Goal: Task Accomplishment & Management: Use online tool/utility

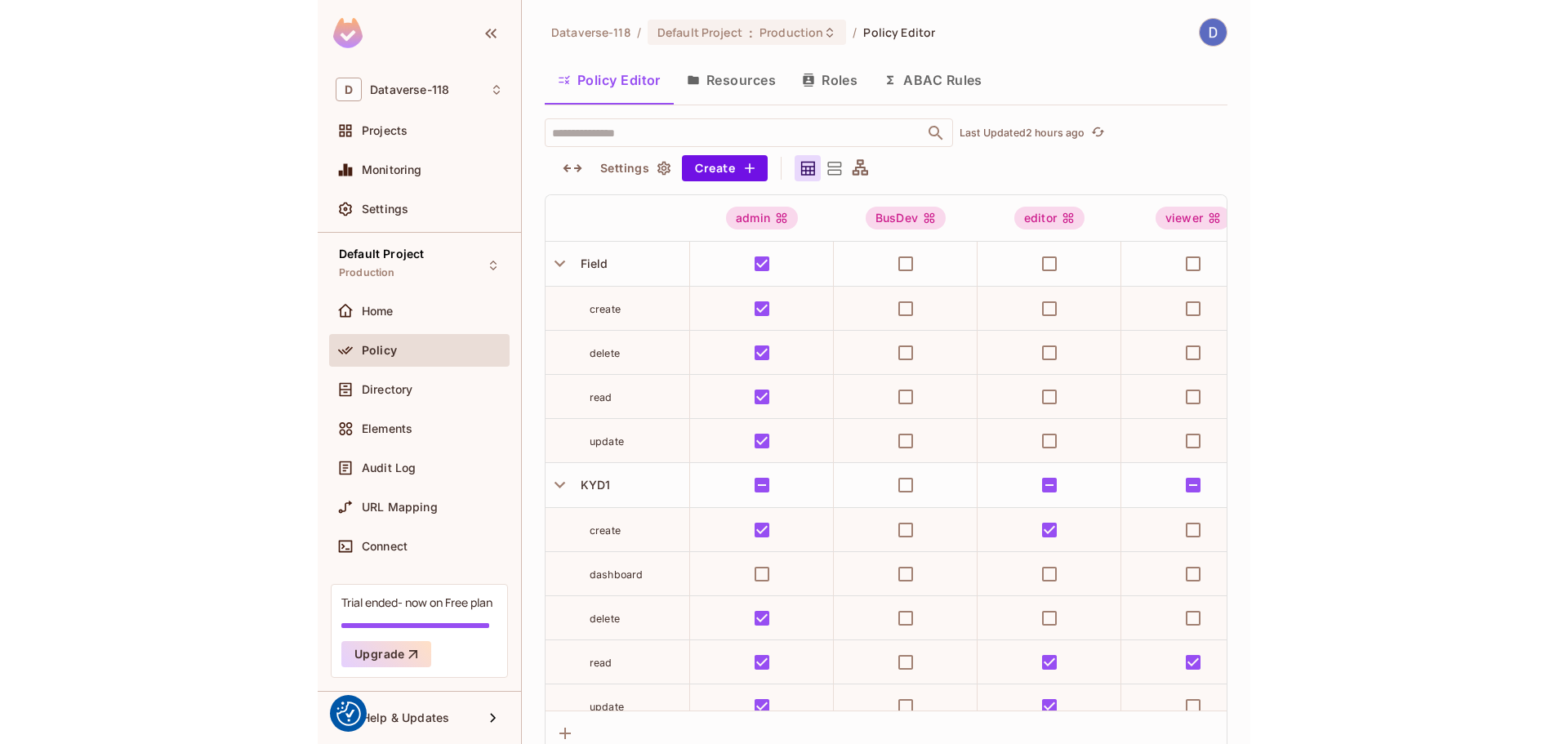
scroll to position [74, 0]
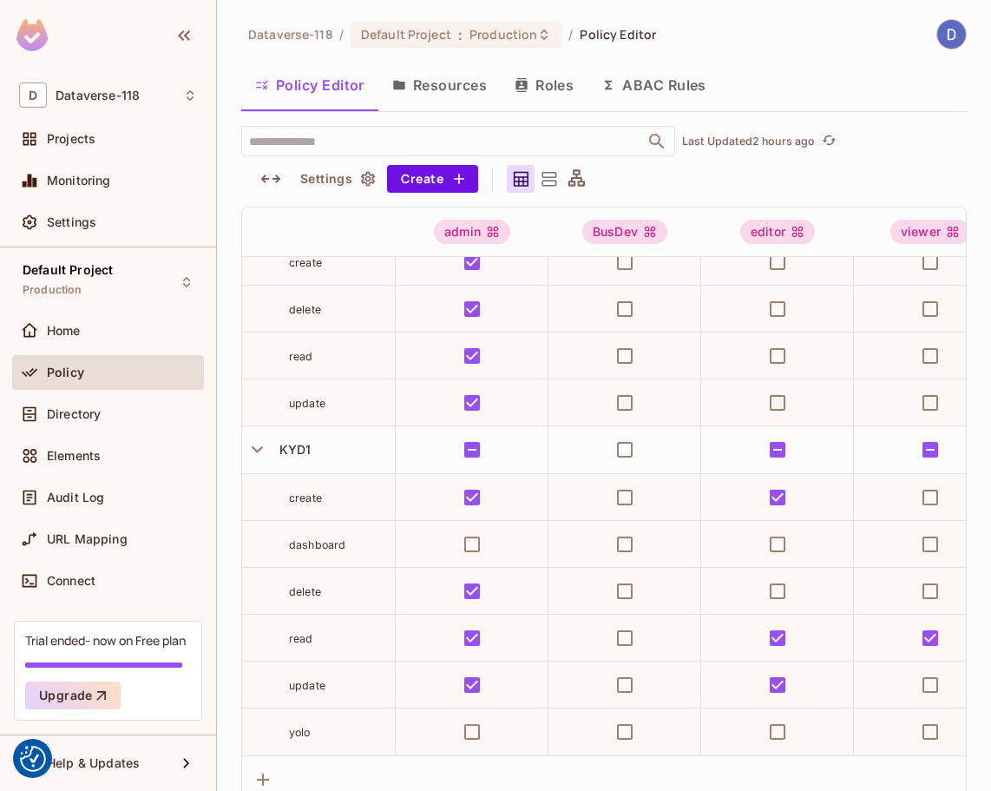
click at [538, 180] on icon at bounding box center [549, 179] width 22 height 22
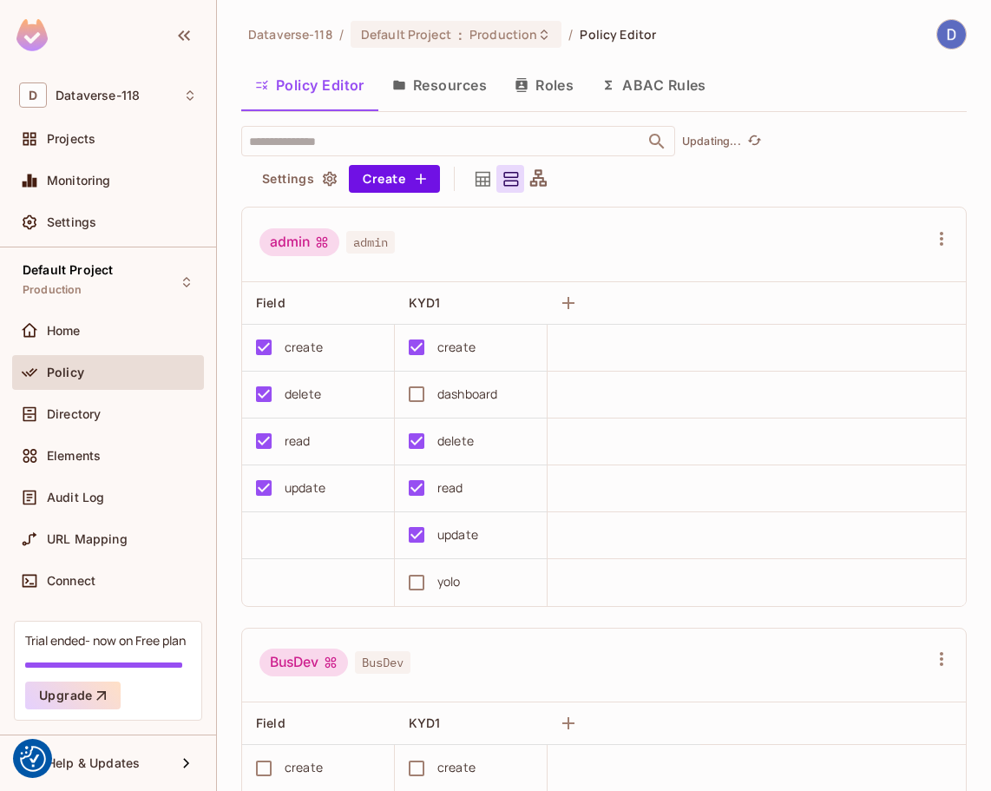
click at [547, 179] on icon at bounding box center [539, 179] width 22 height 22
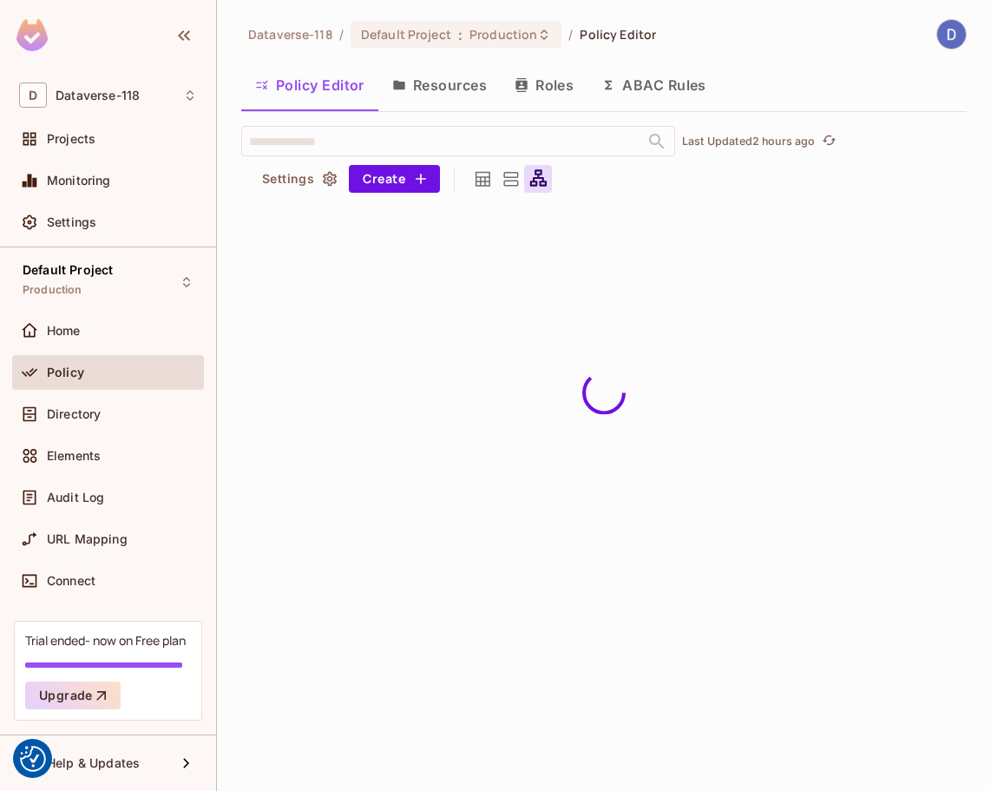
click at [448, 82] on button "Resources" at bounding box center [439, 84] width 122 height 43
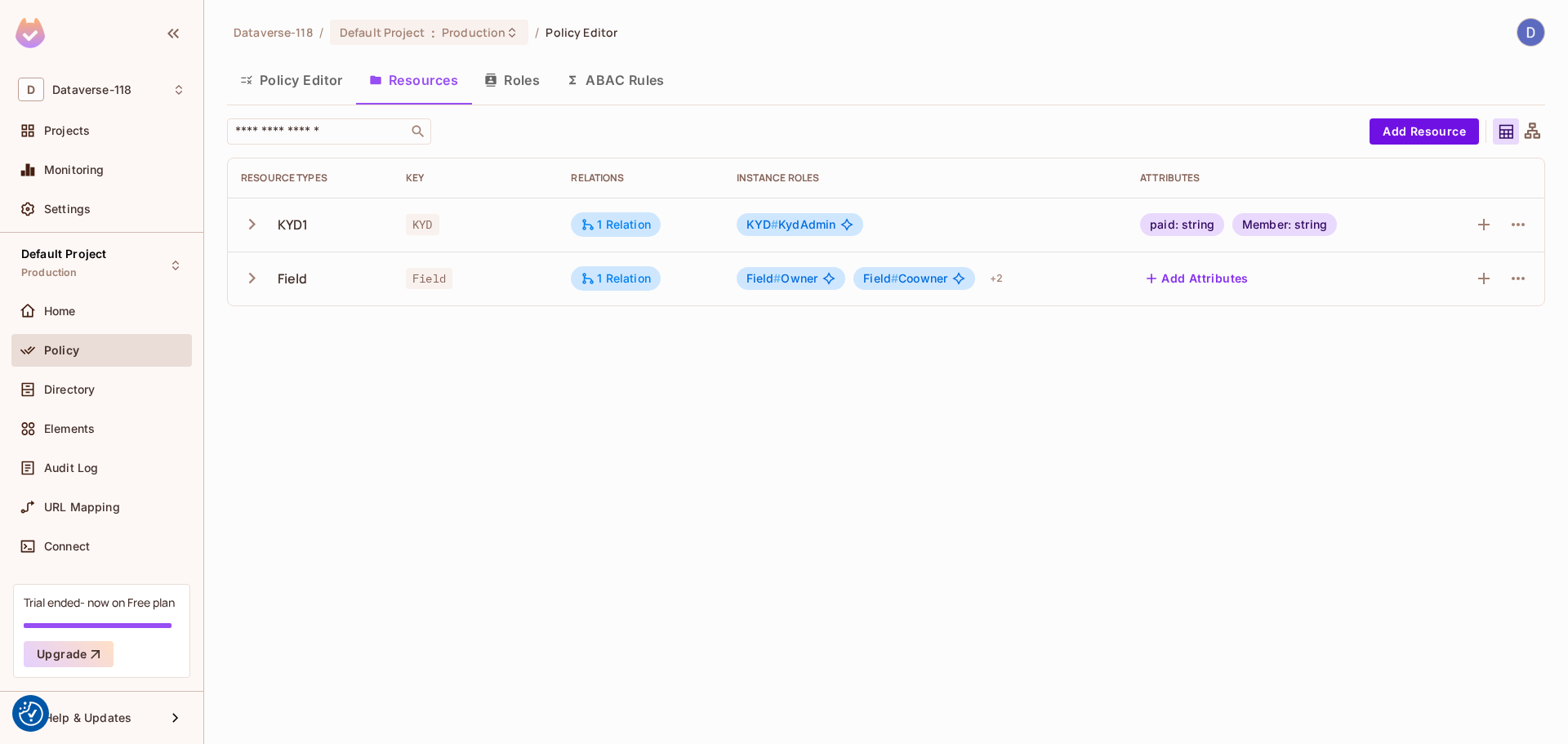
click at [239, 279] on td "Field" at bounding box center [310, 277] width 165 height 54
click at [245, 278] on icon "button" at bounding box center [251, 277] width 22 height 22
click at [249, 276] on icon "button" at bounding box center [251, 277] width 22 height 22
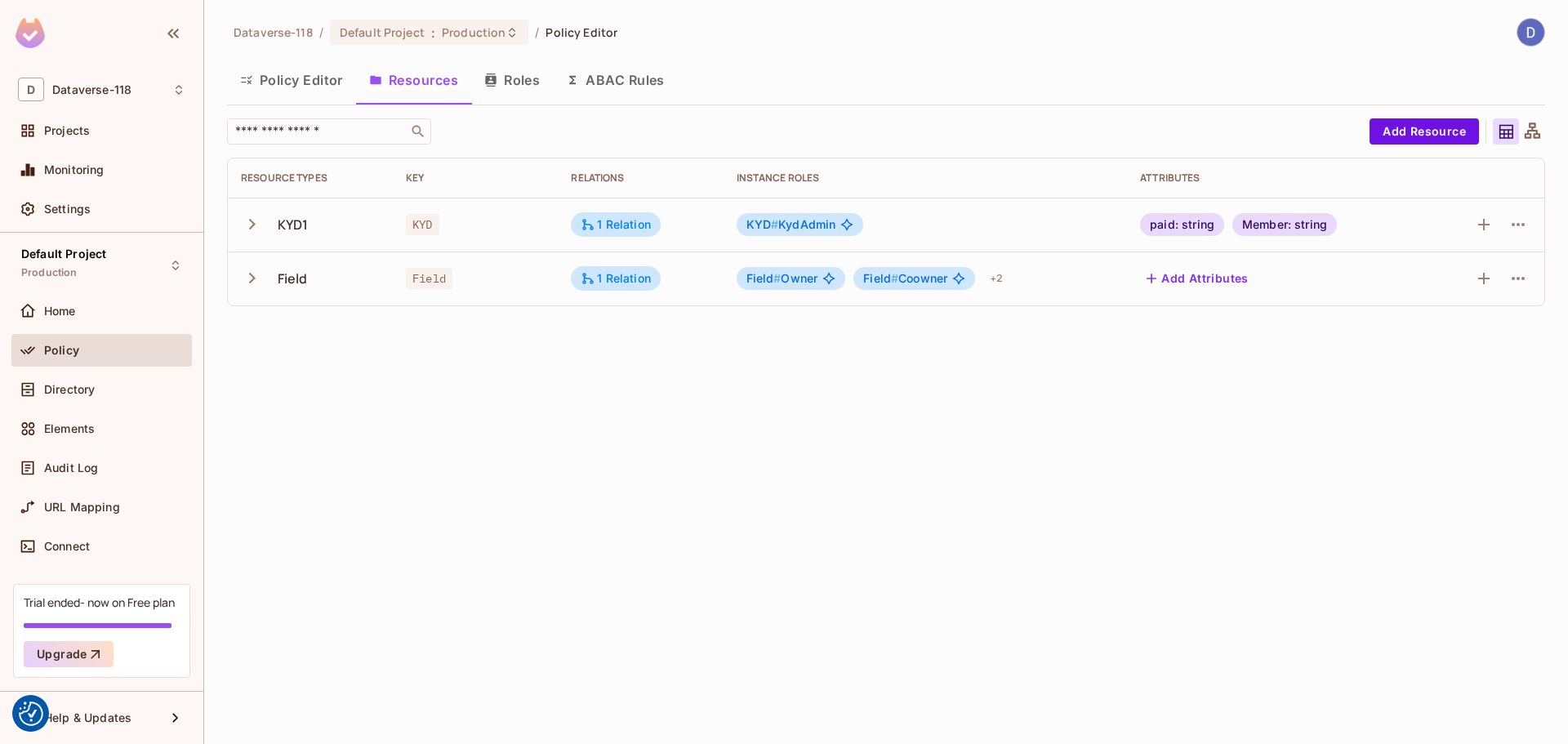
click at [249, 276] on icon "button" at bounding box center [251, 277] width 22 height 22
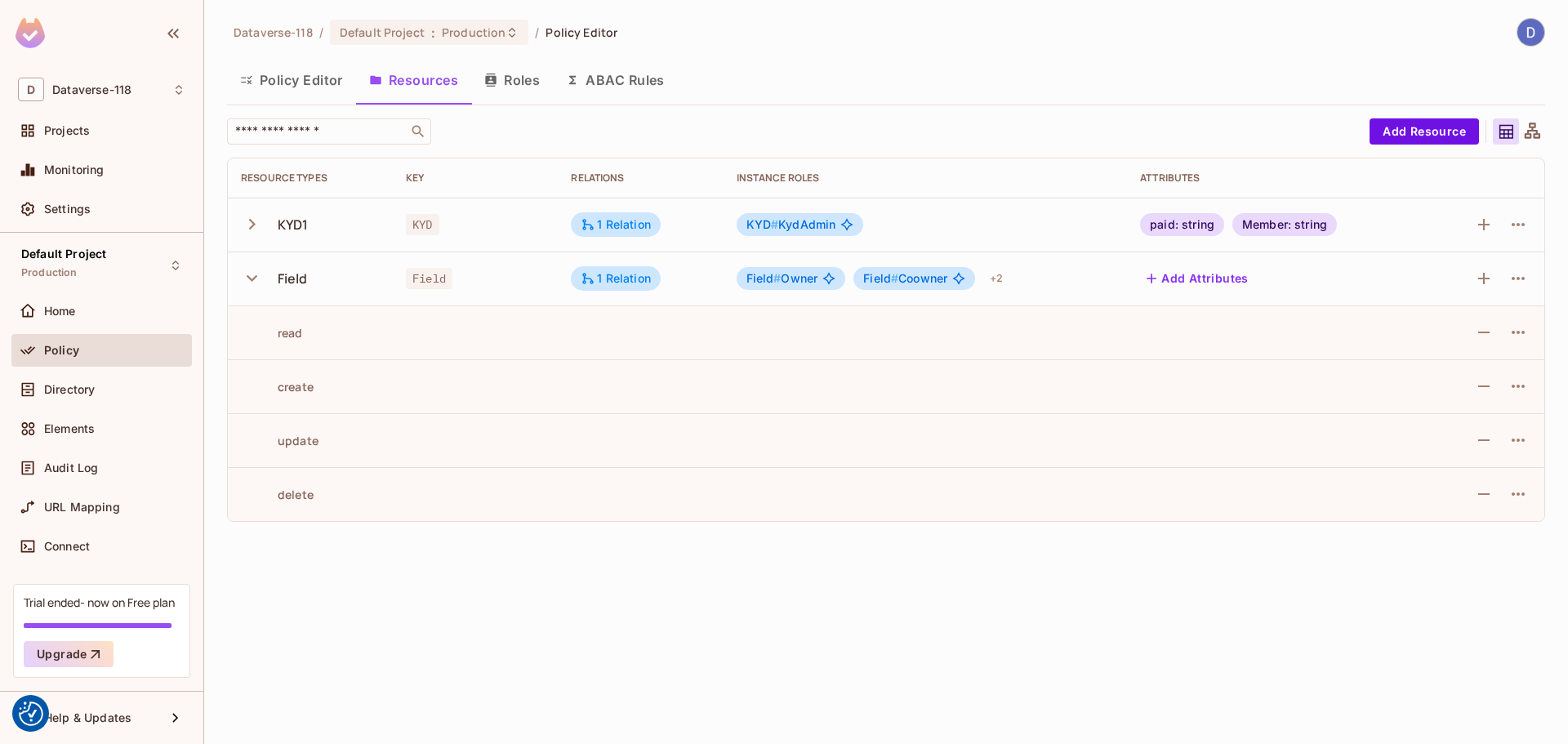
click at [249, 276] on icon "button" at bounding box center [251, 277] width 22 height 22
click at [250, 276] on icon "button" at bounding box center [251, 277] width 22 height 22
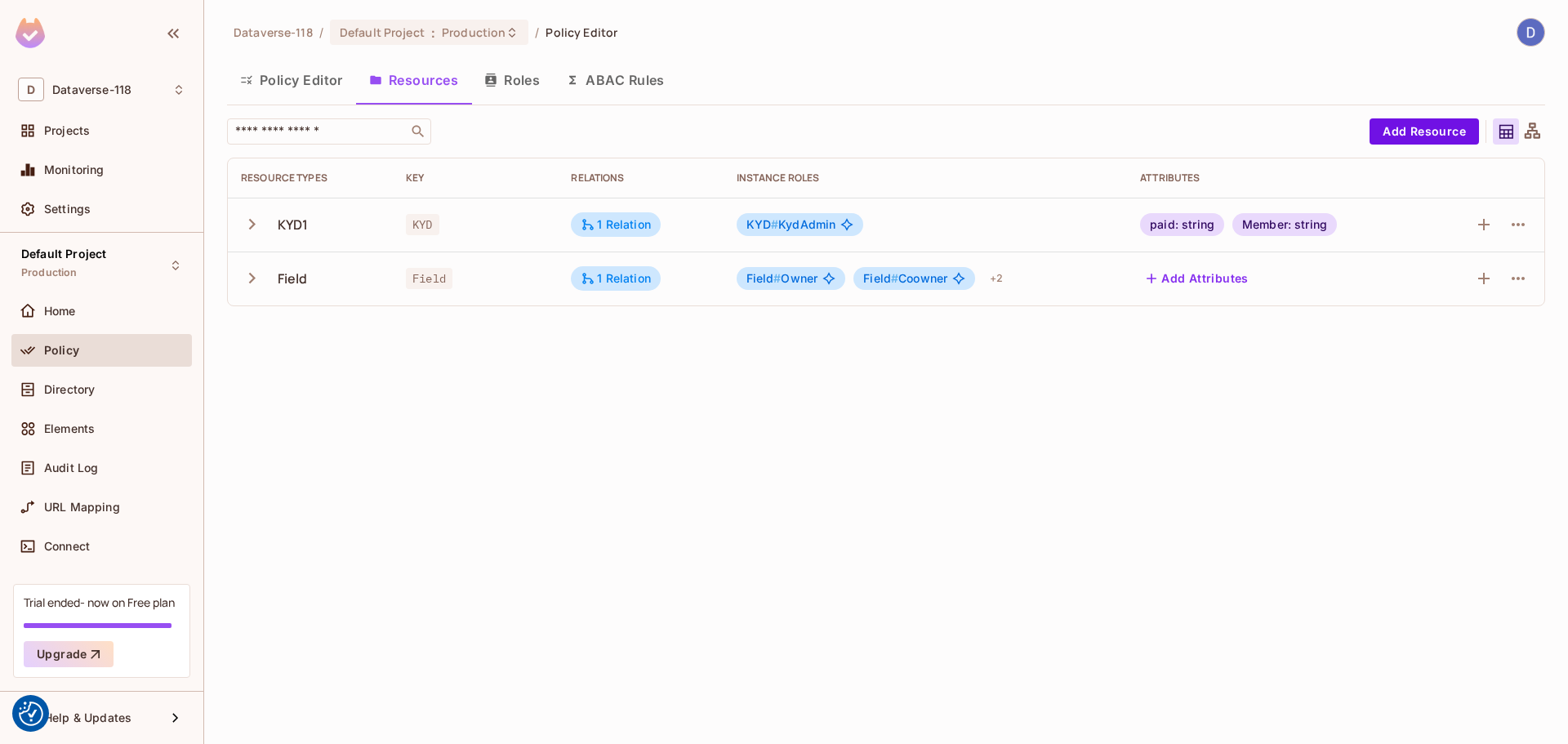
click at [809, 286] on div "Field # Owner" at bounding box center [792, 278] width 109 height 23
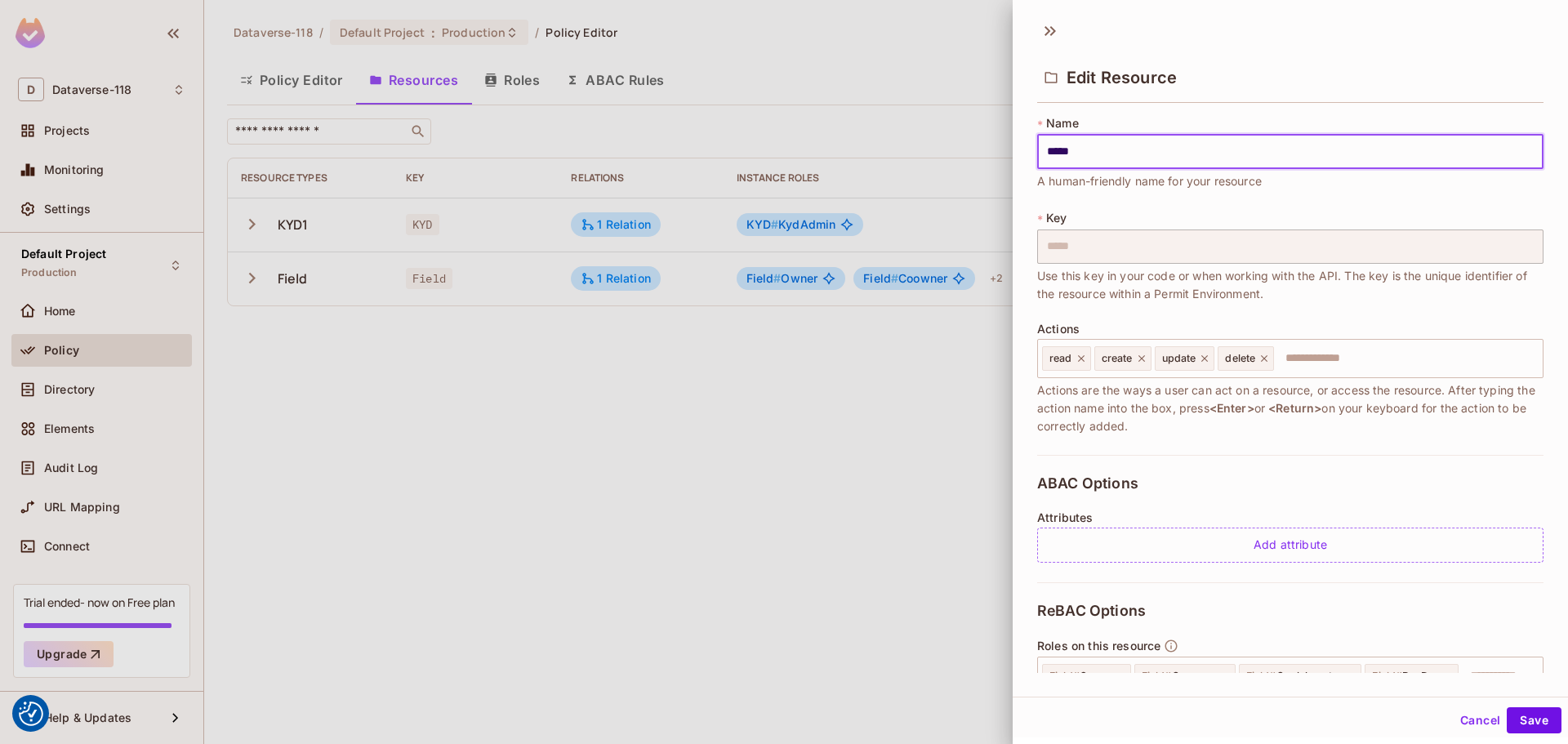
click at [804, 281] on div at bounding box center [784, 372] width 1568 height 744
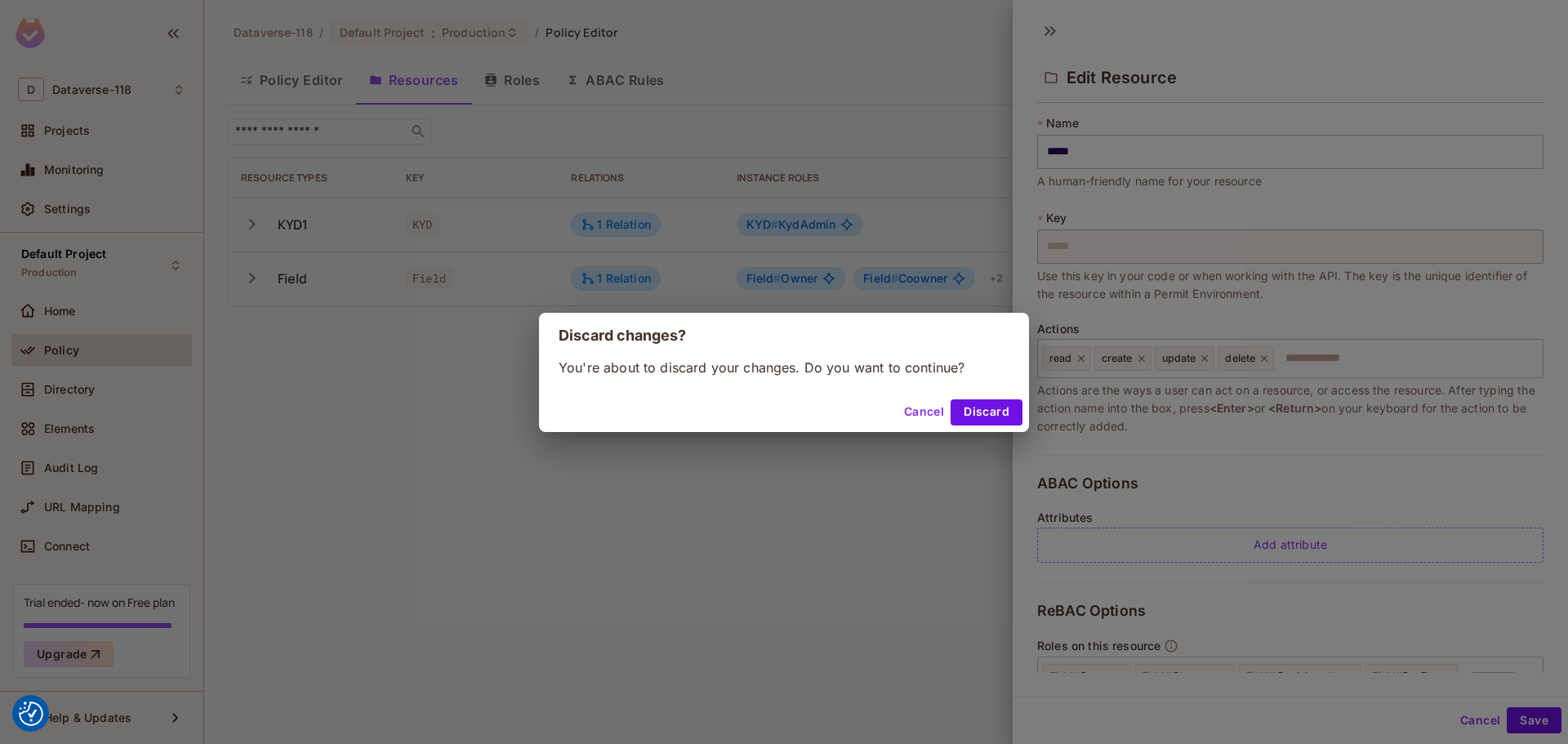
click at [804, 281] on div "Discard changes? You're about to discard your changes. Do you want to continue?…" at bounding box center [784, 372] width 1568 height 744
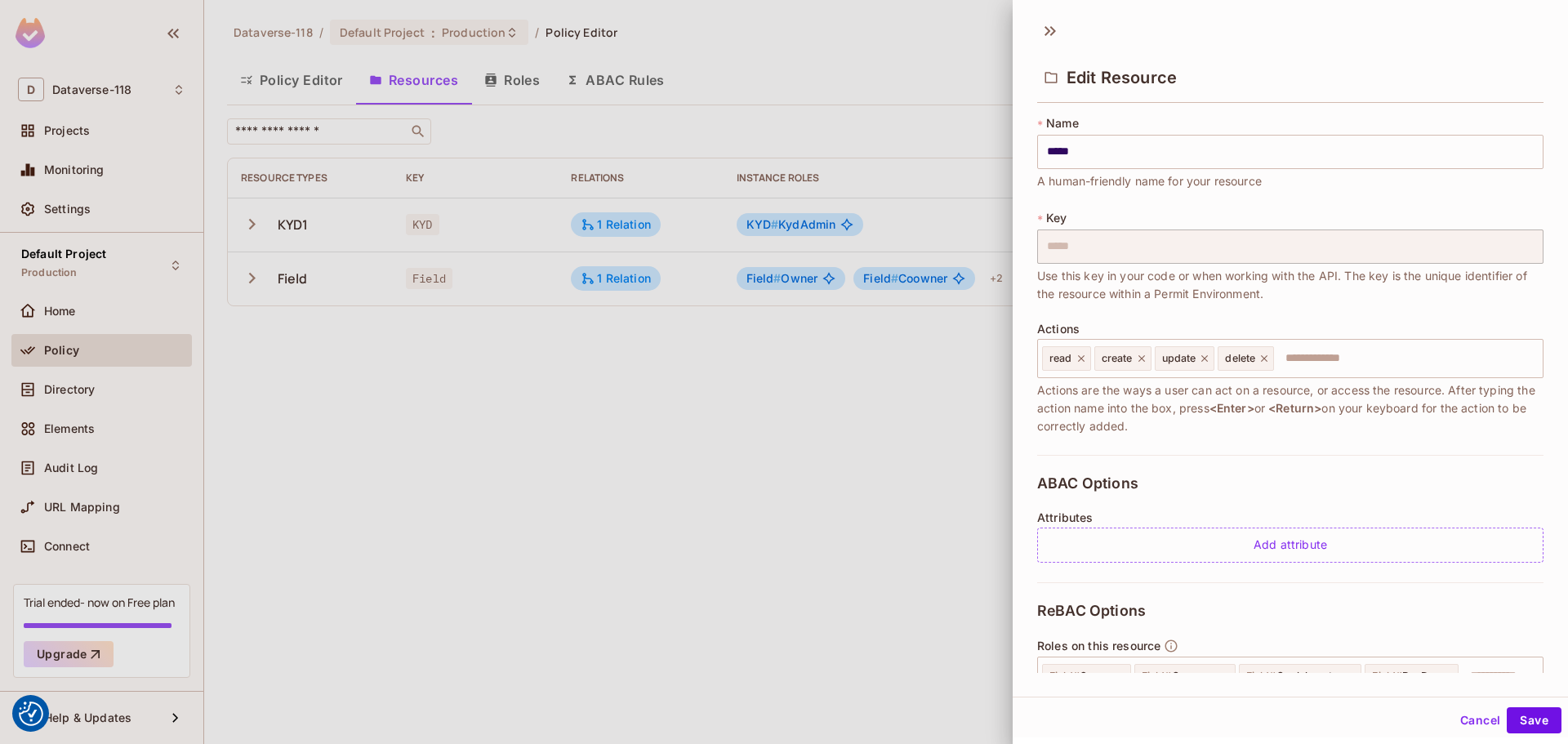
click at [802, 281] on div at bounding box center [784, 372] width 1568 height 744
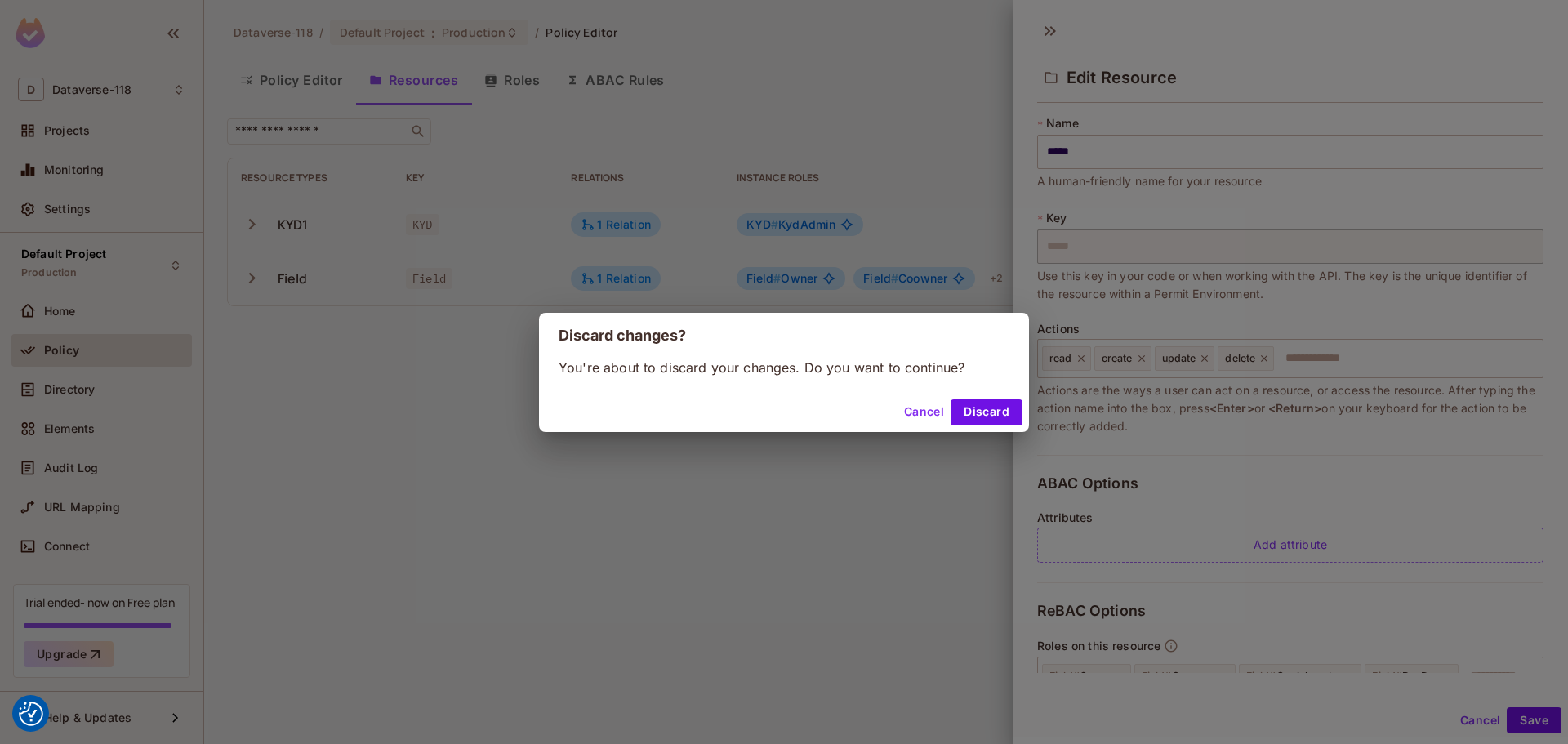
click at [802, 281] on div "Discard changes? You're about to discard your changes. Do you want to continue?…" at bounding box center [784, 372] width 1568 height 744
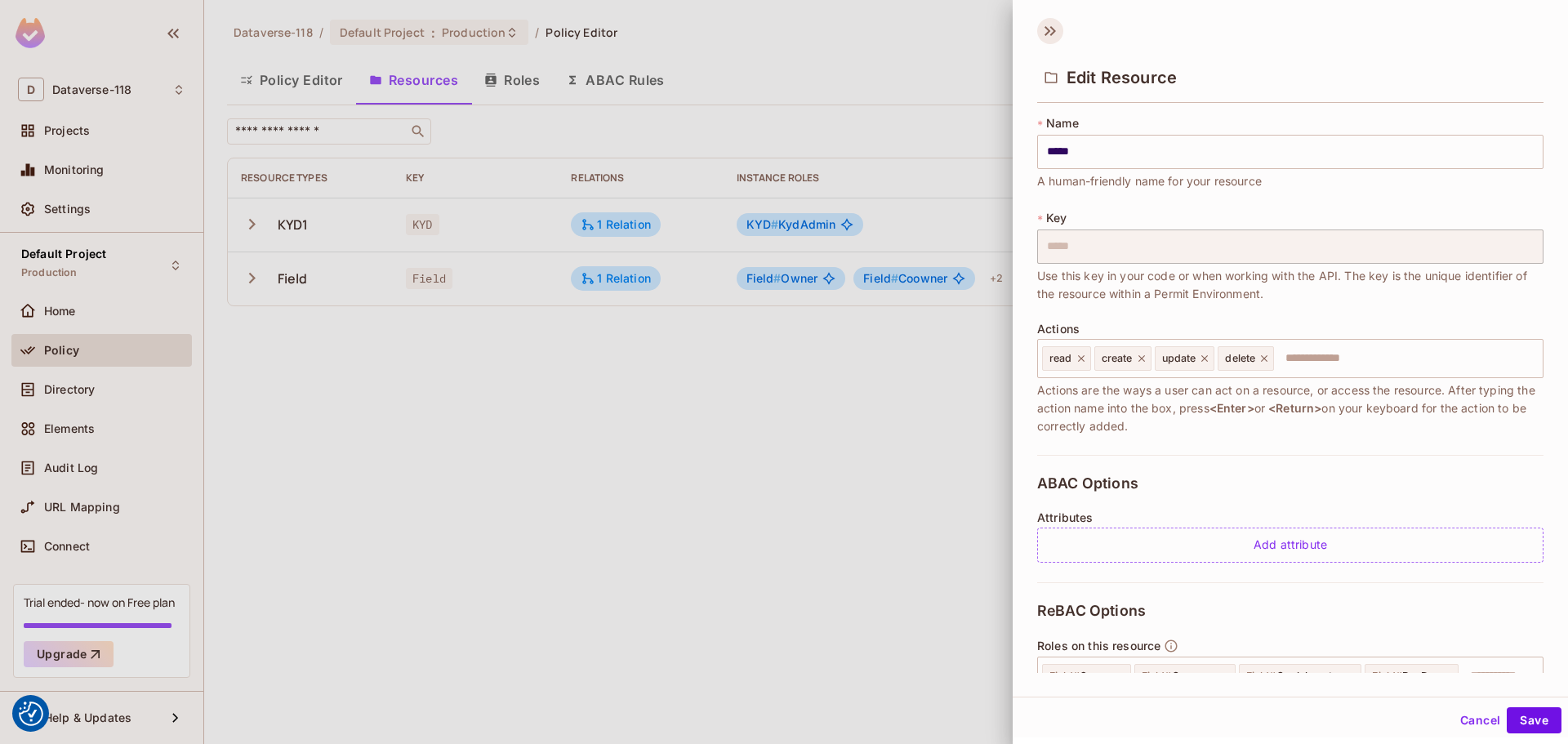
click at [932, 34] on icon at bounding box center [1050, 31] width 26 height 26
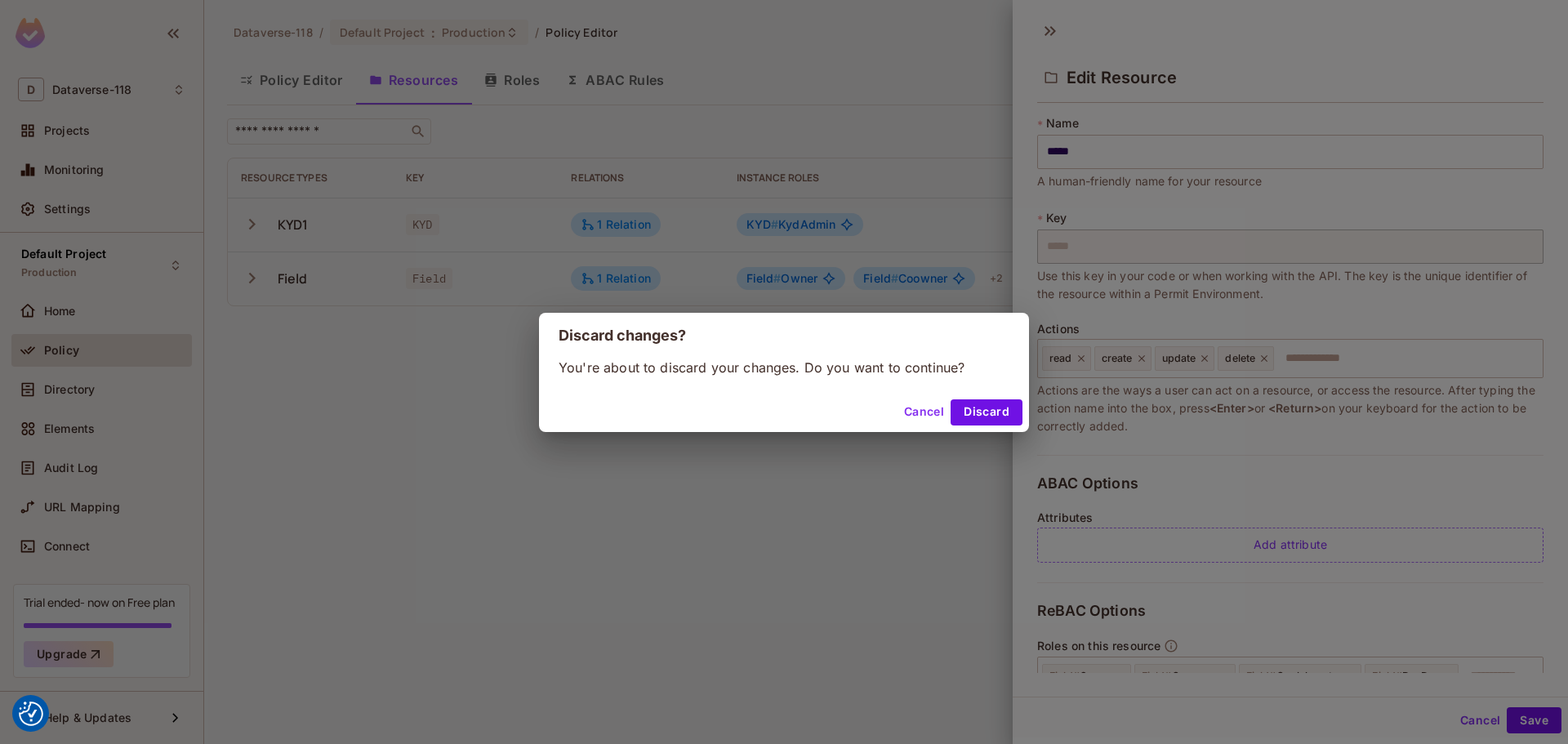
click at [932, 404] on button "Discard" at bounding box center [986, 412] width 72 height 26
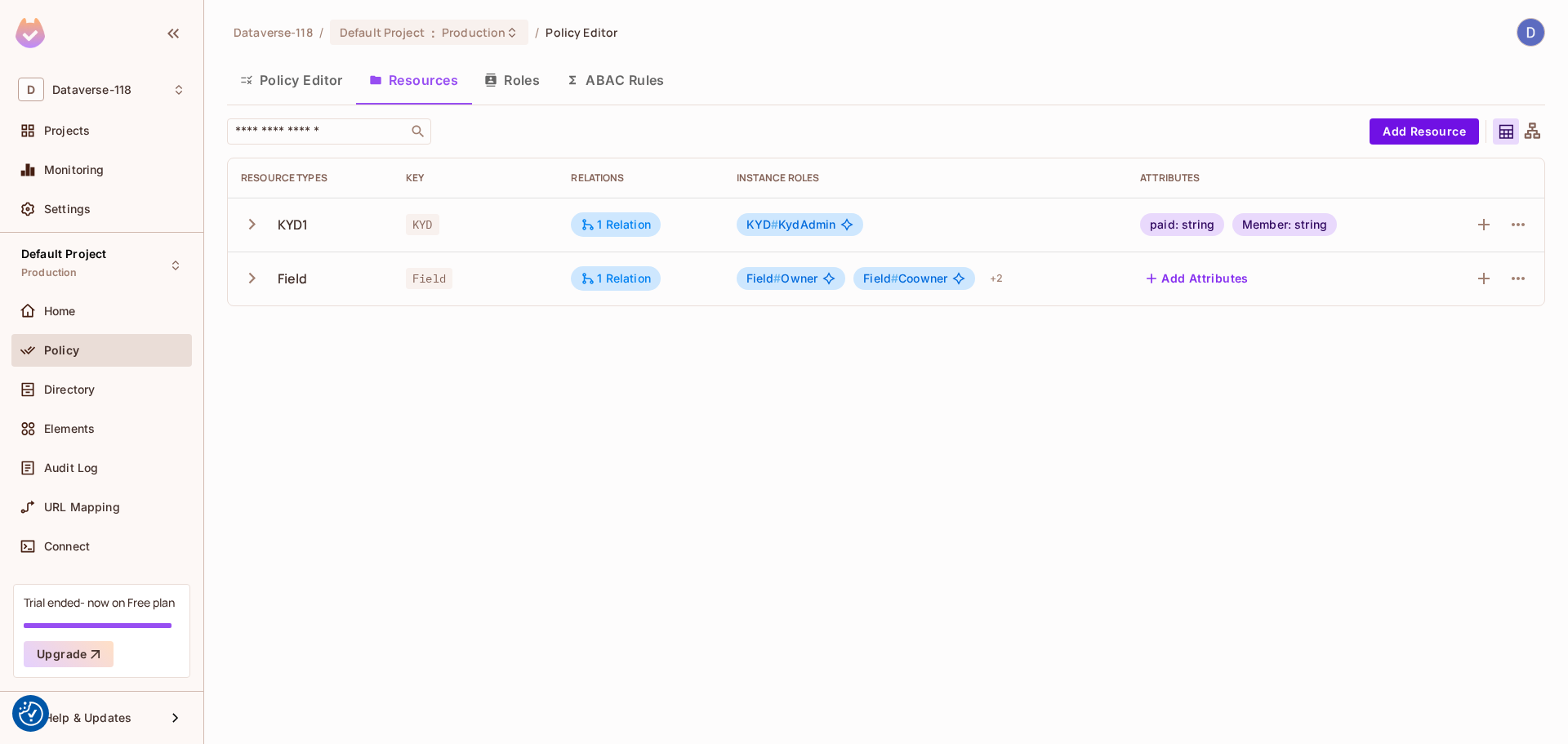
click at [932, 430] on div "Dataverse-118 / Default Project : Production / Policy Editor Policy Editor Reso…" at bounding box center [886, 372] width 1364 height 744
click at [932, 288] on icon "button" at bounding box center [1518, 278] width 20 height 20
click at [932, 349] on div "Edit Resource" at bounding box center [1448, 342] width 77 height 16
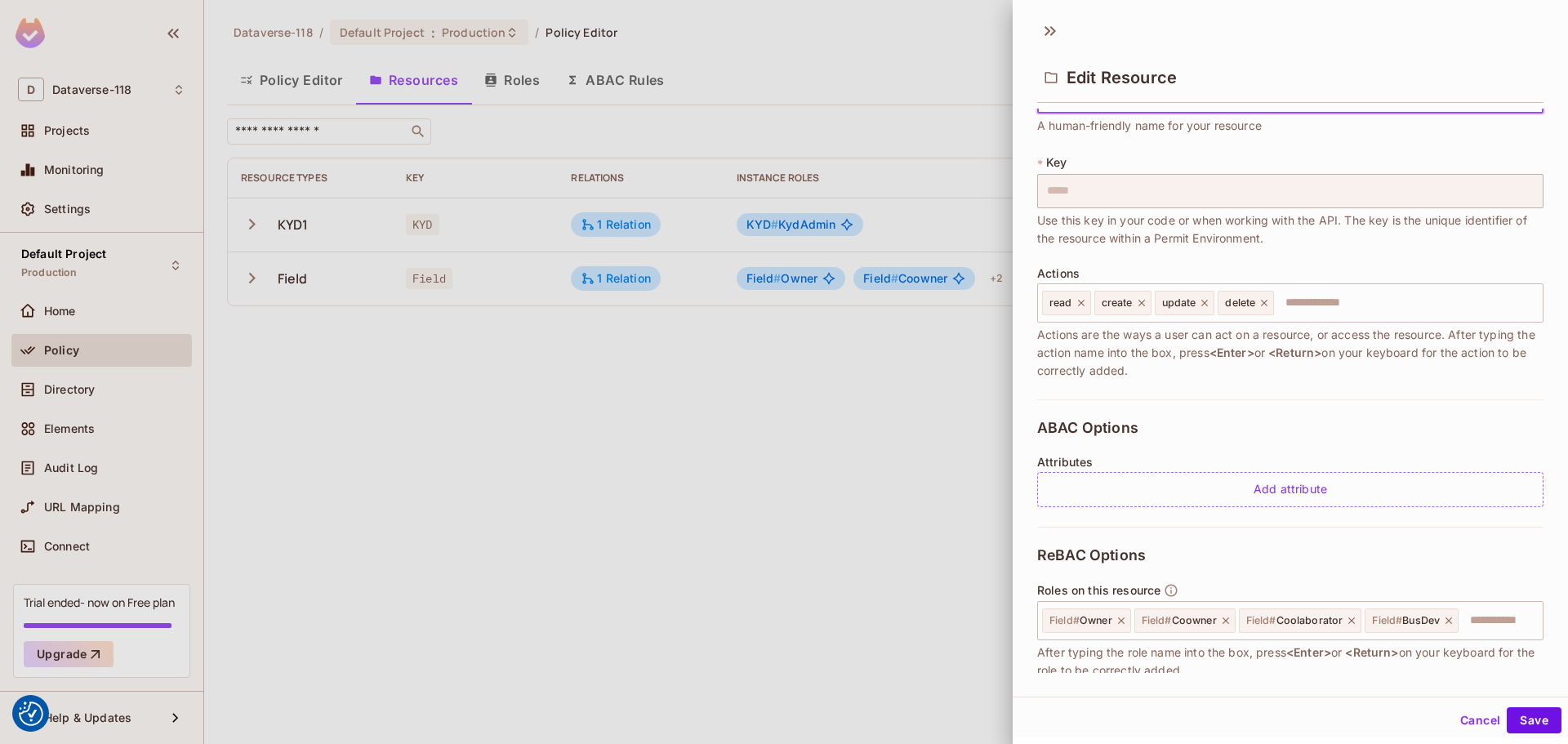
scroll to position [164, 0]
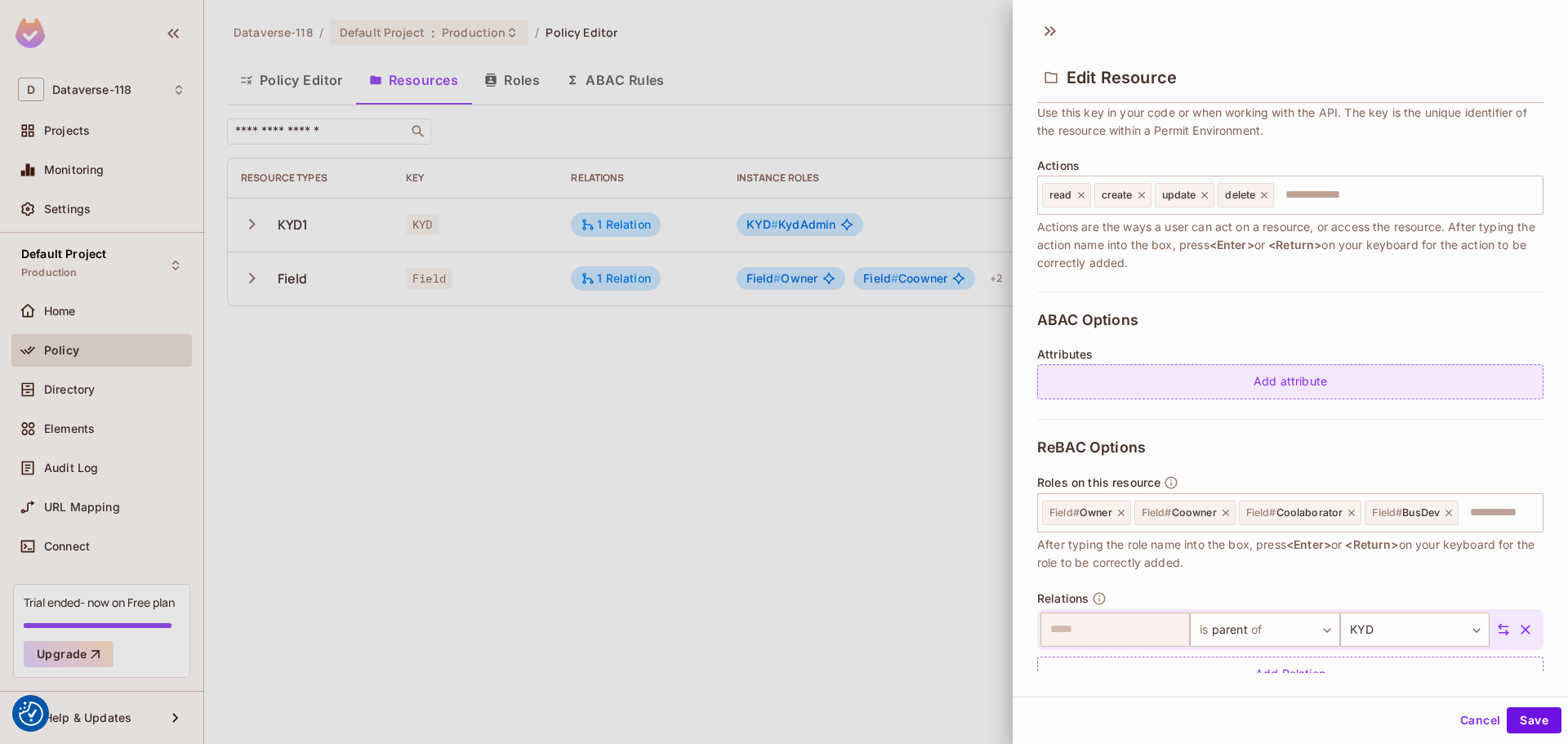
click at [932, 380] on div "Add attribute" at bounding box center [1290, 381] width 506 height 35
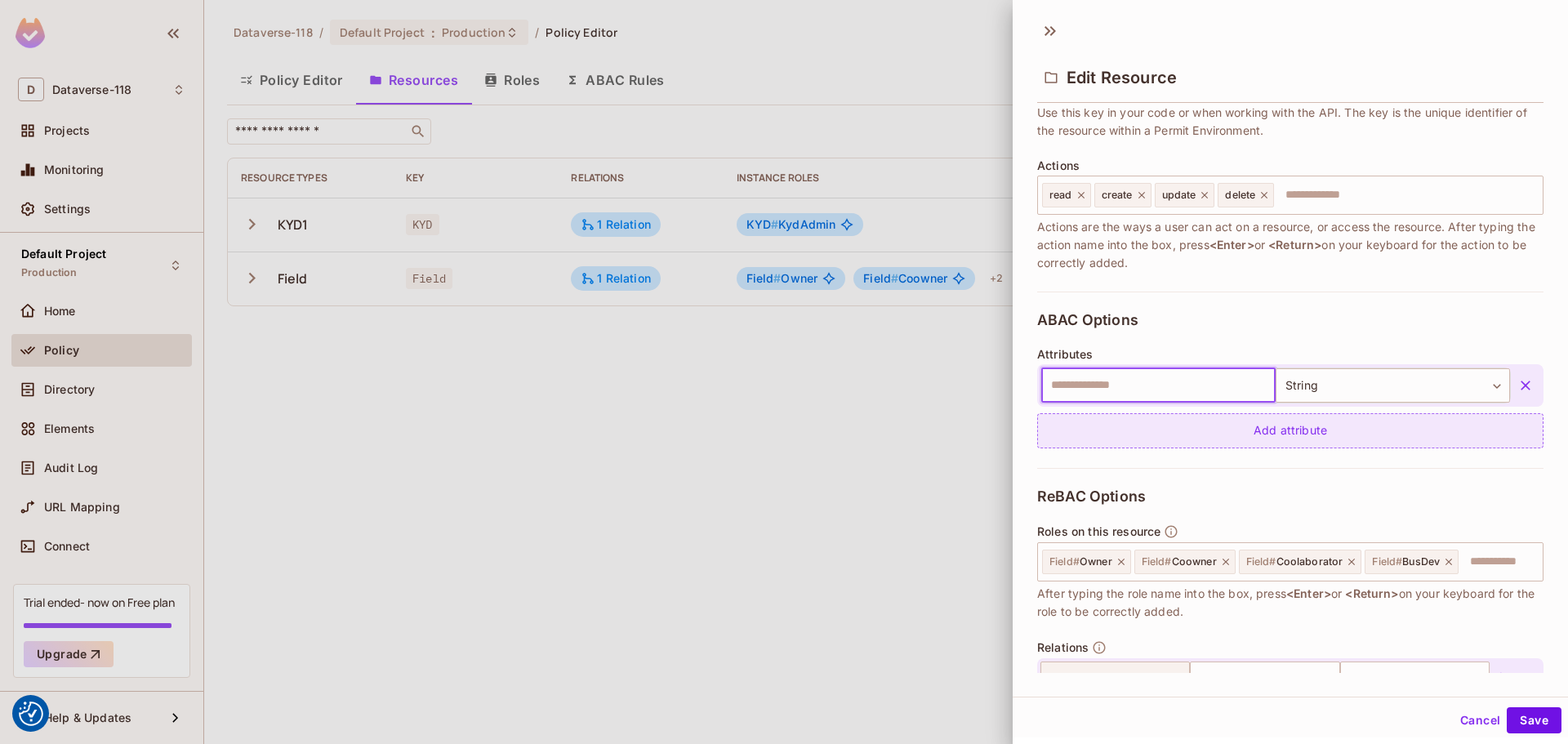
click at [932, 384] on icon "button" at bounding box center [1526, 385] width 9 height 9
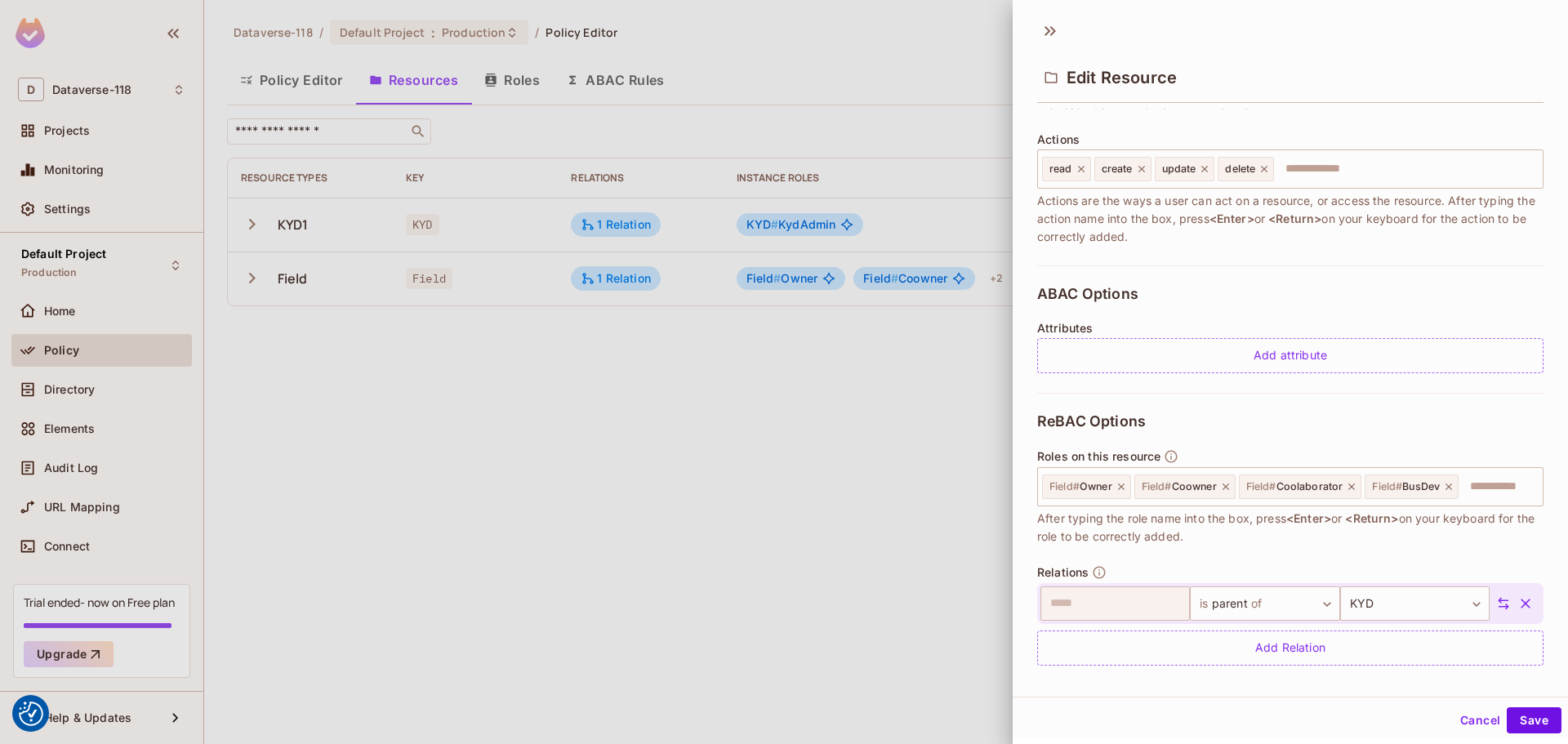
scroll to position [201, 0]
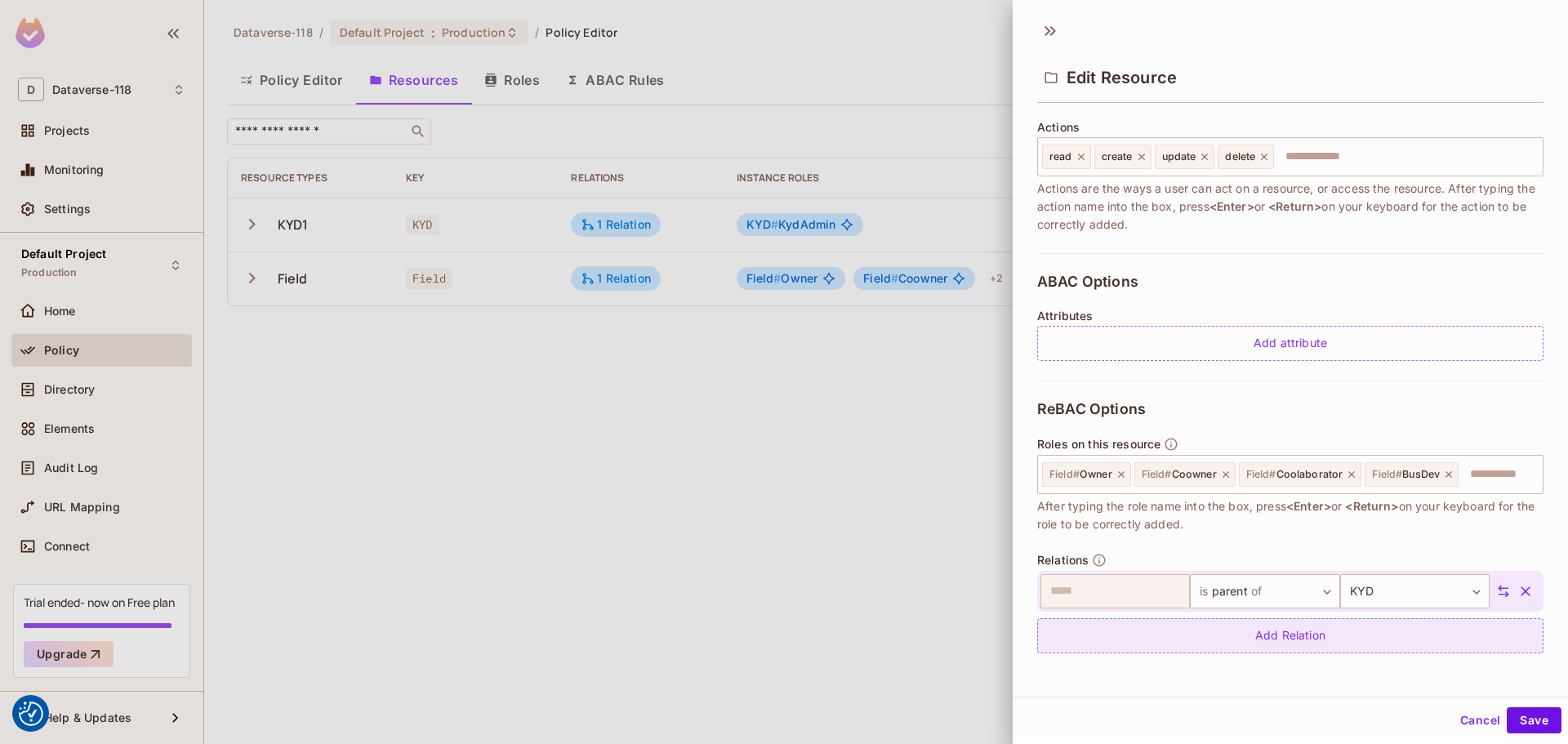
click at [932, 643] on div "Add Relation" at bounding box center [1290, 635] width 506 height 35
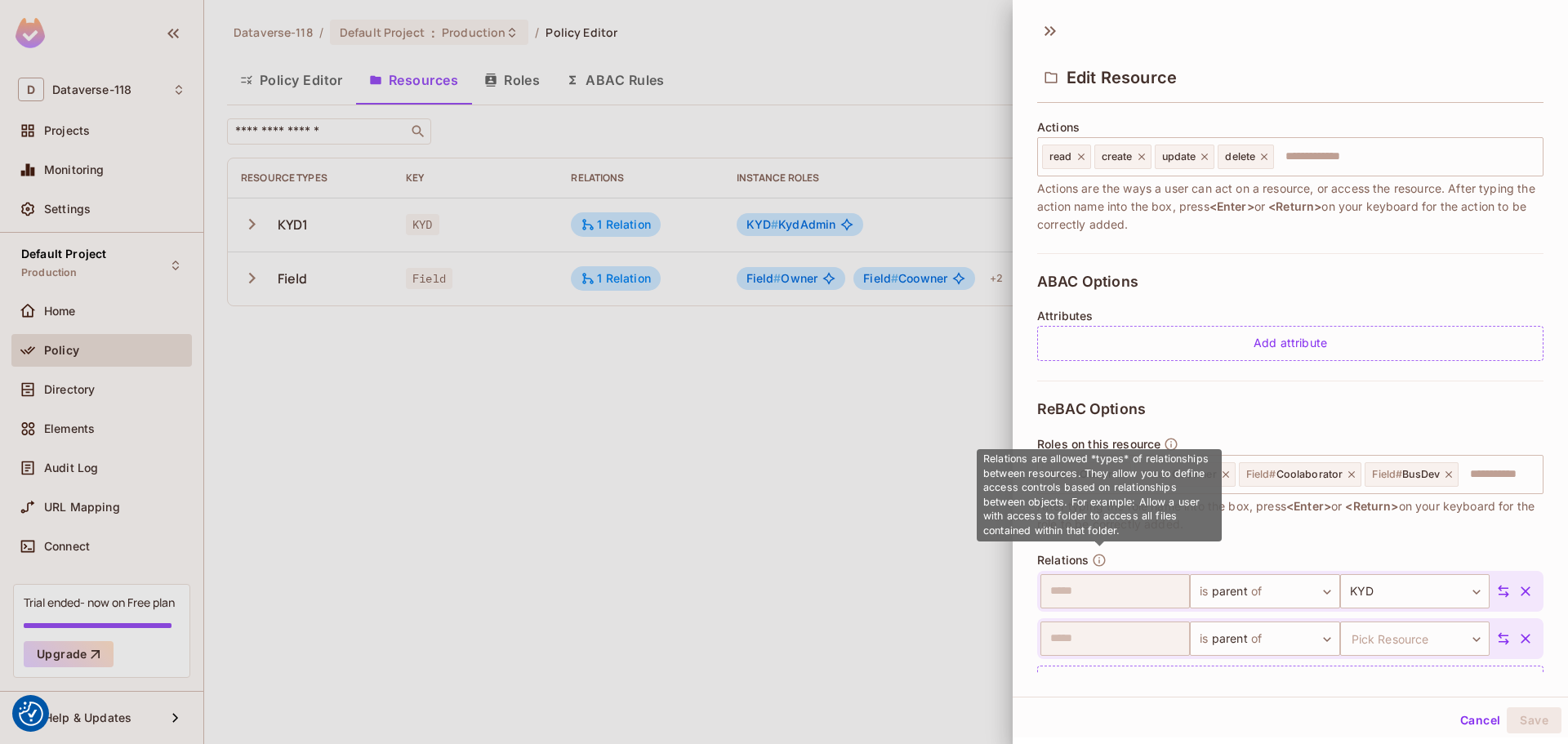
click at [932, 559] on icon "button" at bounding box center [1099, 561] width 15 height 15
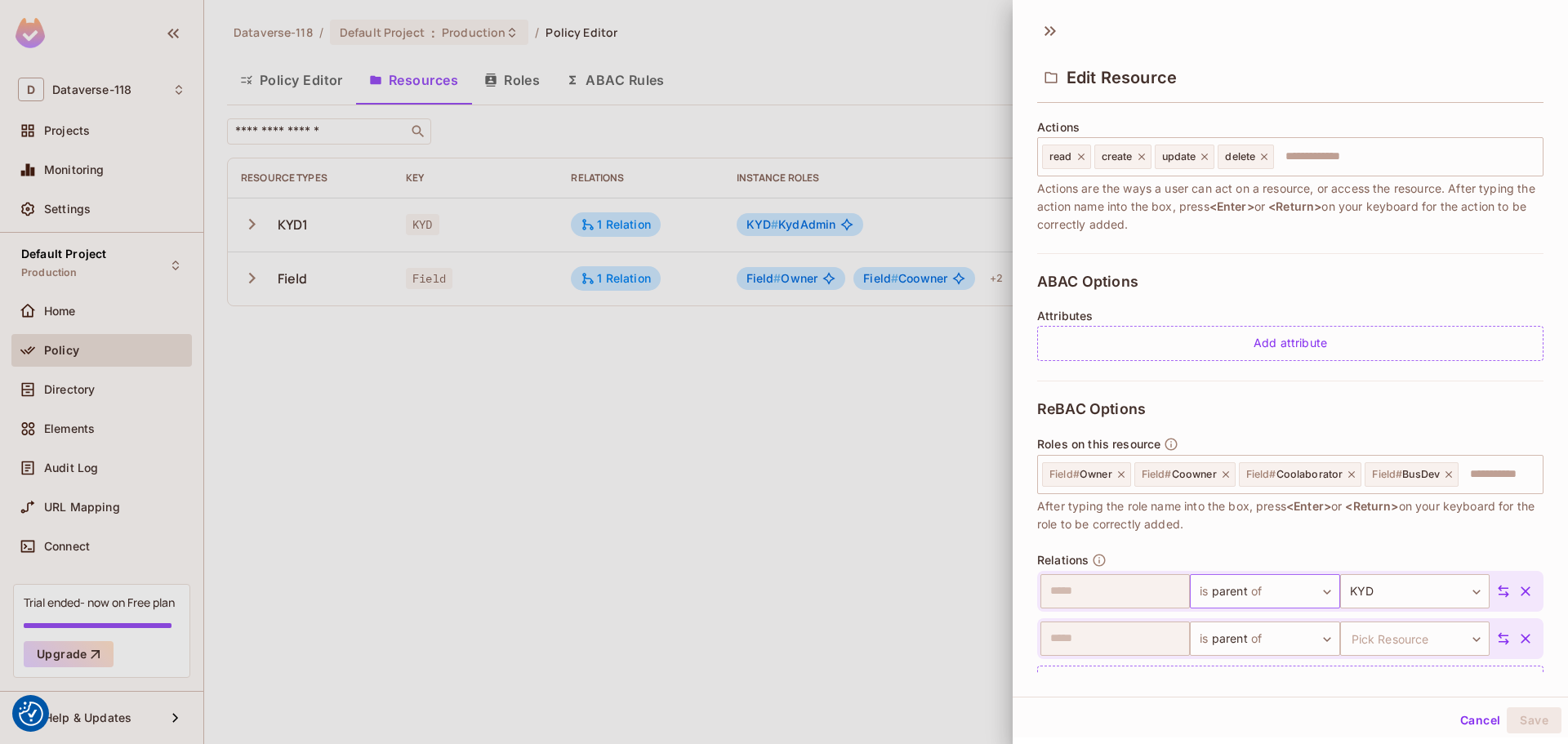
click at [932, 592] on body "We use cookies to enhance your browsing experience, serve personalized ads or c…" at bounding box center [784, 372] width 1568 height 744
click at [932, 592] on div at bounding box center [784, 372] width 1568 height 744
click at [932, 594] on body "We use cookies to enhance your browsing experience, serve personalized ads or c…" at bounding box center [784, 372] width 1568 height 744
click at [932, 594] on div at bounding box center [784, 372] width 1568 height 744
click at [932, 594] on body "We use cookies to enhance your browsing experience, serve personalized ads or c…" at bounding box center [784, 372] width 1568 height 744
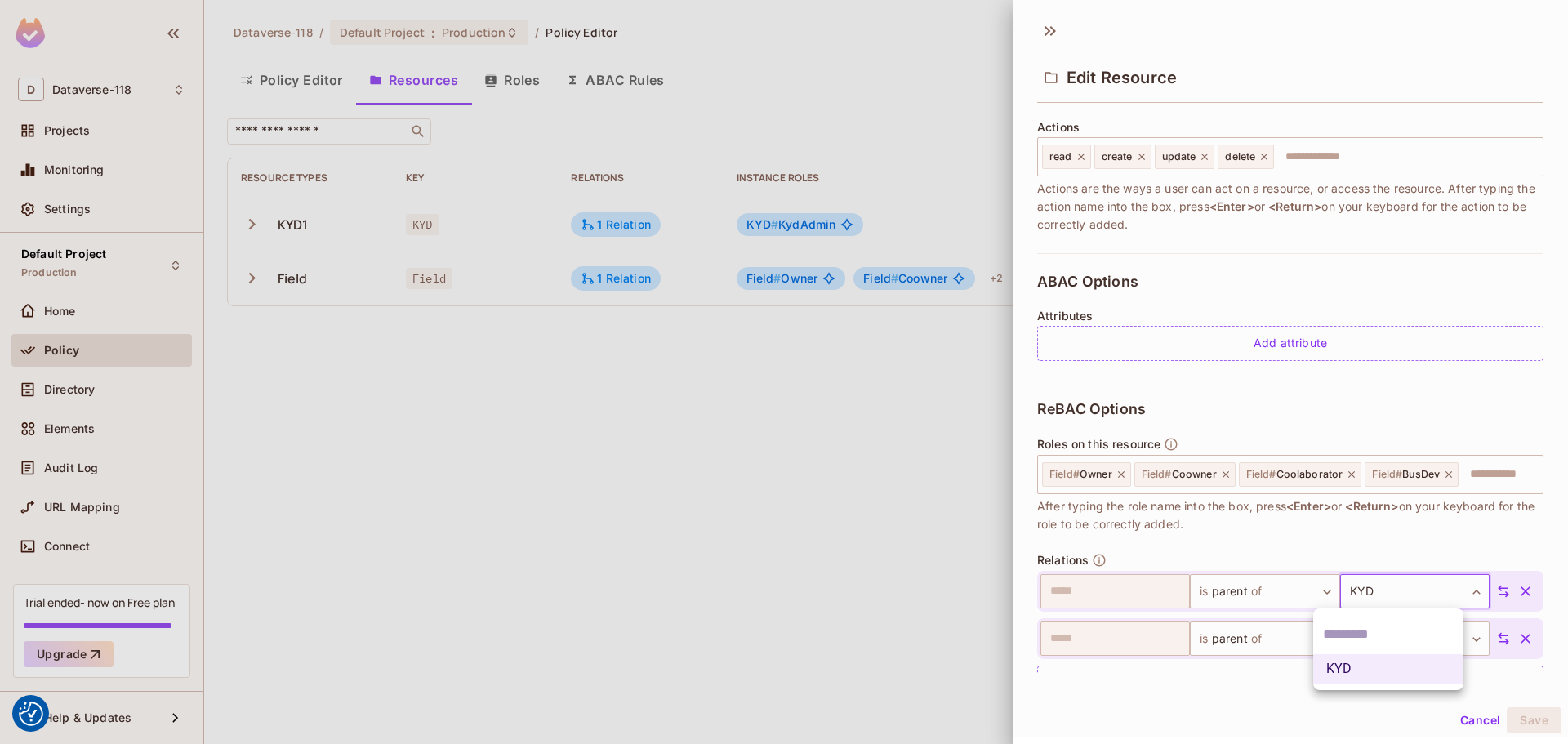
click at [932, 591] on div at bounding box center [784, 372] width 1568 height 744
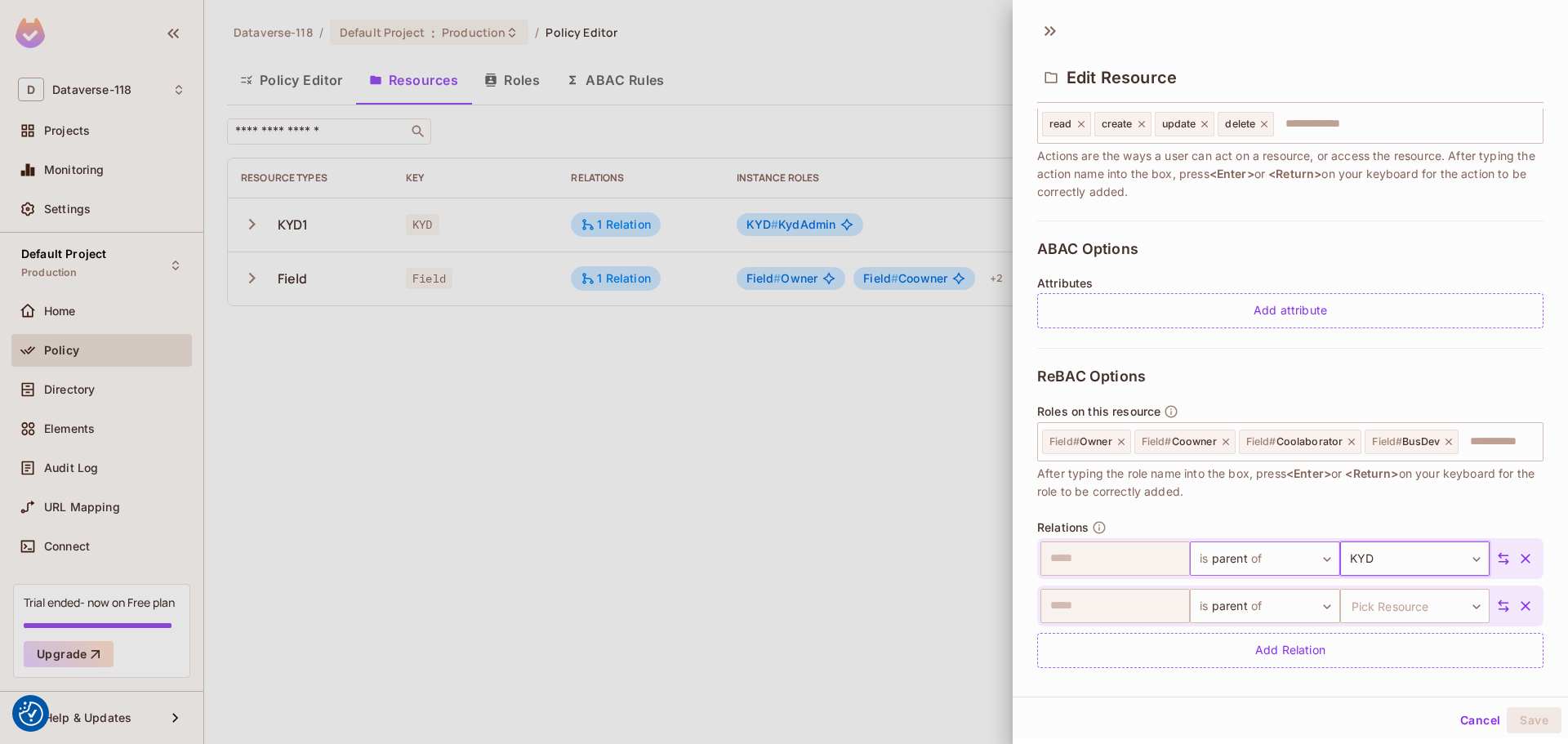
scroll to position [249, 0]
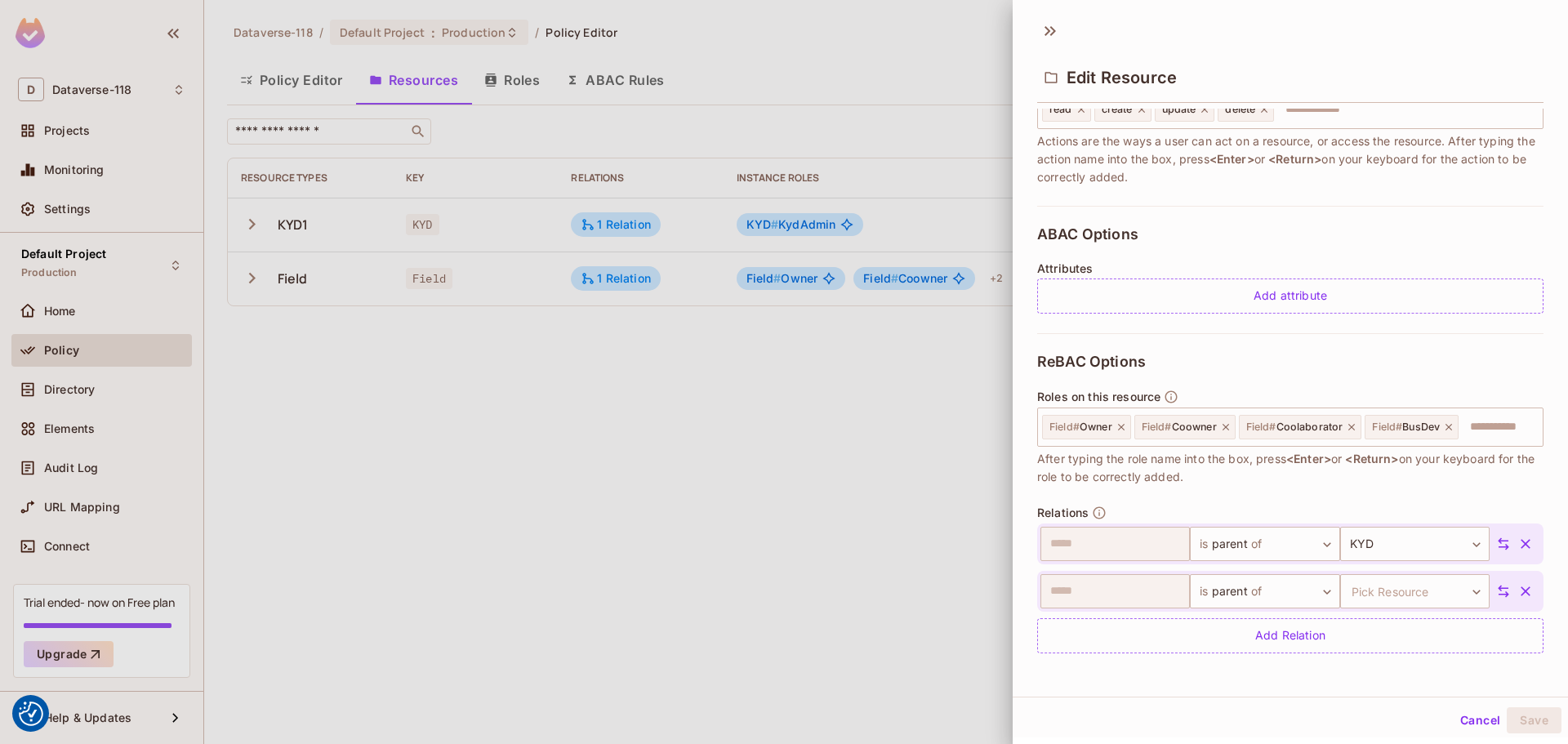
drag, startPoint x: 1040, startPoint y: 474, endPoint x: 1238, endPoint y: 475, distance: 198.0
click at [932, 475] on span "After typing the role name into the box, press <Enter> or <Return> on your keyb…" at bounding box center [1290, 467] width 506 height 36
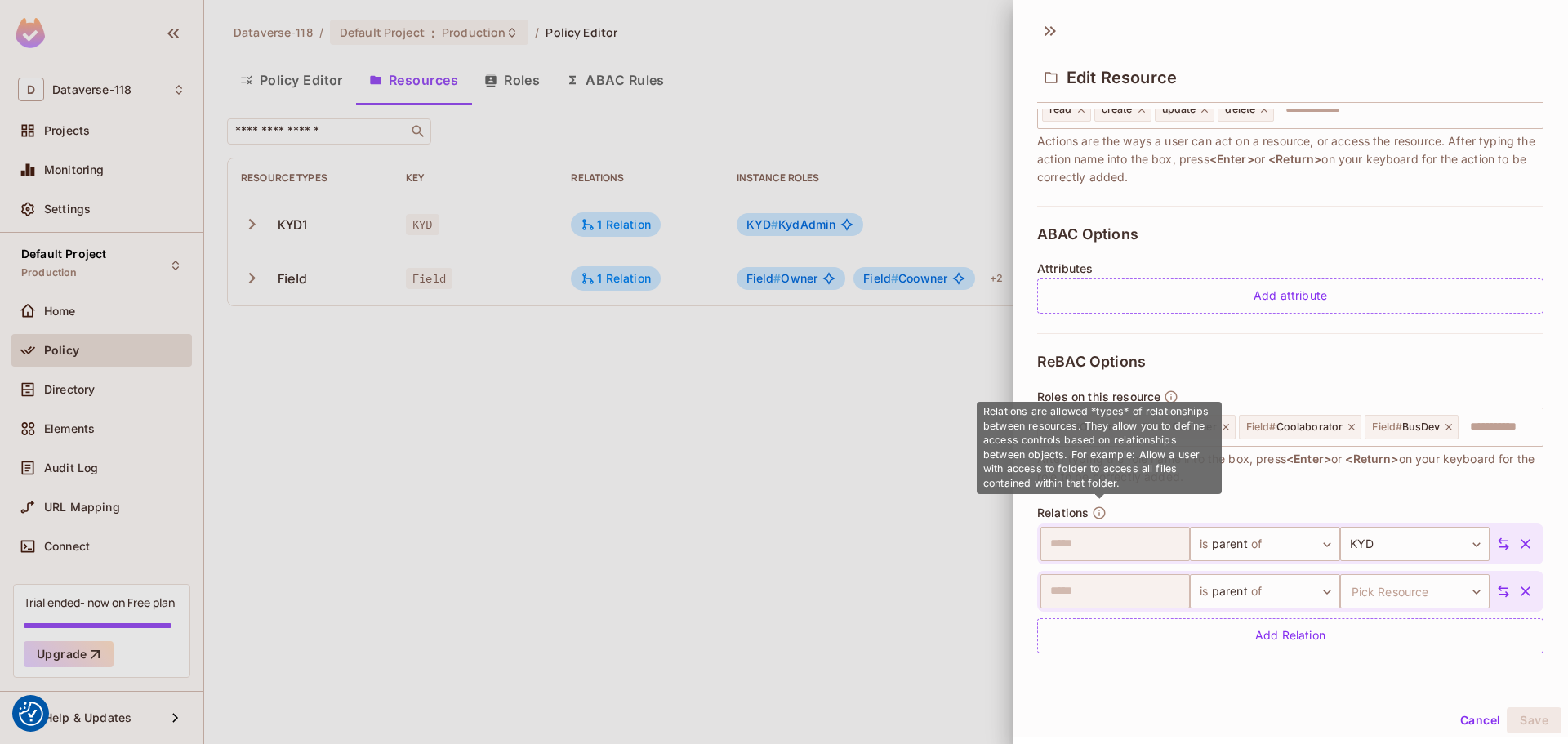
click at [932, 510] on icon "button" at bounding box center [1099, 513] width 15 height 15
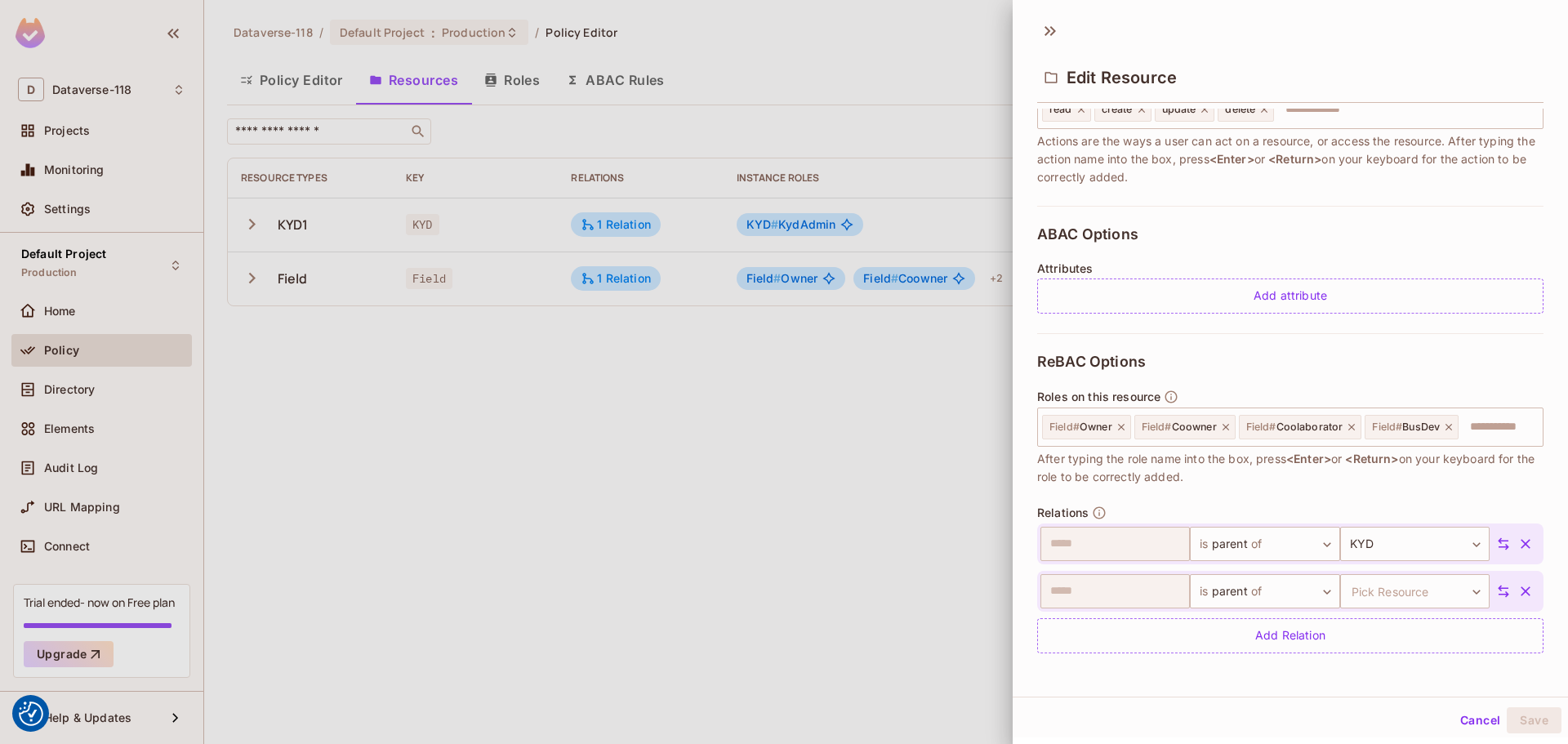
click at [932, 546] on icon "button" at bounding box center [1526, 544] width 9 height 9
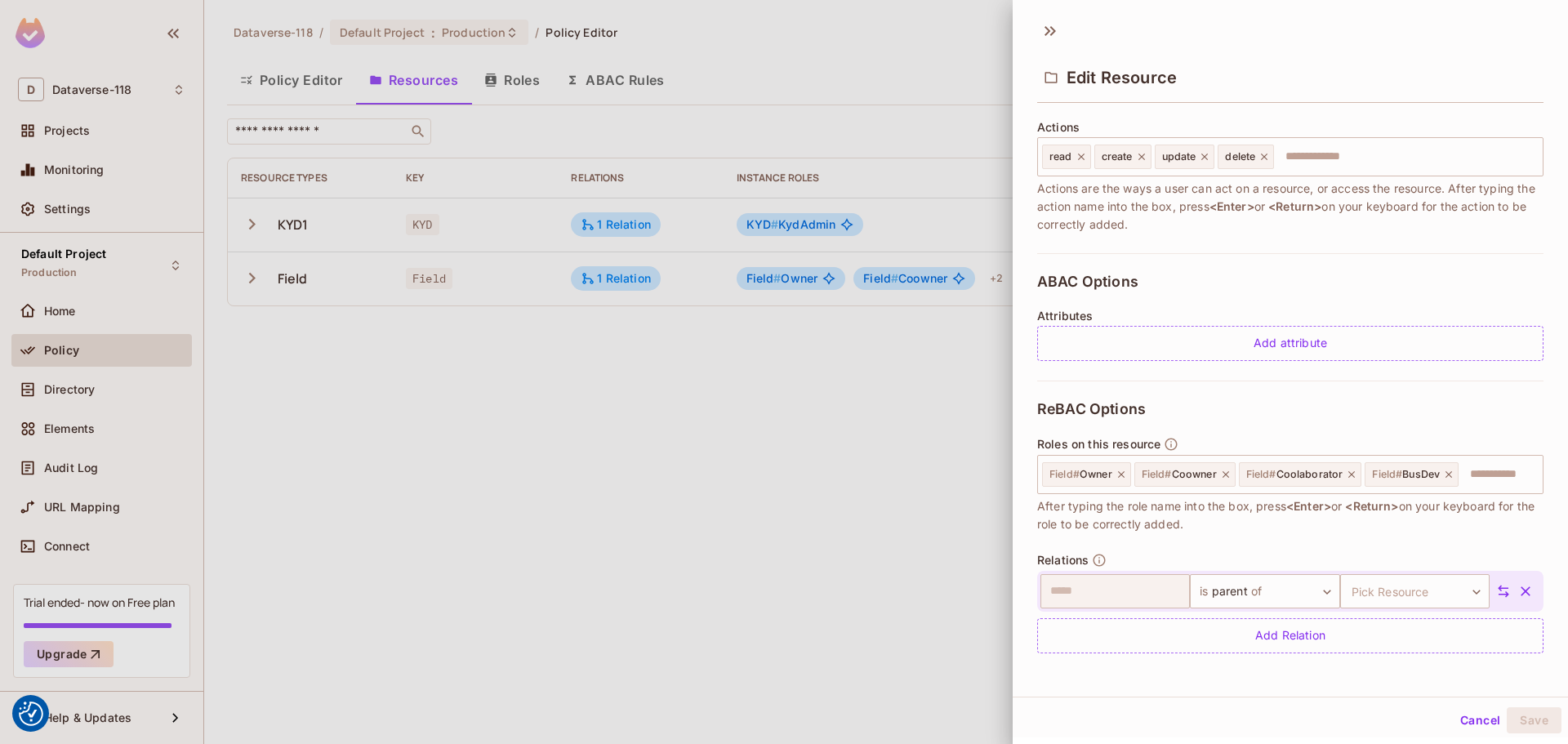
click at [932, 585] on icon "button" at bounding box center [1526, 591] width 16 height 16
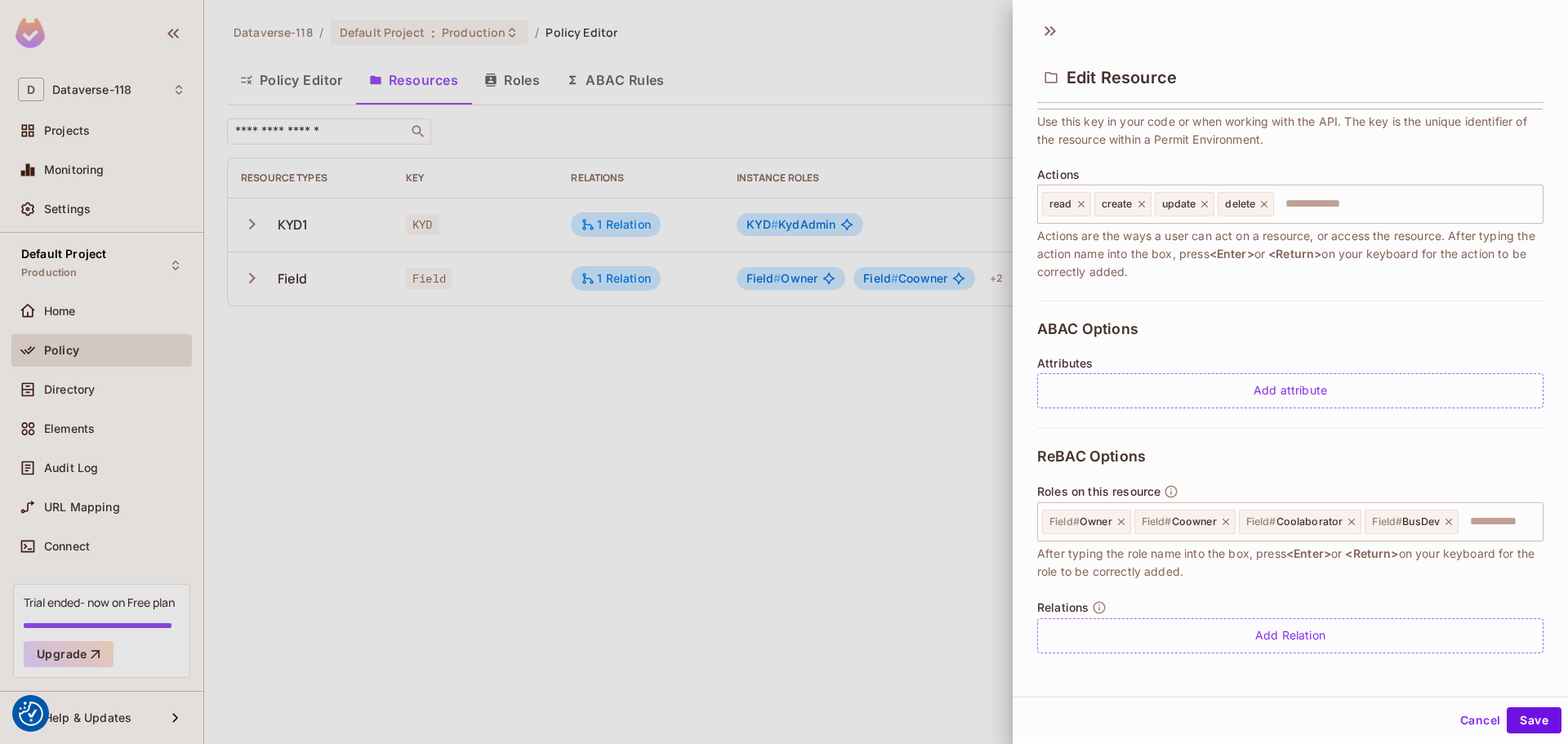
scroll to position [154, 0]
click at [932, 636] on div "Add Relation" at bounding box center [1290, 635] width 506 height 35
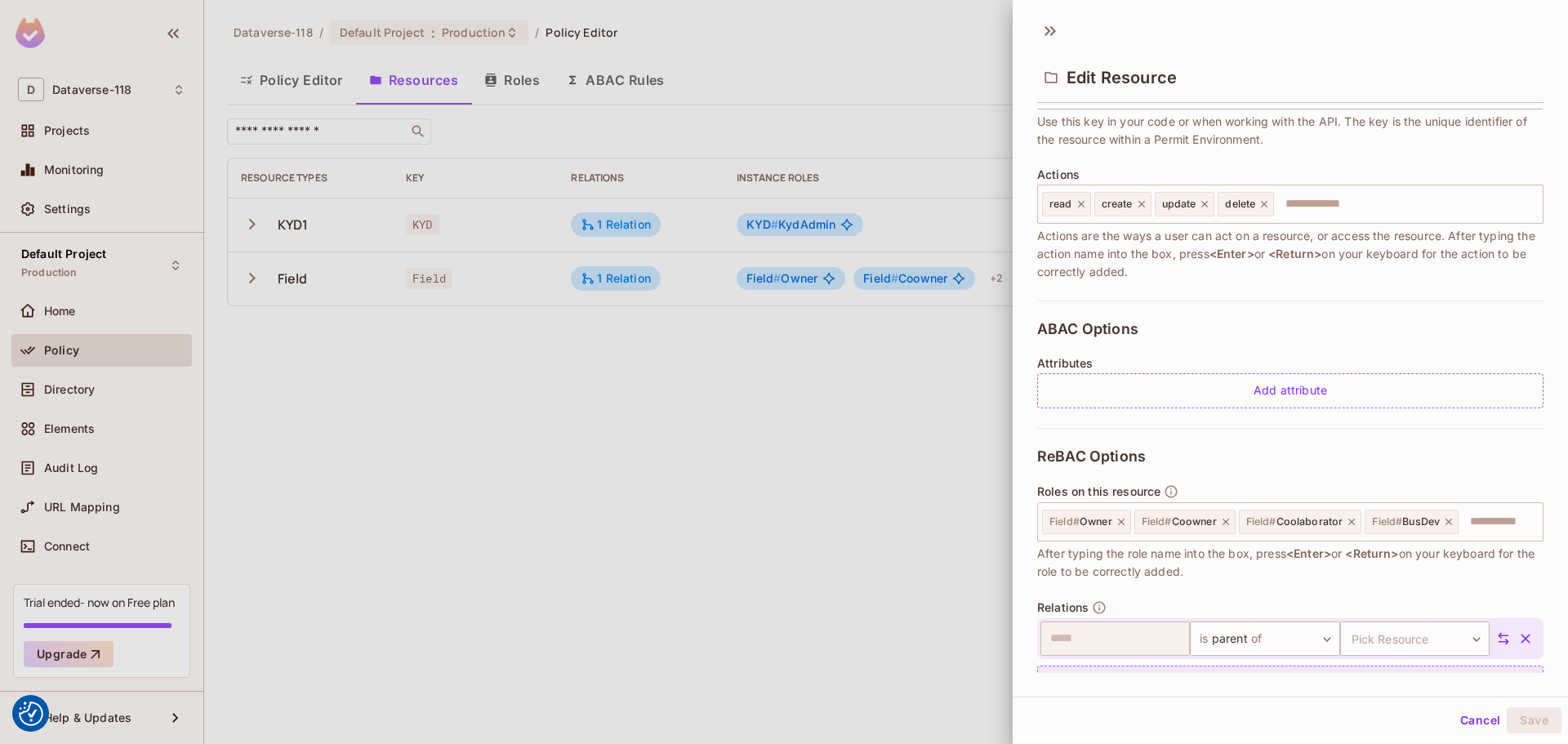
scroll to position [201, 0]
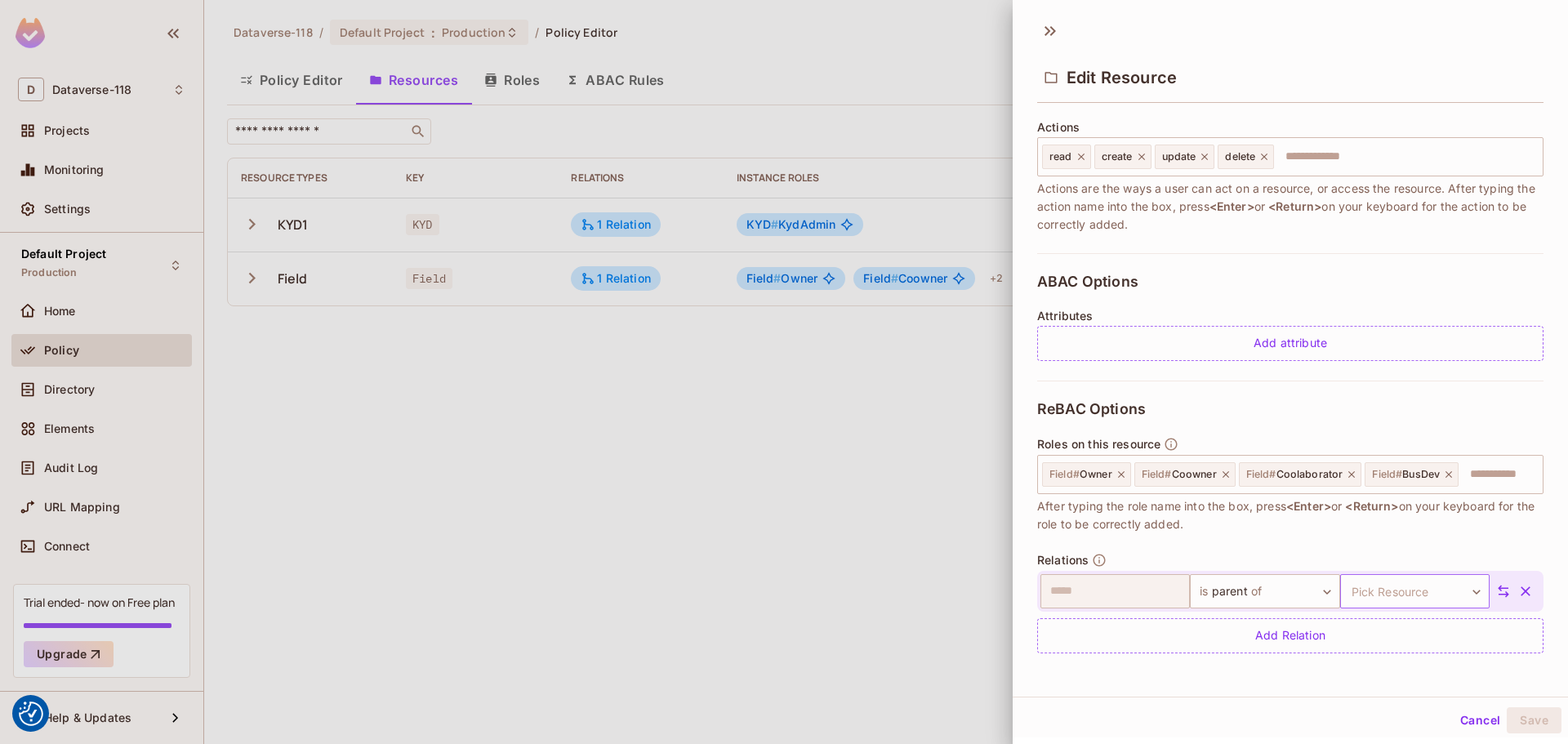
click at [932, 594] on body "We use cookies to enhance your browsing experience, serve personalized ads or c…" at bounding box center [784, 372] width 1568 height 744
click at [932, 676] on li "KYD" at bounding box center [1389, 668] width 151 height 29
click at [932, 714] on button "Save" at bounding box center [1534, 720] width 55 height 26
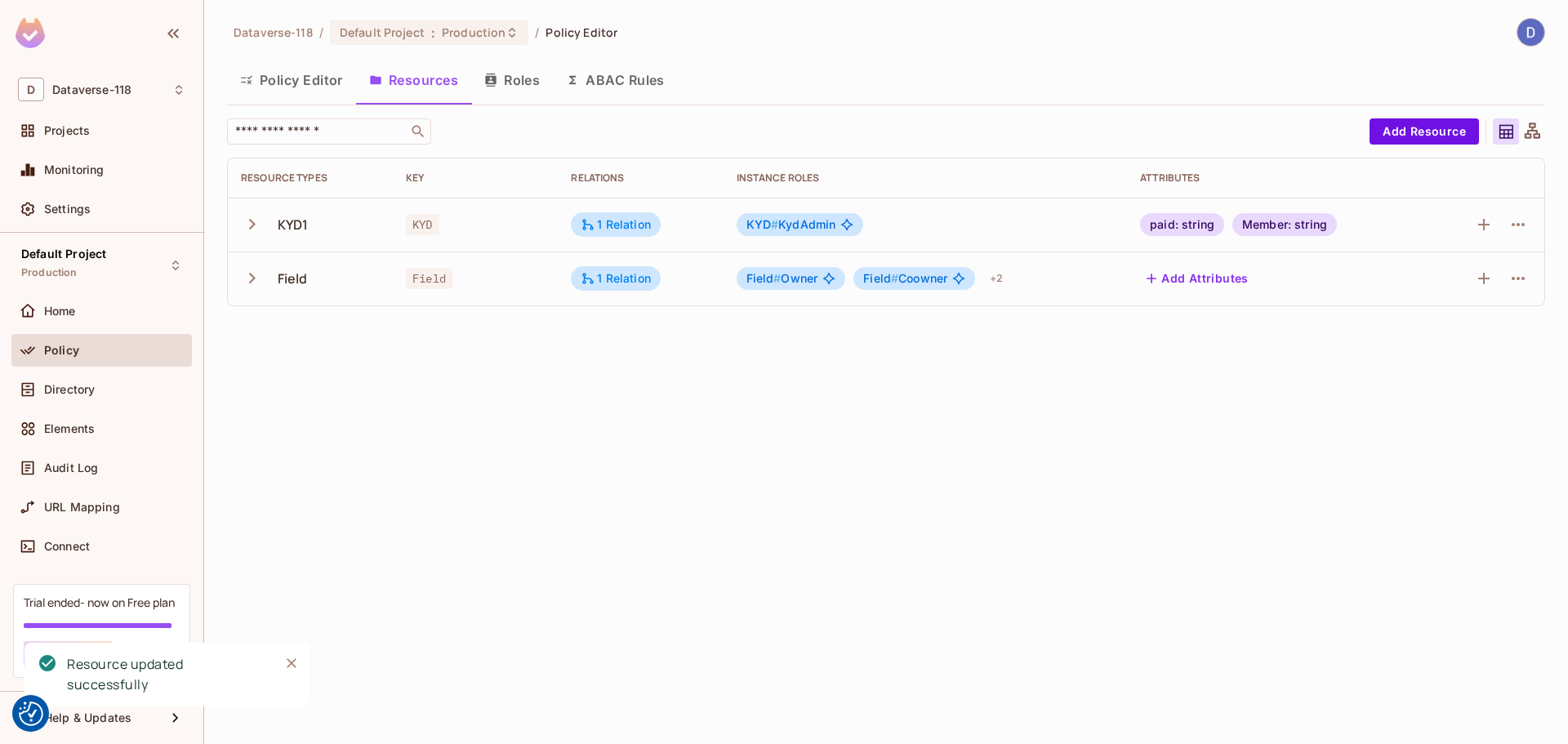
click at [516, 85] on button "Roles" at bounding box center [512, 79] width 82 height 40
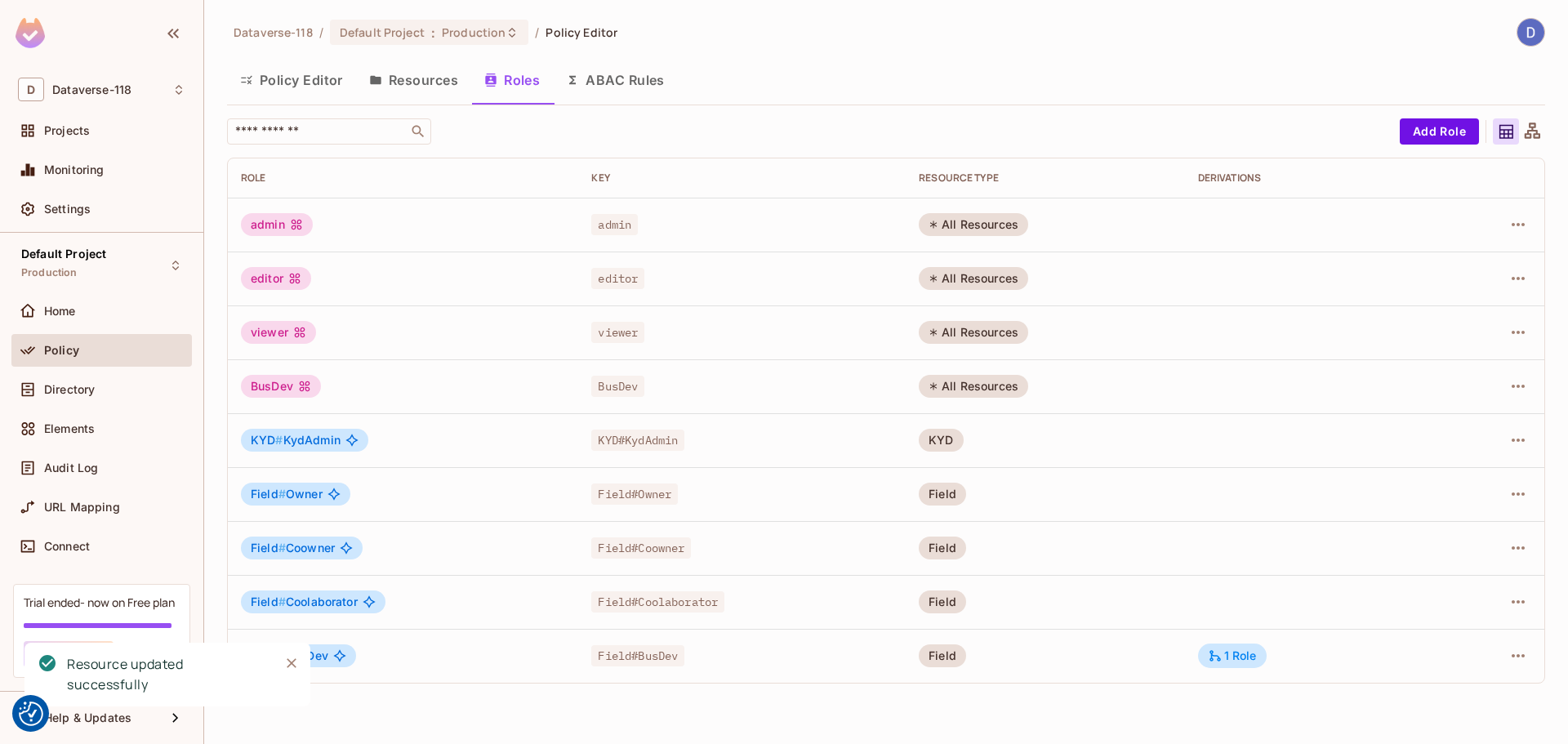
click at [932, 132] on icon at bounding box center [1533, 132] width 21 height 21
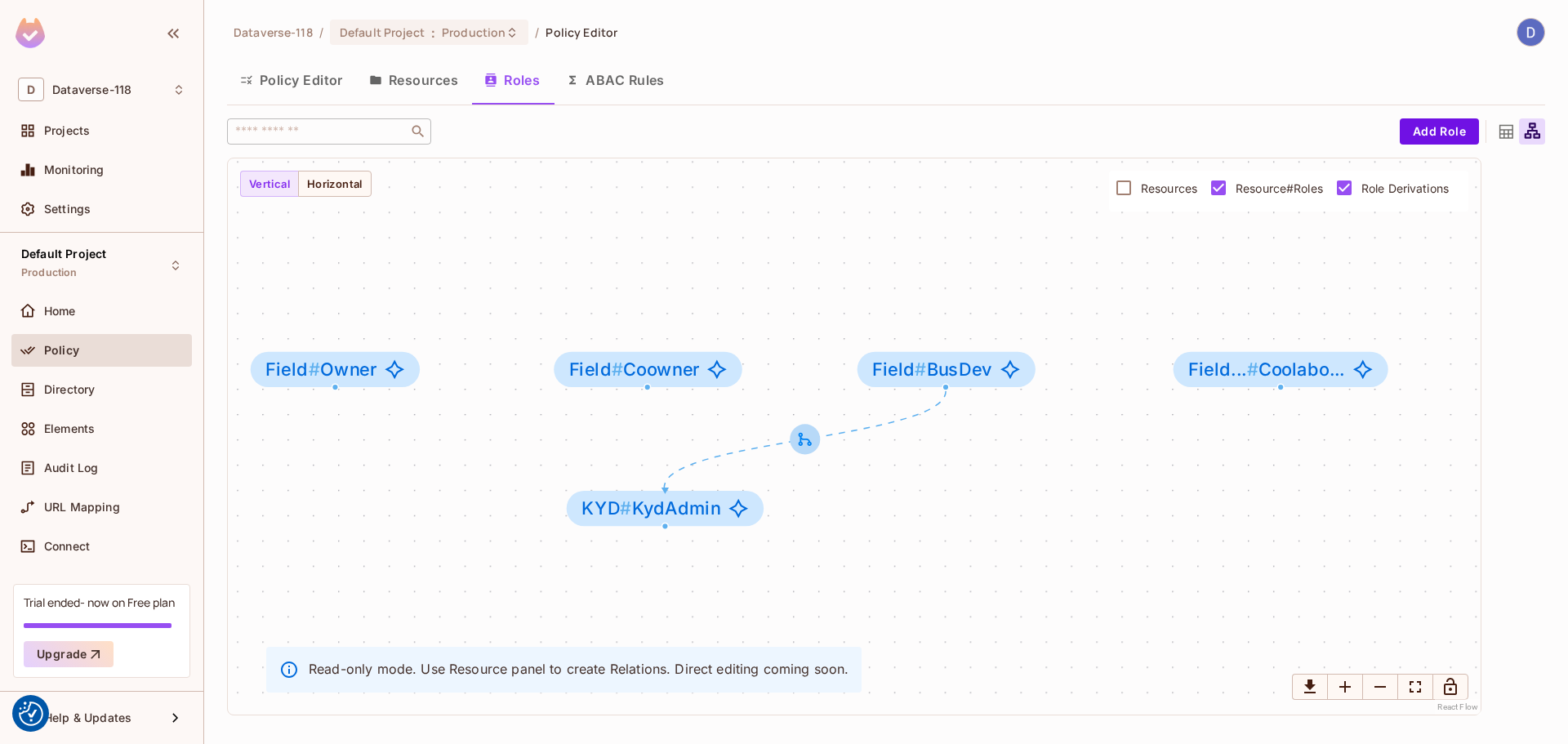
drag, startPoint x: 832, startPoint y: 436, endPoint x: 798, endPoint y: 439, distance: 34.1
click at [798, 439] on icon at bounding box center [805, 438] width 18 height 18
drag, startPoint x: 712, startPoint y: 516, endPoint x: 743, endPoint y: 516, distance: 31.0
click at [743, 516] on span "KYD # KydAdmin" at bounding box center [680, 508] width 139 height 21
click at [425, 72] on button "Resources" at bounding box center [413, 79] width 115 height 40
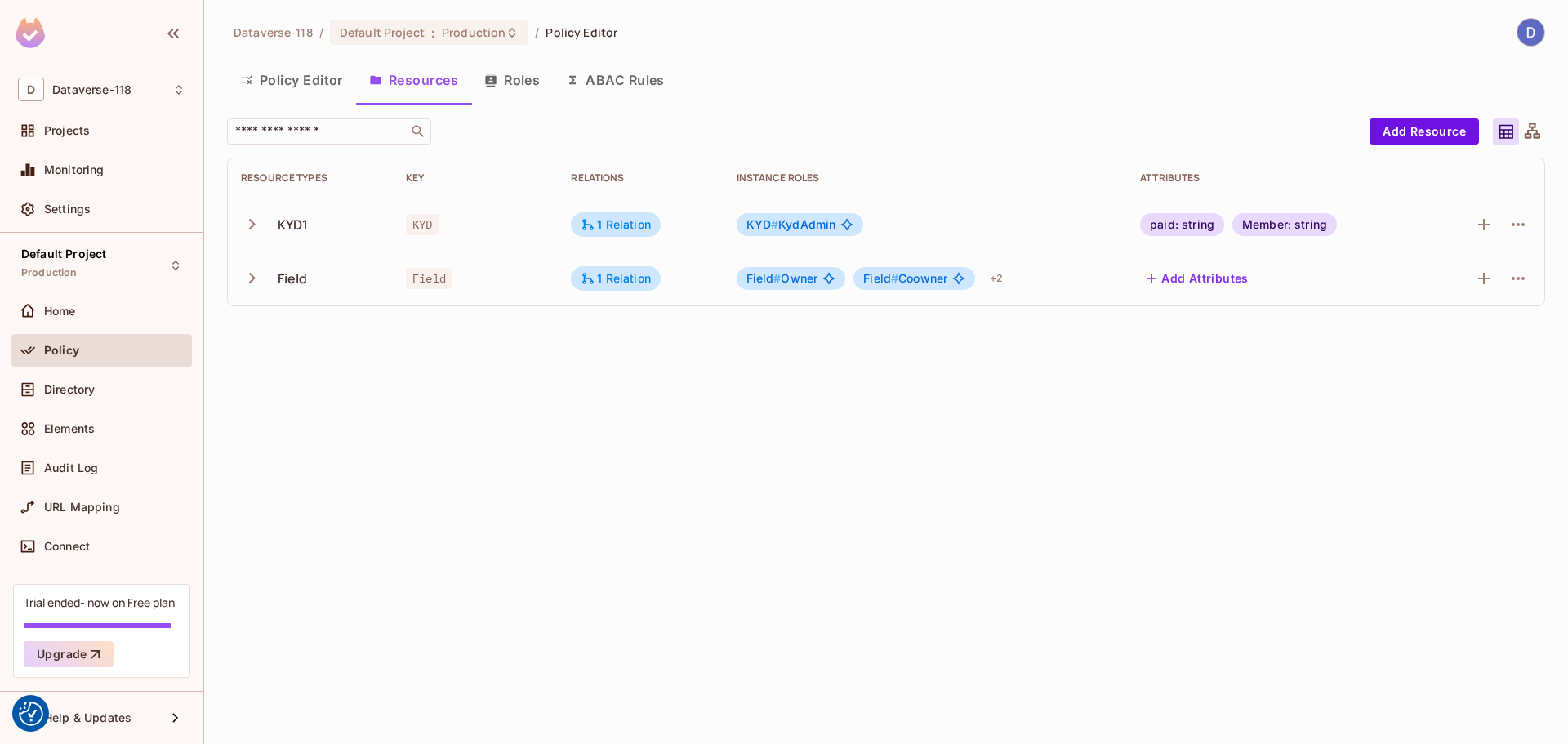
click at [509, 72] on button "Roles" at bounding box center [512, 79] width 82 height 40
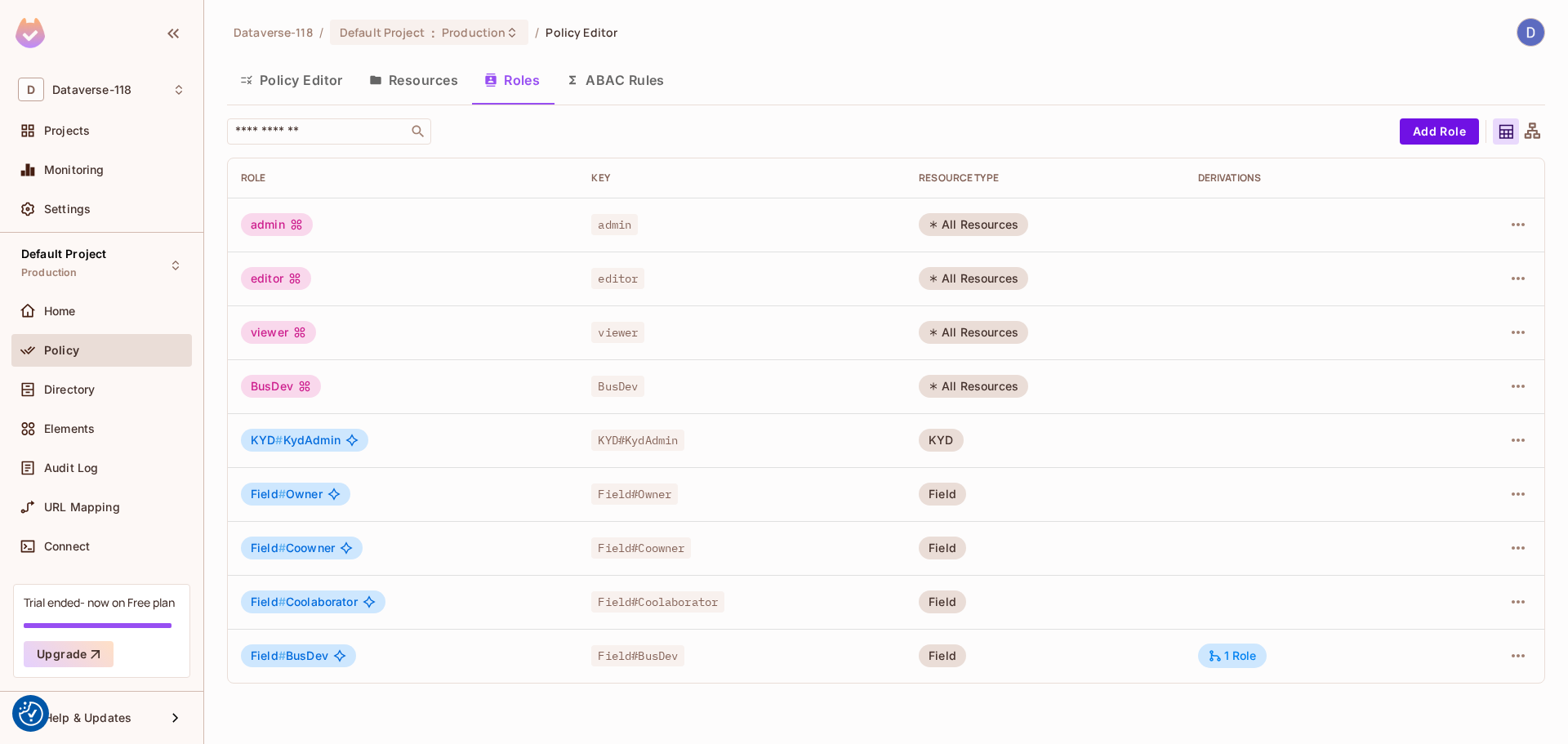
click at [932, 129] on icon at bounding box center [1533, 132] width 21 height 21
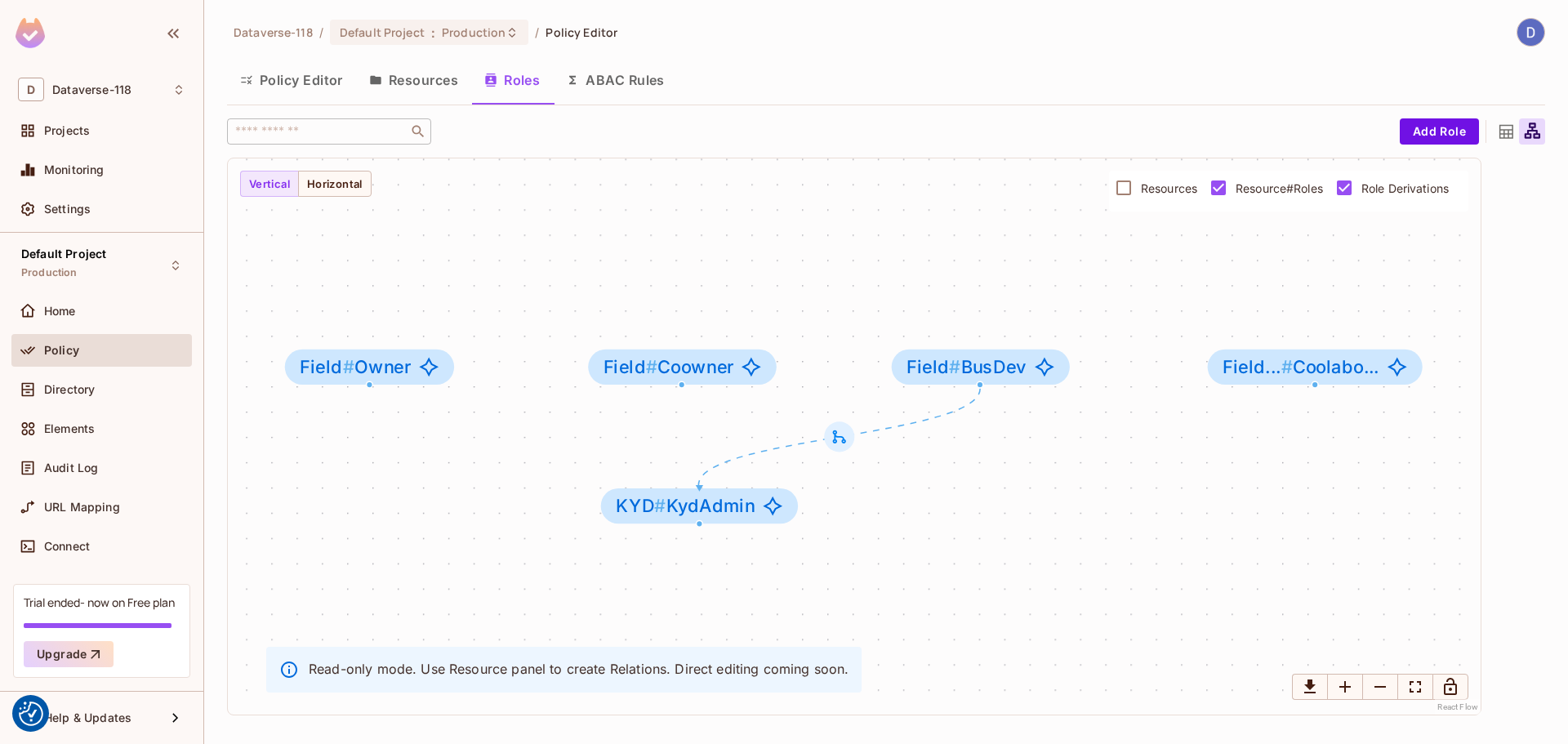
click at [932, 127] on icon at bounding box center [1507, 132] width 21 height 21
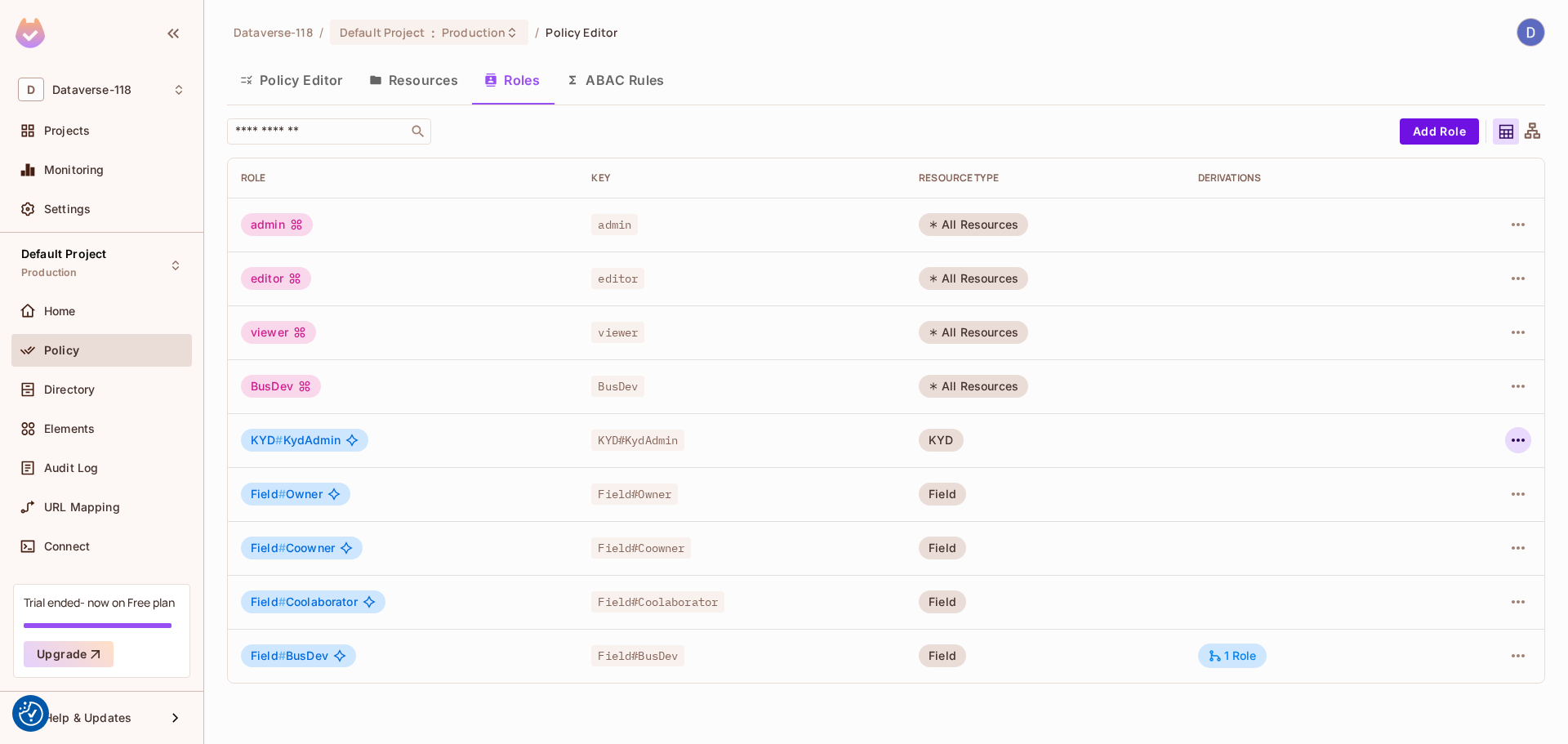
click at [932, 441] on icon "button" at bounding box center [1518, 439] width 13 height 3
click at [932, 516] on div "Edit Attributes" at bounding box center [1462, 513] width 81 height 16
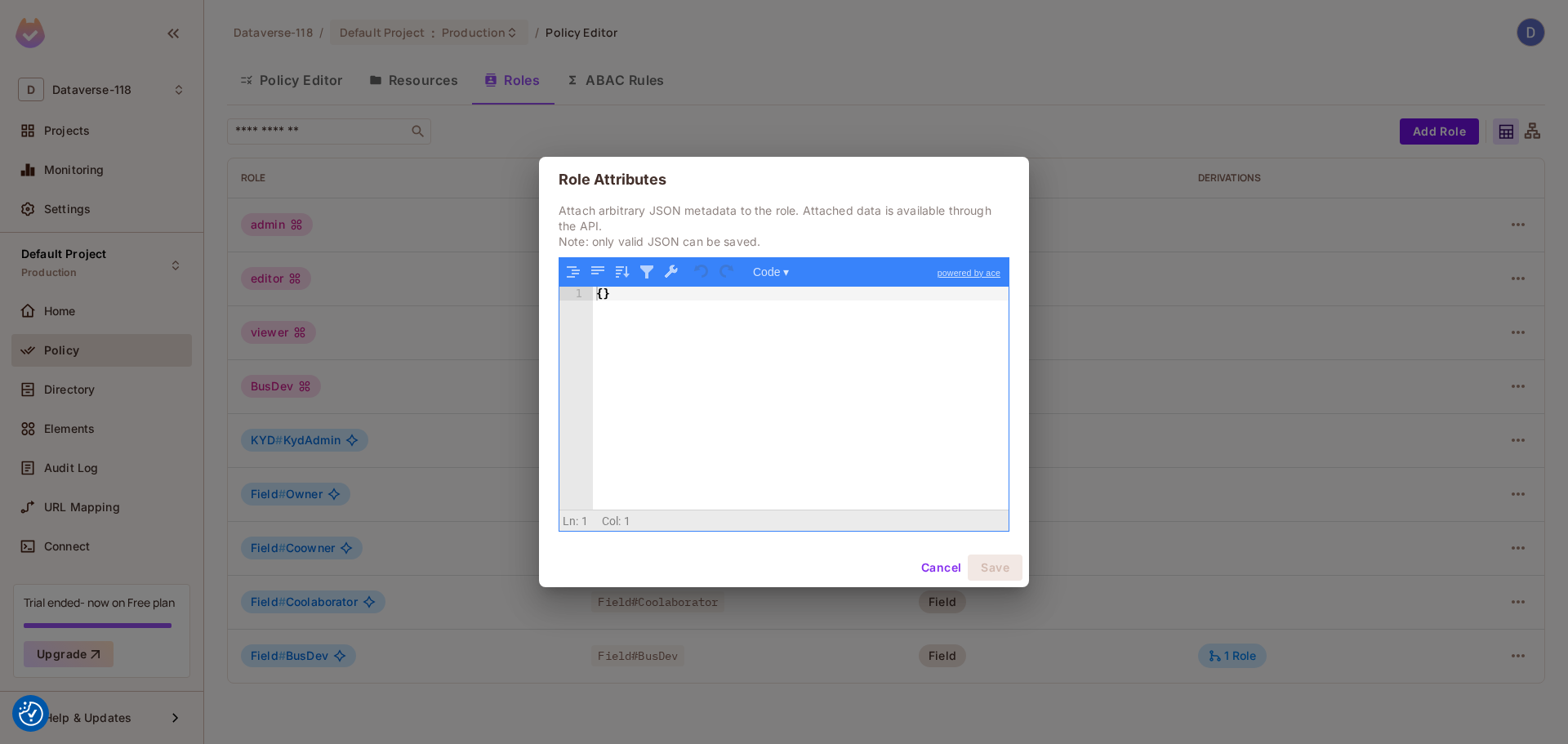
click at [932, 562] on button "Cancel" at bounding box center [941, 567] width 53 height 26
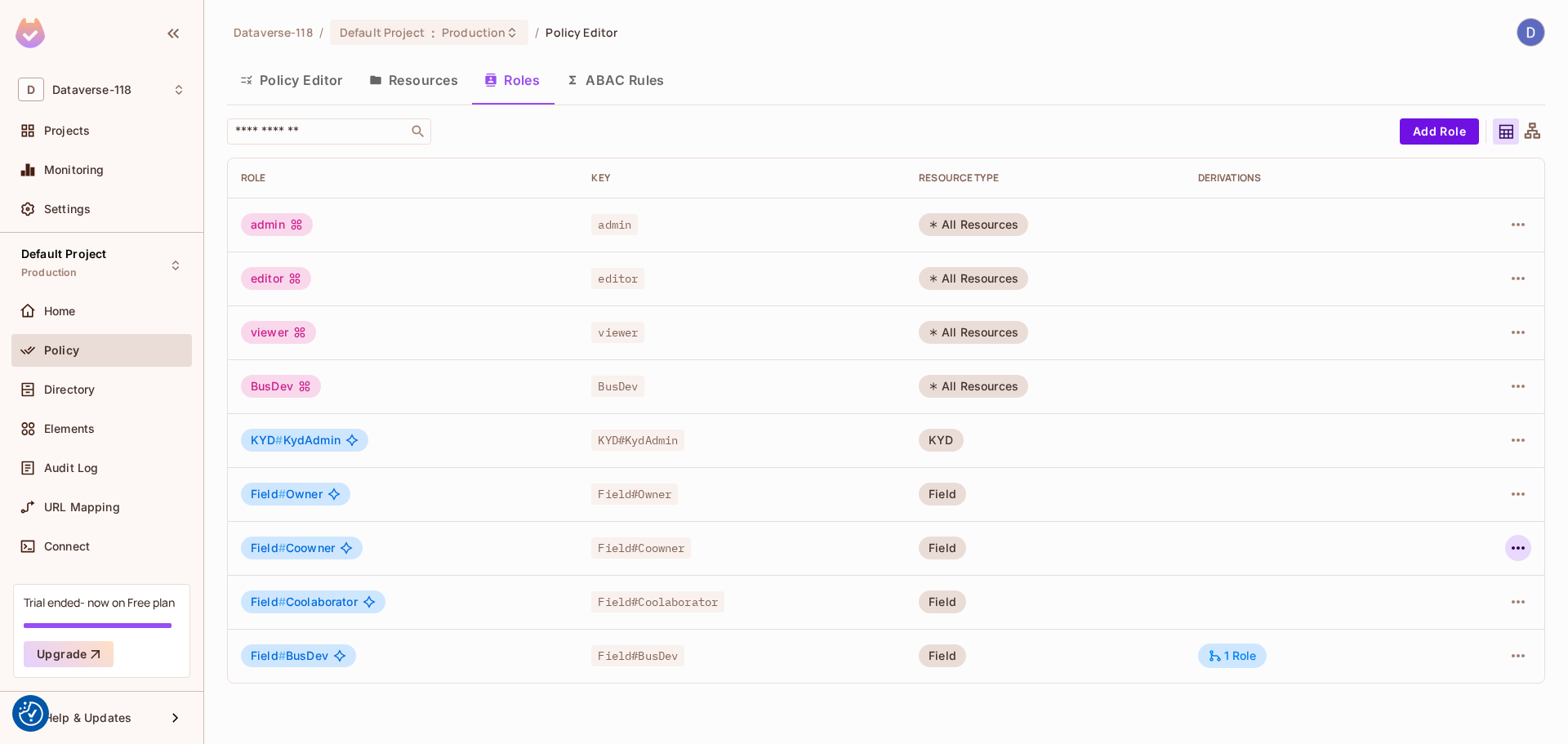
click at [932, 553] on icon "button" at bounding box center [1518, 547] width 20 height 20
click at [420, 71] on div at bounding box center [784, 372] width 1568 height 744
click at [417, 76] on button "Resources" at bounding box center [413, 79] width 115 height 40
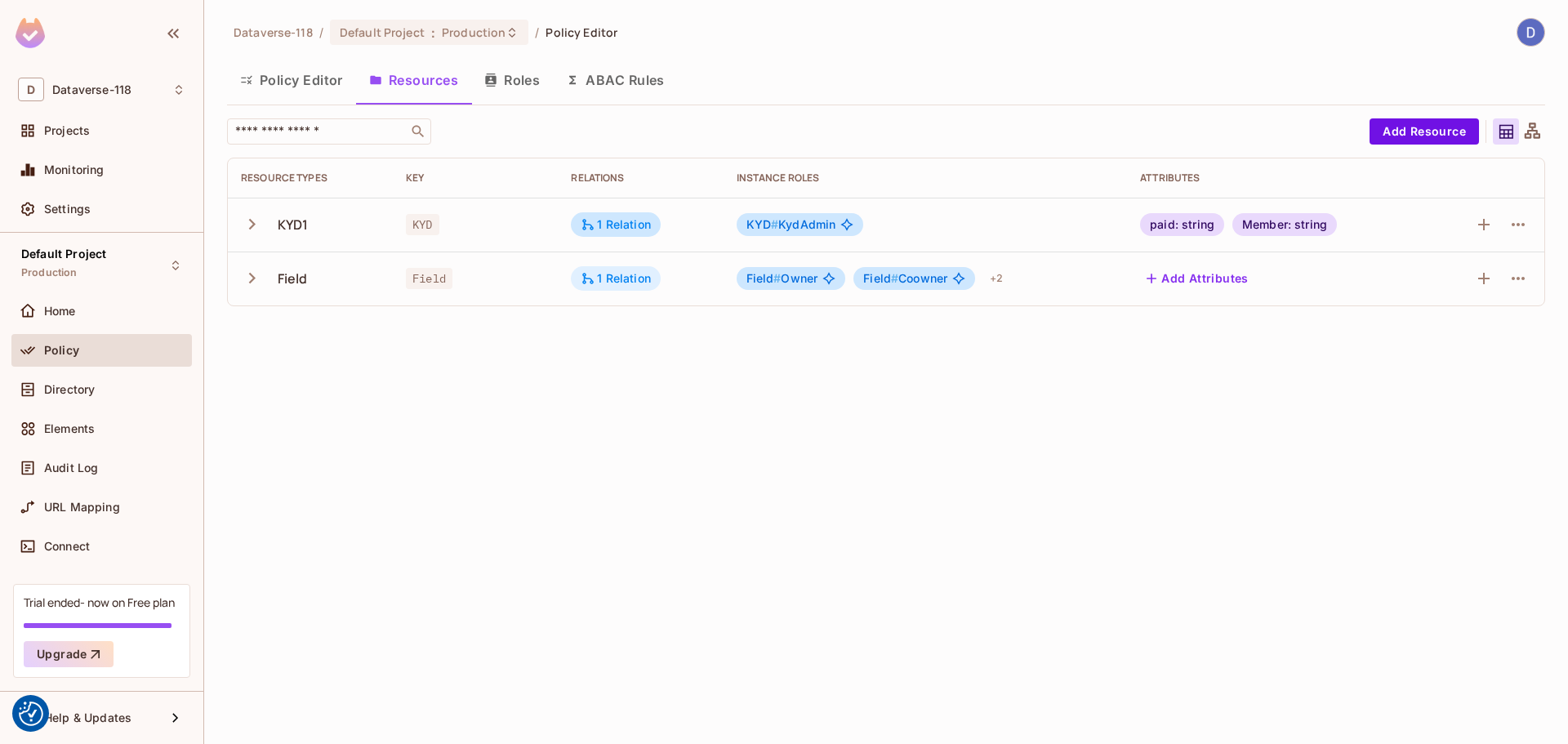
click at [627, 276] on div "1 Relation" at bounding box center [616, 278] width 71 height 15
click at [616, 278] on div at bounding box center [784, 372] width 1568 height 744
click at [319, 77] on button "Policy Editor" at bounding box center [291, 79] width 129 height 40
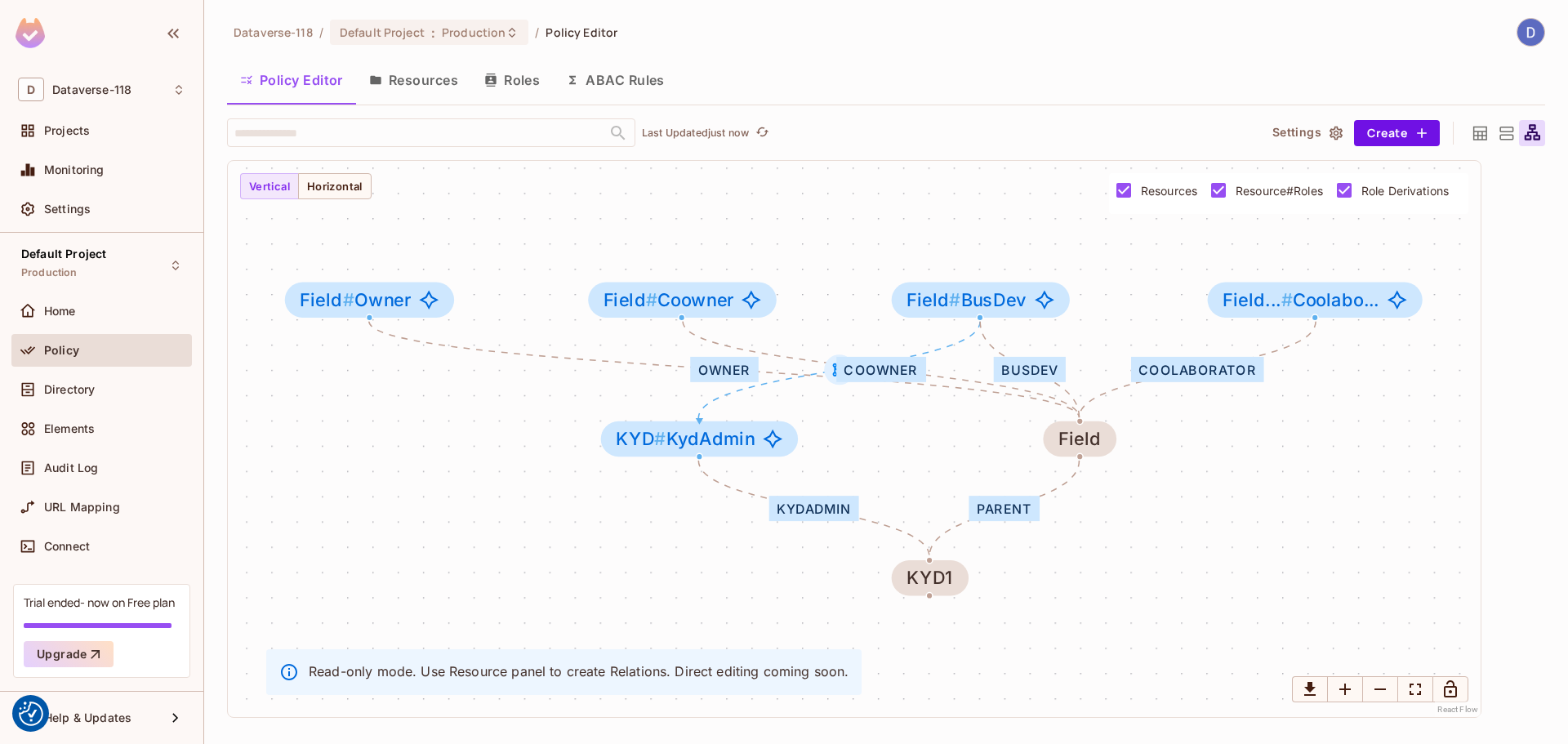
click at [419, 80] on button "Resources" at bounding box center [413, 79] width 115 height 40
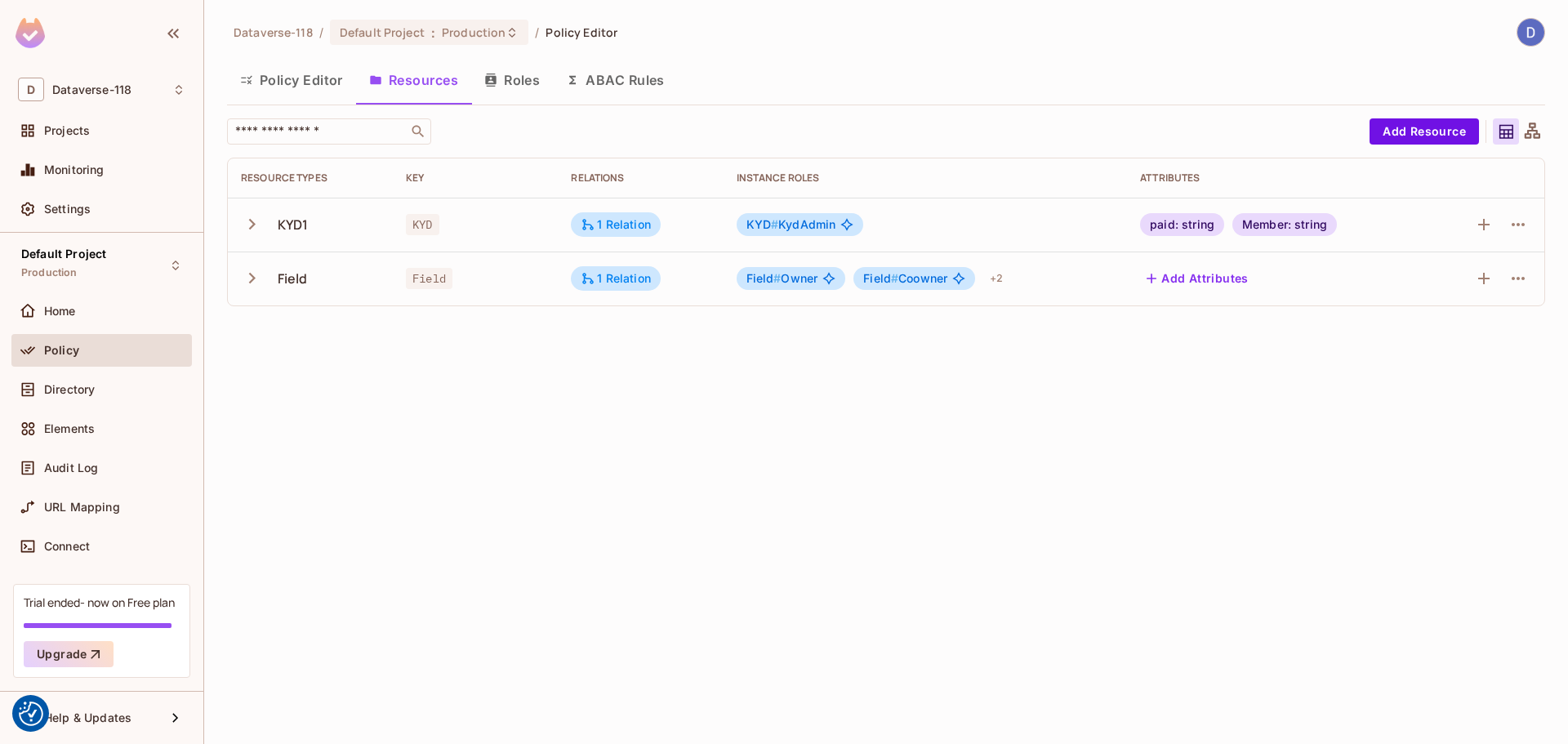
click at [294, 74] on button "Policy Editor" at bounding box center [291, 79] width 129 height 40
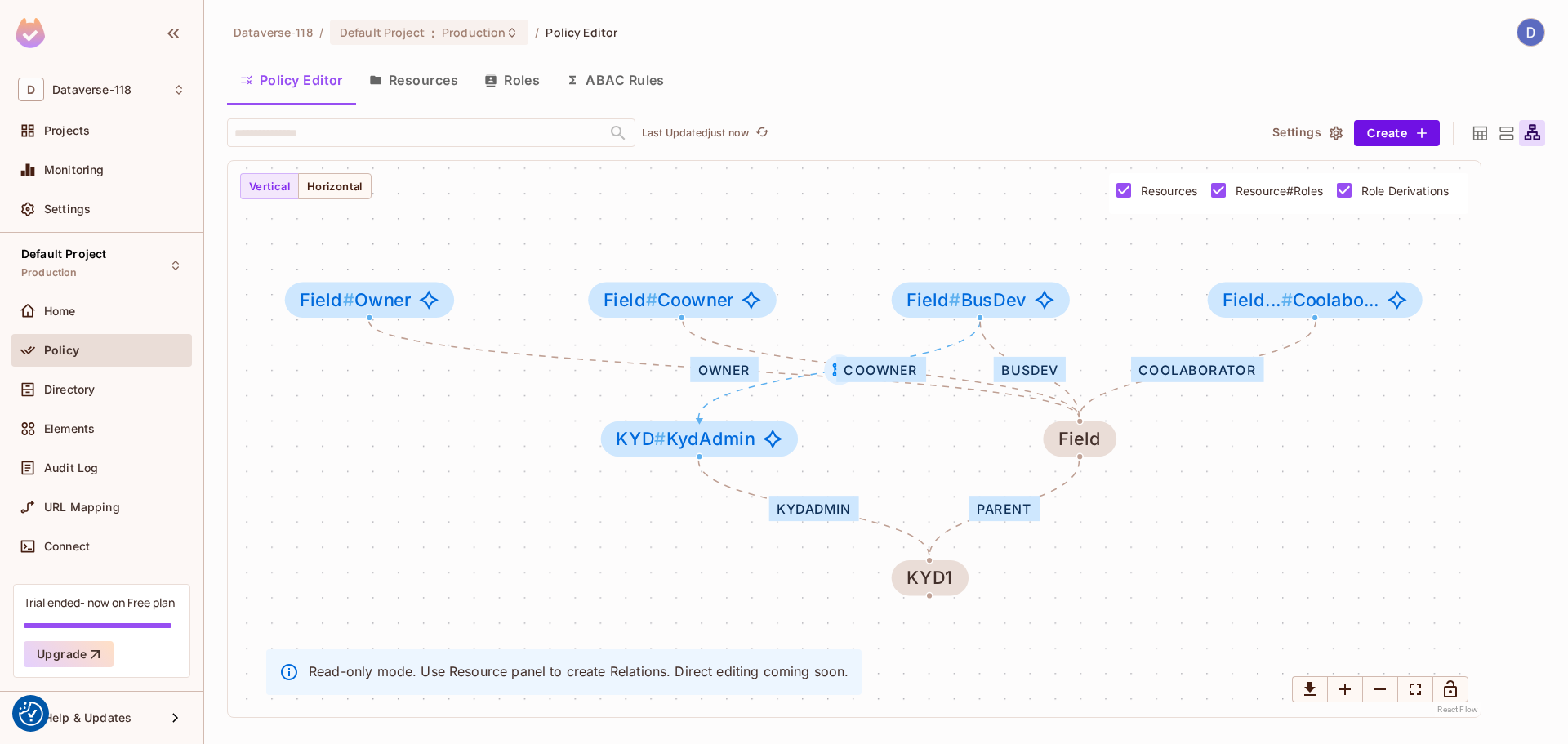
click at [932, 125] on icon at bounding box center [1507, 134] width 21 height 21
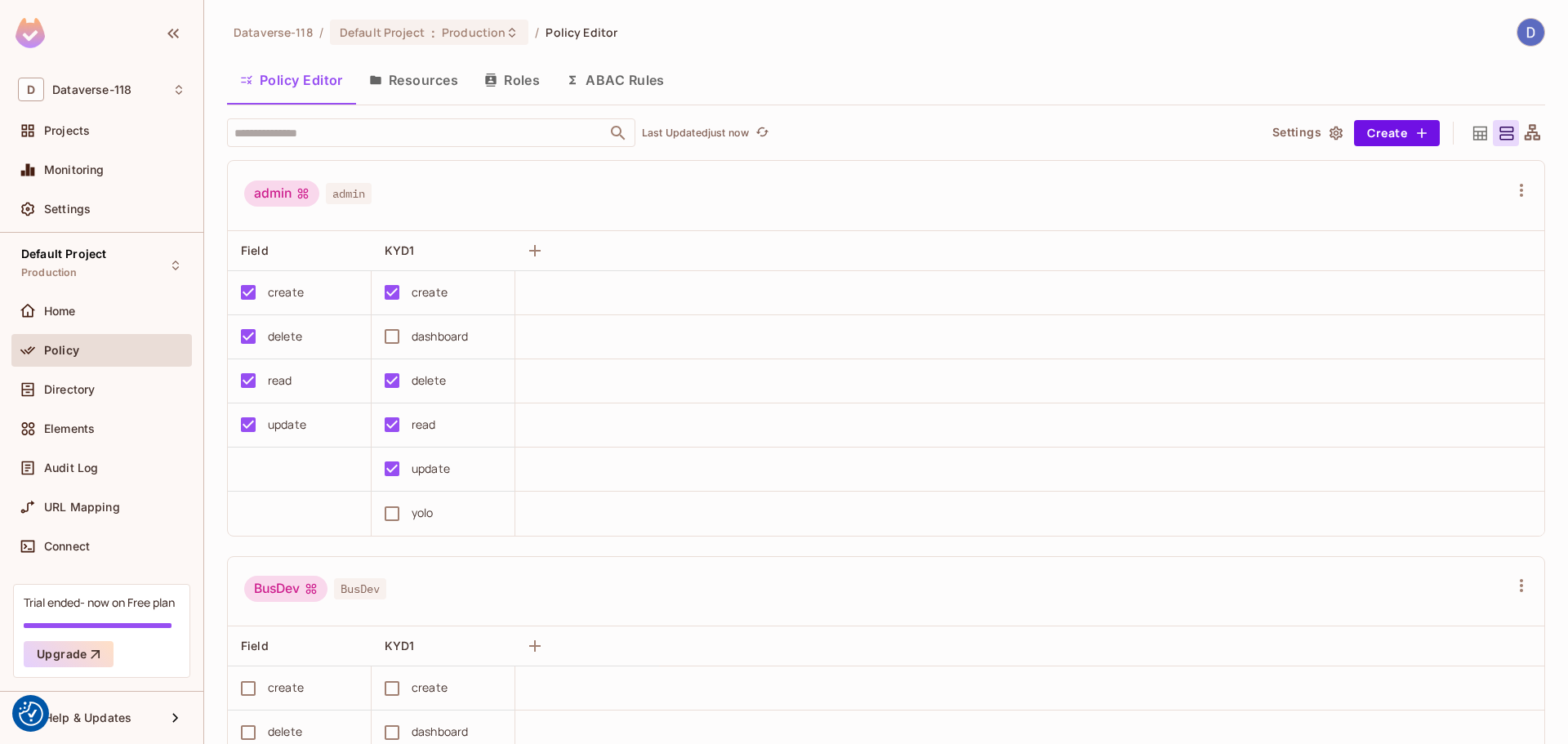
click at [932, 133] on icon at bounding box center [1480, 133] width 14 height 14
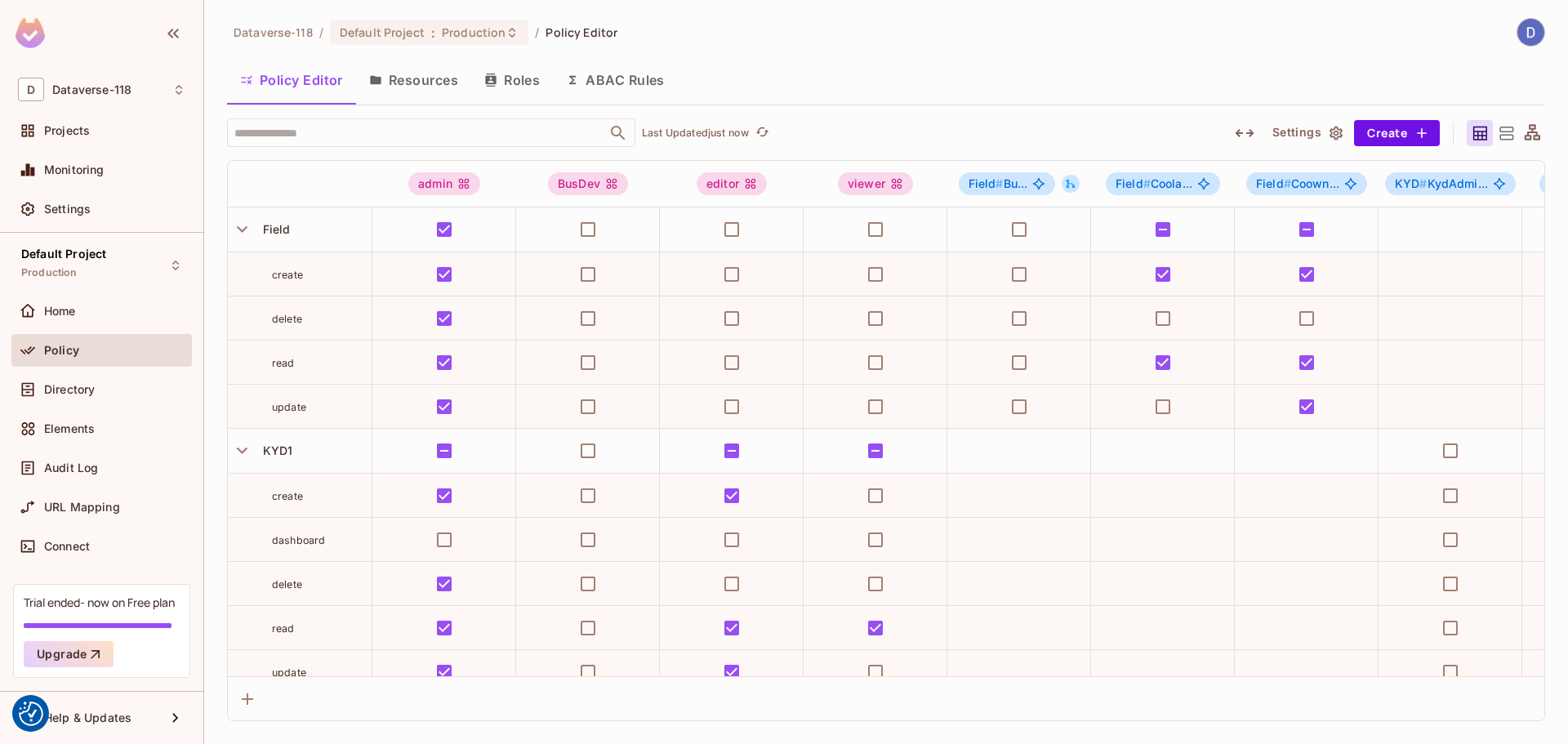
click at [932, 134] on icon at bounding box center [1480, 134] width 21 height 21
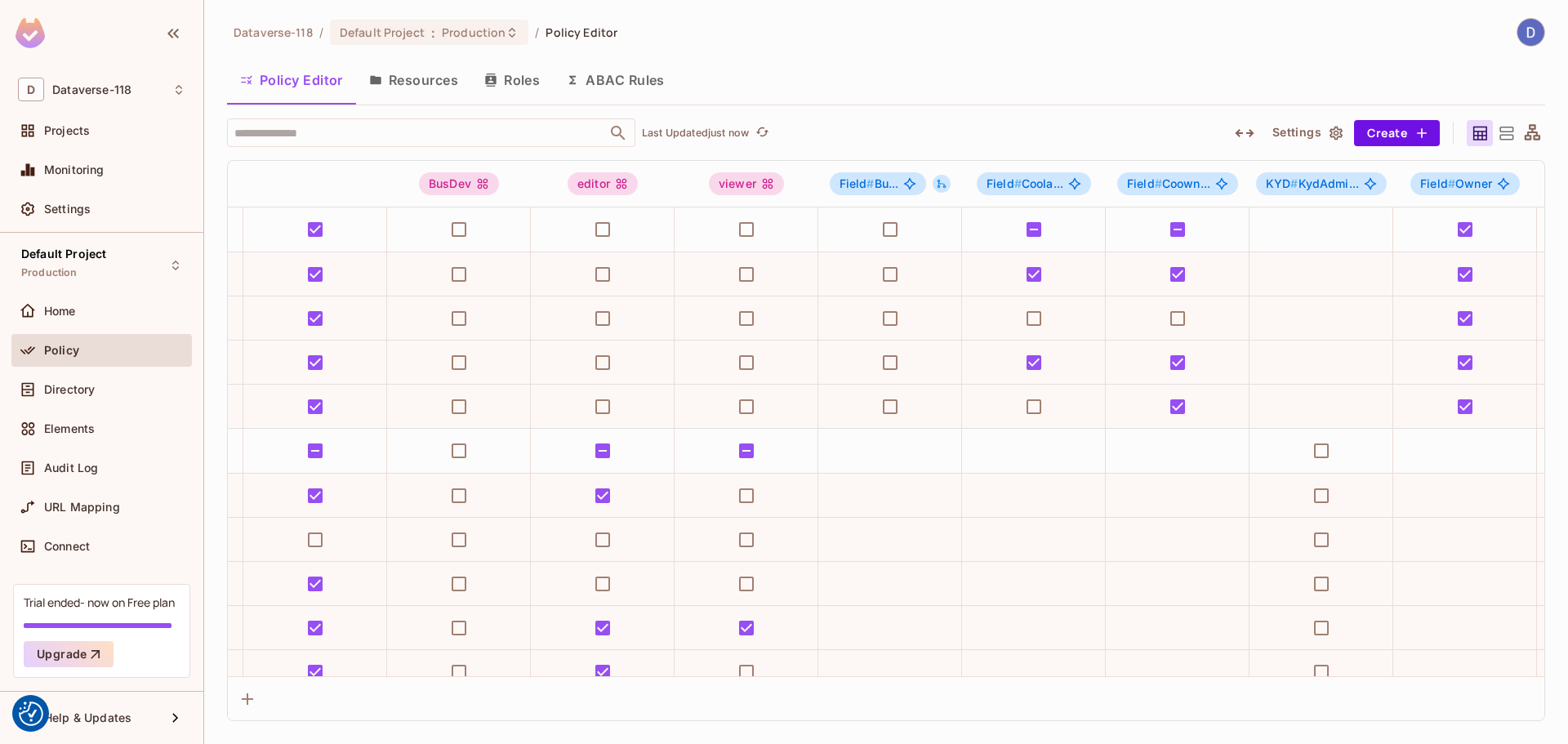
scroll to position [0, 460]
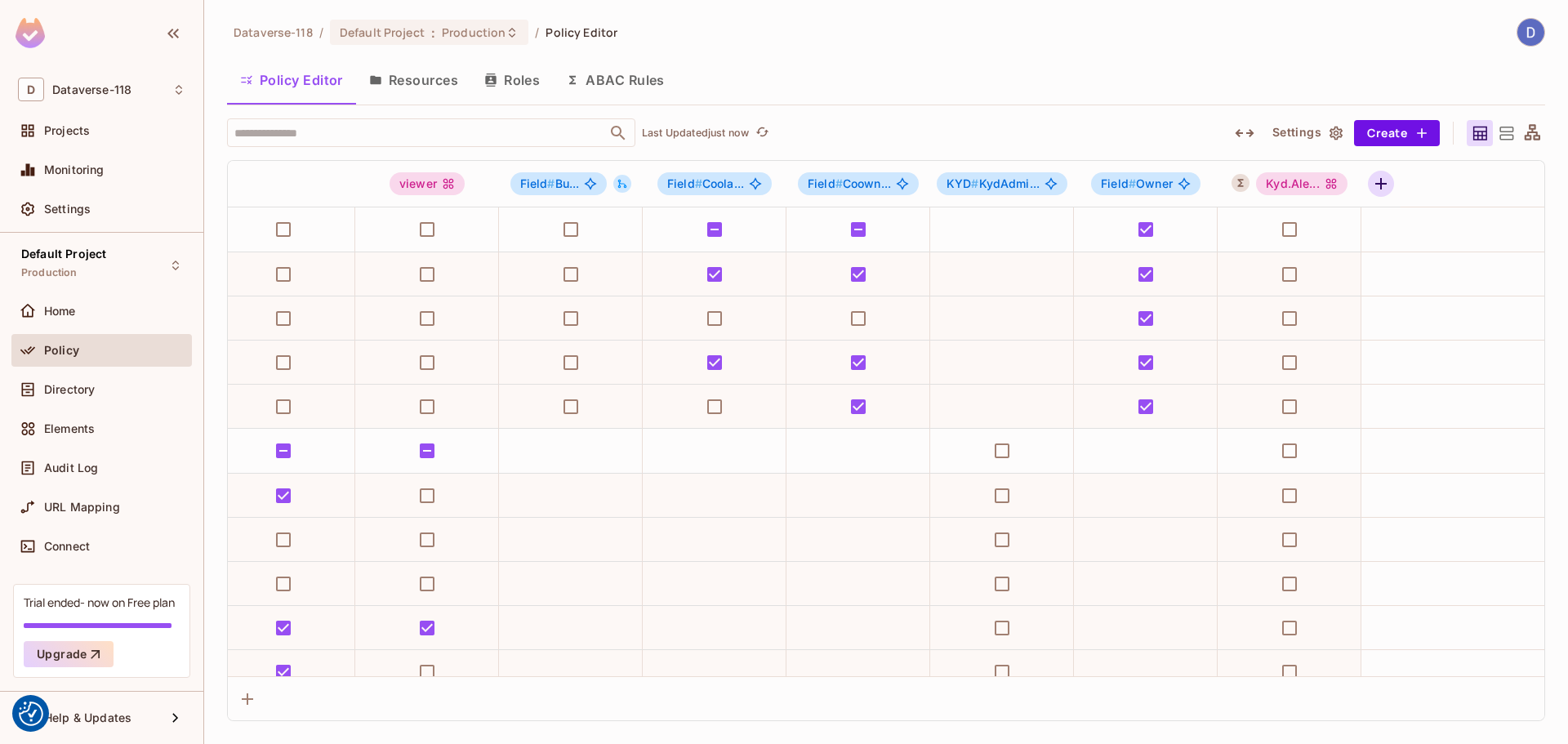
click at [932, 183] on icon "button" at bounding box center [1381, 183] width 20 height 20
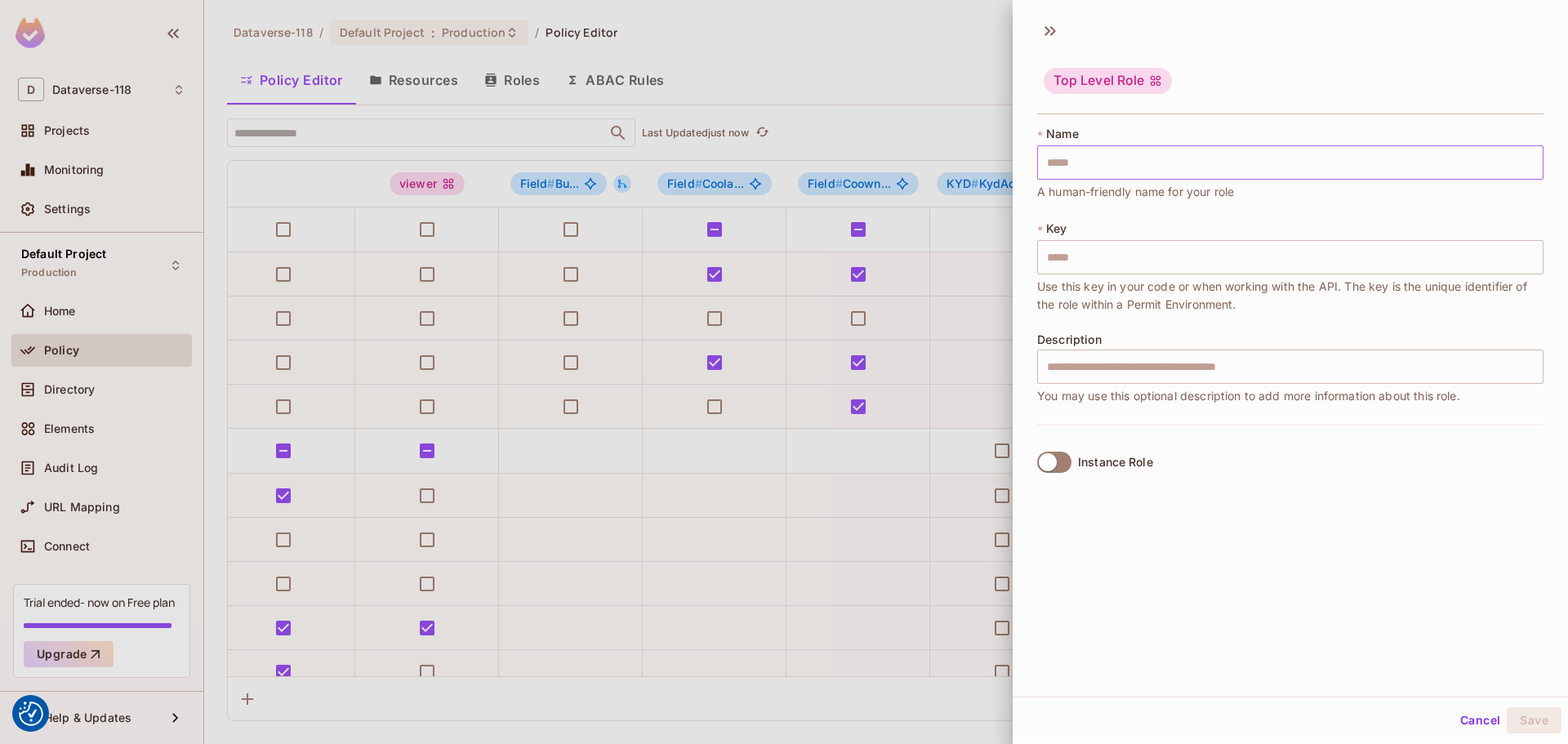
click at [932, 175] on input "text" at bounding box center [1290, 162] width 506 height 34
click at [932, 160] on input "text" at bounding box center [1290, 162] width 506 height 34
click at [932, 452] on span at bounding box center [1054, 462] width 34 height 22
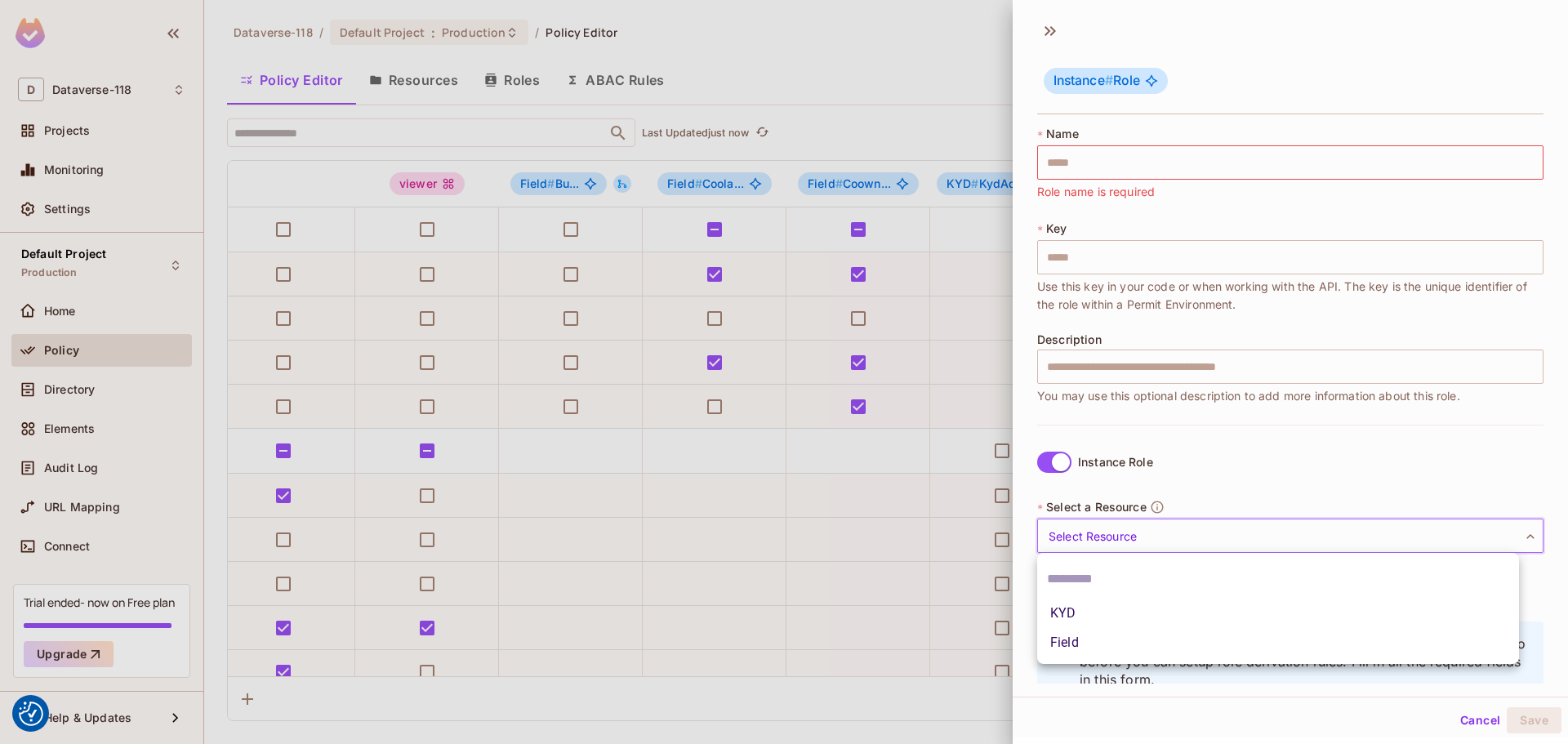
click at [932, 534] on body "We use cookies to enhance your browsing experience, serve personalized ads or c…" at bounding box center [784, 372] width 1568 height 744
click at [932, 614] on li "KYD" at bounding box center [1278, 612] width 482 height 29
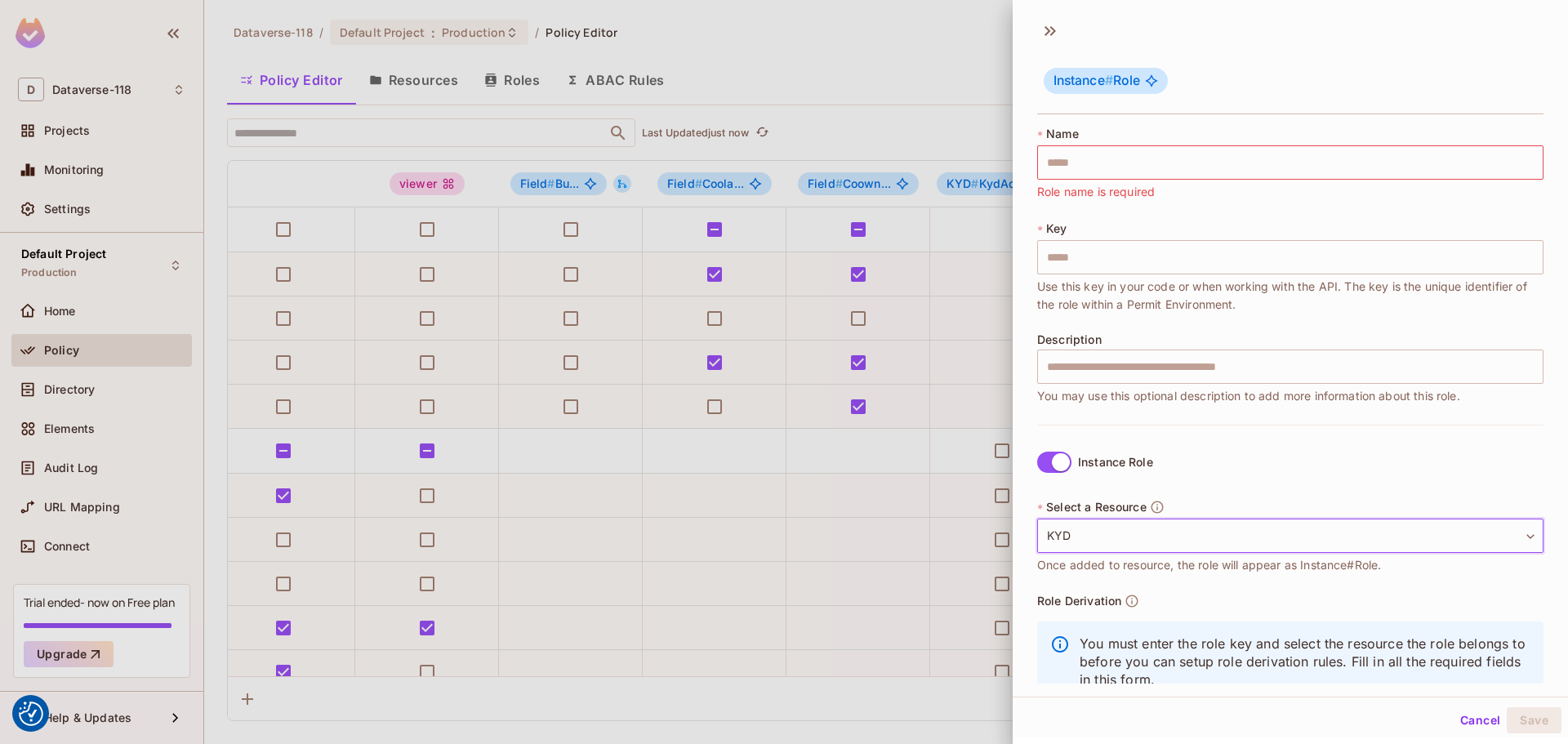
scroll to position [47, 0]
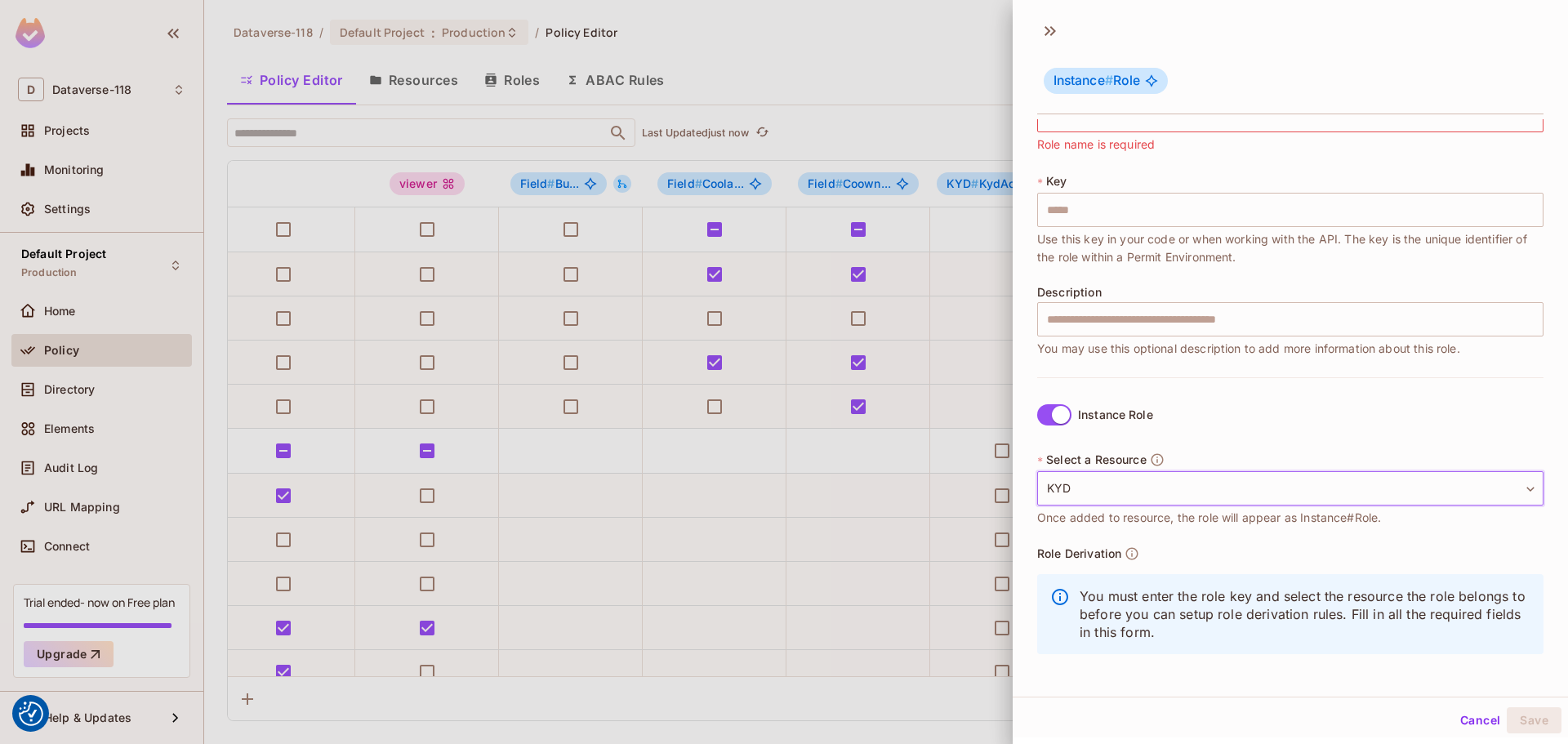
click at [932, 491] on body "We use cookies to enhance your browsing experience, serve personalized ads or c…" at bounding box center [784, 372] width 1568 height 744
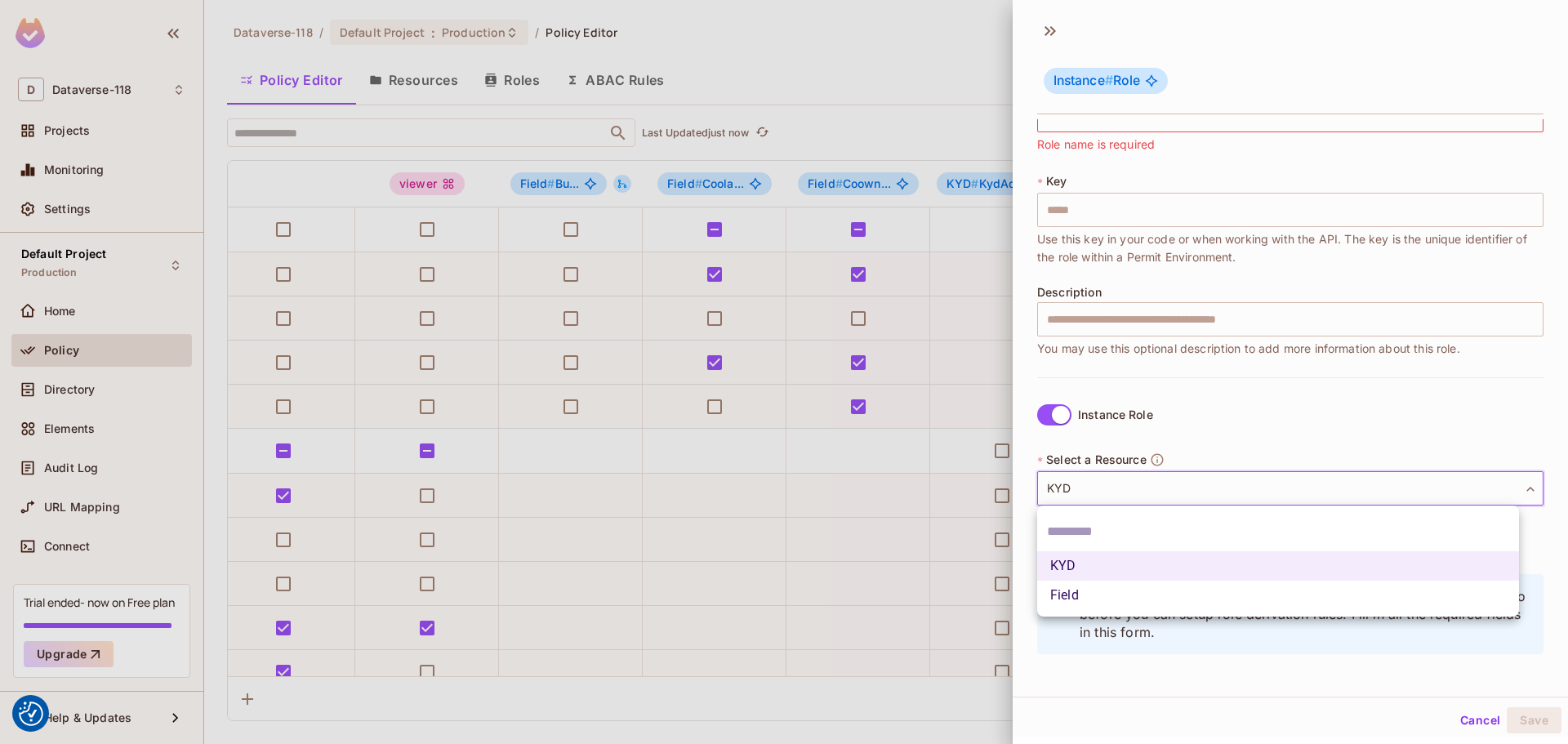
click at [932, 589] on li "Field" at bounding box center [1278, 594] width 482 height 29
type input "*****"
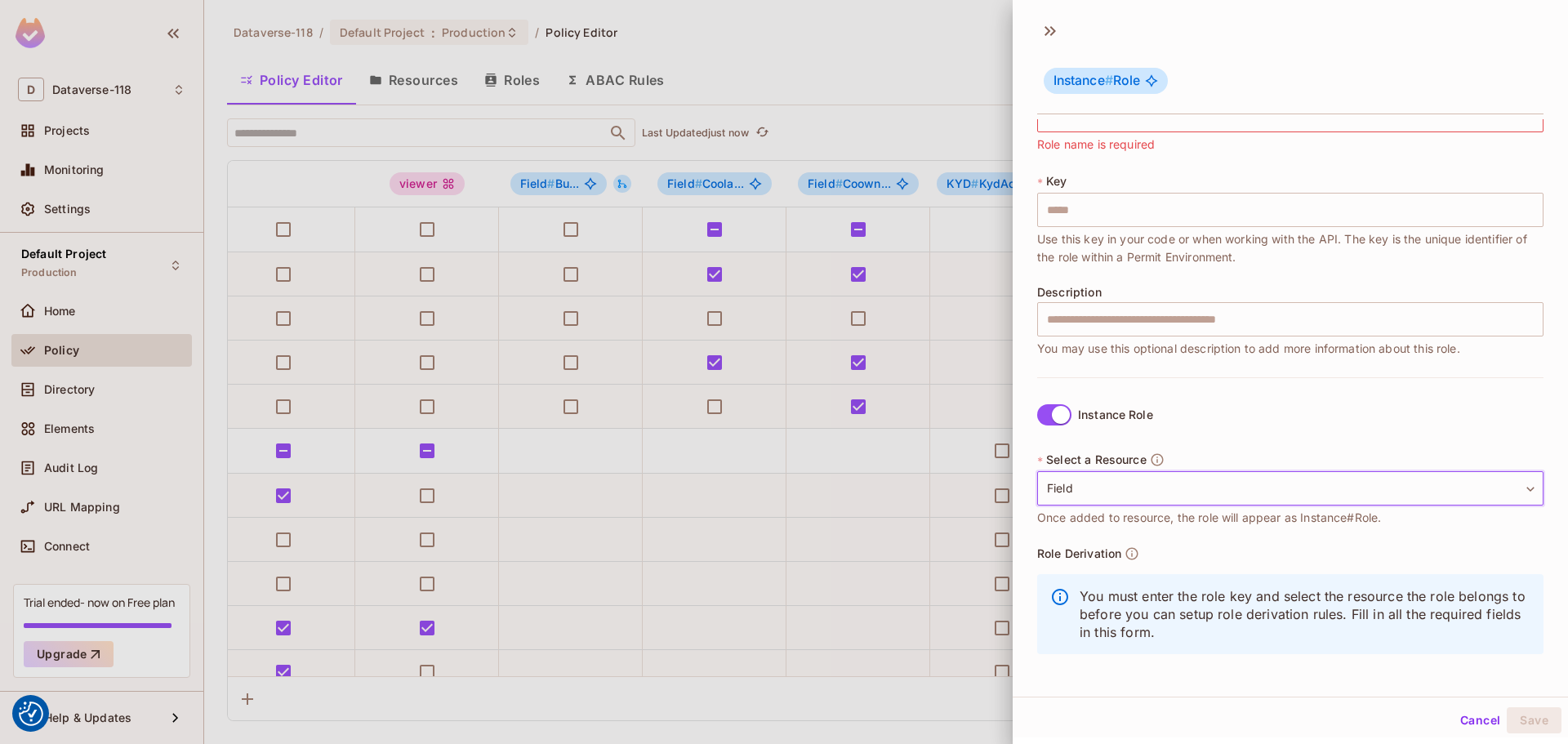
scroll to position [3, 0]
click at [932, 126] on input "text" at bounding box center [1290, 113] width 506 height 34
type input "**"
type input "***"
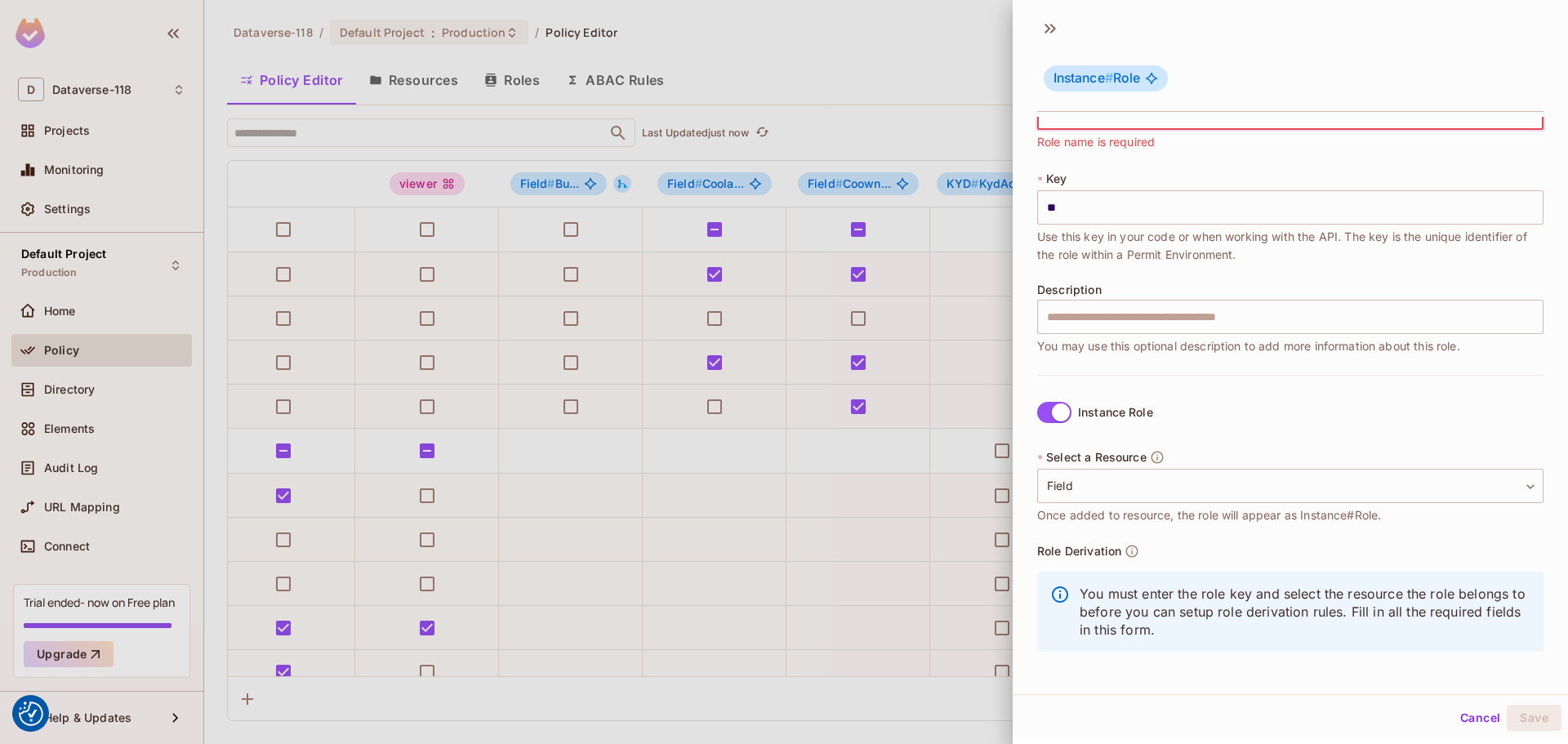
type input "***"
type input "****"
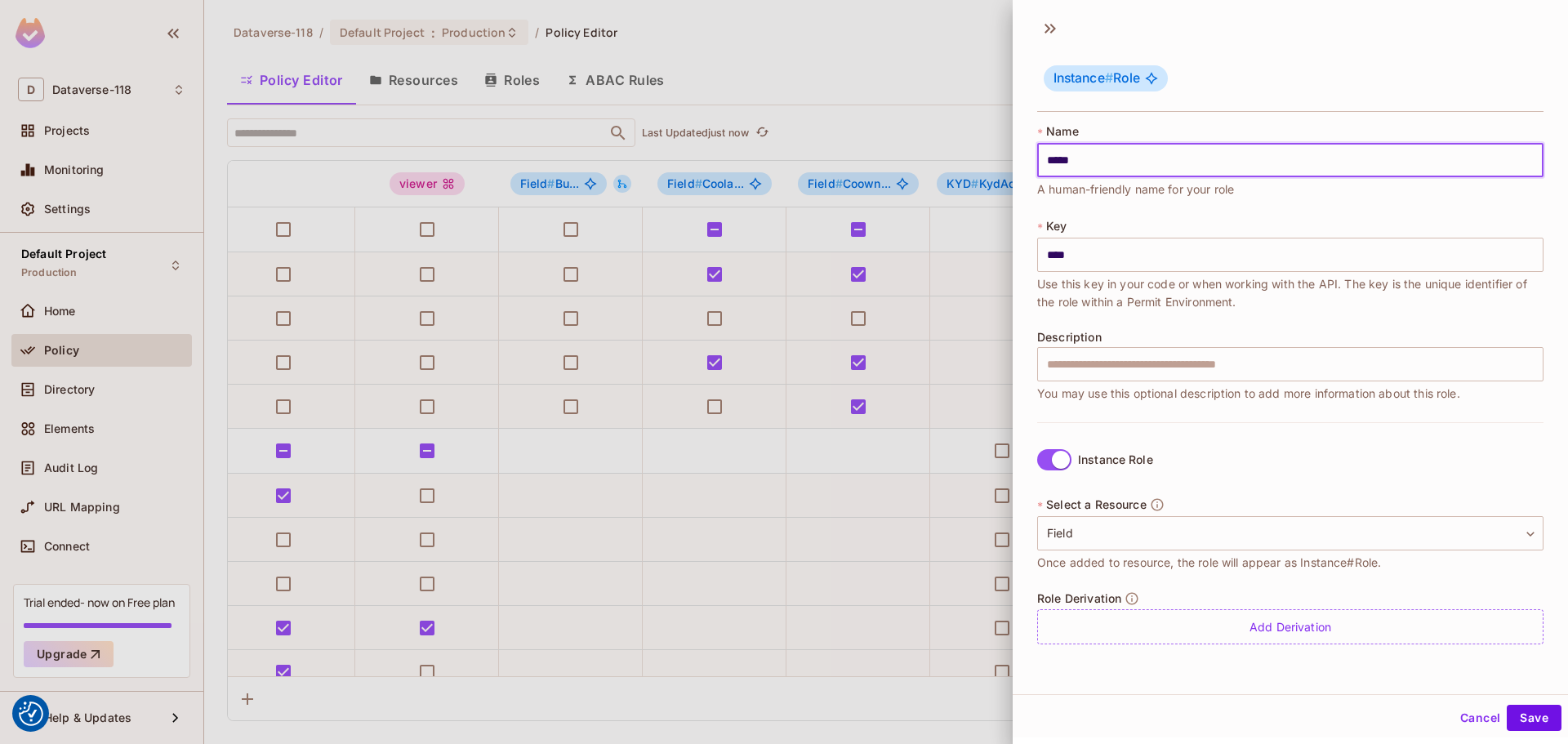
type input "******"
type input "*******"
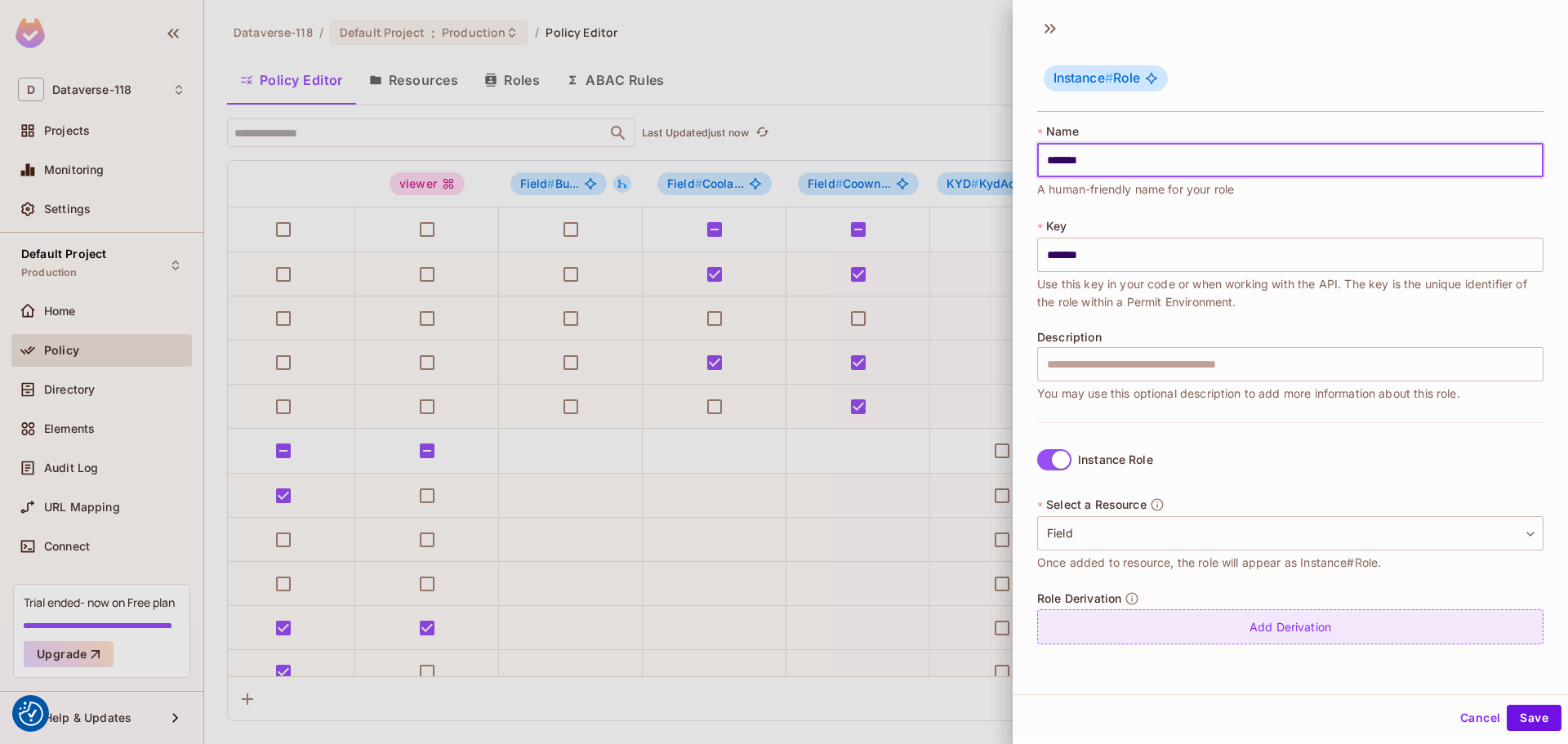
click at [932, 631] on div "Add Derivation" at bounding box center [1290, 625] width 506 height 35
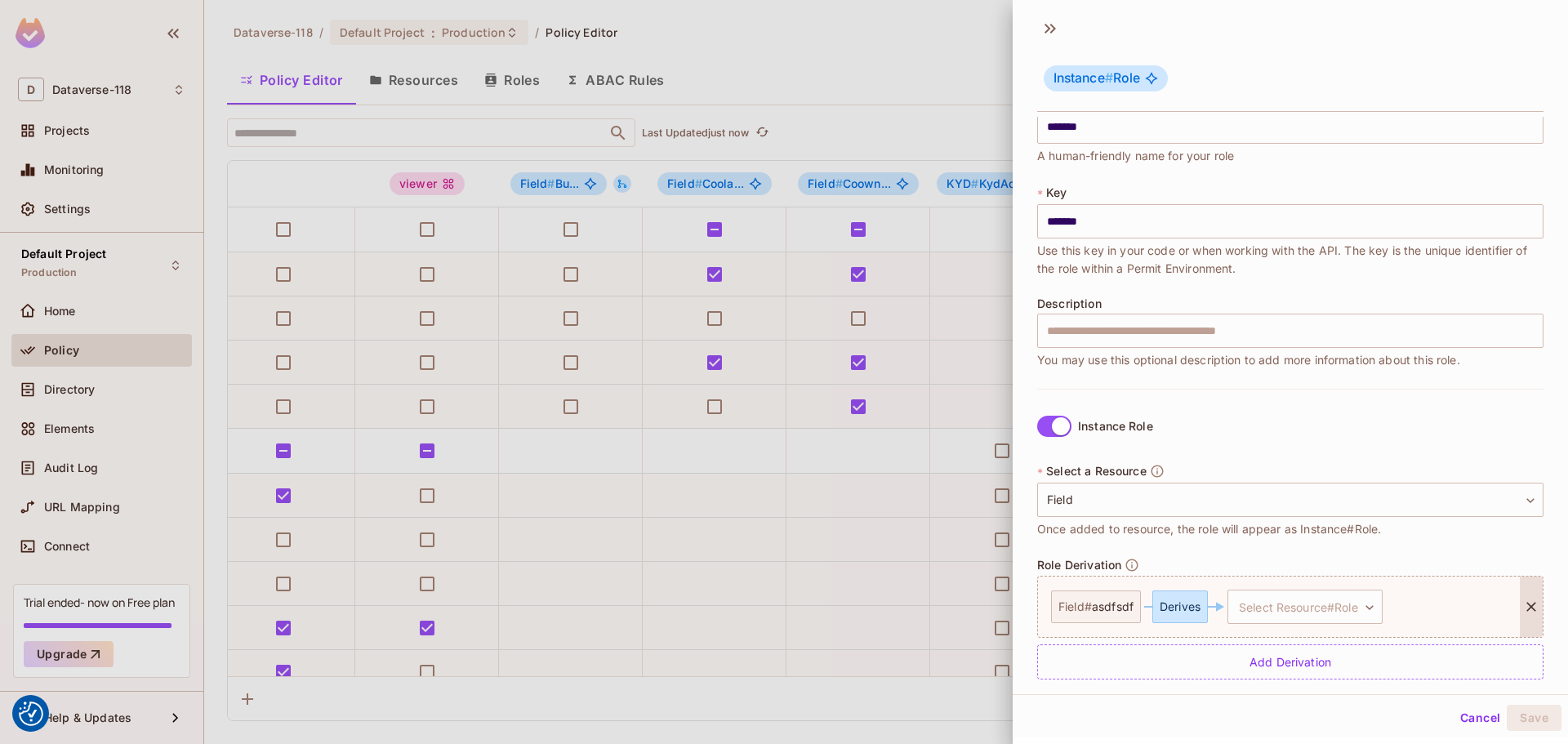
scroll to position [52, 0]
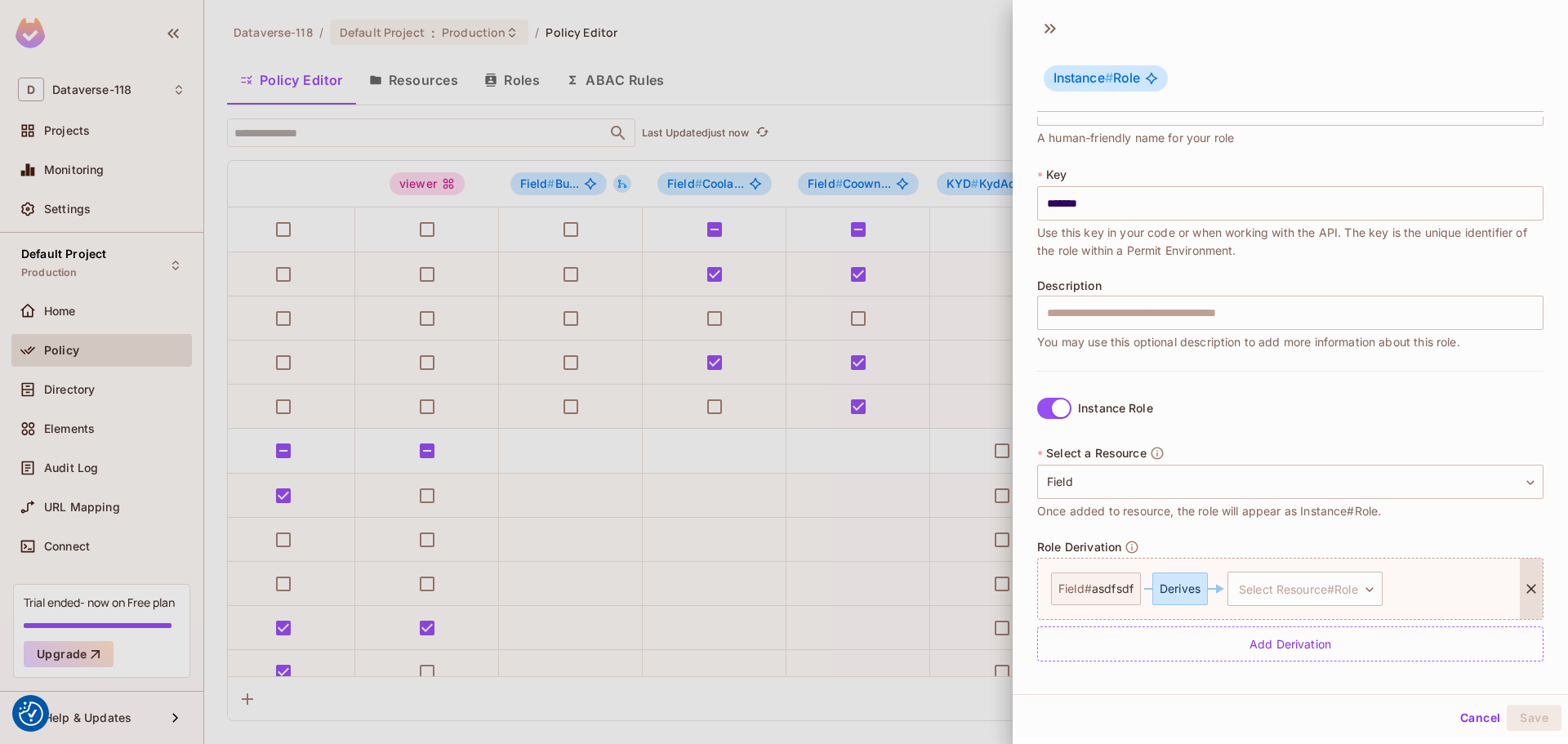
click at [932, 587] on span "asdfsdf" at bounding box center [1112, 589] width 41 height 13
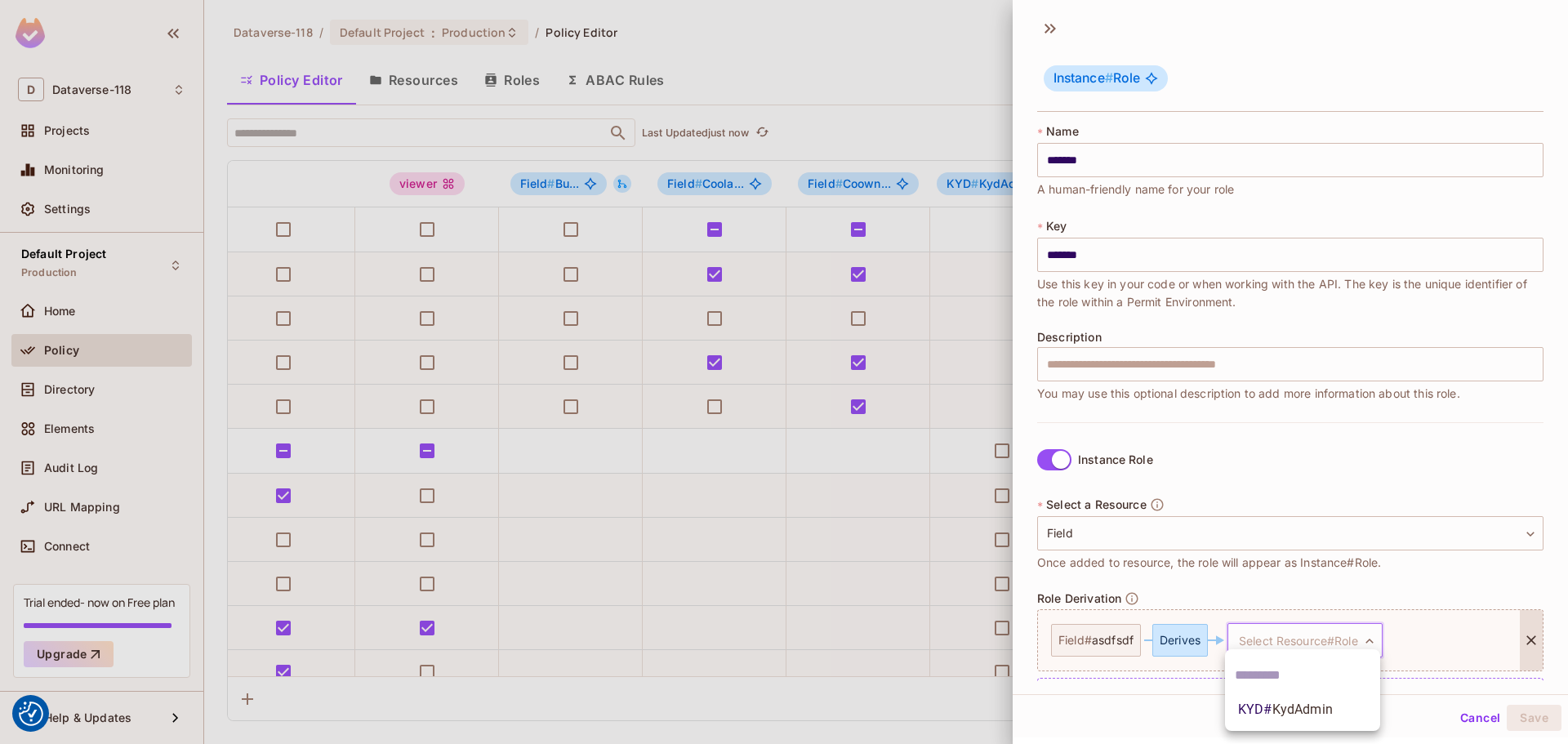
click at [932, 645] on body "We use cookies to enhance your browsing experience, serve personalized ads or c…" at bounding box center [784, 372] width 1568 height 744
click at [932, 713] on span "KydAdmin" at bounding box center [1303, 709] width 60 height 15
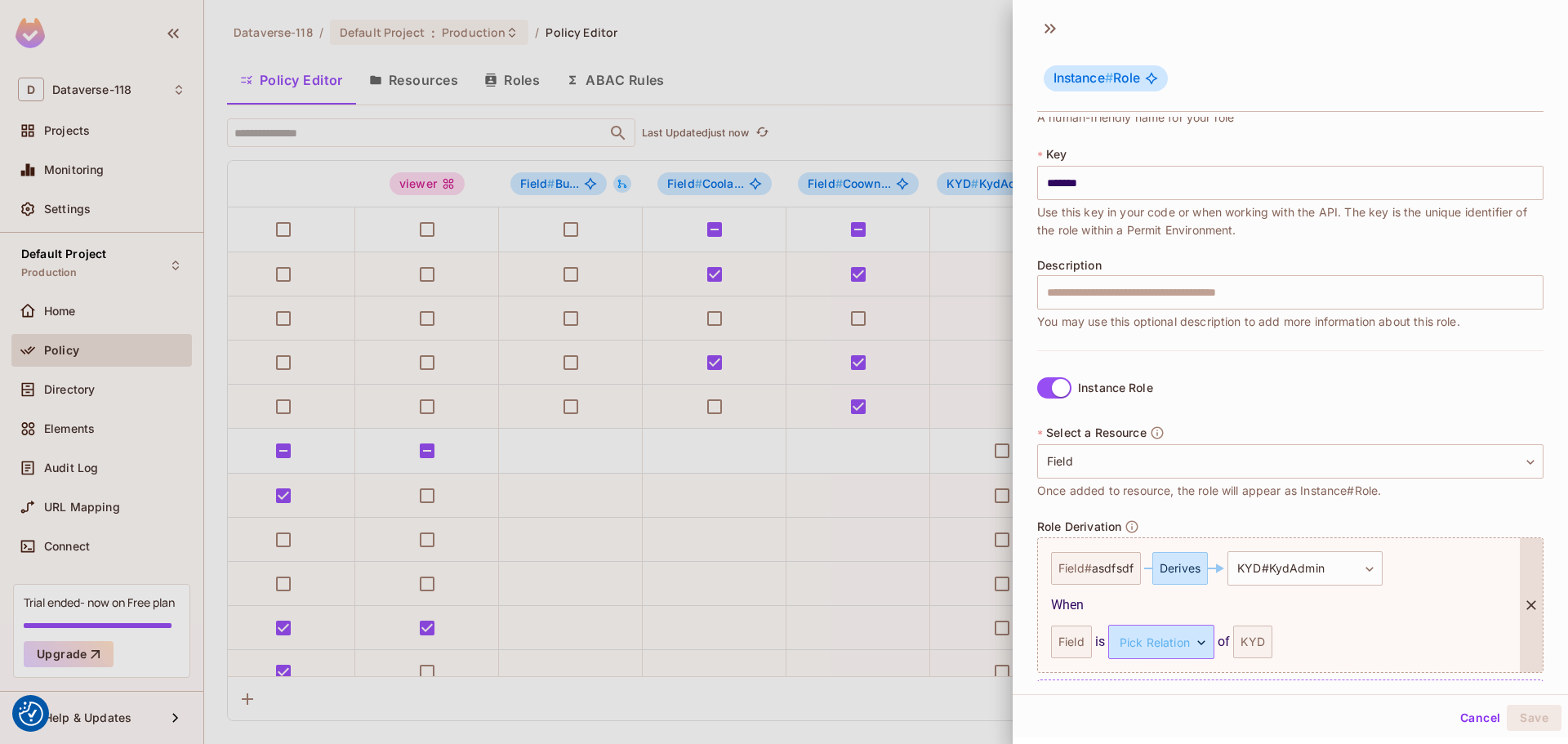
scroll to position [125, 0]
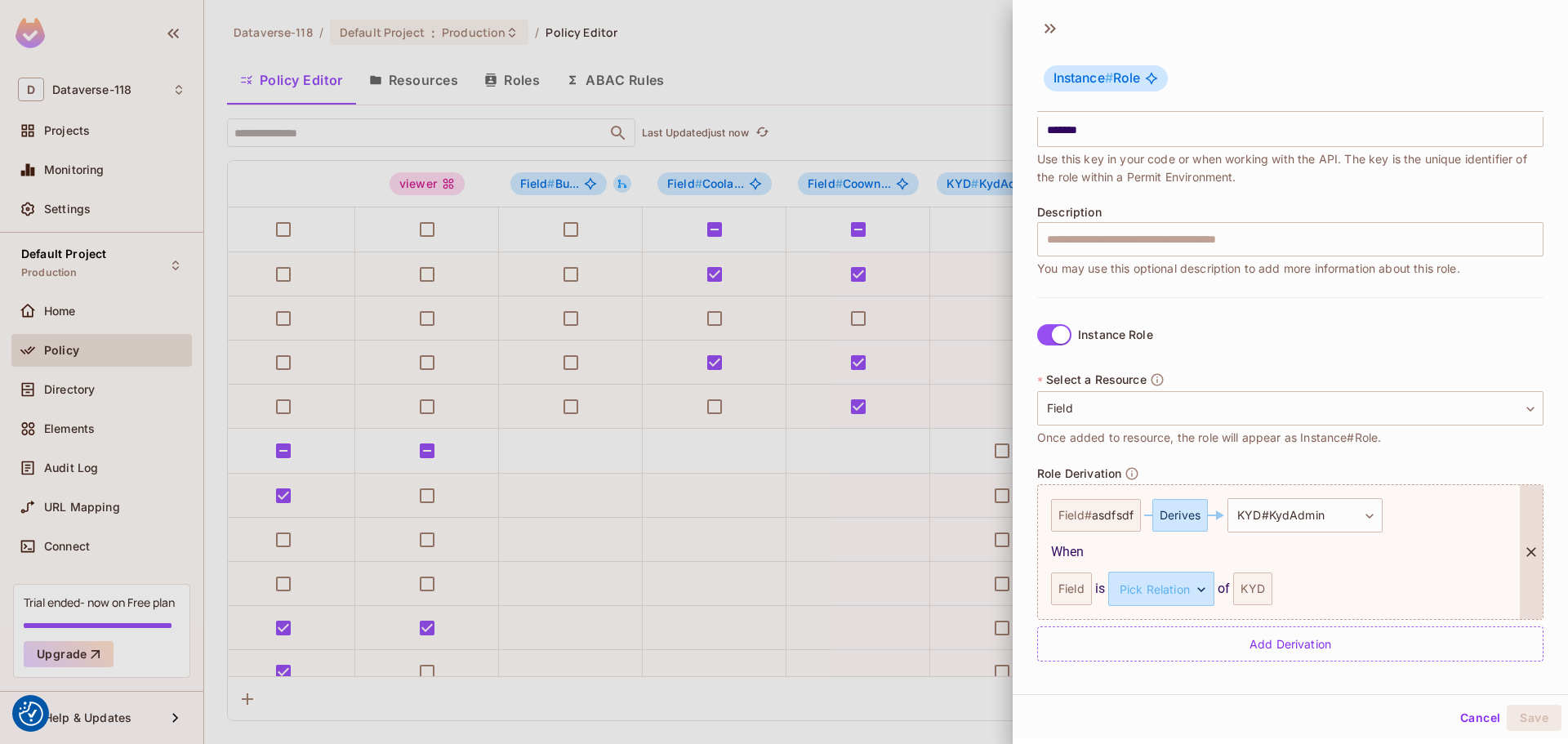
click at [932, 594] on div "Field" at bounding box center [1071, 588] width 40 height 33
click at [932, 591] on body "We use cookies to enhance your browsing experience, serve personalized ads or c…" at bounding box center [784, 372] width 1568 height 744
click at [932, 664] on li "parent" at bounding box center [1156, 666] width 151 height 29
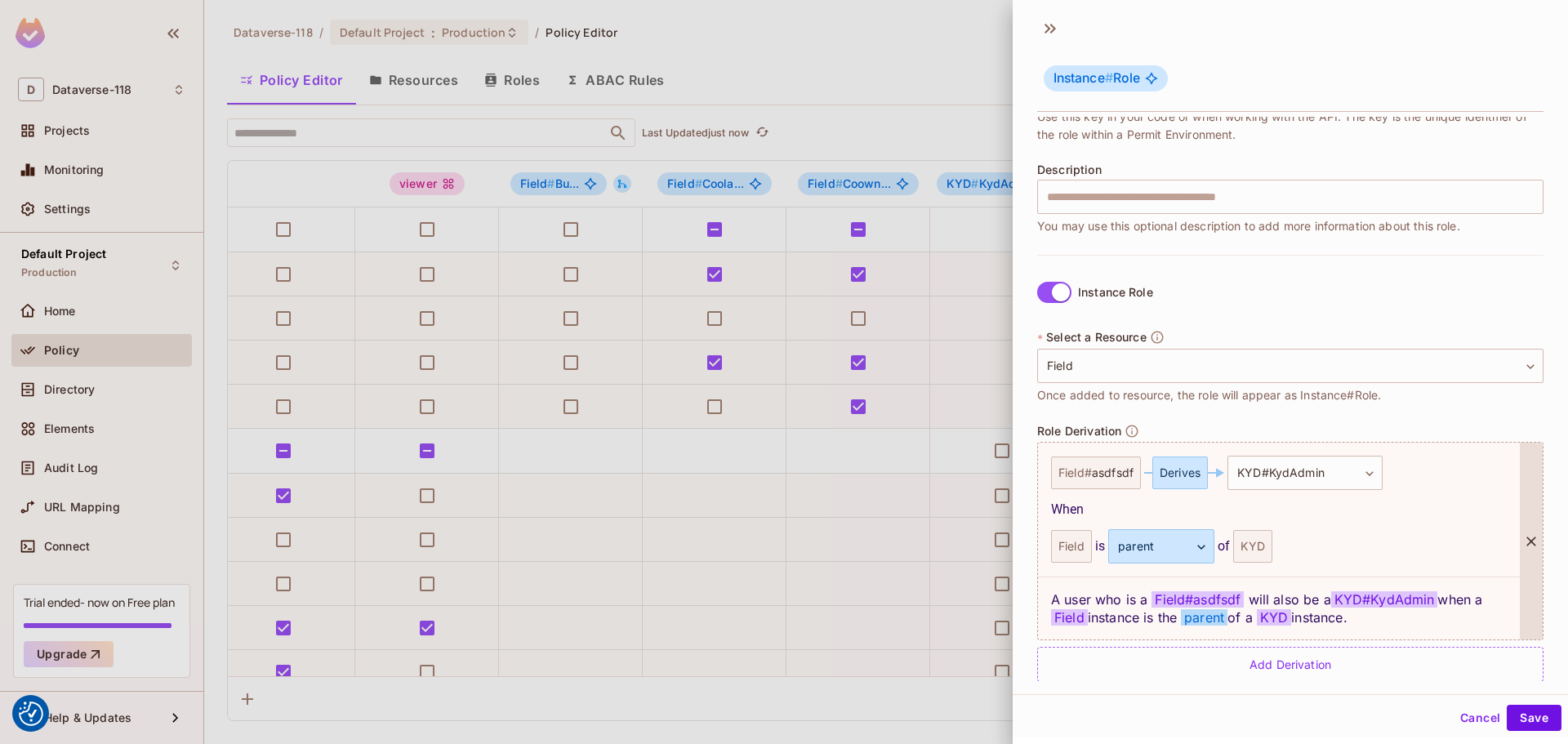
scroll to position [188, 0]
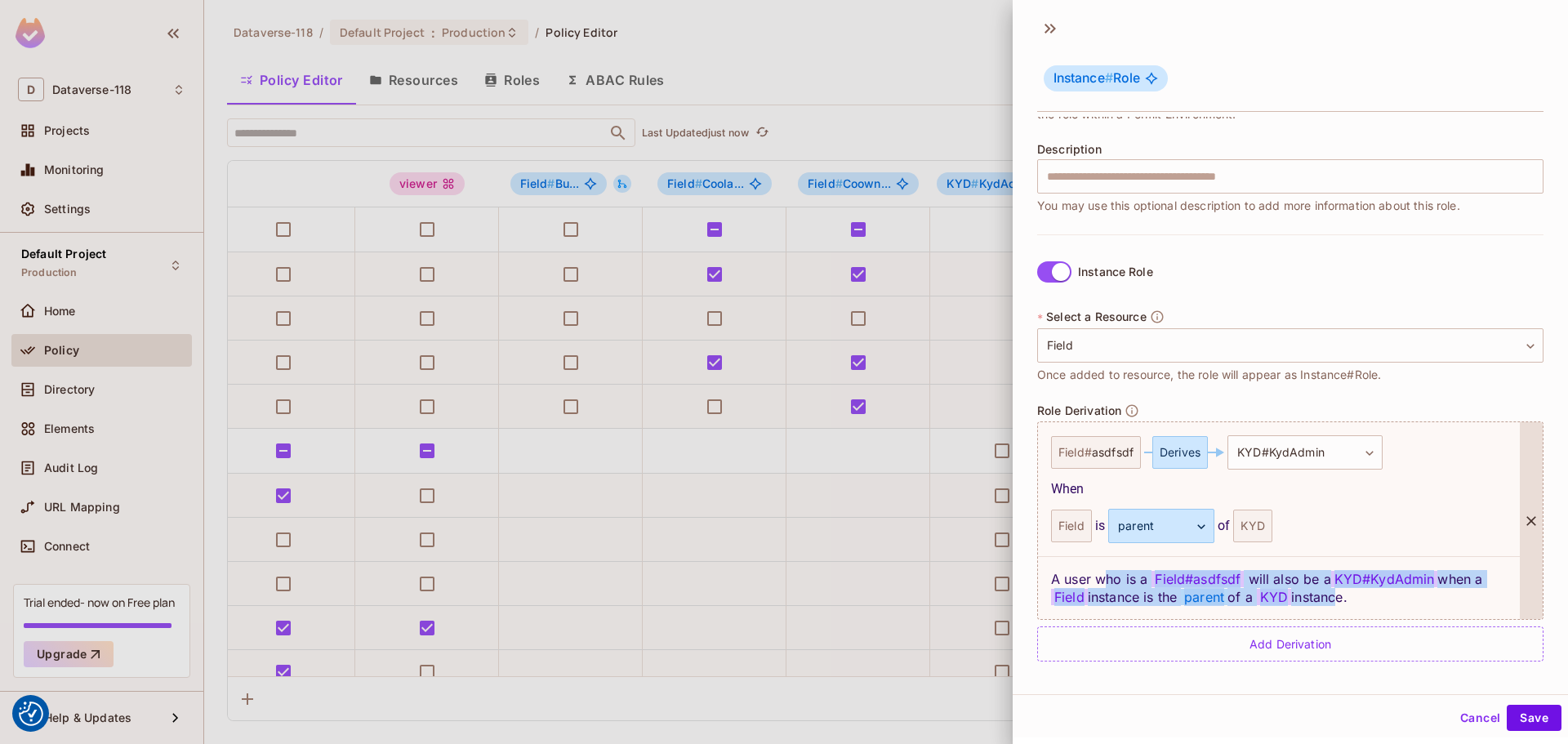
drag, startPoint x: 1101, startPoint y: 579, endPoint x: 1356, endPoint y: 602, distance: 256.0
click at [932, 602] on div "A user who is a Field # asdfsdf will also be a KYD#KydAdmin when a Field instan…" at bounding box center [1279, 587] width 482 height 63
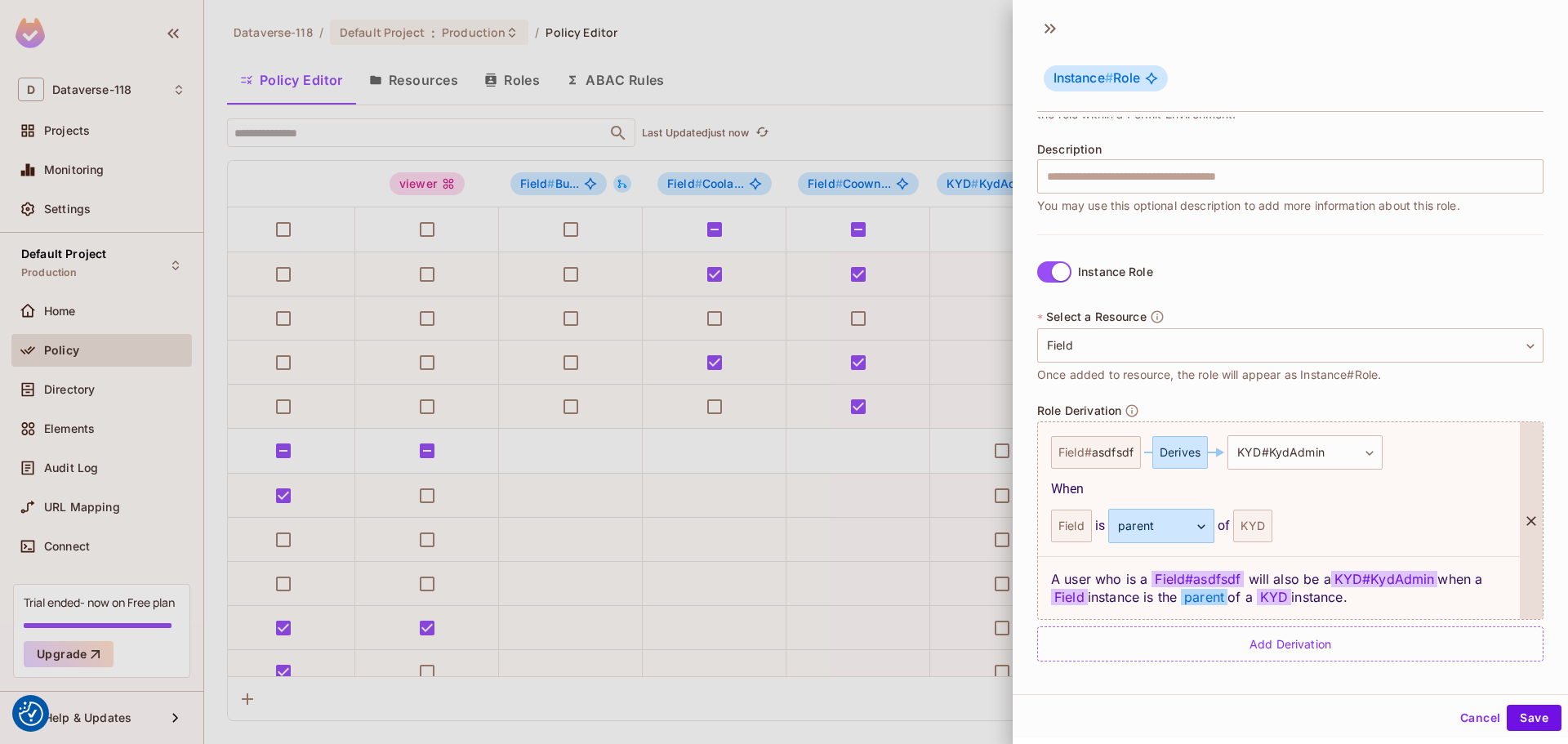
click at [932, 601] on div "A user who is a Field # asdfsdf will also be a KYD#KydAdmin when a Field instan…" at bounding box center [1279, 587] width 482 height 63
drag, startPoint x: 1038, startPoint y: 573, endPoint x: 1412, endPoint y: 598, distance: 374.8
click at [932, 598] on div "A user who is a Field # asdfsdf will also be a KYD#KydAdmin when a Field instan…" at bounding box center [1279, 587] width 482 height 63
drag, startPoint x: 1412, startPoint y: 598, endPoint x: 1052, endPoint y: 578, distance: 360.6
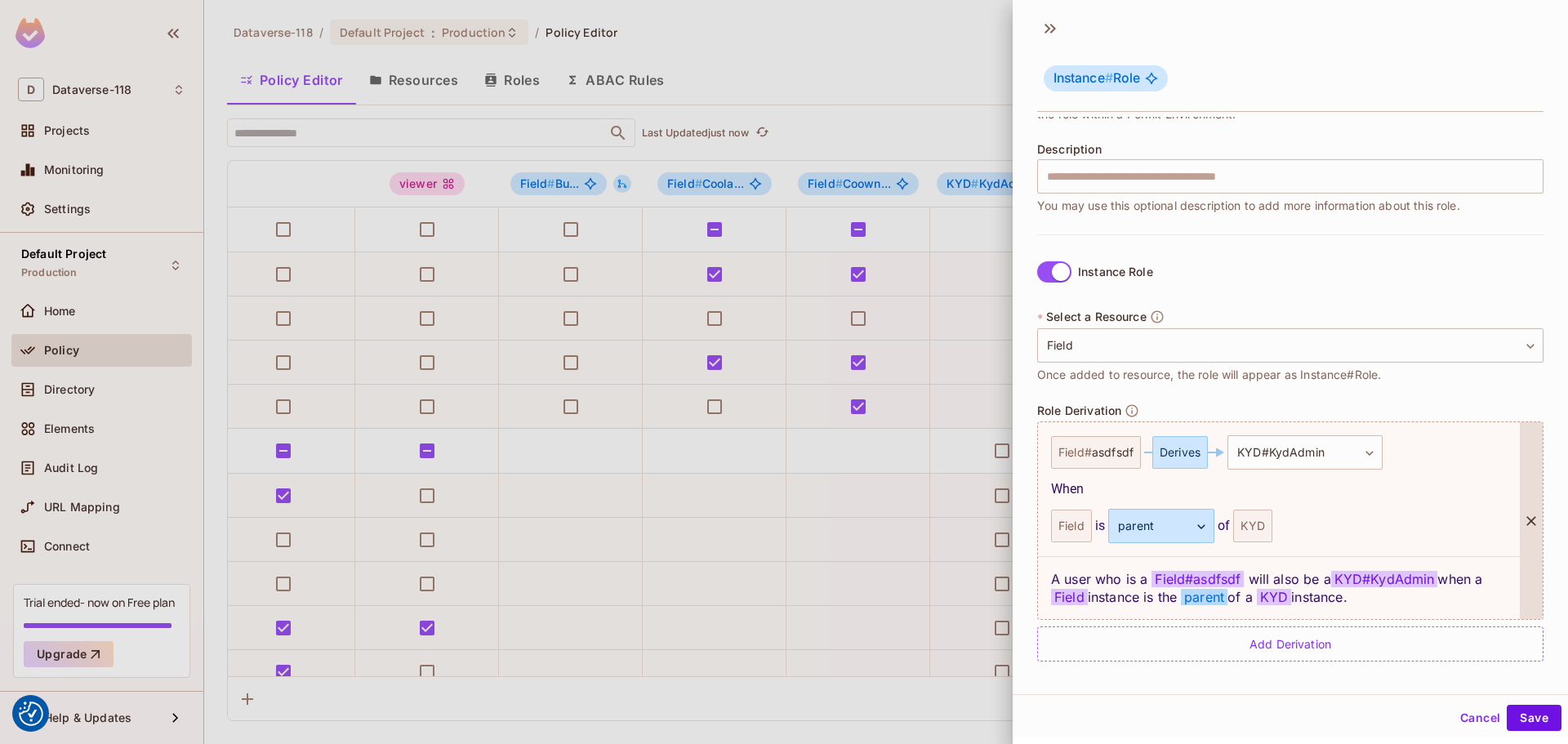
click at [932, 578] on div "A user who is a Field # asdfsdf will also be a KYD#KydAdmin when a Field instan…" at bounding box center [1279, 587] width 482 height 63
drag, startPoint x: 1050, startPoint y: 575, endPoint x: 1389, endPoint y: 599, distance: 339.8
click at [932, 599] on div "A user who is a Field # asdfsdf will also be a KYD#KydAdmin when a Field instan…" at bounding box center [1279, 587] width 482 height 63
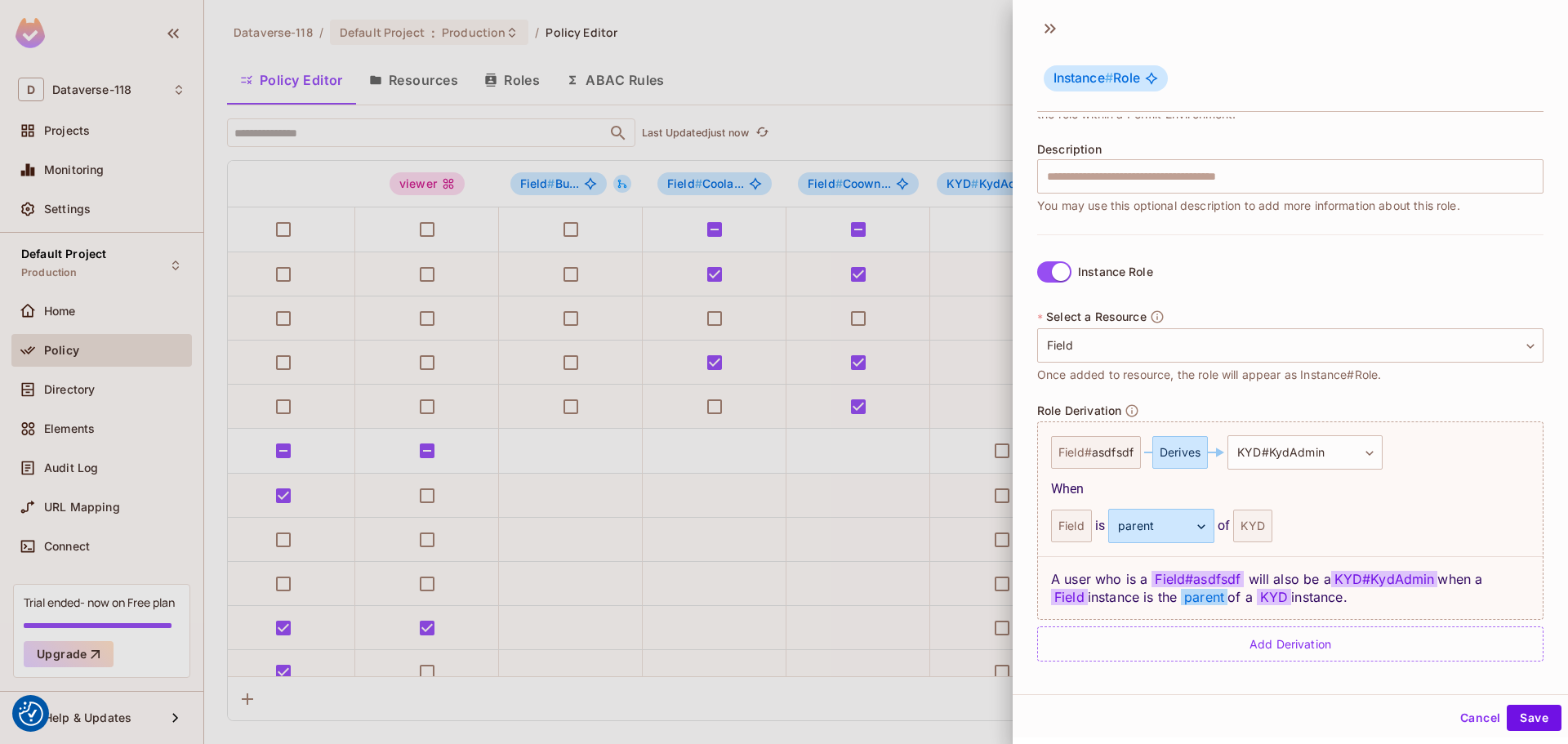
drag, startPoint x: 1394, startPoint y: 602, endPoint x: 1035, endPoint y: 572, distance: 360.3
click at [932, 572] on div "**********" at bounding box center [1290, 399] width 555 height 564
click at [932, 573] on div "A user who is a Field # asdfsdf will also be a KYD#KydAdmin when a Field instan…" at bounding box center [1290, 587] width 504 height 63
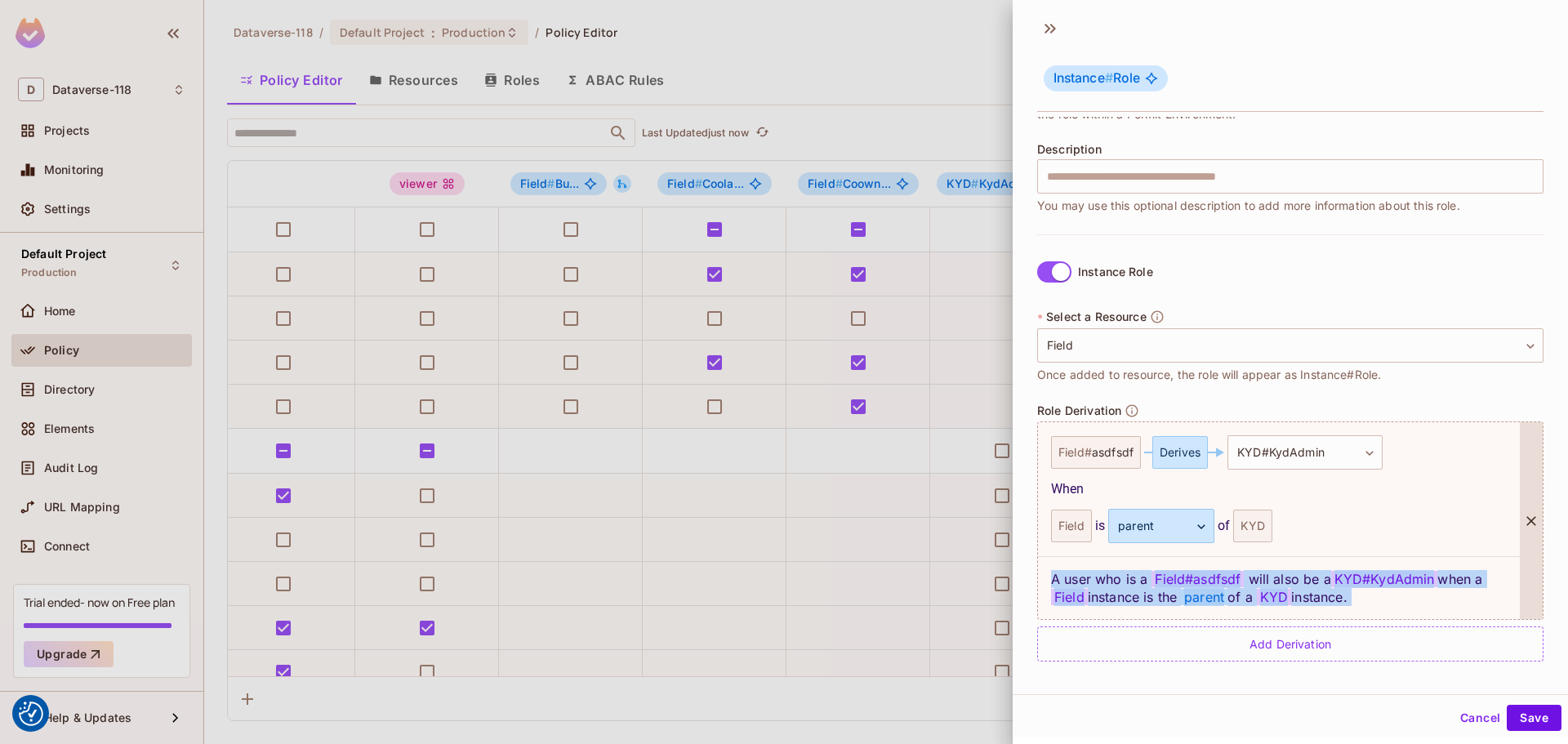
drag, startPoint x: 1051, startPoint y: 573, endPoint x: 1463, endPoint y: 605, distance: 413.2
click at [932, 605] on div "A user who is a Field # asdfsdf will also be a KYD#KydAdmin when a Field instan…" at bounding box center [1279, 587] width 482 height 63
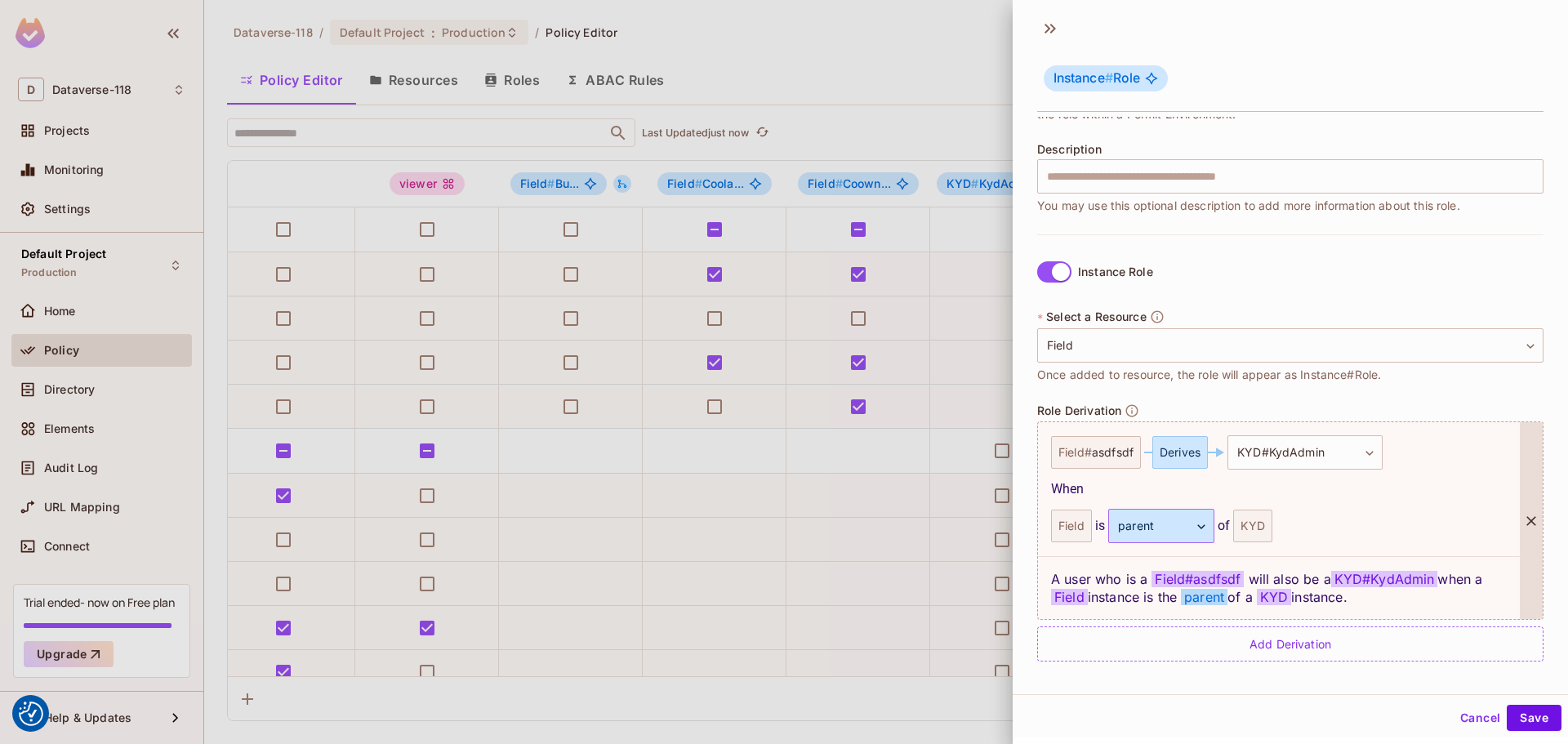
click at [932, 541] on body "We use cookies to enhance your browsing experience, serve personalized ads or c…" at bounding box center [784, 372] width 1568 height 744
click at [932, 532] on div at bounding box center [784, 372] width 1568 height 744
click at [932, 526] on div "KYD" at bounding box center [1253, 526] width 39 height 33
click at [932, 448] on body "We use cookies to enhance your browsing experience, serve personalized ads or c…" at bounding box center [784, 372] width 1568 height 744
click at [932, 448] on div at bounding box center [784, 372] width 1568 height 744
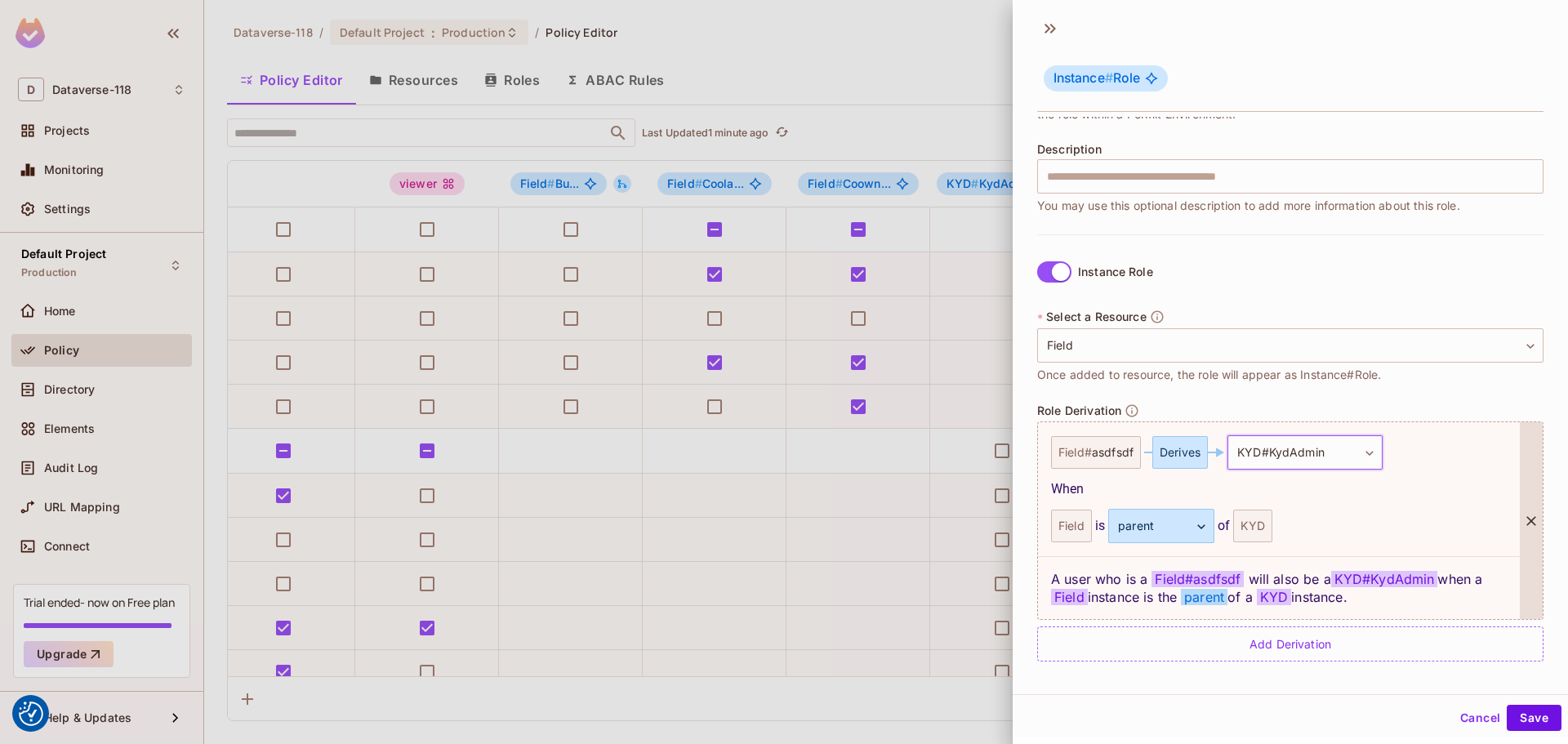
click at [932, 452] on div "Field # asdfsdf" at bounding box center [1096, 451] width 89 height 33
drag, startPoint x: 1065, startPoint y: 452, endPoint x: 1197, endPoint y: 454, distance: 132.0
click at [932, 454] on div "**********" at bounding box center [1279, 452] width 456 height 34
click at [932, 454] on div "Derives" at bounding box center [1180, 451] width 56 height 33
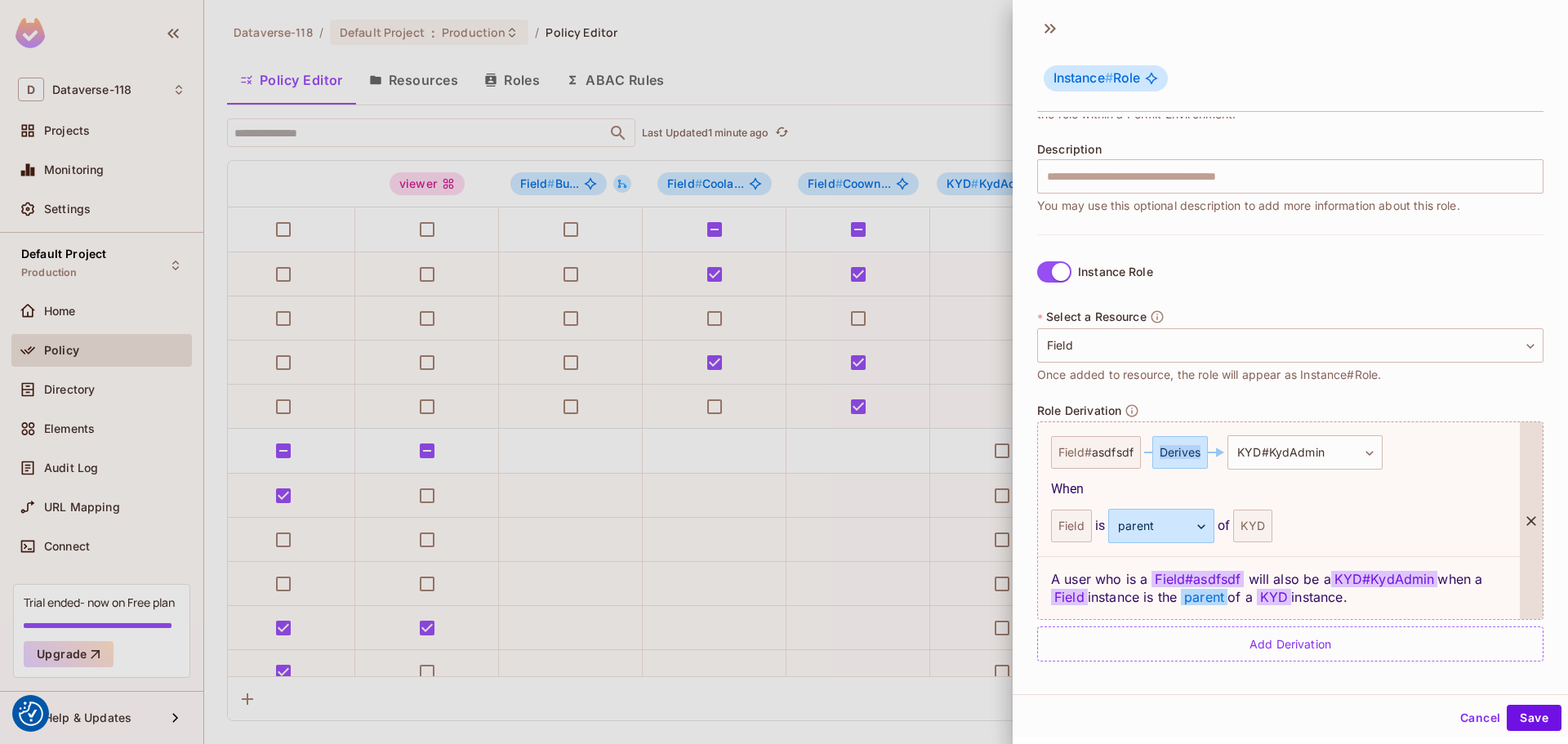
click at [932, 454] on div "Derives" at bounding box center [1180, 451] width 56 height 33
drag, startPoint x: 1252, startPoint y: 454, endPoint x: 1373, endPoint y: 454, distance: 121.0
click at [932, 454] on body "We use cookies to enhance your browsing experience, serve personalized ads or c…" at bounding box center [784, 372] width 1568 height 744
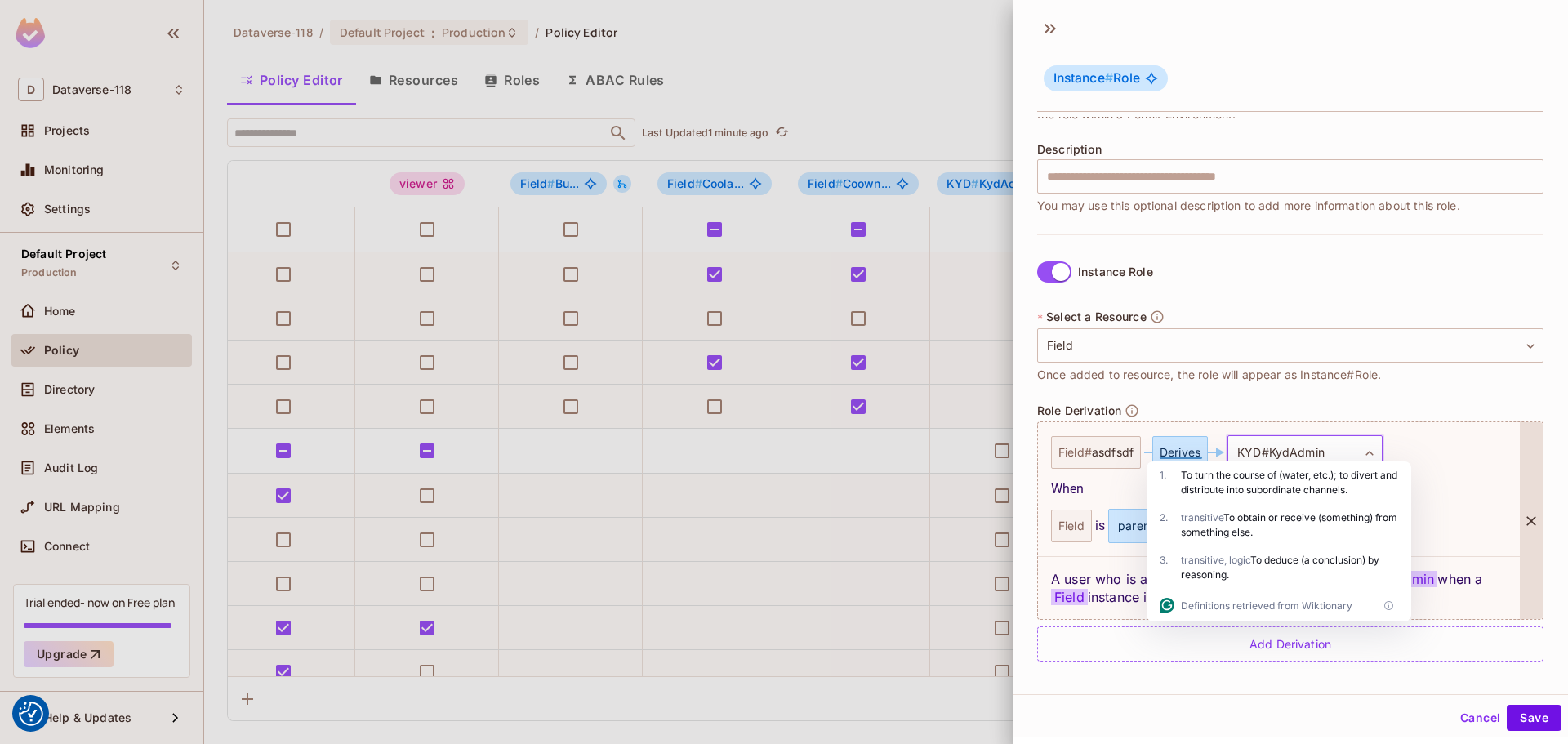
click at [932, 491] on div at bounding box center [784, 372] width 1568 height 744
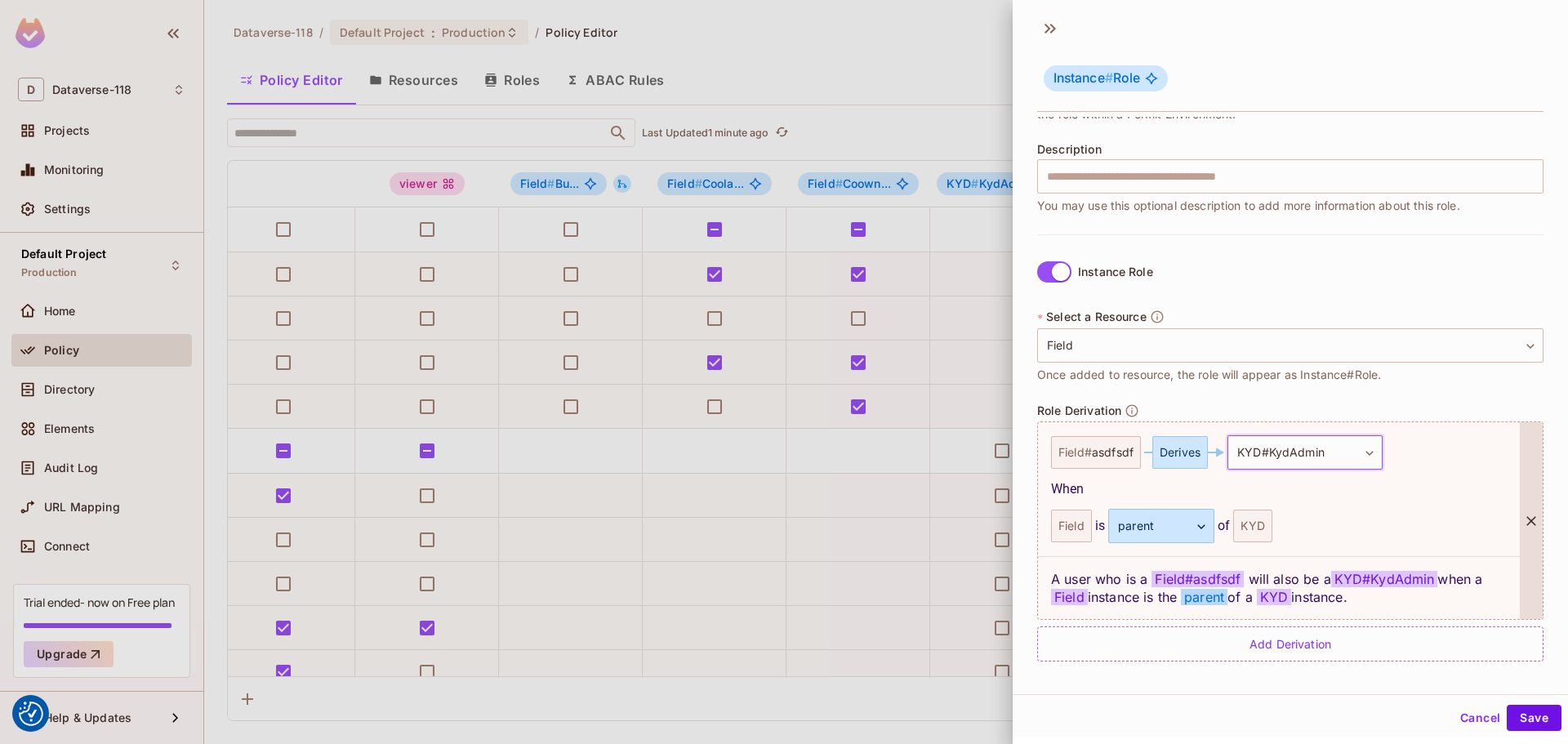
click at [932, 529] on div "Field" at bounding box center [1071, 526] width 40 height 33
click at [932, 529] on body "We use cookies to enhance your browsing experience, serve personalized ads or c…" at bounding box center [784, 372] width 1568 height 744
click at [932, 529] on div at bounding box center [784, 372] width 1568 height 744
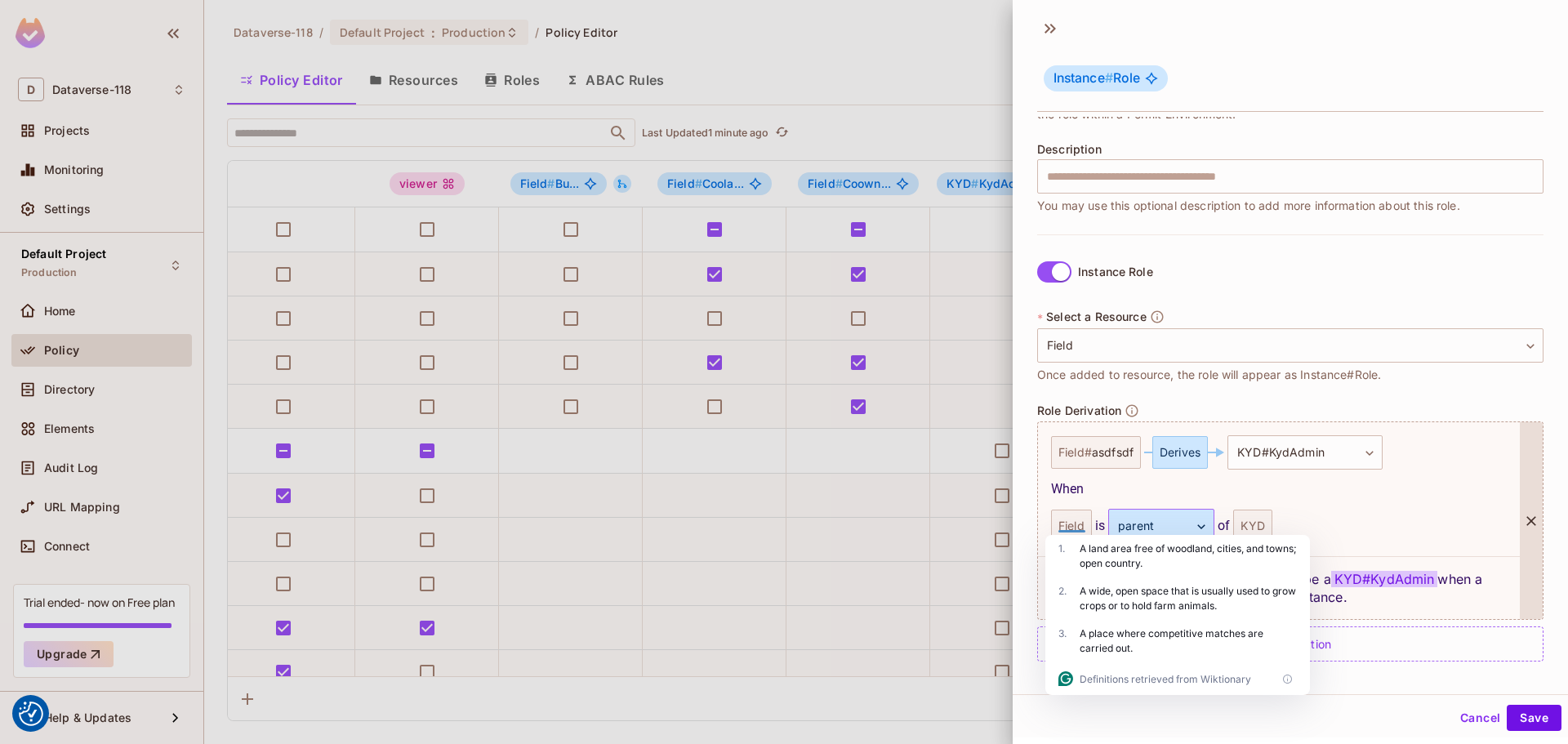
click at [932, 529] on body "We use cookies to enhance your browsing experience, serve personalized ads or c…" at bounding box center [784, 372] width 1568 height 744
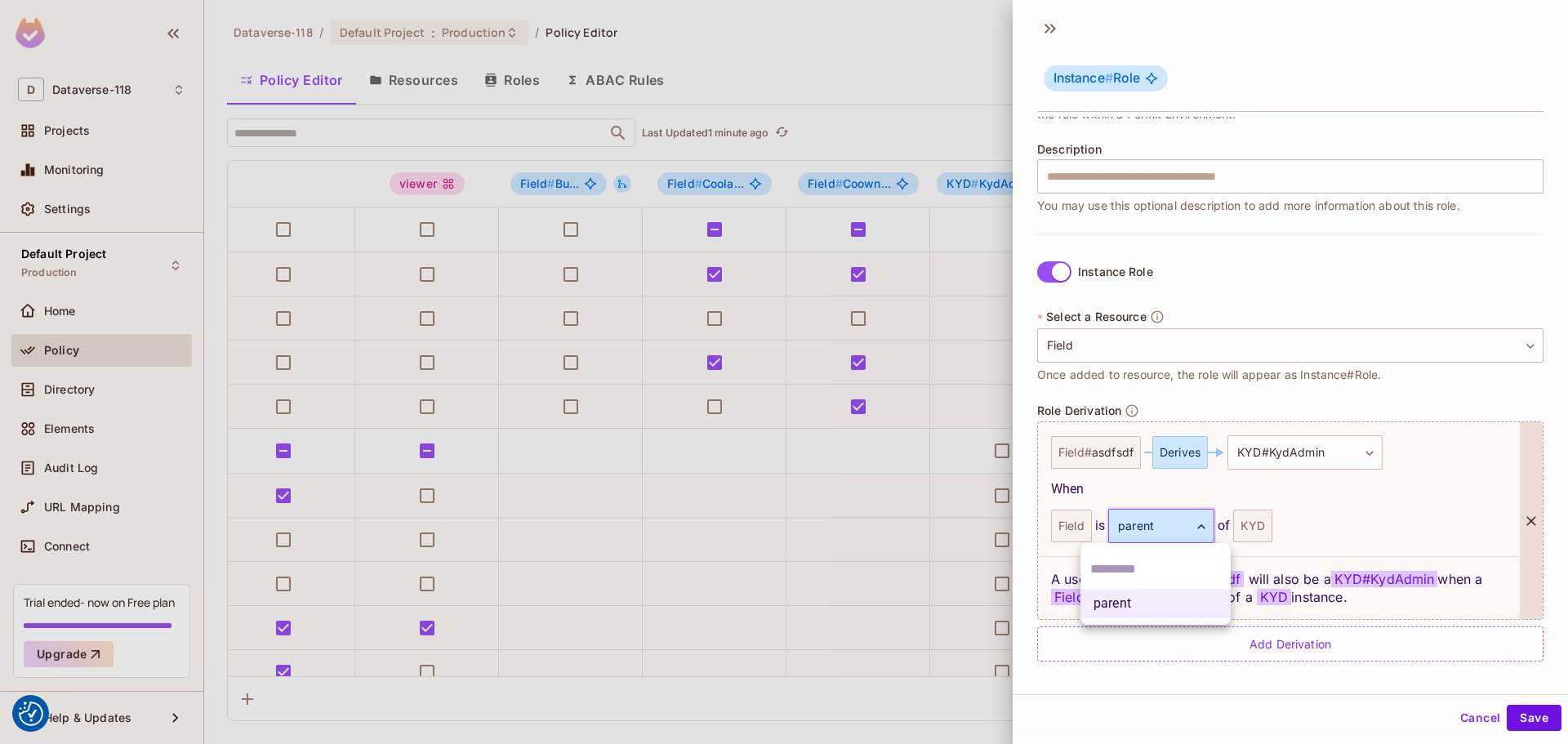
click at [932, 539] on div at bounding box center [784, 372] width 1568 height 744
click at [932, 45] on div "Instance # Role" at bounding box center [1290, 66] width 555 height 102
click at [932, 24] on icon at bounding box center [1050, 28] width 26 height 26
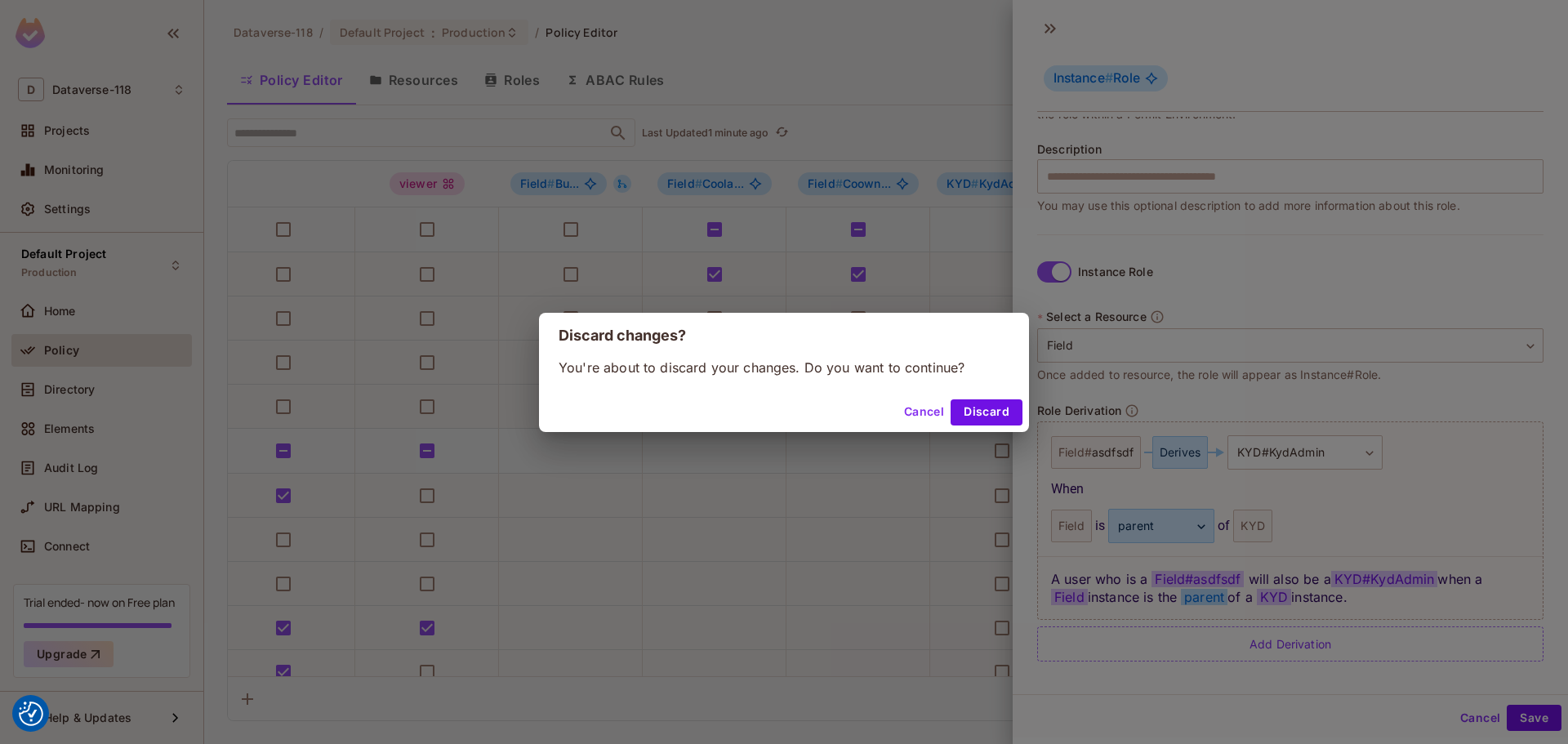
click at [932, 405] on button "Discard" at bounding box center [986, 412] width 72 height 26
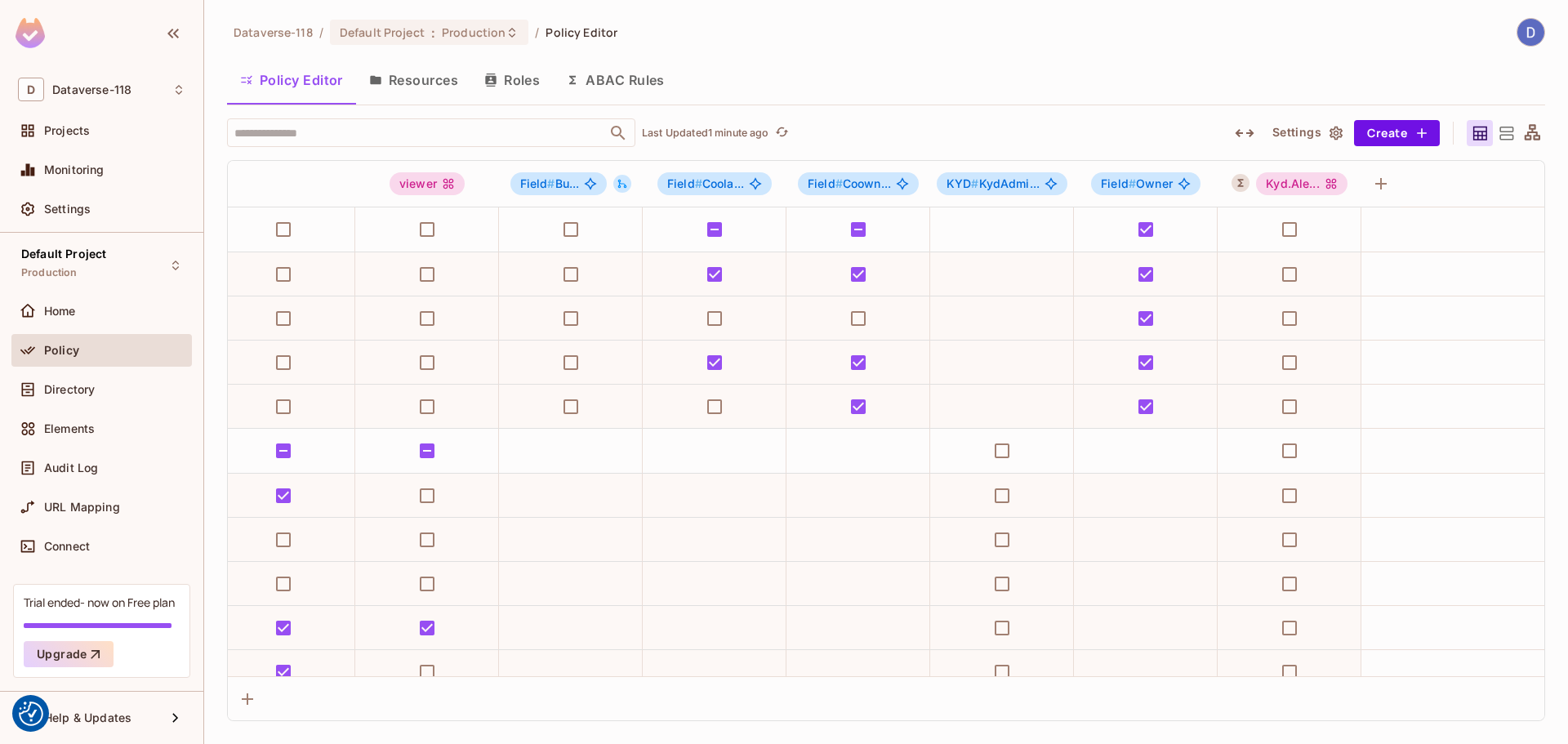
click at [293, 87] on button "Policy Editor" at bounding box center [291, 79] width 129 height 40
click at [932, 134] on button "Create" at bounding box center [1397, 134] width 86 height 26
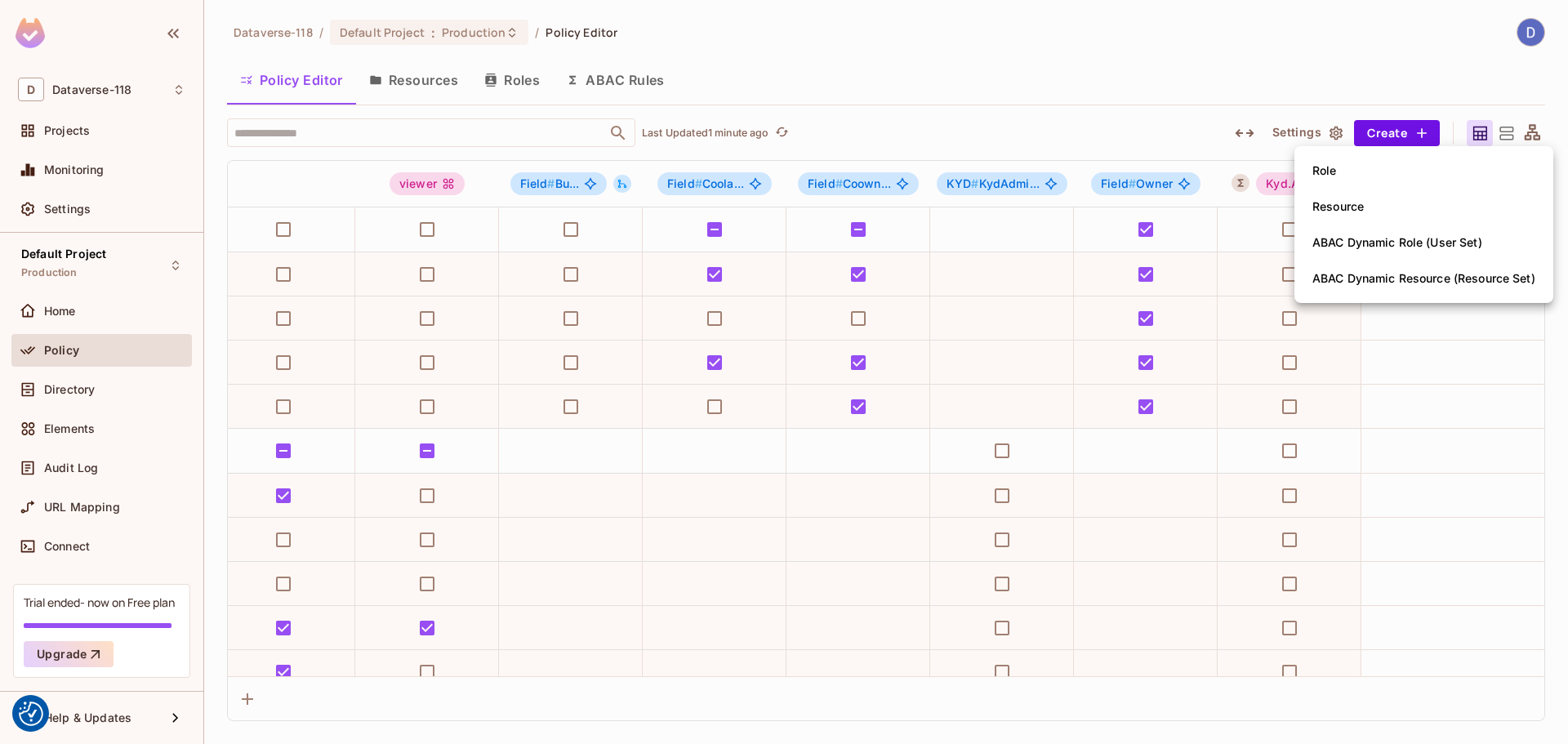
click at [932, 172] on li "Role" at bounding box center [1424, 170] width 259 height 36
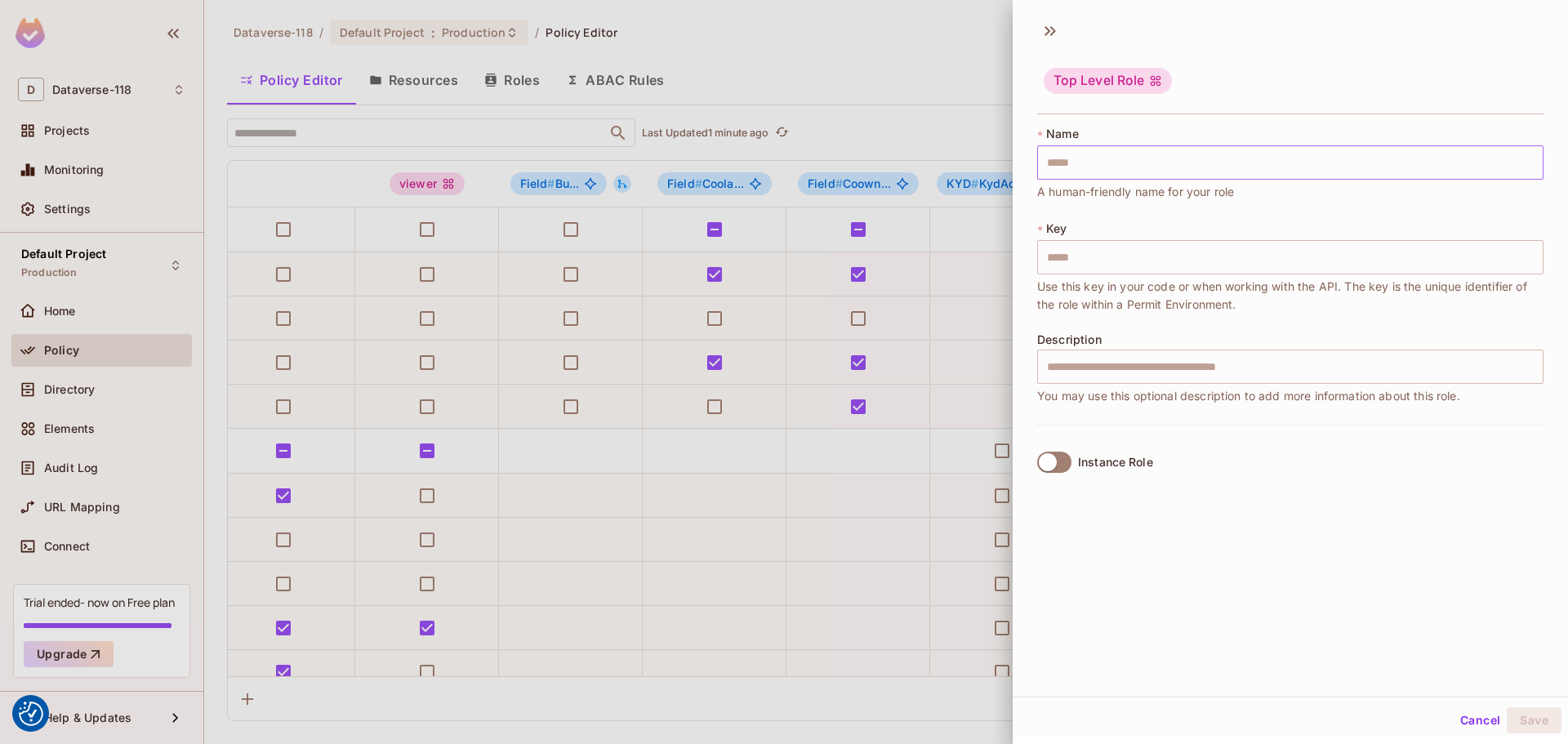
click at [932, 174] on input "text" at bounding box center [1290, 162] width 506 height 34
click at [932, 254] on input "text" at bounding box center [1290, 257] width 506 height 34
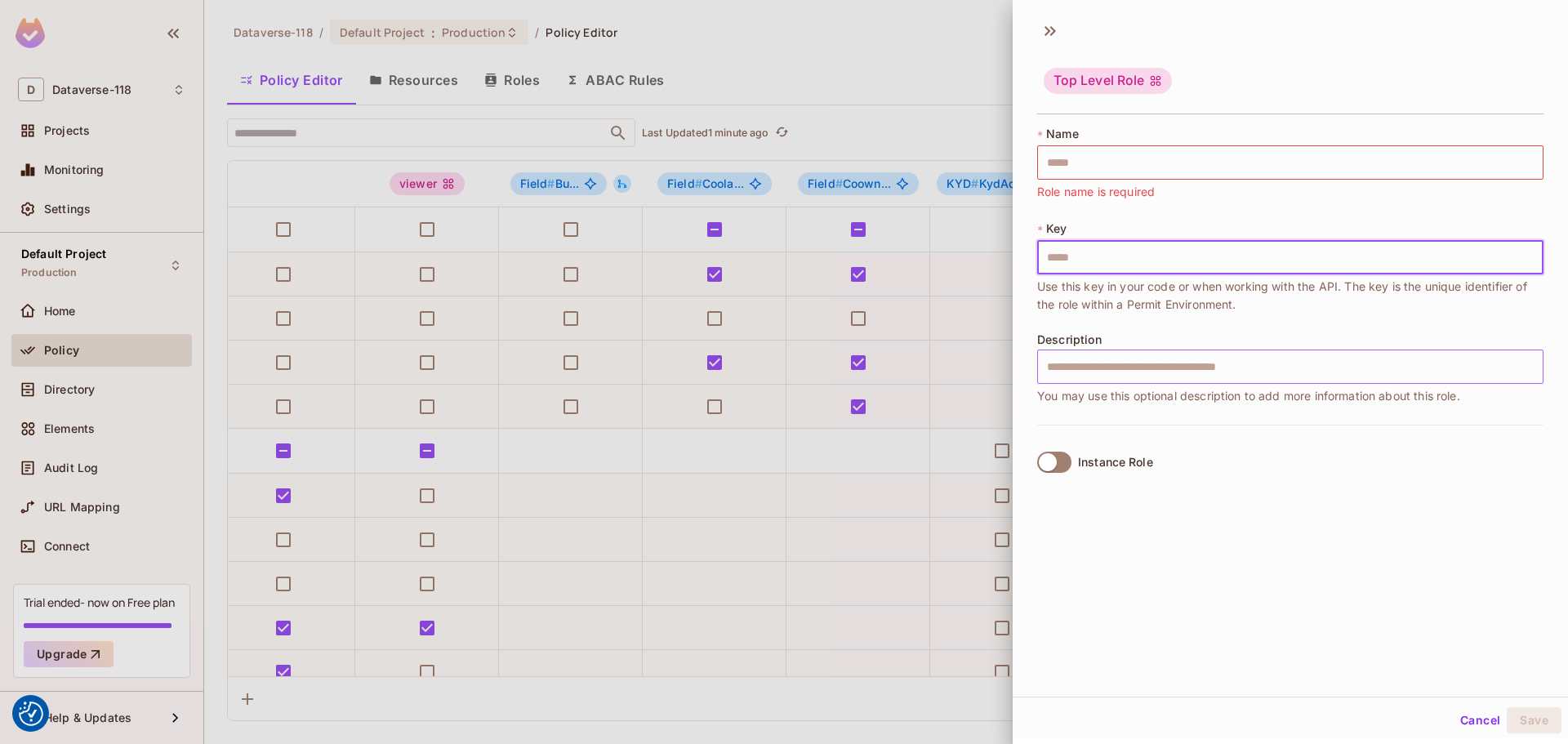
click at [932, 353] on input "text" at bounding box center [1290, 366] width 506 height 34
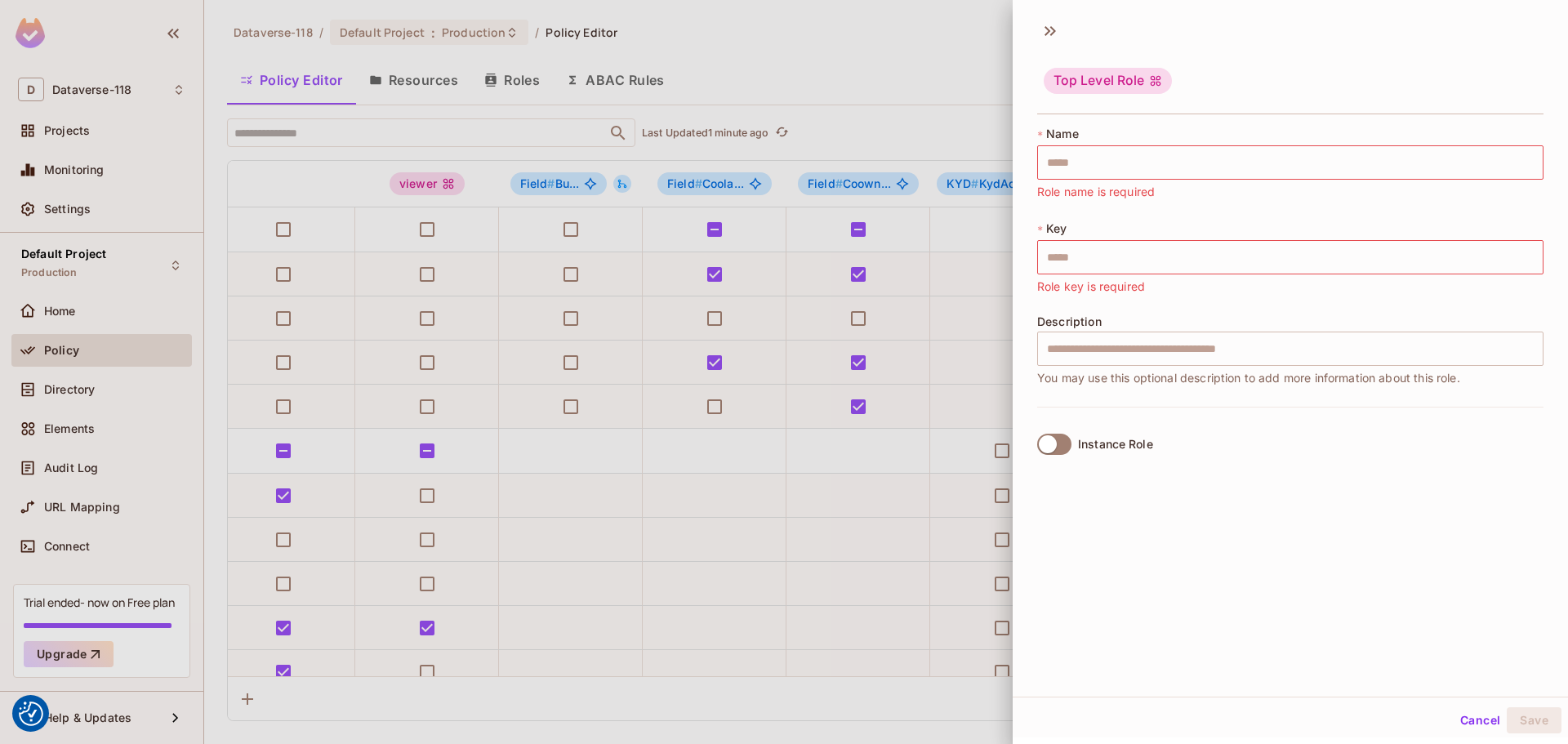
click at [859, 48] on div at bounding box center [784, 372] width 1568 height 744
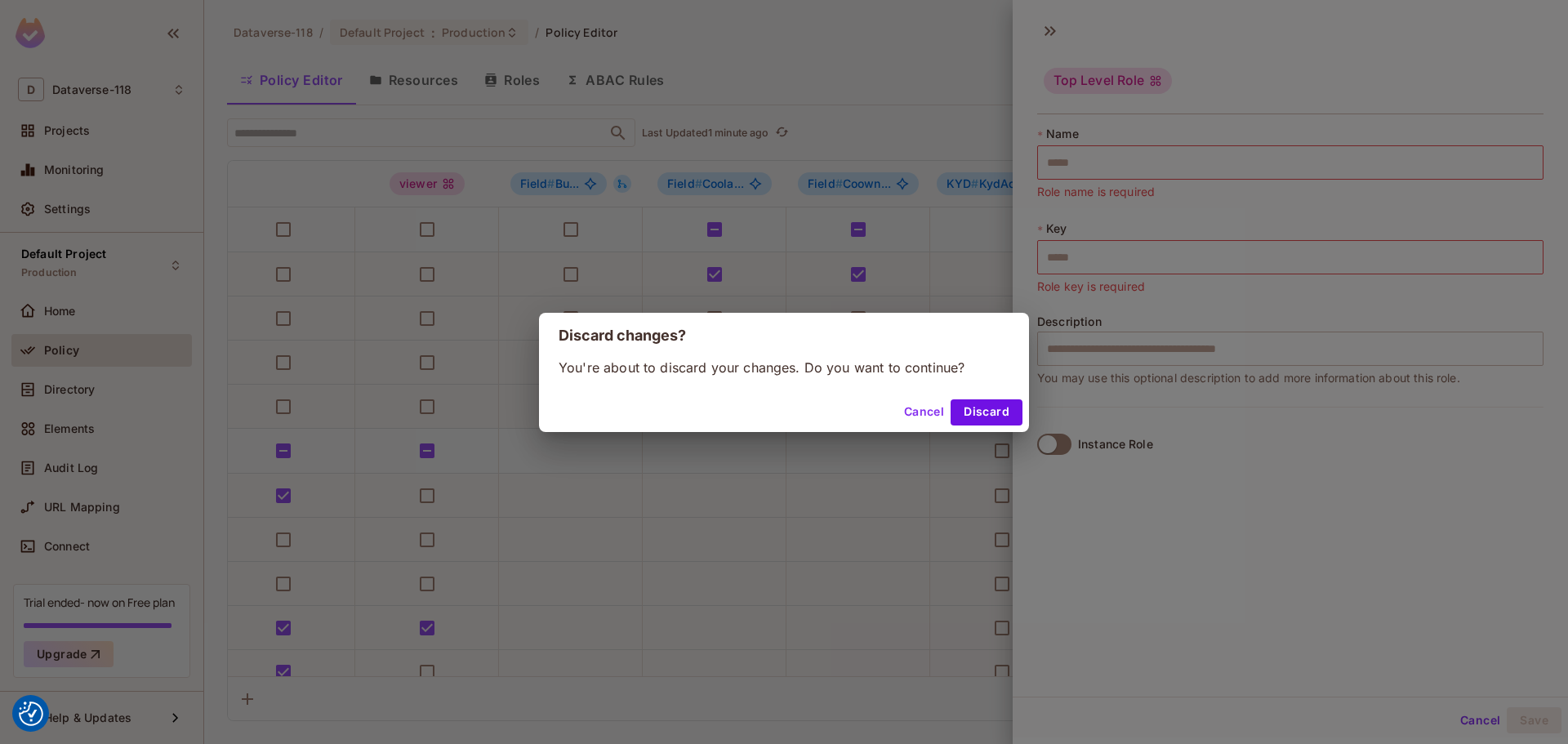
drag, startPoint x: 974, startPoint y: 406, endPoint x: 967, endPoint y: 393, distance: 14.8
click at [932, 407] on button "Discard" at bounding box center [986, 412] width 72 height 26
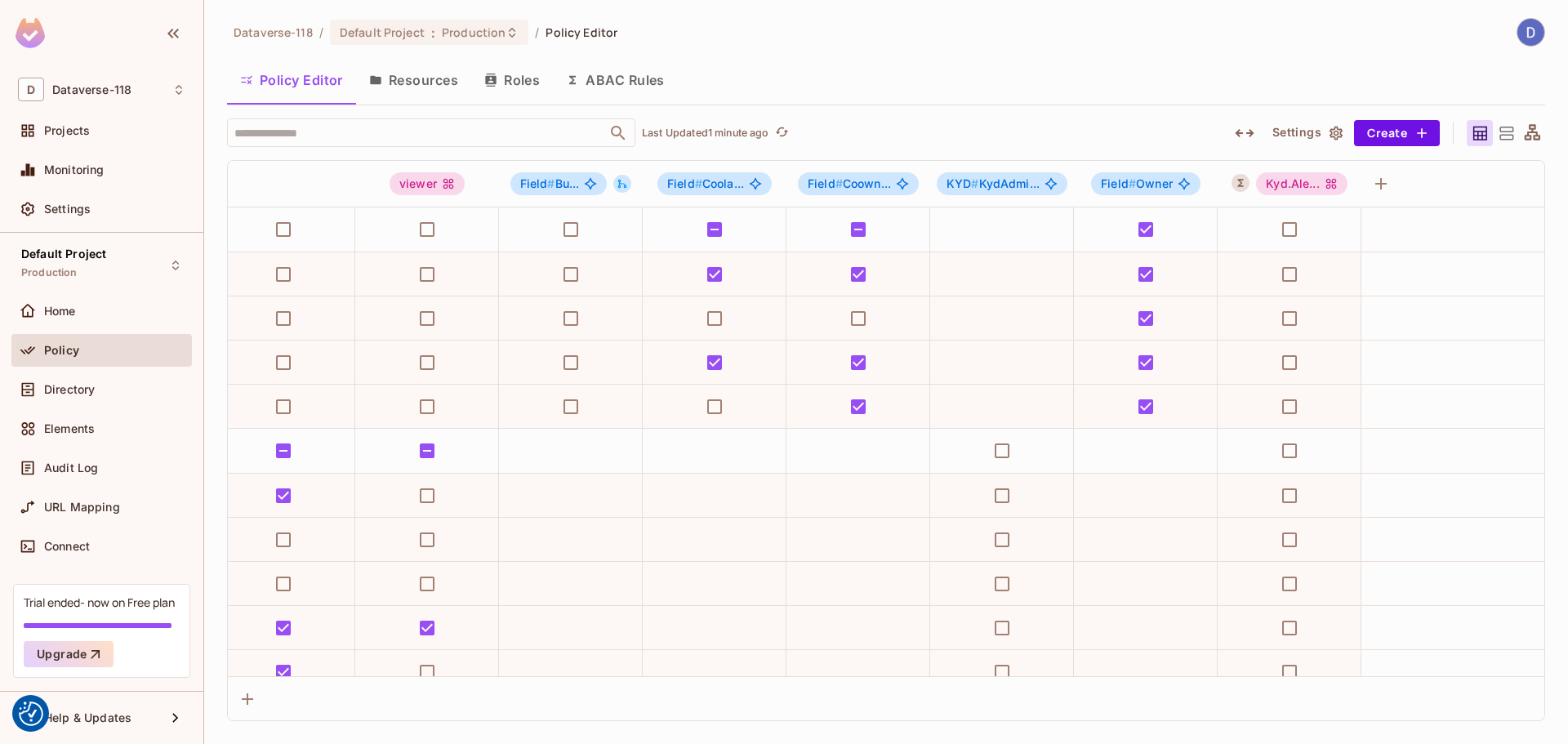
click at [617, 77] on button "ABAC Rules" at bounding box center [616, 79] width 125 height 40
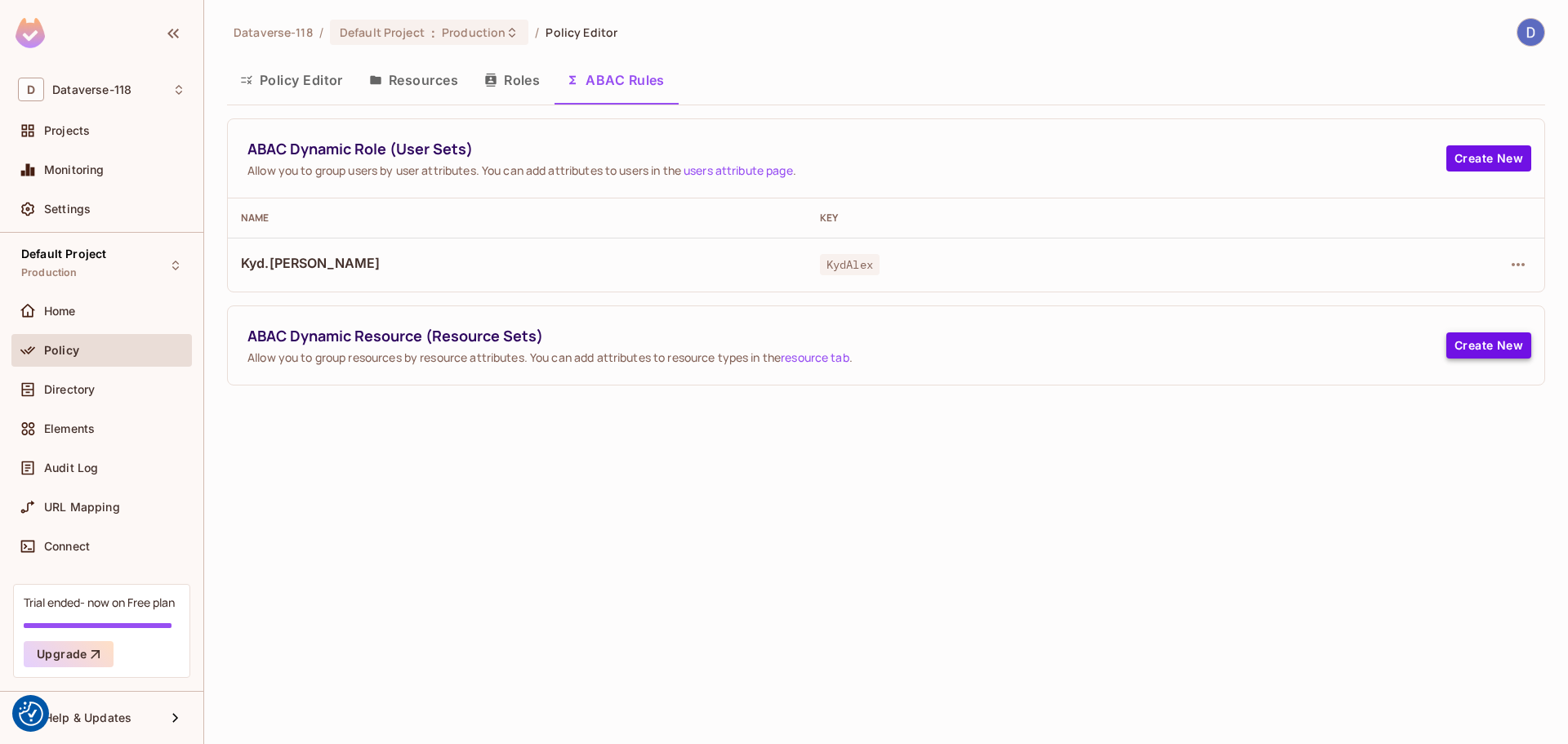
drag, startPoint x: 1495, startPoint y: 364, endPoint x: 1496, endPoint y: 349, distance: 15.0
click at [932, 356] on div "ABAC Dynamic Resource (Resource Sets) Allow you to group resources by resource …" at bounding box center [886, 344] width 1317 height 78
click at [932, 348] on button "Create New" at bounding box center [1489, 345] width 85 height 26
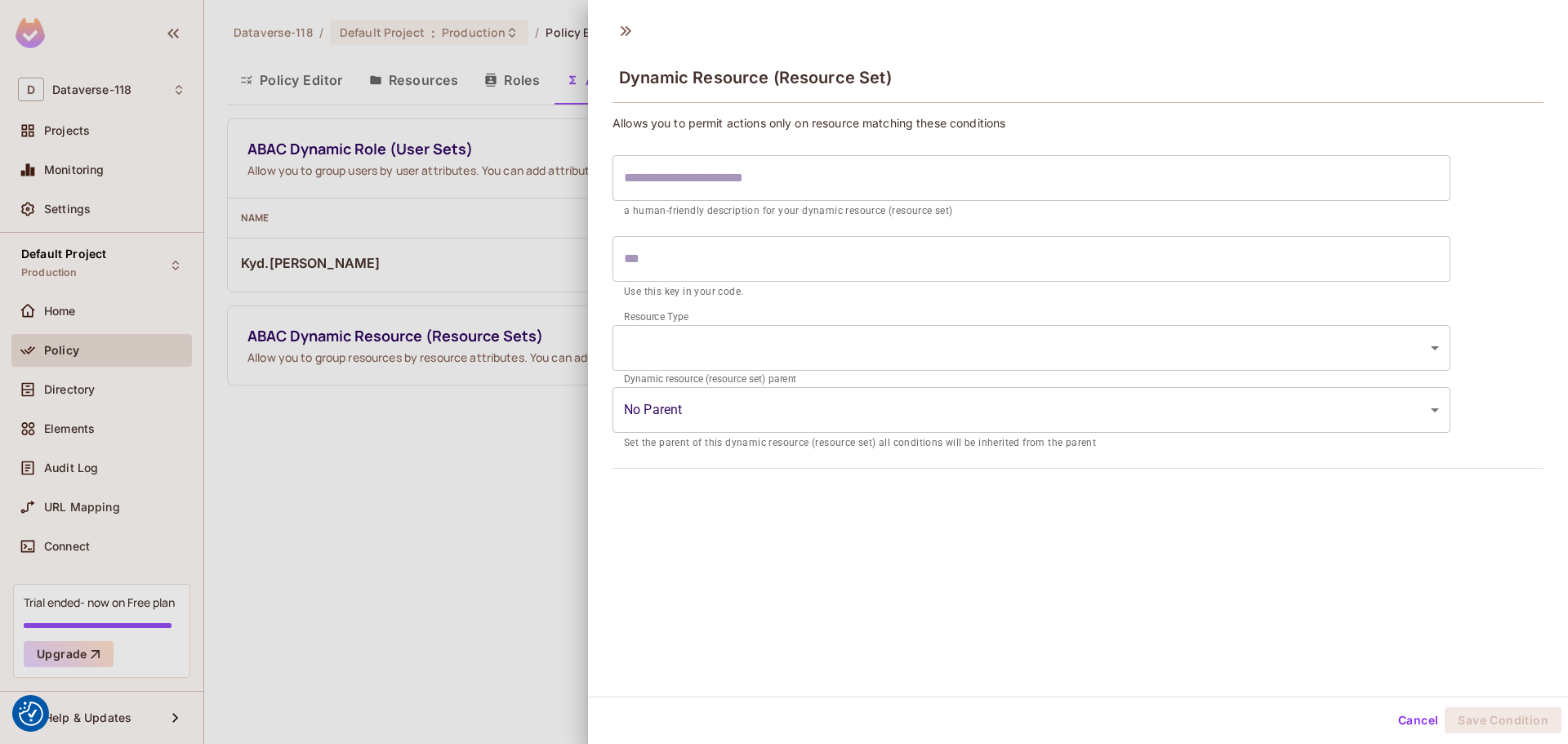
click at [664, 172] on input "text" at bounding box center [1032, 178] width 838 height 46
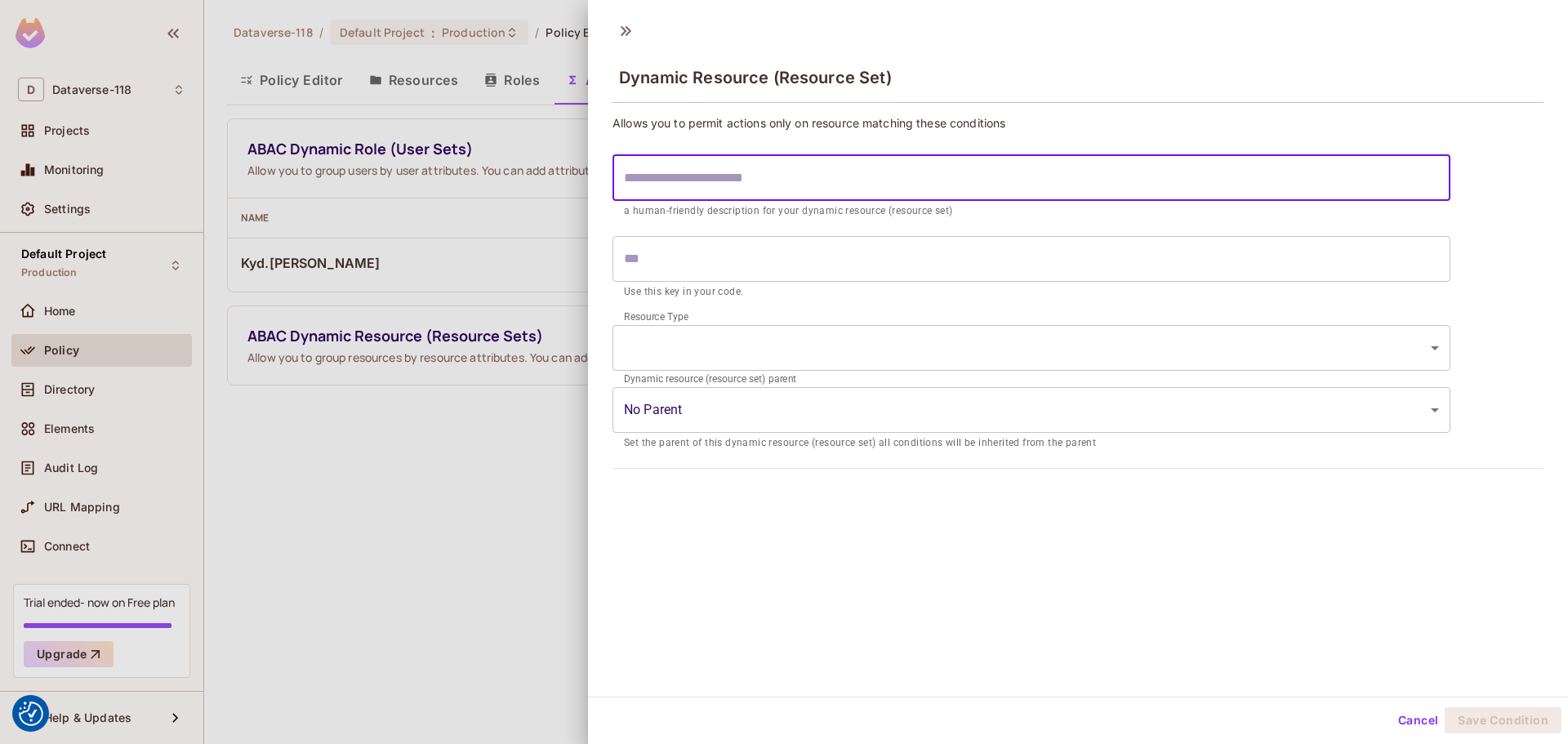
type input "*"
type input "**"
type input "***"
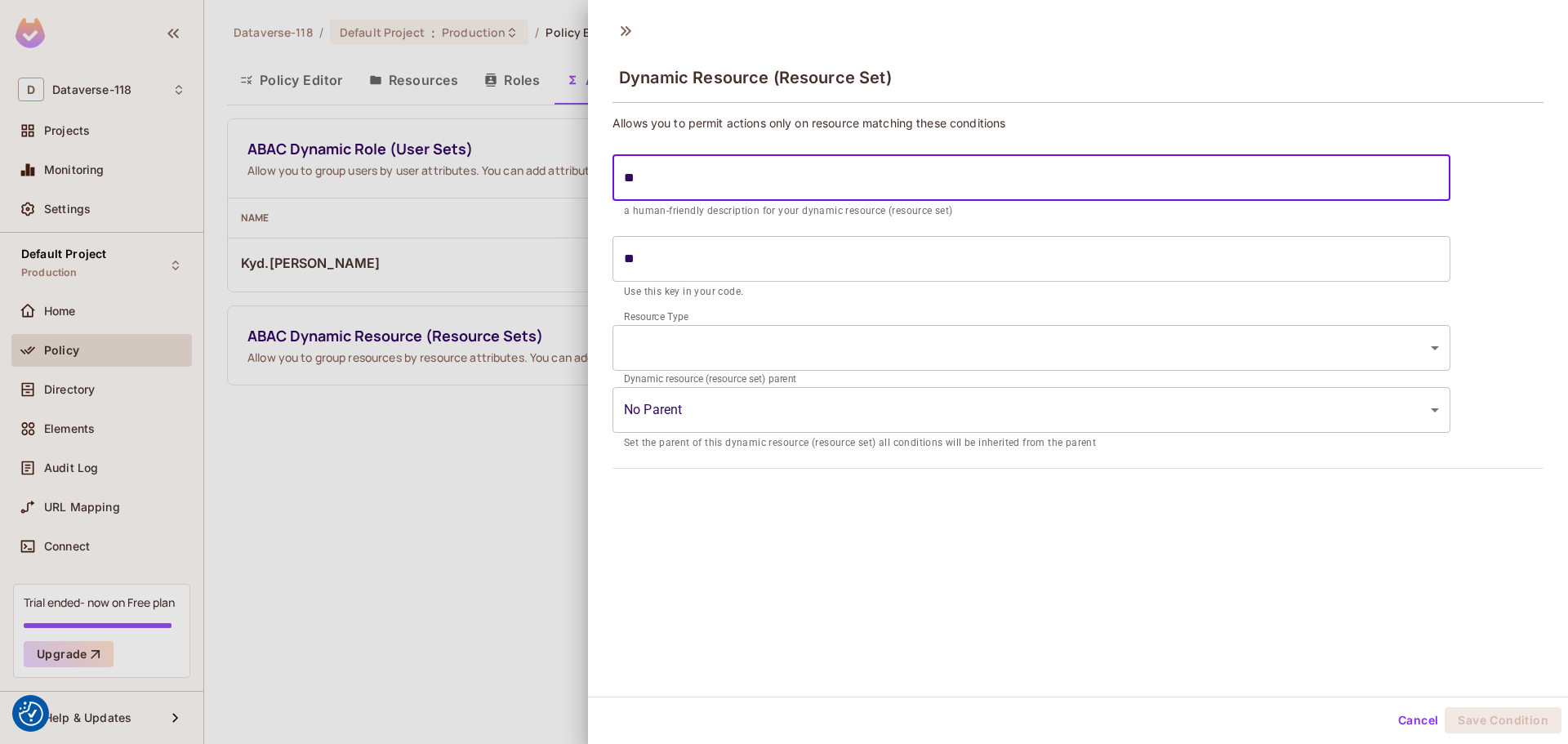
type input "***"
type input "*****"
type input "******"
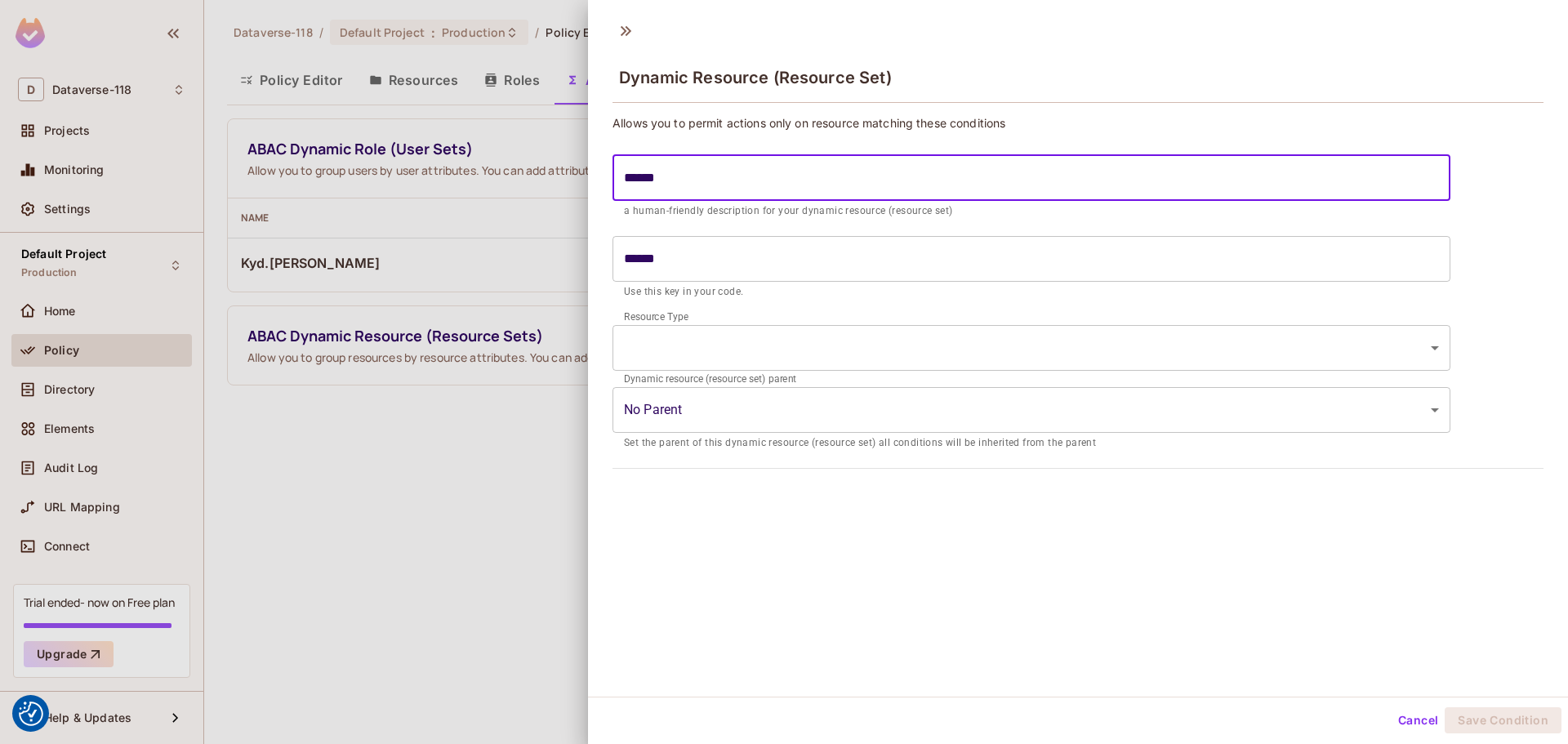
type input "******"
click at [701, 337] on body "We use cookies to enhance your browsing experience, serve personalized ads or c…" at bounding box center [784, 372] width 1568 height 744
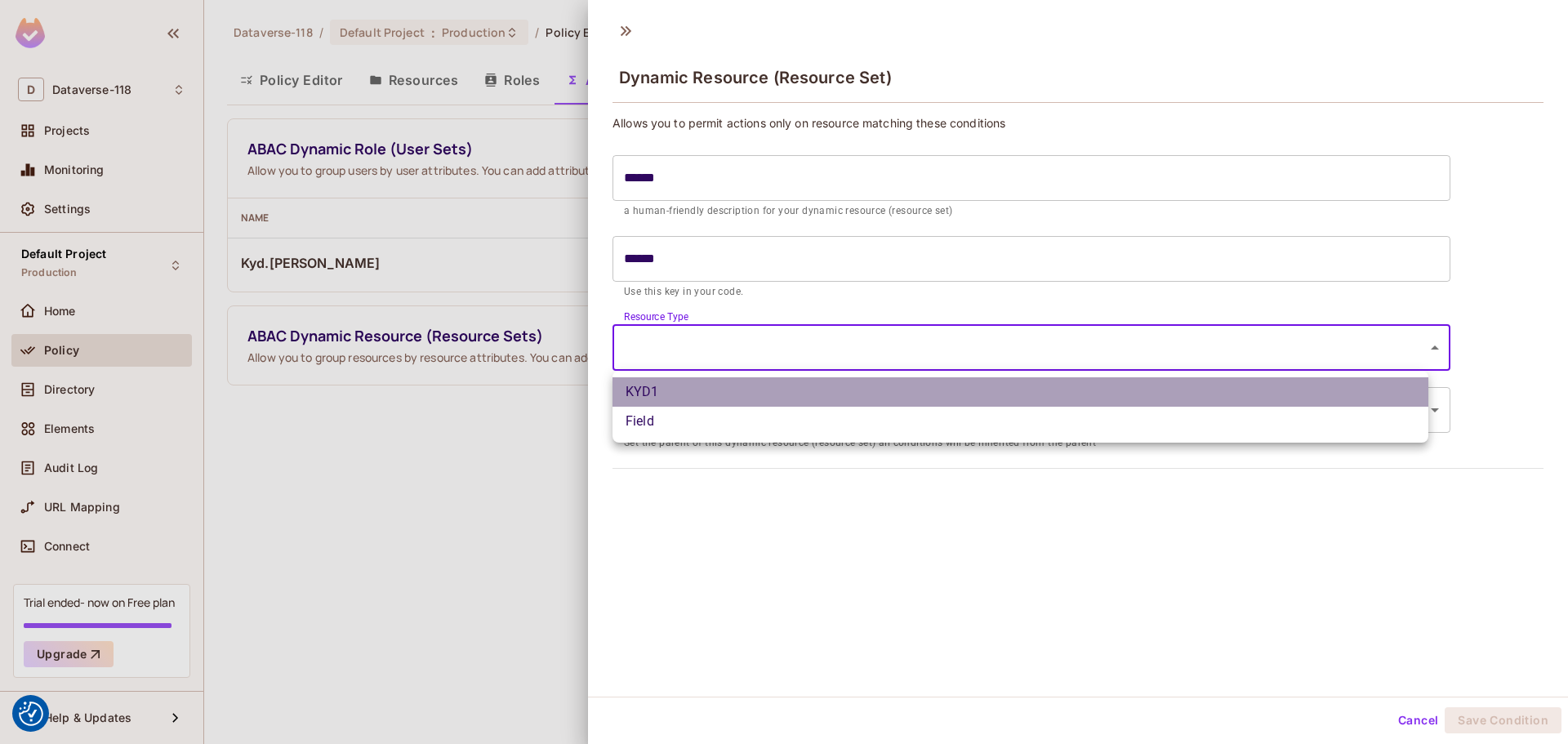
click at [690, 383] on li "KYD1" at bounding box center [1020, 391] width 816 height 29
type input "***"
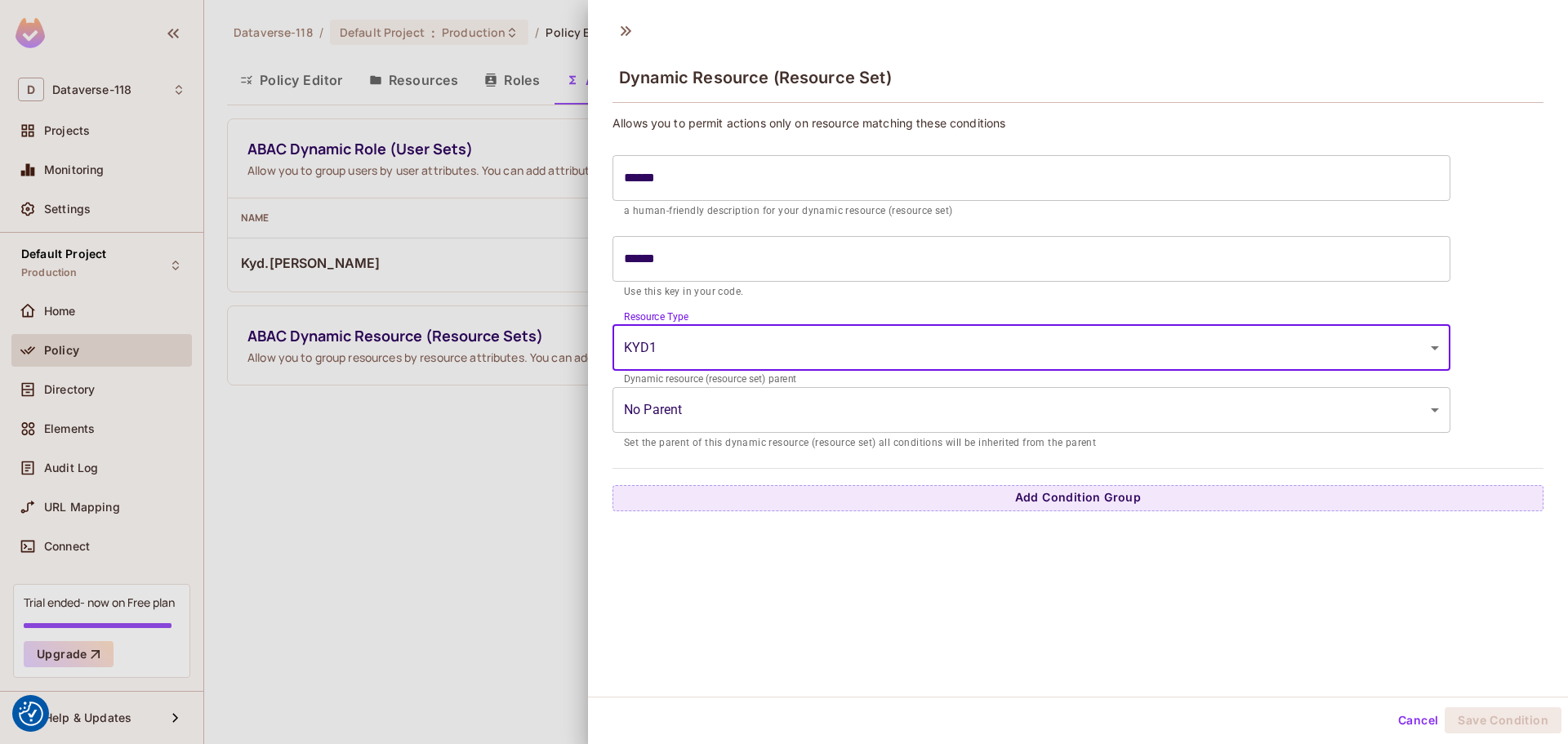
click at [701, 410] on body "We use cookies to enhance your browsing experience, serve personalized ads or c…" at bounding box center [784, 372] width 1568 height 744
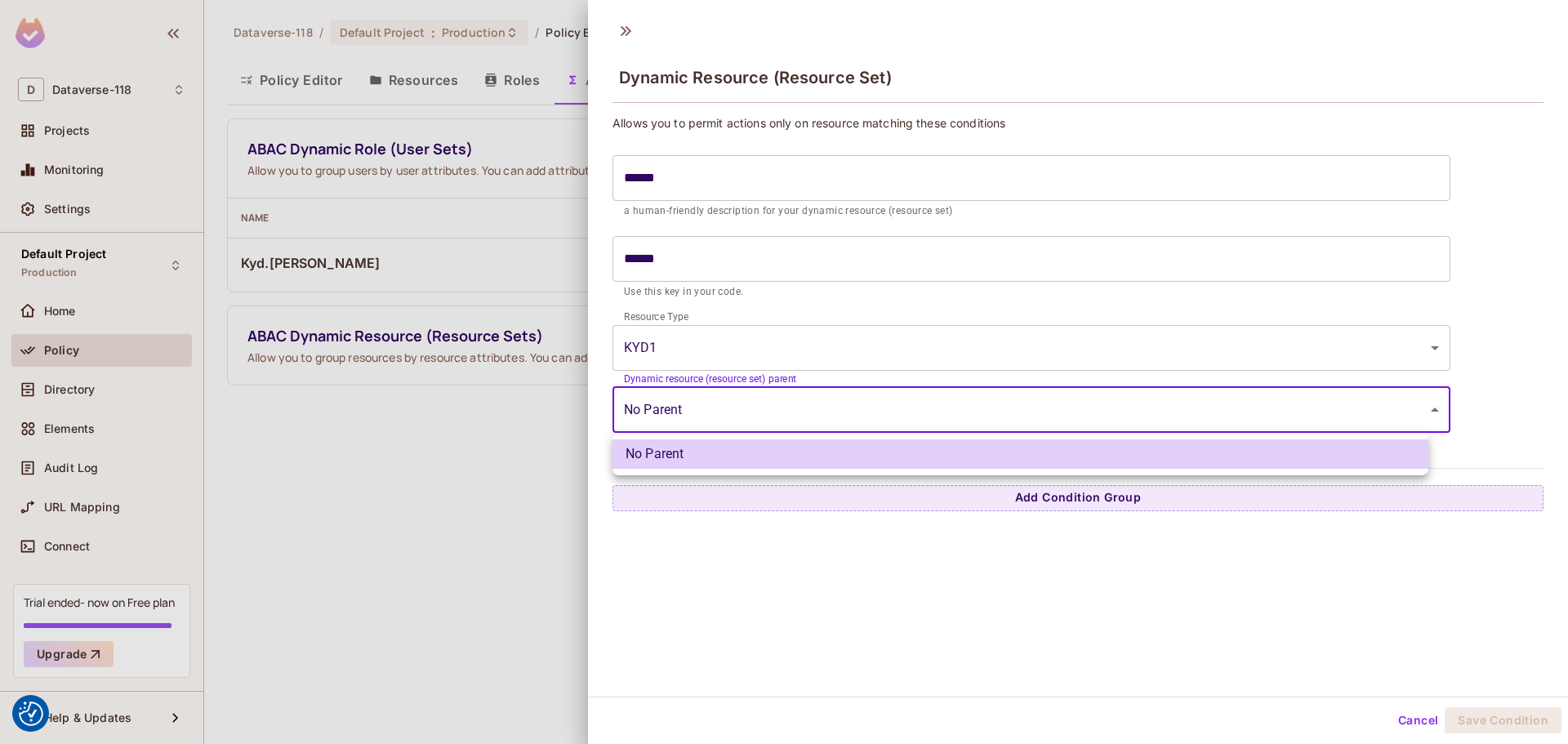
click at [708, 411] on div at bounding box center [784, 372] width 1568 height 744
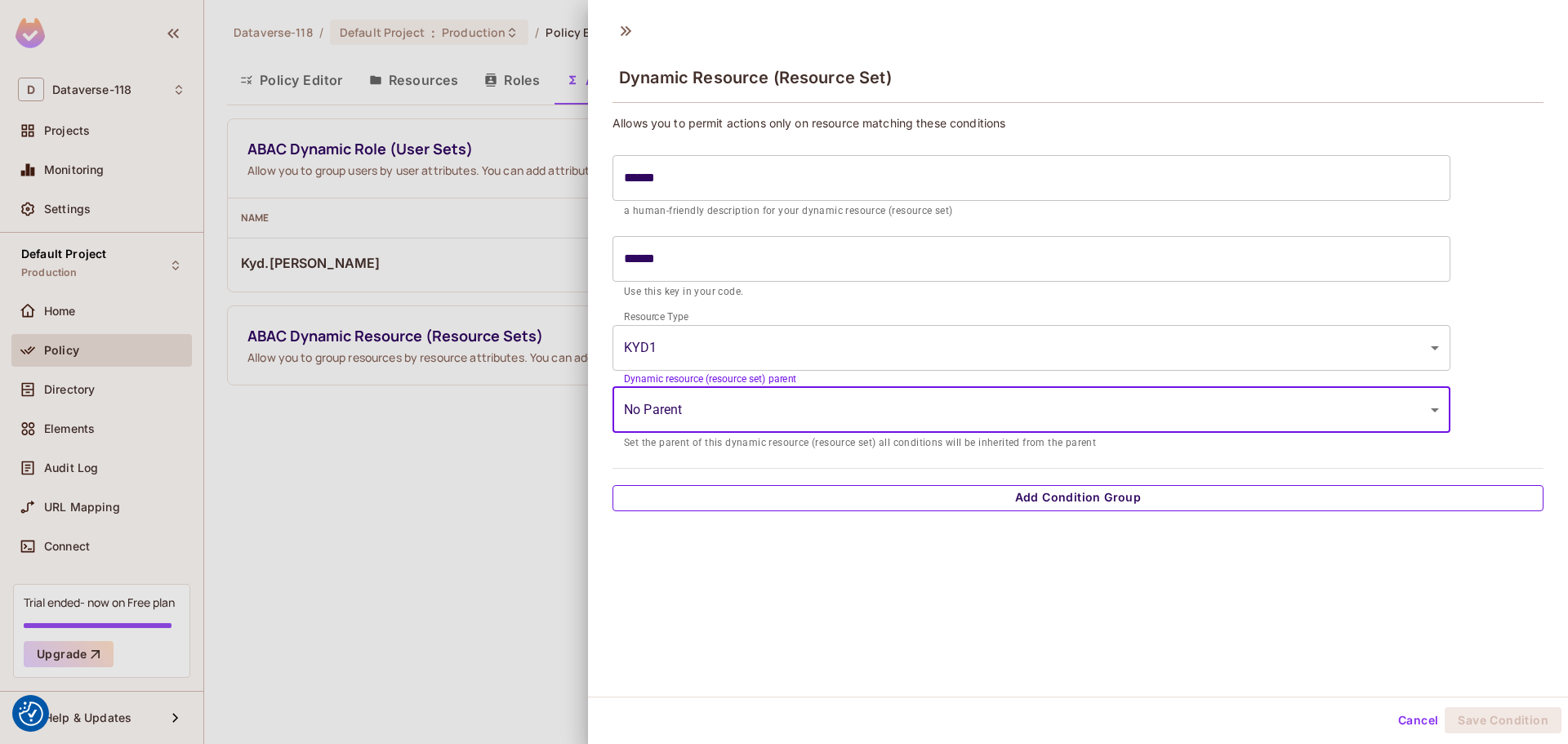
click at [932, 501] on button "Add Condition Group" at bounding box center [1078, 499] width 931 height 26
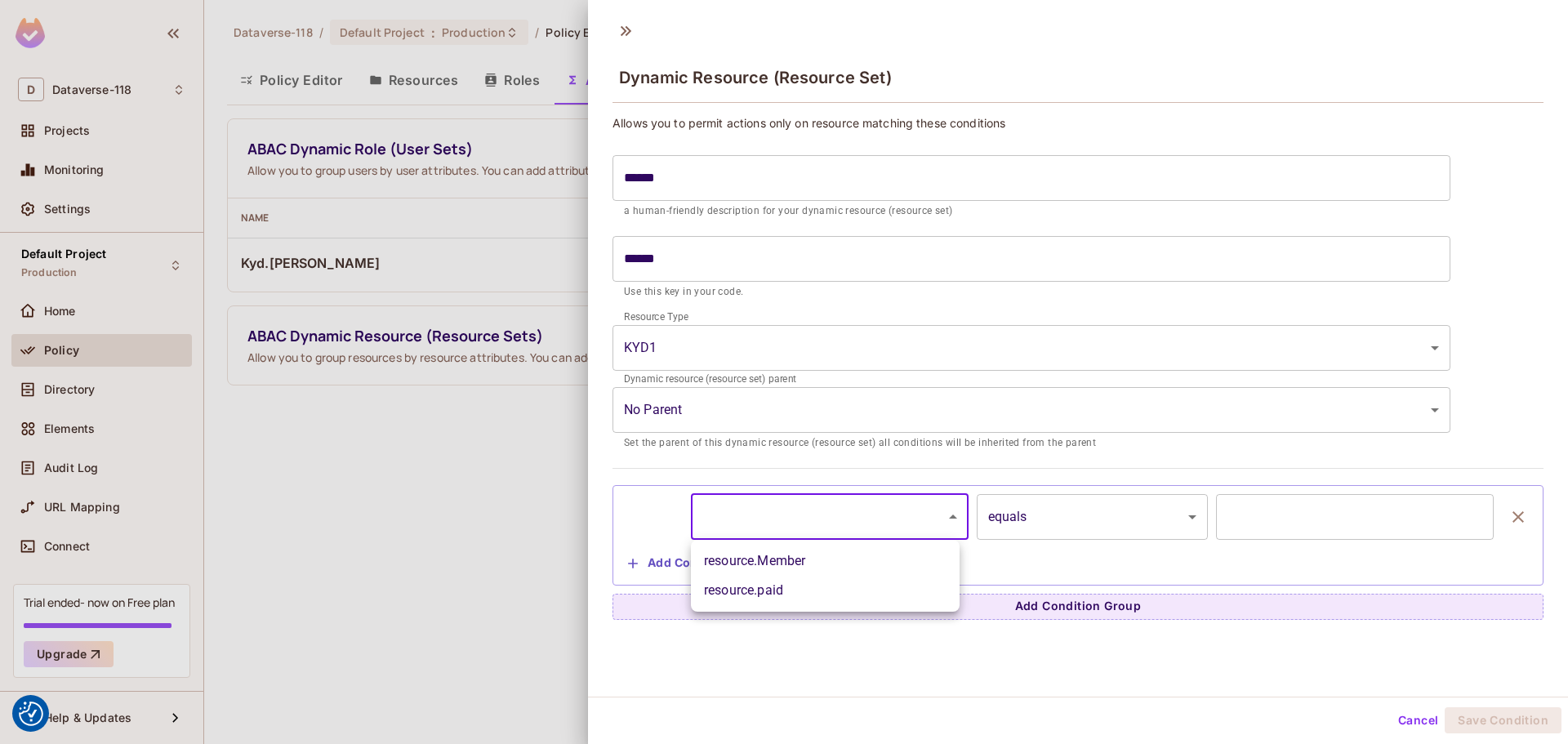
click at [813, 516] on body "We use cookies to enhance your browsing experience, serve personalized ads or c…" at bounding box center [784, 372] width 1568 height 744
click at [789, 565] on li "resource.Member" at bounding box center [825, 561] width 269 height 29
type input "**********"
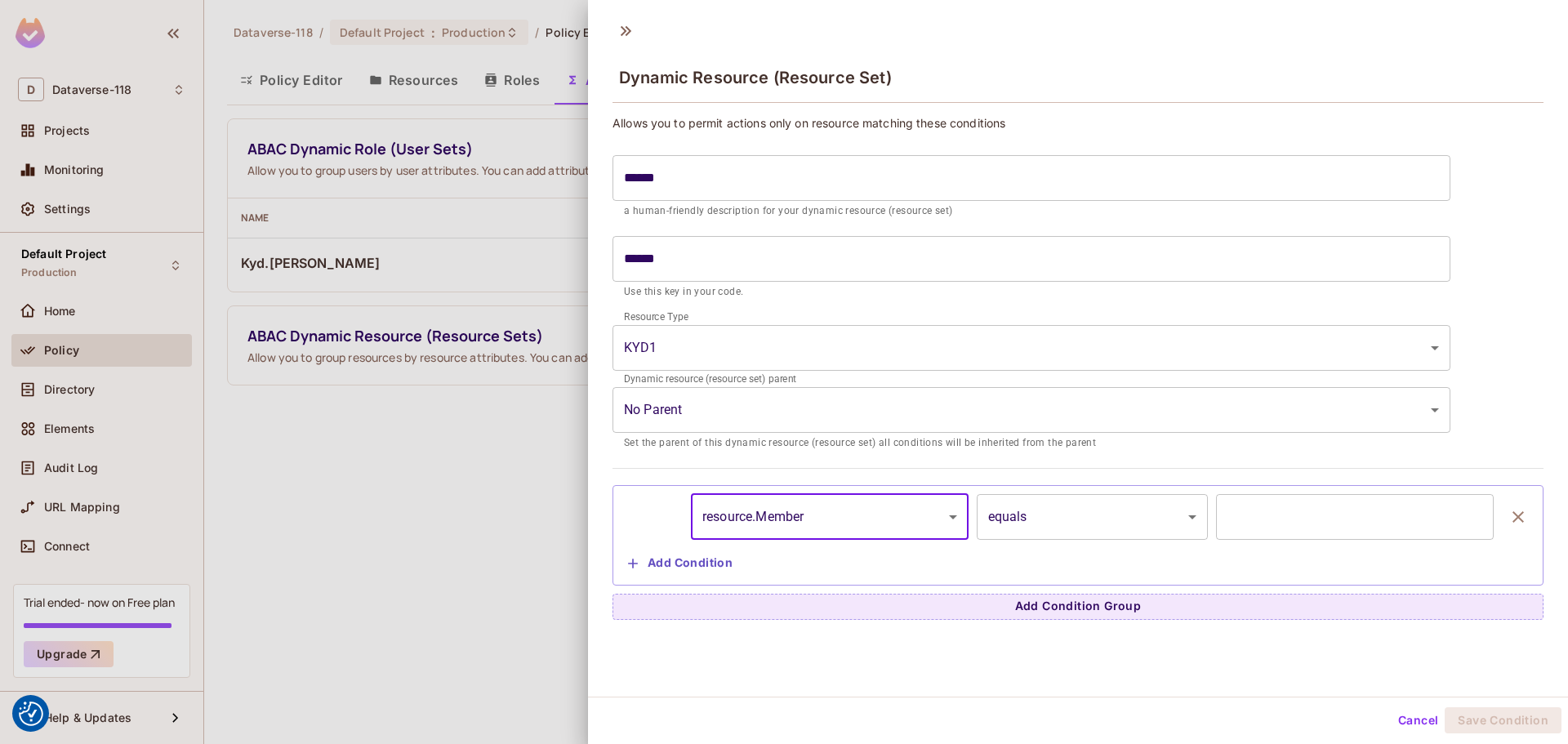
click at [932, 503] on input "text" at bounding box center [1354, 516] width 278 height 46
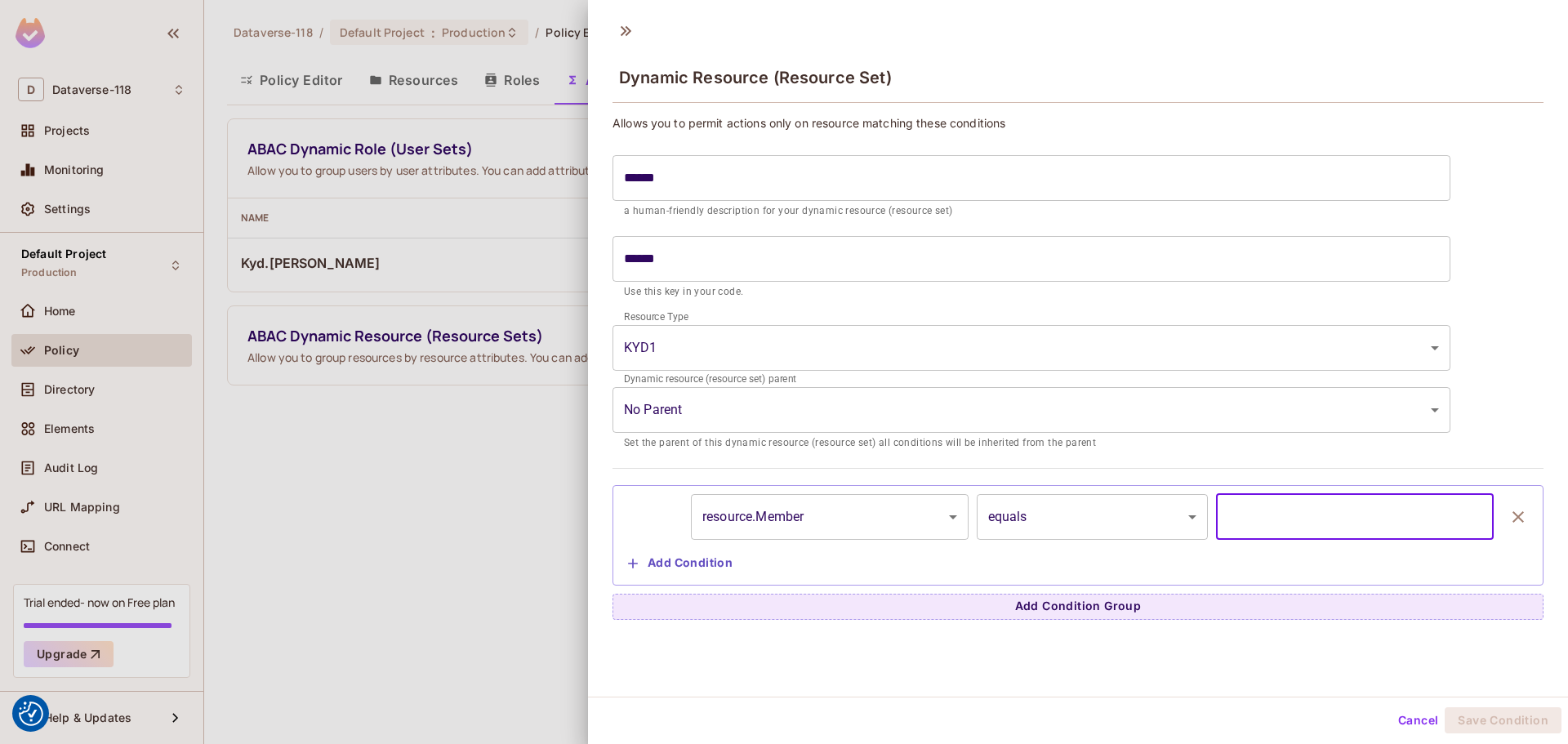
click at [932, 514] on body "We use cookies to enhance your browsing experience, serve personalized ads or c…" at bounding box center [784, 372] width 1568 height 744
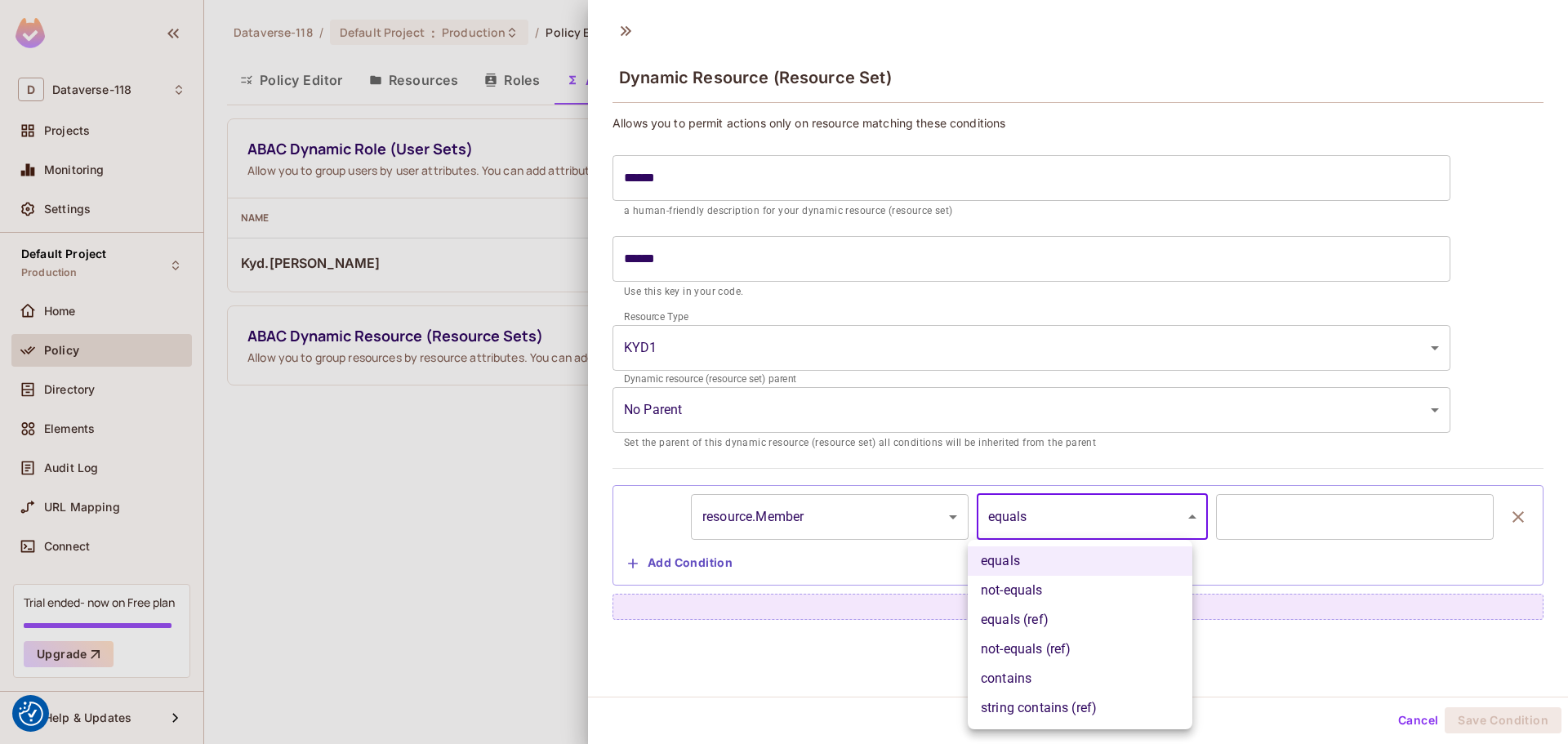
click at [876, 696] on div at bounding box center [784, 372] width 1568 height 744
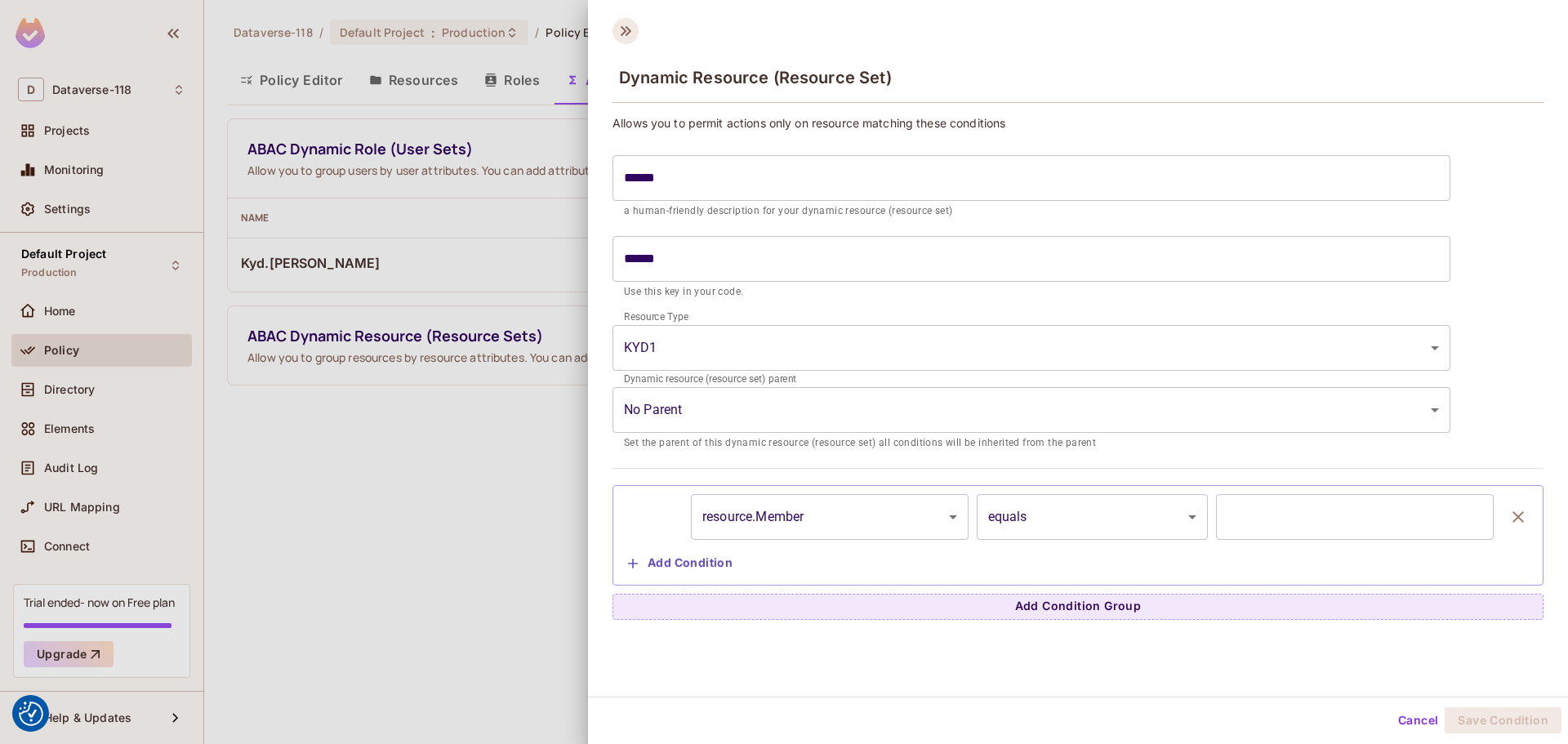
click at [638, 34] on icon at bounding box center [626, 31] width 26 height 26
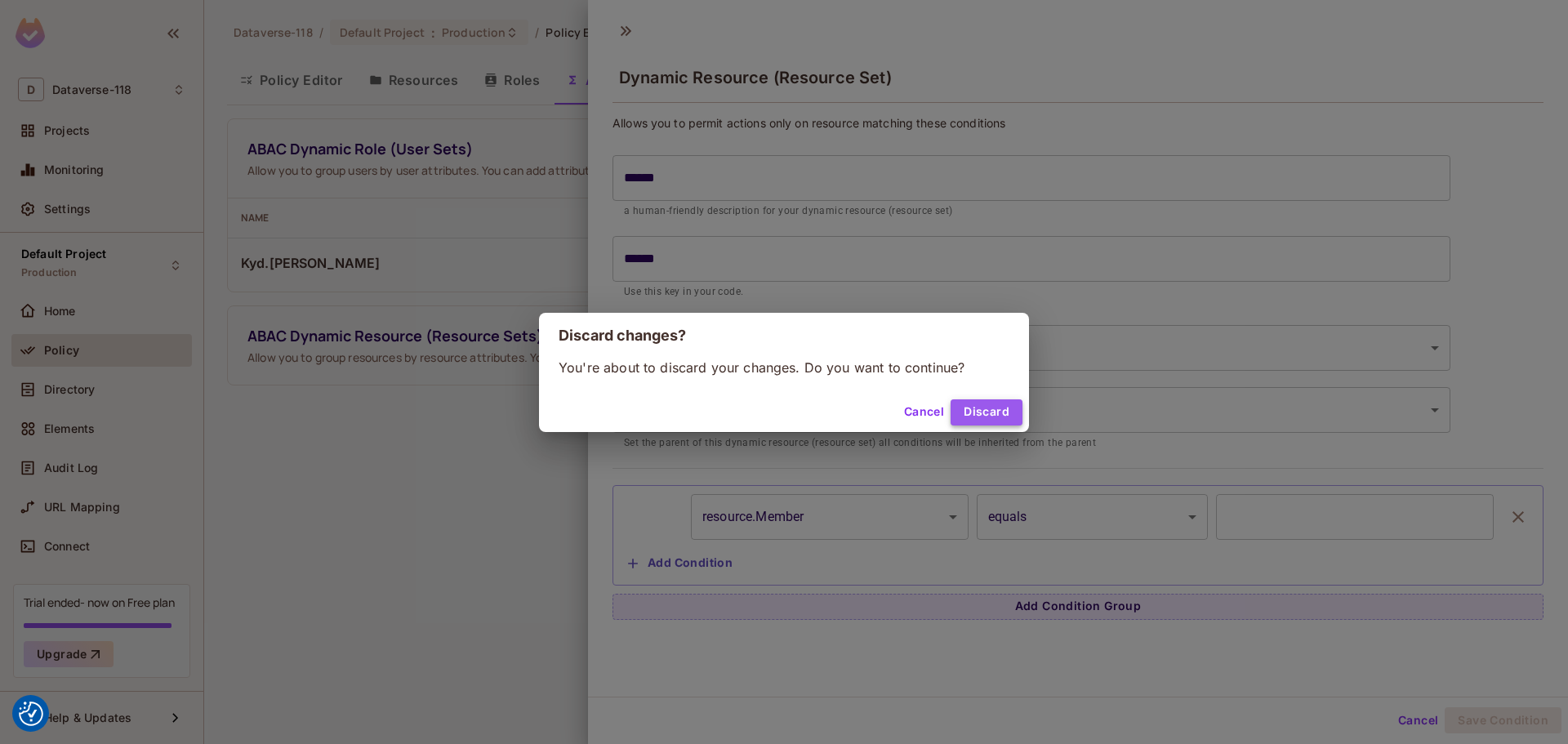
click at [932, 411] on button "Discard" at bounding box center [986, 412] width 72 height 26
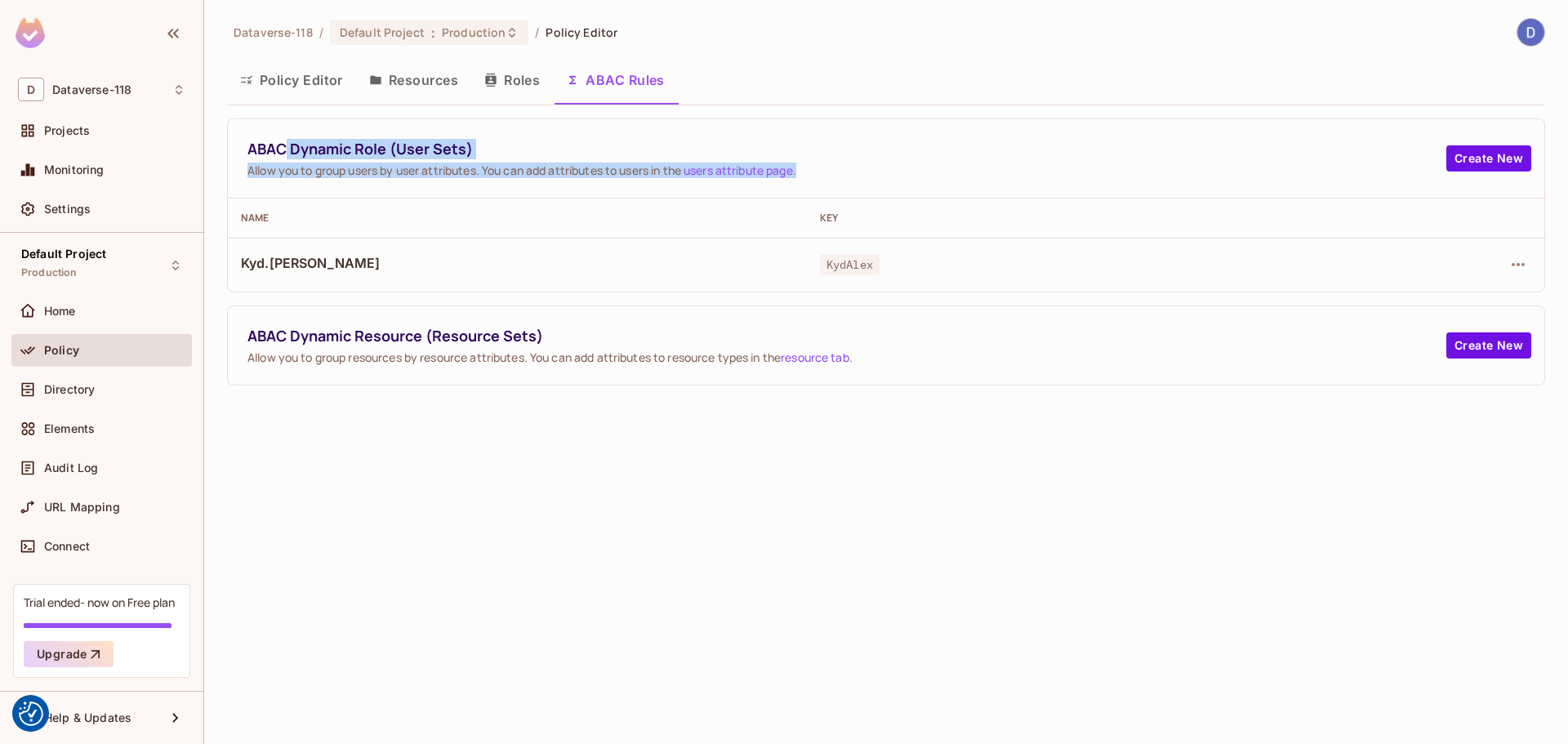
drag, startPoint x: 287, startPoint y: 148, endPoint x: 910, endPoint y: 175, distance: 623.6
click at [910, 175] on div "ABAC Dynamic Role (User Sets) Allow you to group users by user attributes. You …" at bounding box center [847, 159] width 1199 height 40
click at [910, 175] on span "Allow you to group users by user attributes. You can add attributes to users in…" at bounding box center [847, 170] width 1199 height 15
drag, startPoint x: 890, startPoint y: 182, endPoint x: 257, endPoint y: 126, distance: 635.5
click at [257, 126] on div "ABAC Dynamic Role (User Sets) Allow you to group users by user attributes. You …" at bounding box center [886, 159] width 1317 height 79
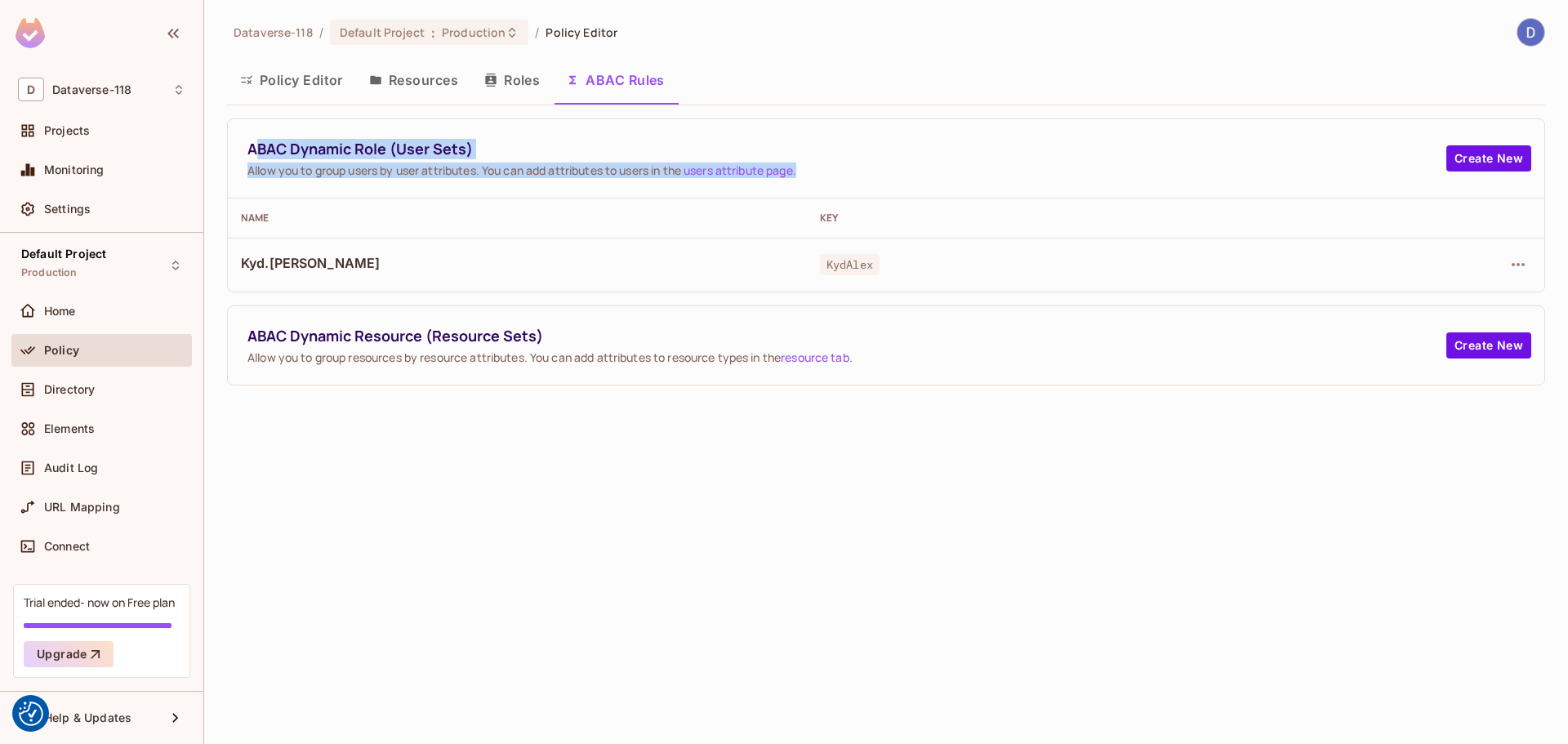
click at [257, 126] on div "ABAC Dynamic Role (User Sets) Allow you to group users by user attributes. You …" at bounding box center [886, 159] width 1317 height 79
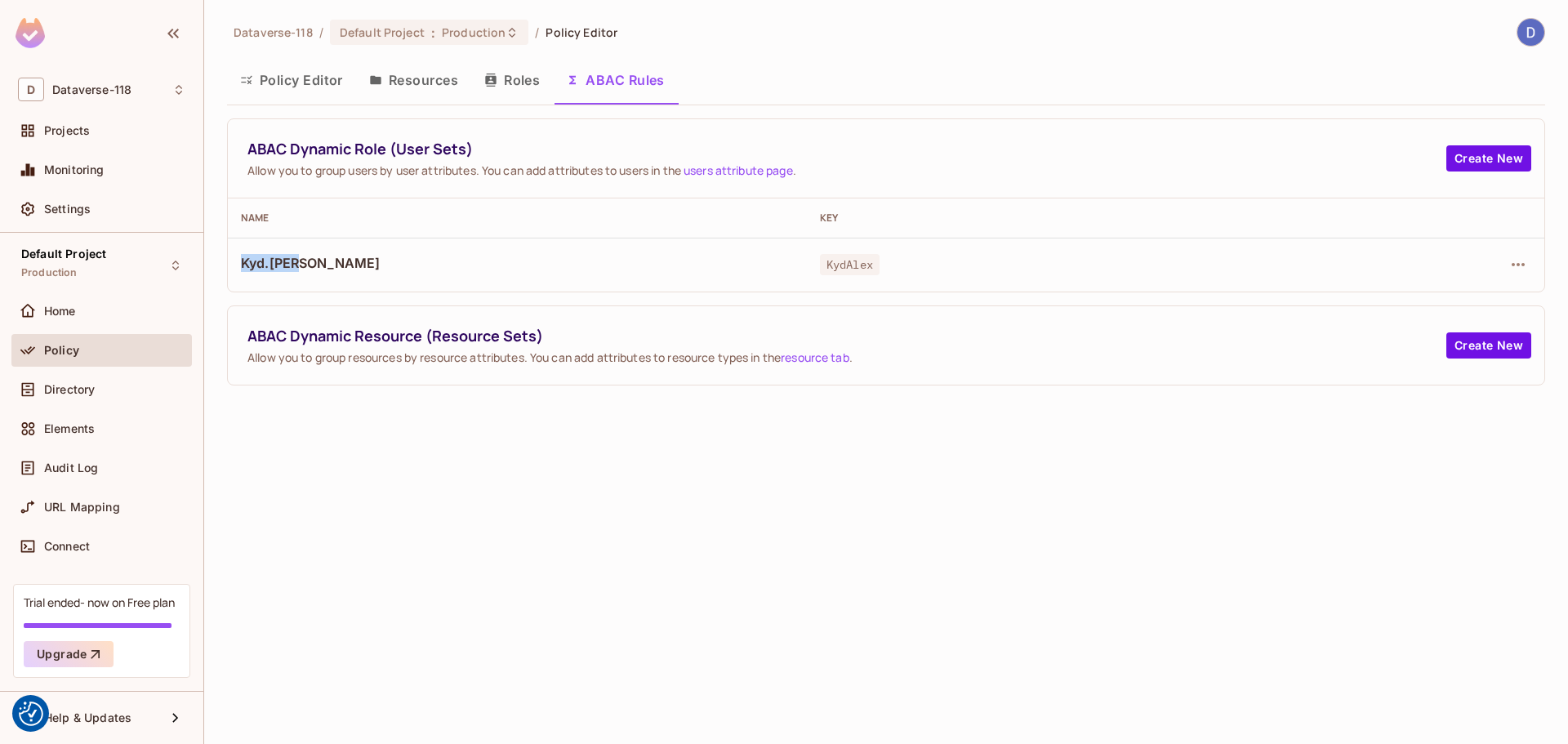
drag, startPoint x: 244, startPoint y: 249, endPoint x: 310, endPoint y: 262, distance: 67.3
click at [310, 262] on td "Kyd.[PERSON_NAME]" at bounding box center [517, 264] width 579 height 54
click at [310, 262] on span "Kyd.[PERSON_NAME]" at bounding box center [518, 262] width 553 height 18
click at [273, 262] on span "Kyd.[PERSON_NAME]" at bounding box center [518, 262] width 553 height 18
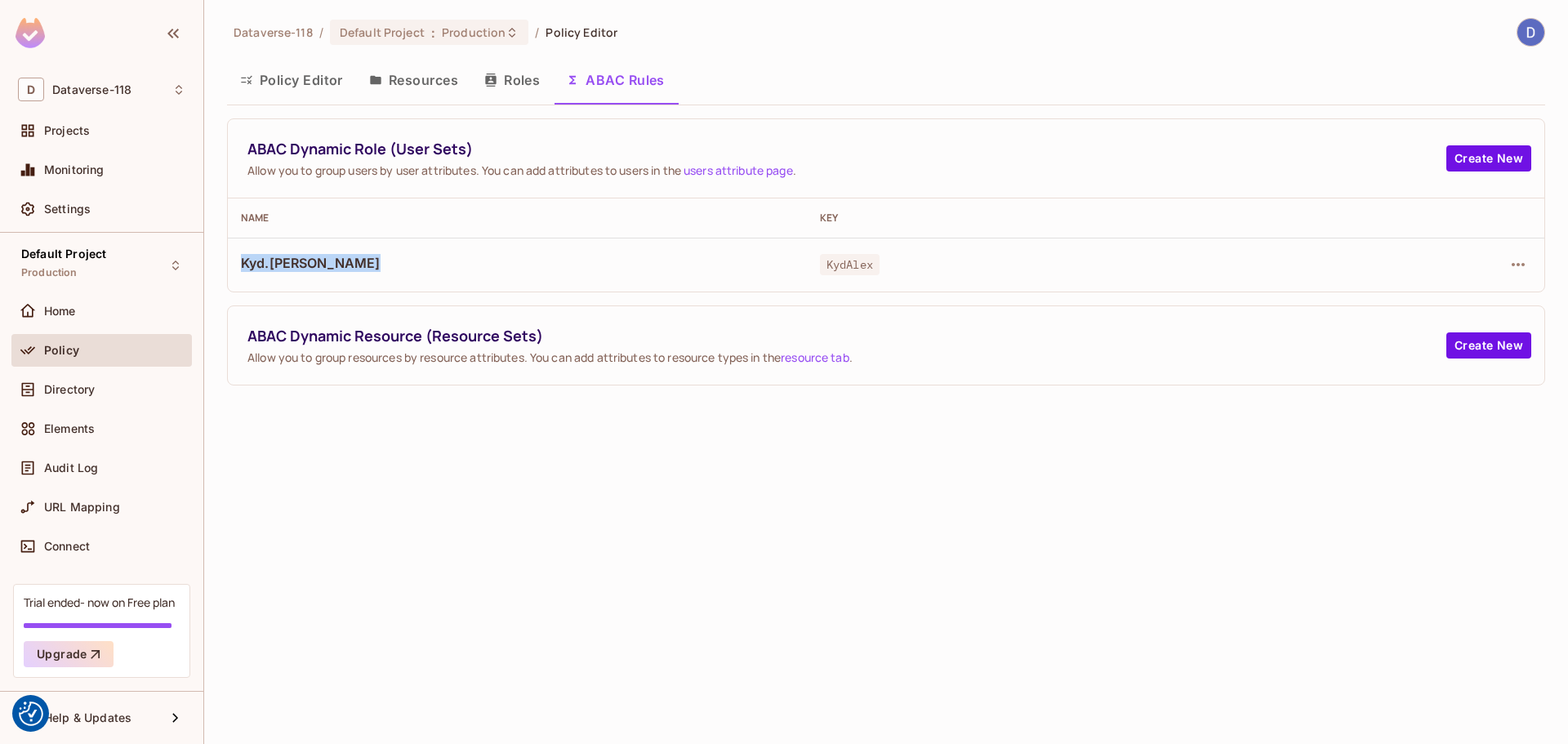
click at [273, 262] on span "Kyd.[PERSON_NAME]" at bounding box center [518, 262] width 553 height 18
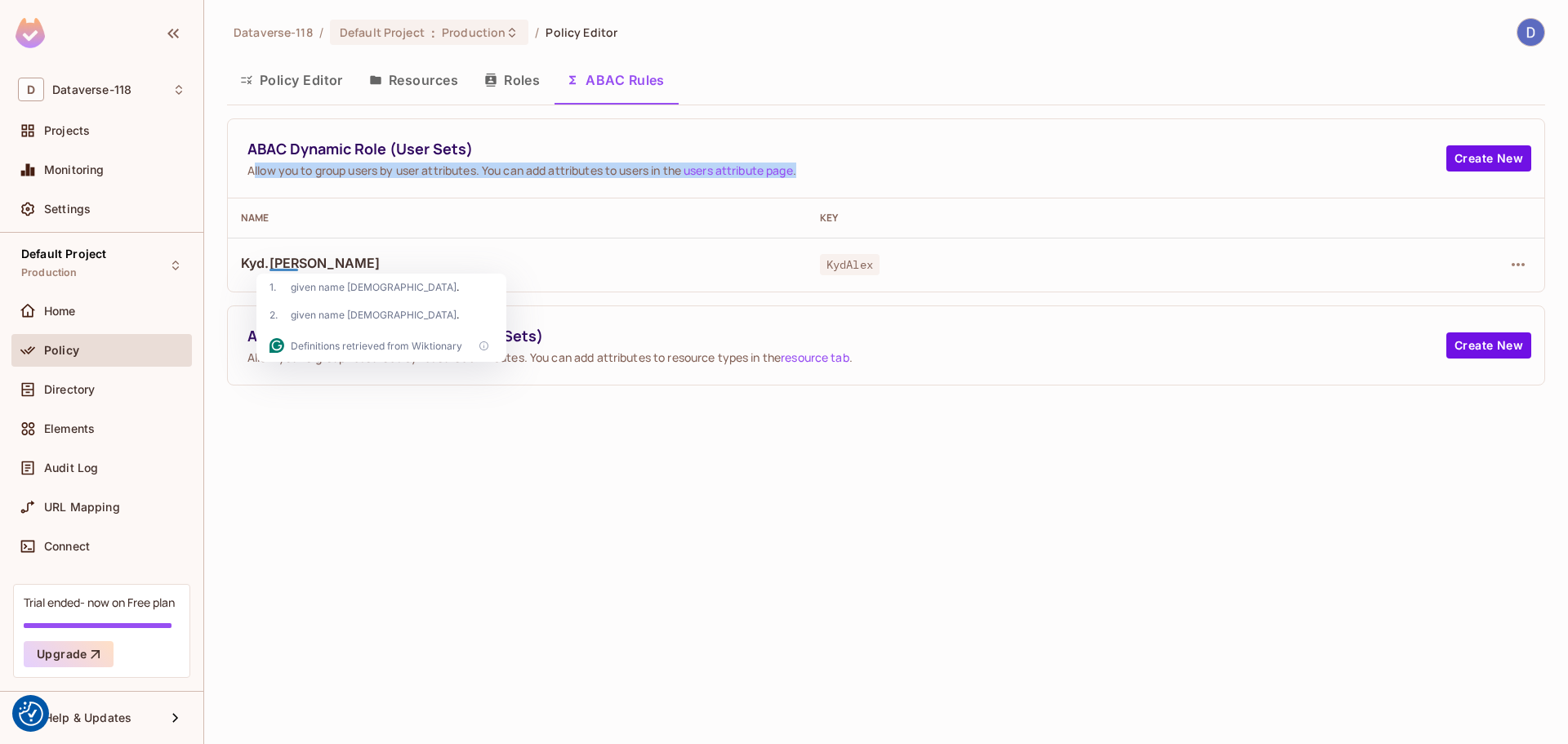
drag, startPoint x: 251, startPoint y: 171, endPoint x: 895, endPoint y: 171, distance: 644.0
click at [895, 171] on span "Allow you to group users by user attributes. You can add attributes to users in…" at bounding box center [847, 170] width 1199 height 15
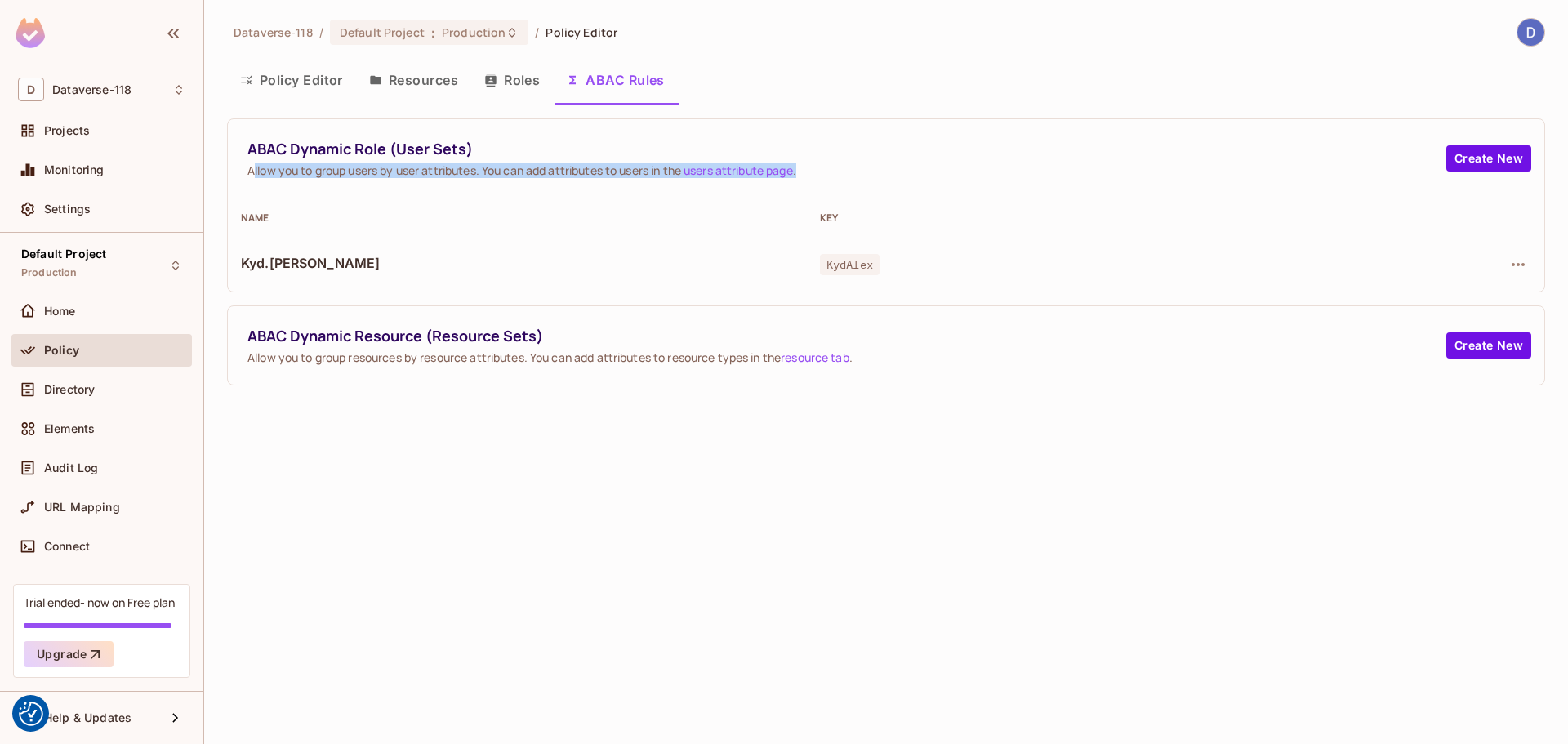
click at [901, 170] on span "Allow you to group users by user attributes. You can add attributes to users in…" at bounding box center [847, 170] width 1199 height 15
drag, startPoint x: 883, startPoint y: 177, endPoint x: 244, endPoint y: 146, distance: 639.8
click at [229, 153] on div "ABAC Dynamic Role (User Sets) Allow you to group users by user attributes. You …" at bounding box center [886, 159] width 1317 height 79
click at [244, 146] on div "ABAC Dynamic Role (User Sets) Allow you to group users by user attributes. You …" at bounding box center [886, 159] width 1317 height 79
drag, startPoint x: 244, startPoint y: 139, endPoint x: 910, endPoint y: 202, distance: 669.0
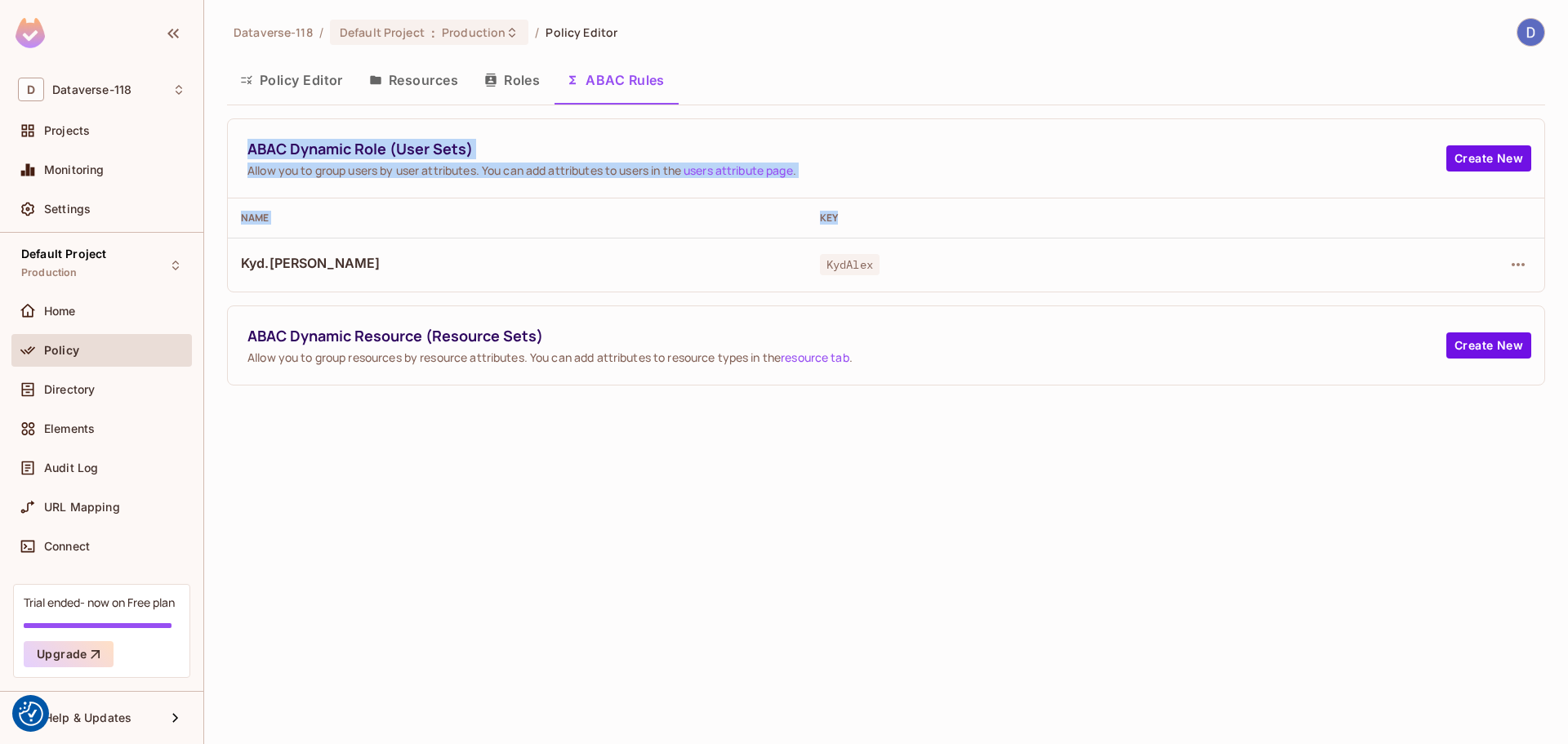
click at [910, 202] on div "ABAC Dynamic Role (User Sets) Allow you to group users by user attributes. You …" at bounding box center [886, 205] width 1319 height 174
click at [910, 177] on span "Allow you to group users by user attributes. You can add attributes to users in…" at bounding box center [847, 170] width 1199 height 15
drag, startPoint x: 913, startPoint y: 165, endPoint x: 245, endPoint y: 150, distance: 668.2
click at [251, 150] on div "ABAC Dynamic Role (User Sets) Allow you to group users by user attributes. You …" at bounding box center [847, 159] width 1199 height 40
click at [245, 150] on div "ABAC Dynamic Role (User Sets) Allow you to group users by user attributes. You …" at bounding box center [886, 159] width 1317 height 79
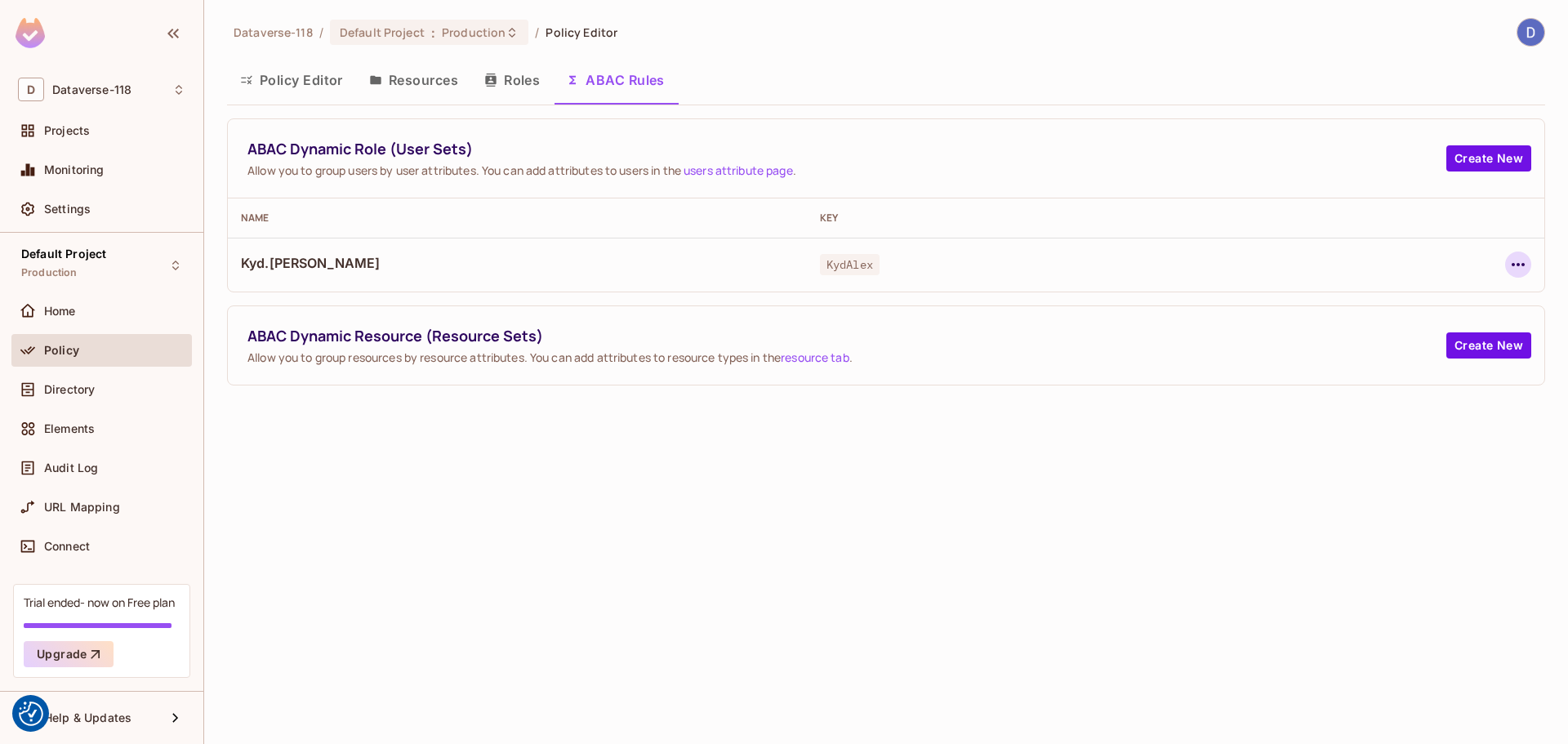
click at [932, 264] on icon "button" at bounding box center [1518, 264] width 20 height 20
click at [932, 296] on div "Edit Dynamic Role (User Set)" at bounding box center [1406, 301] width 160 height 16
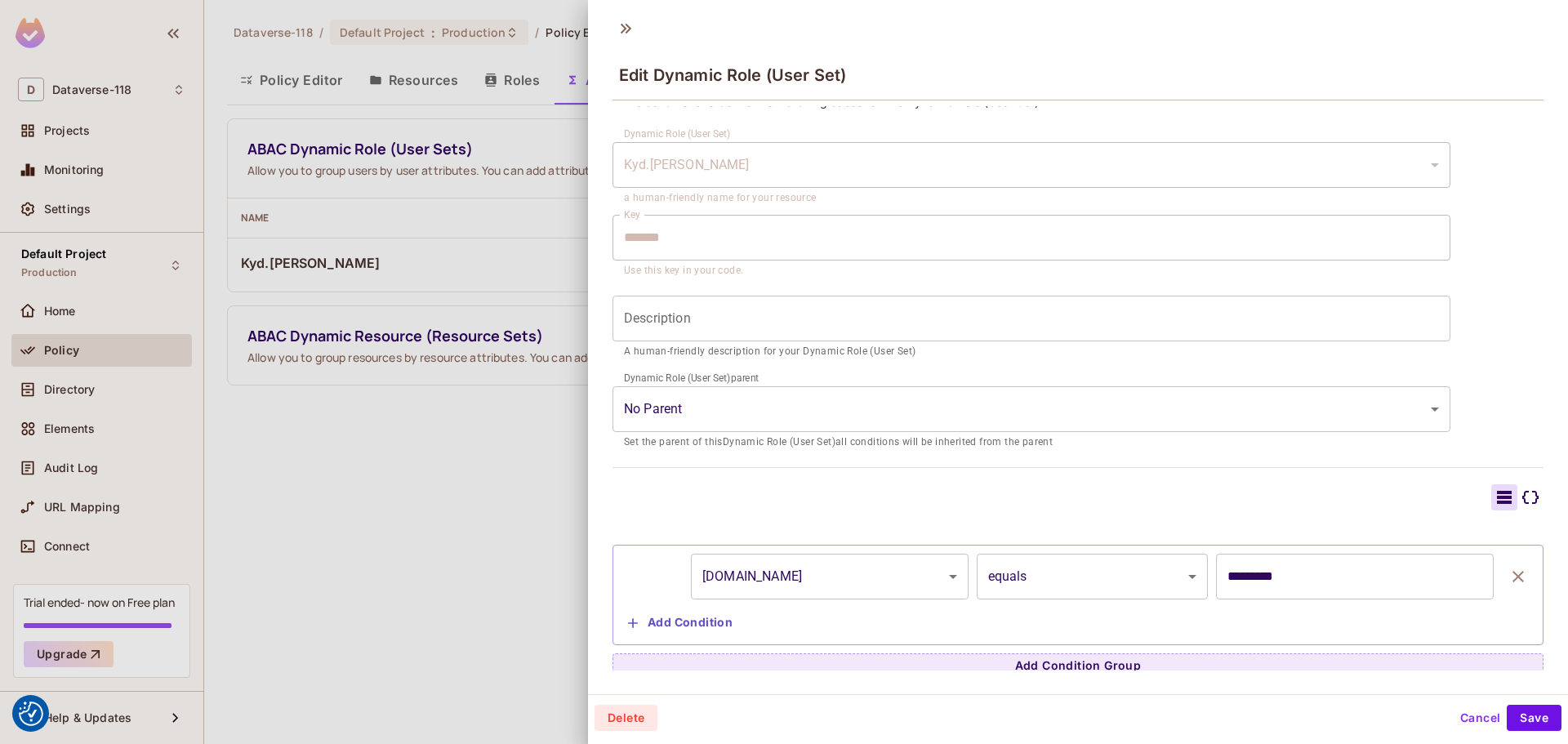
scroll to position [28, 0]
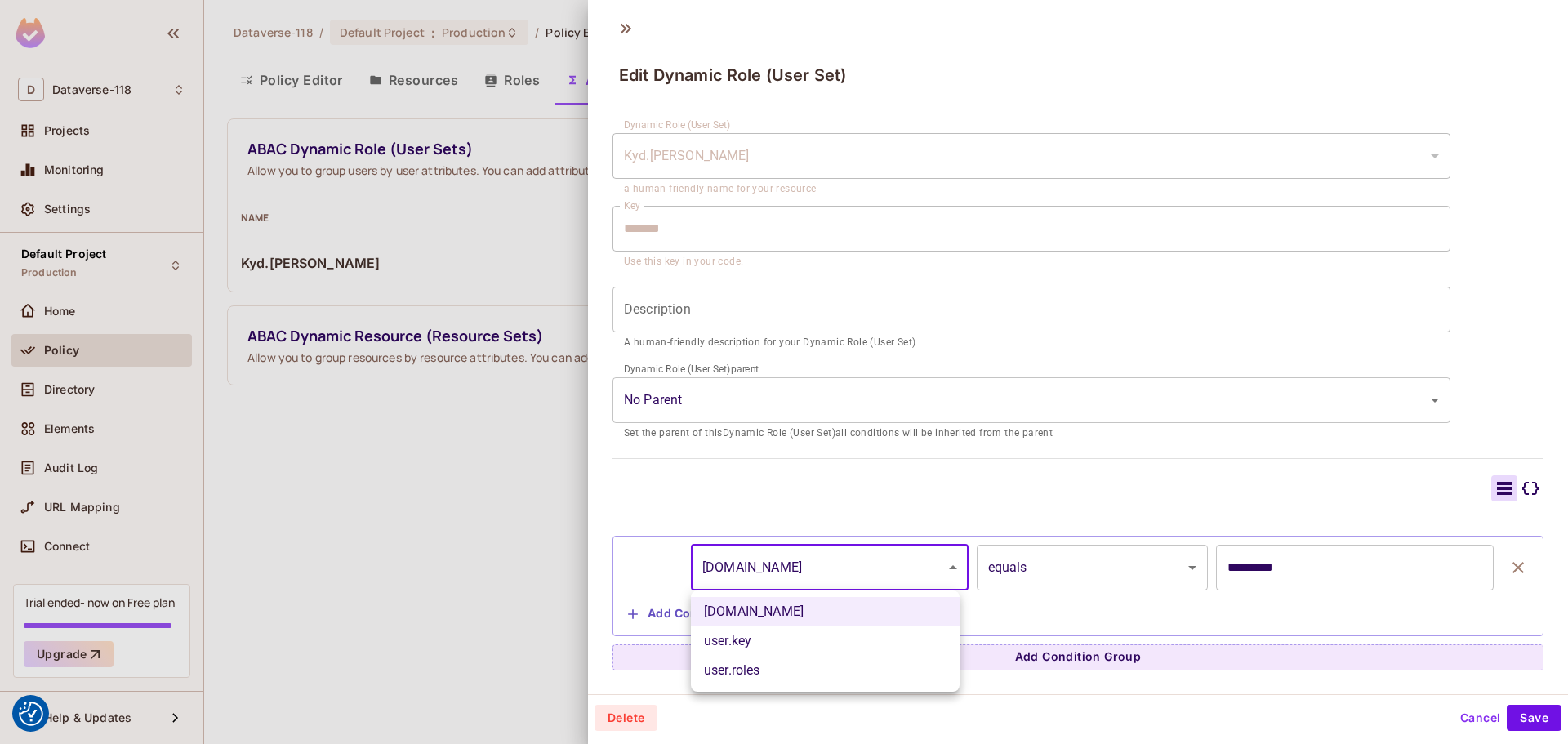
click at [861, 572] on body "We use cookies to enhance your browsing experience, serve personalized ads or c…" at bounding box center [784, 372] width 1568 height 744
click at [864, 570] on div at bounding box center [784, 372] width 1568 height 744
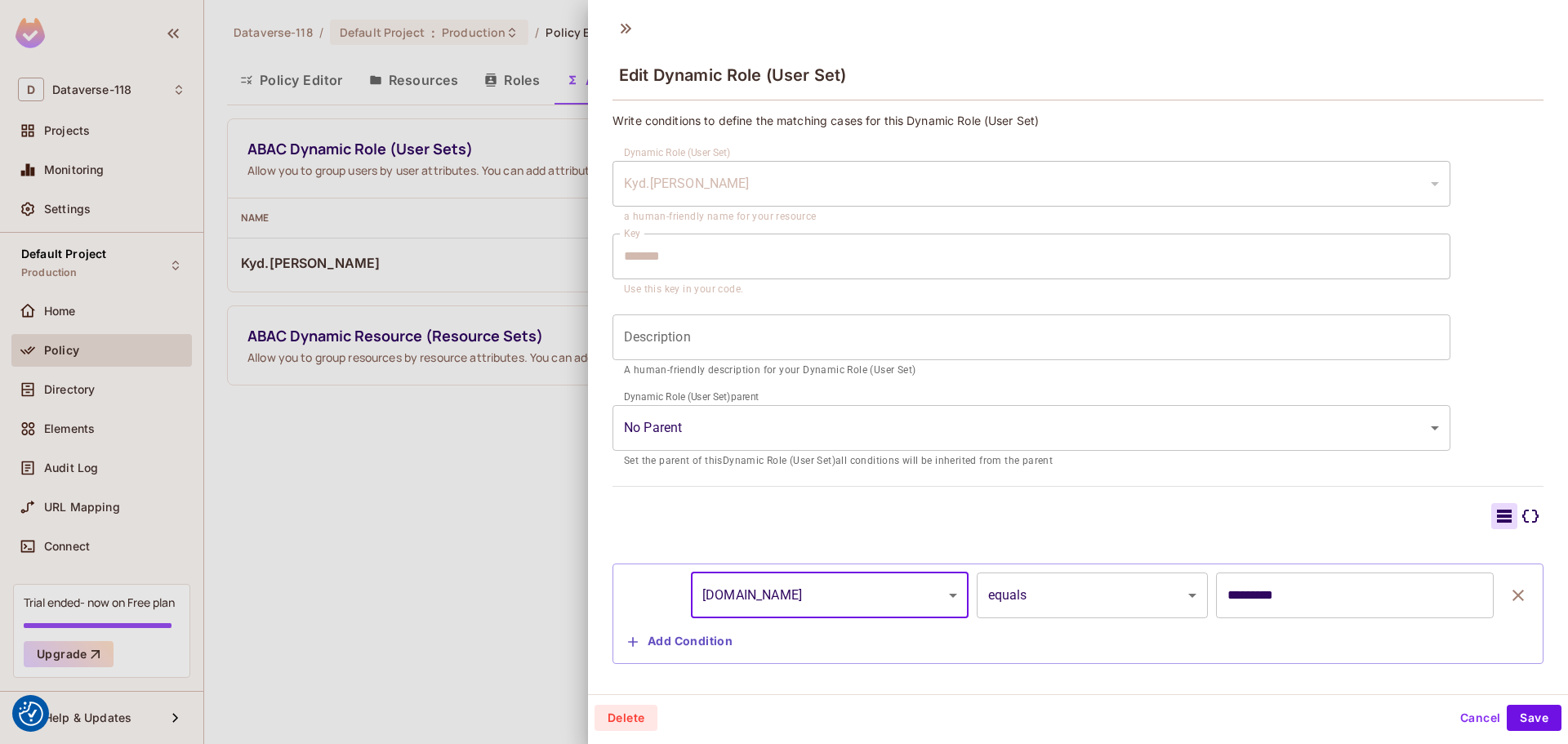
scroll to position [0, 0]
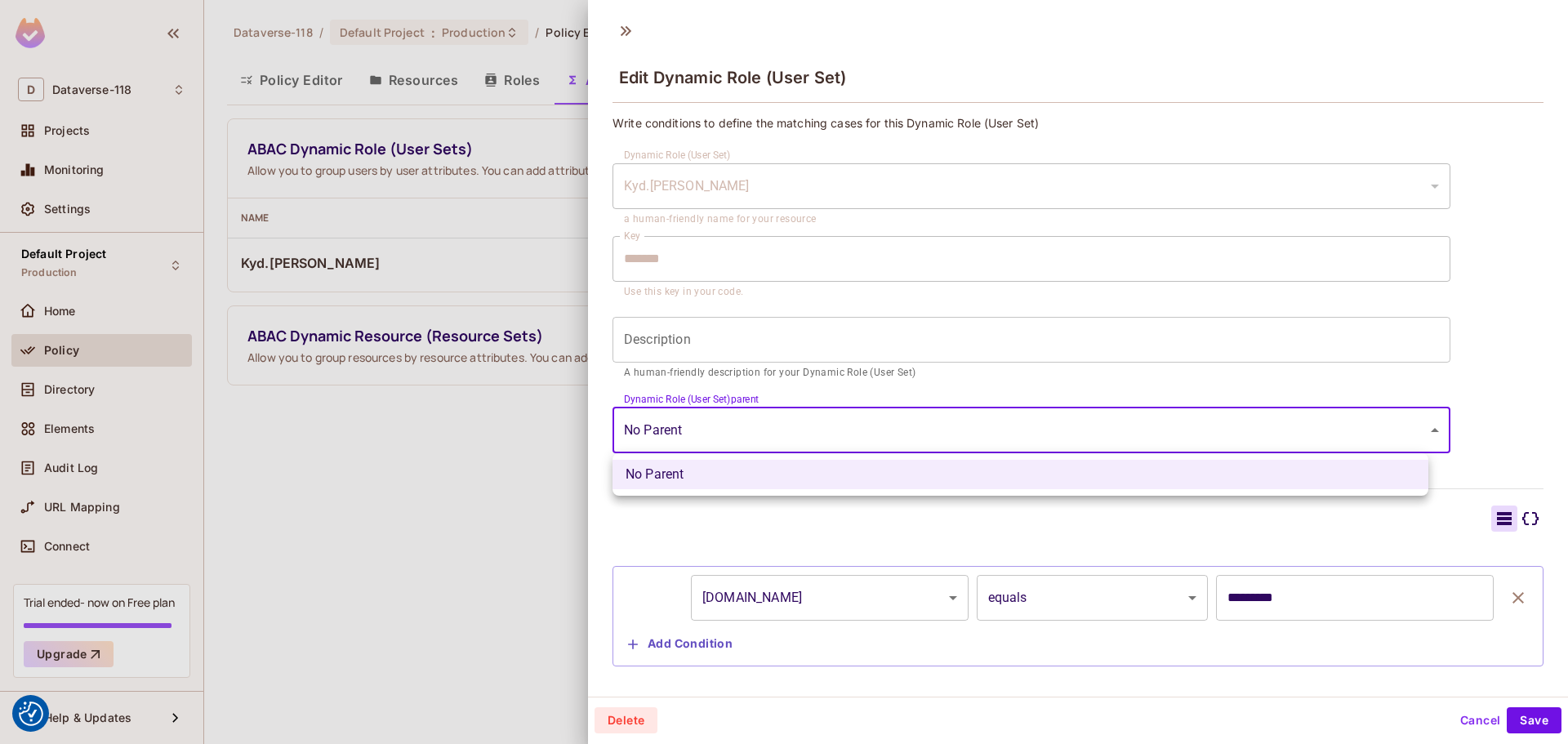
click at [696, 428] on body "We use cookies to enhance your browsing experience, serve personalized ads or c…" at bounding box center [784, 372] width 1568 height 744
click at [696, 428] on div at bounding box center [784, 372] width 1568 height 744
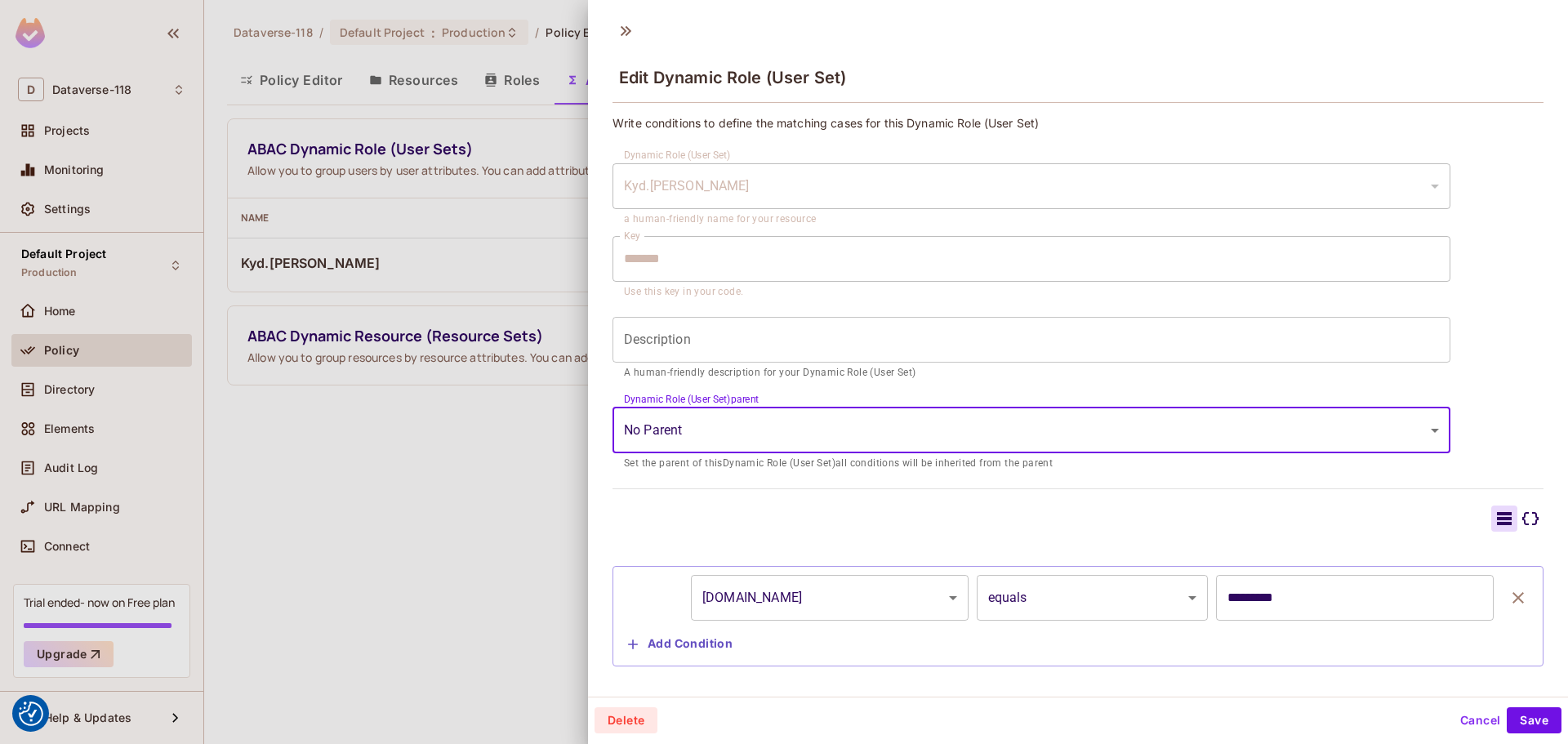
click at [697, 325] on input "Description" at bounding box center [1032, 340] width 838 height 46
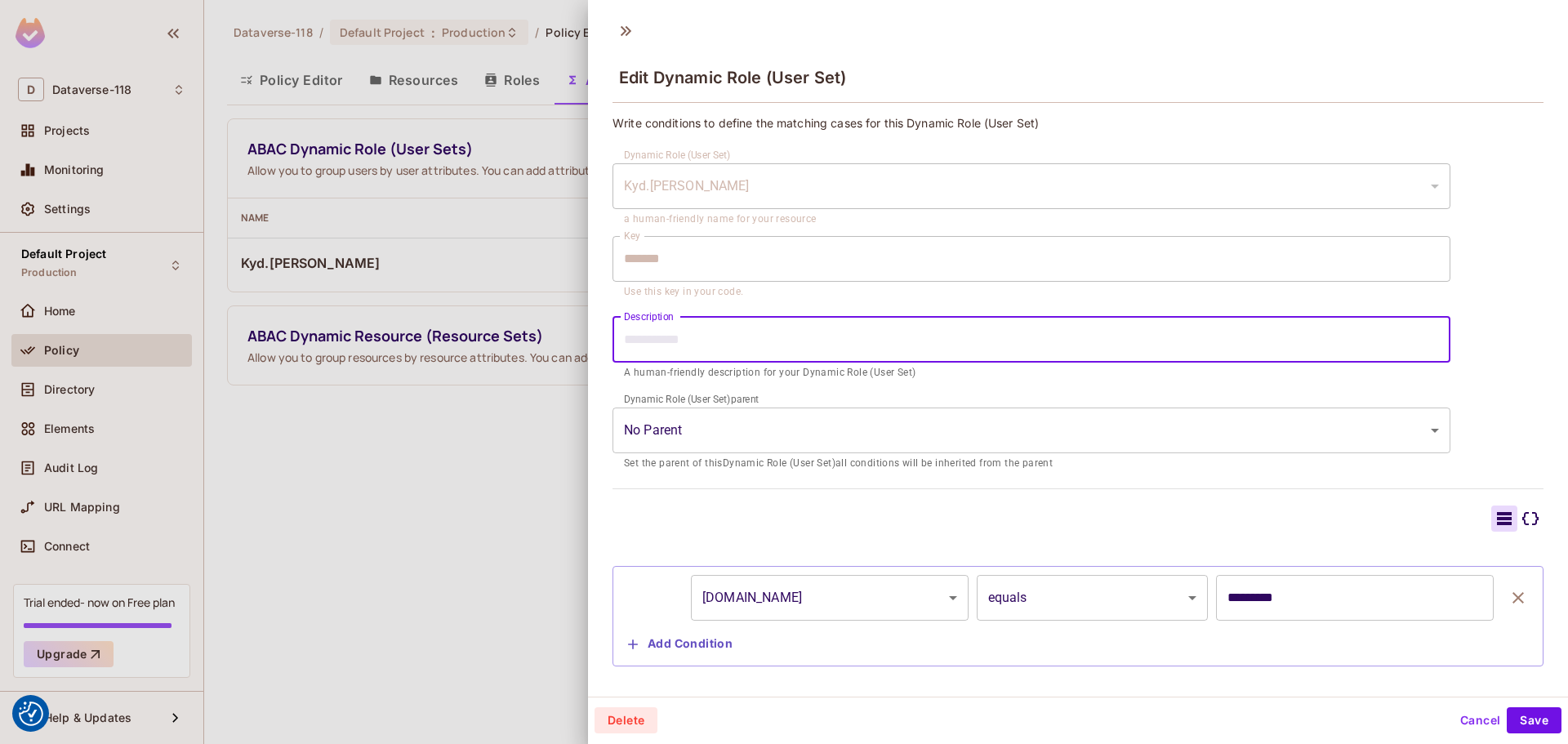
click at [697, 329] on input "Description" at bounding box center [1032, 340] width 838 height 46
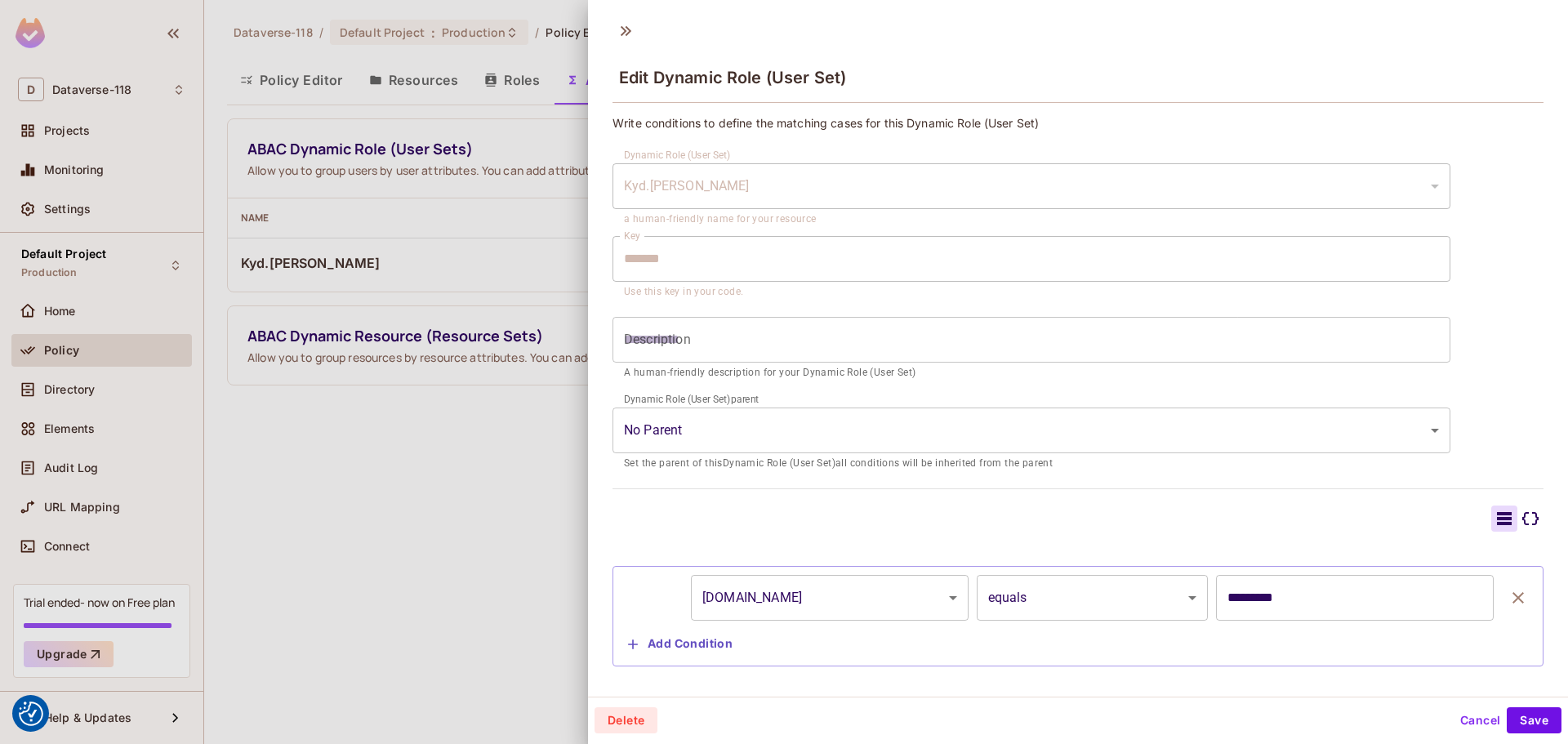
click at [735, 148] on div "Dynamic Role (User Set) Kyd.Alex ******* ​ a human-friendly name for your resou…" at bounding box center [1032, 309] width 838 height 325
drag, startPoint x: 638, startPoint y: 127, endPoint x: 944, endPoint y: 131, distance: 306.0
click at [932, 131] on div "**********" at bounding box center [1078, 407] width 931 height 585
click at [735, 206] on div "Kyd.[PERSON_NAME]" at bounding box center [1032, 186] width 838 height 46
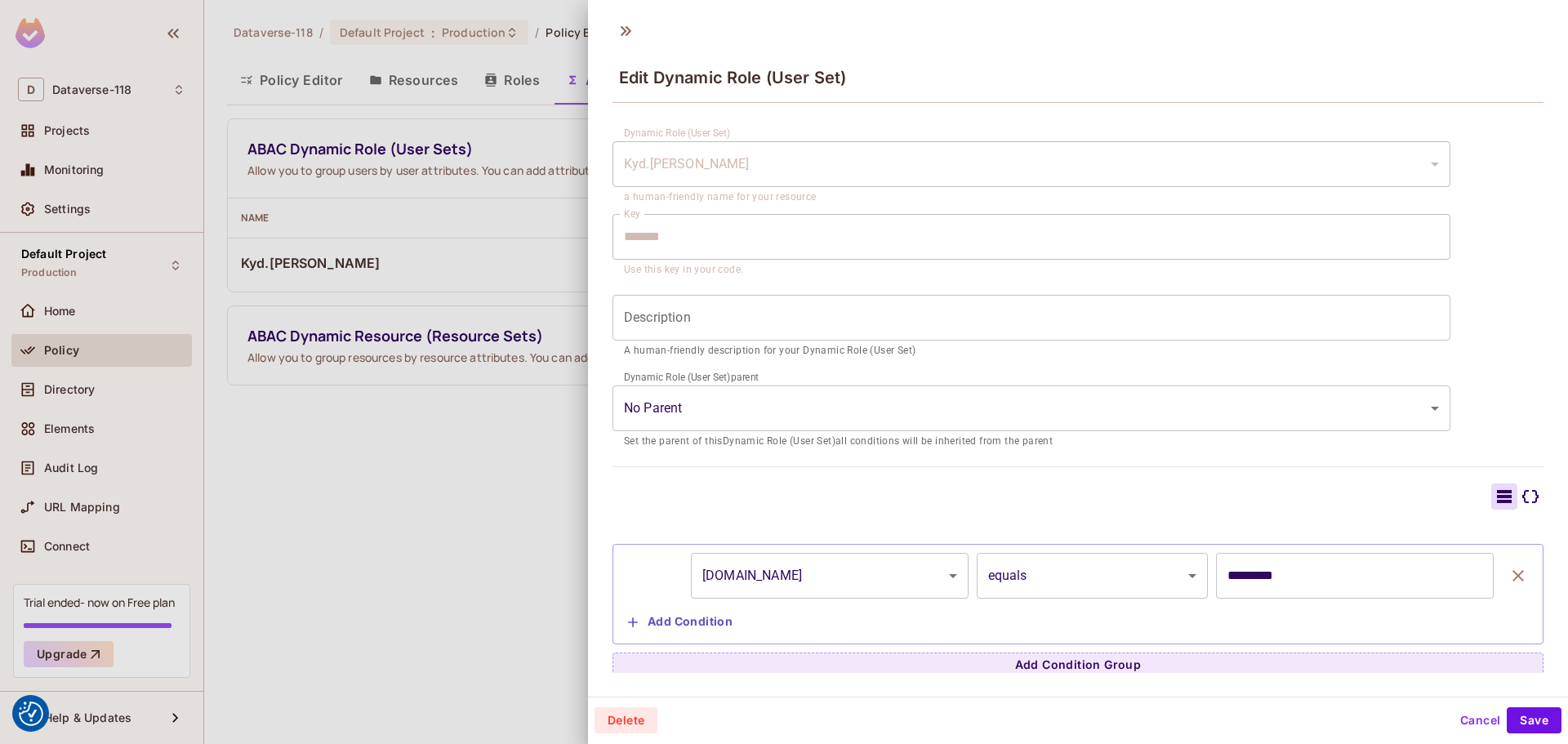
scroll to position [28, 0]
click at [739, 564] on body "We use cookies to enhance your browsing experience, serve personalized ads or c…" at bounding box center [784, 372] width 1568 height 744
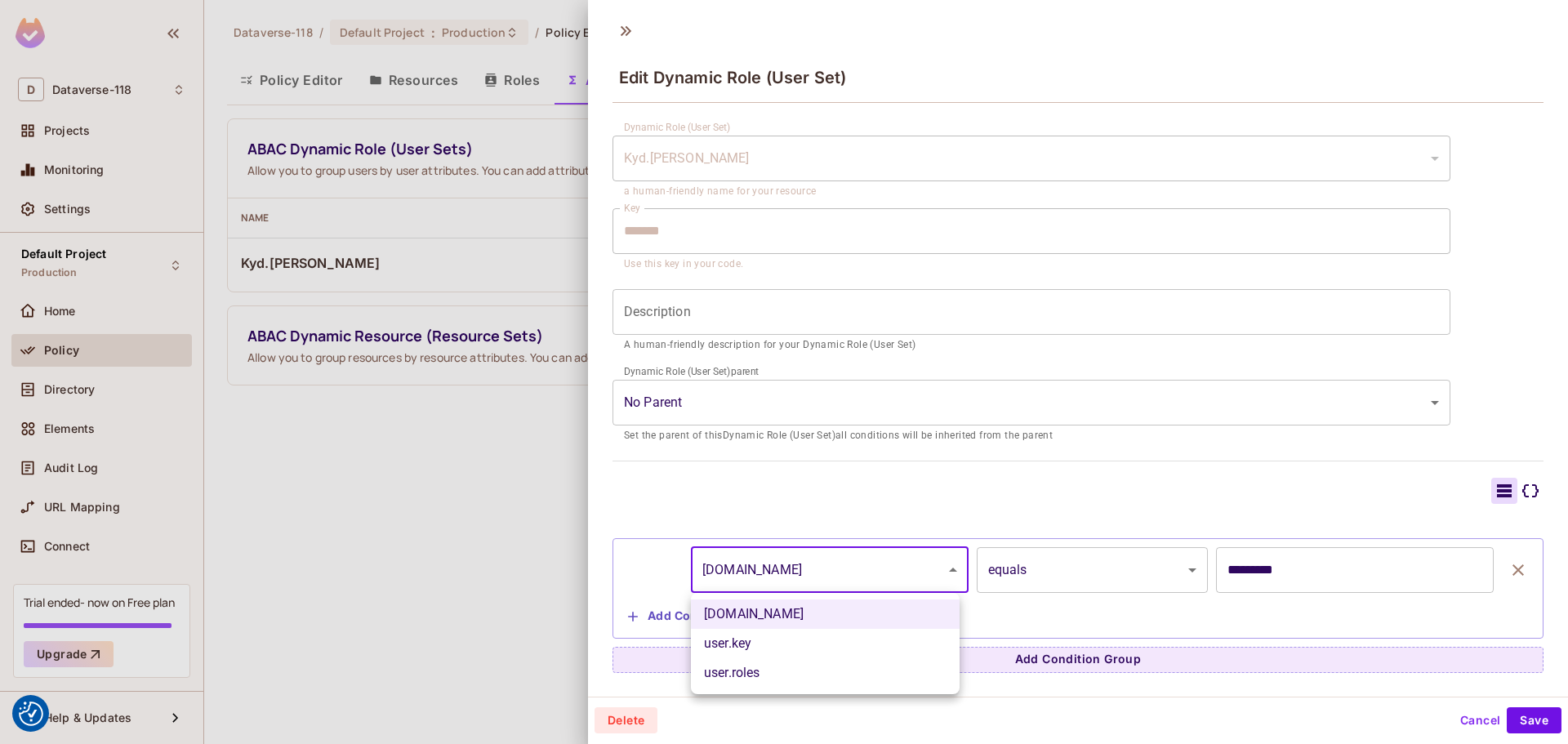
click at [750, 561] on div at bounding box center [784, 372] width 1568 height 744
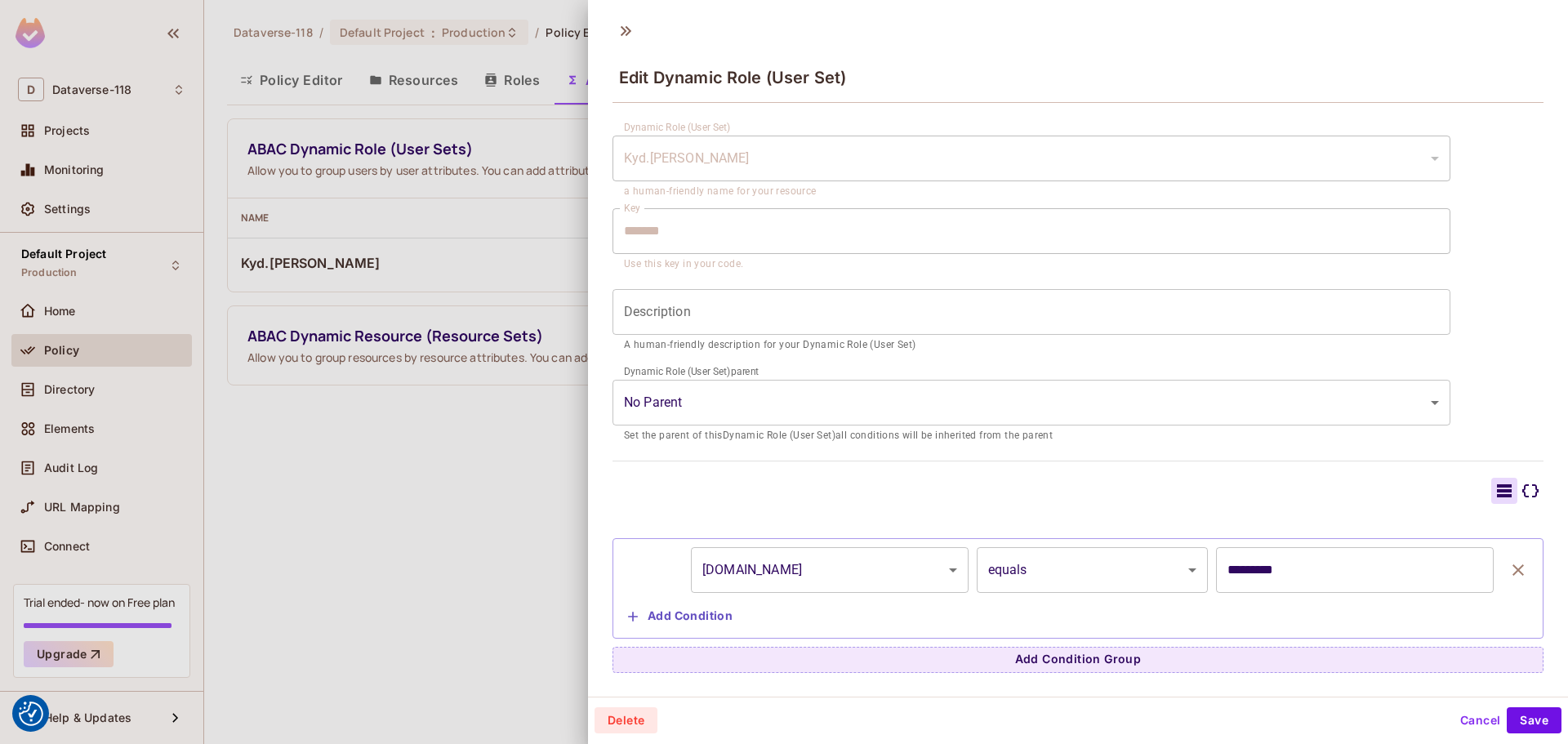
click at [307, 498] on div at bounding box center [784, 372] width 1568 height 744
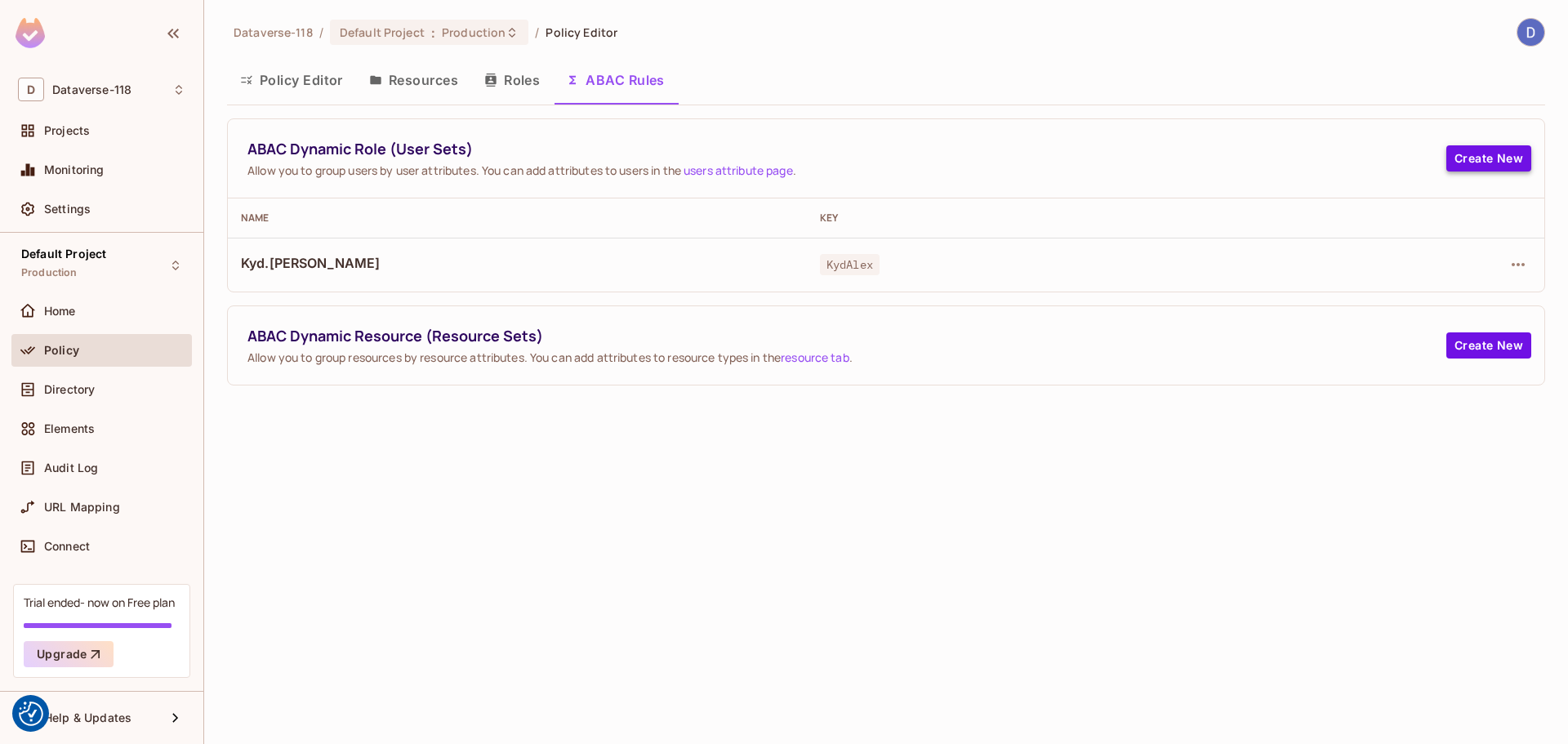
click at [932, 165] on button "Create New" at bounding box center [1489, 158] width 85 height 26
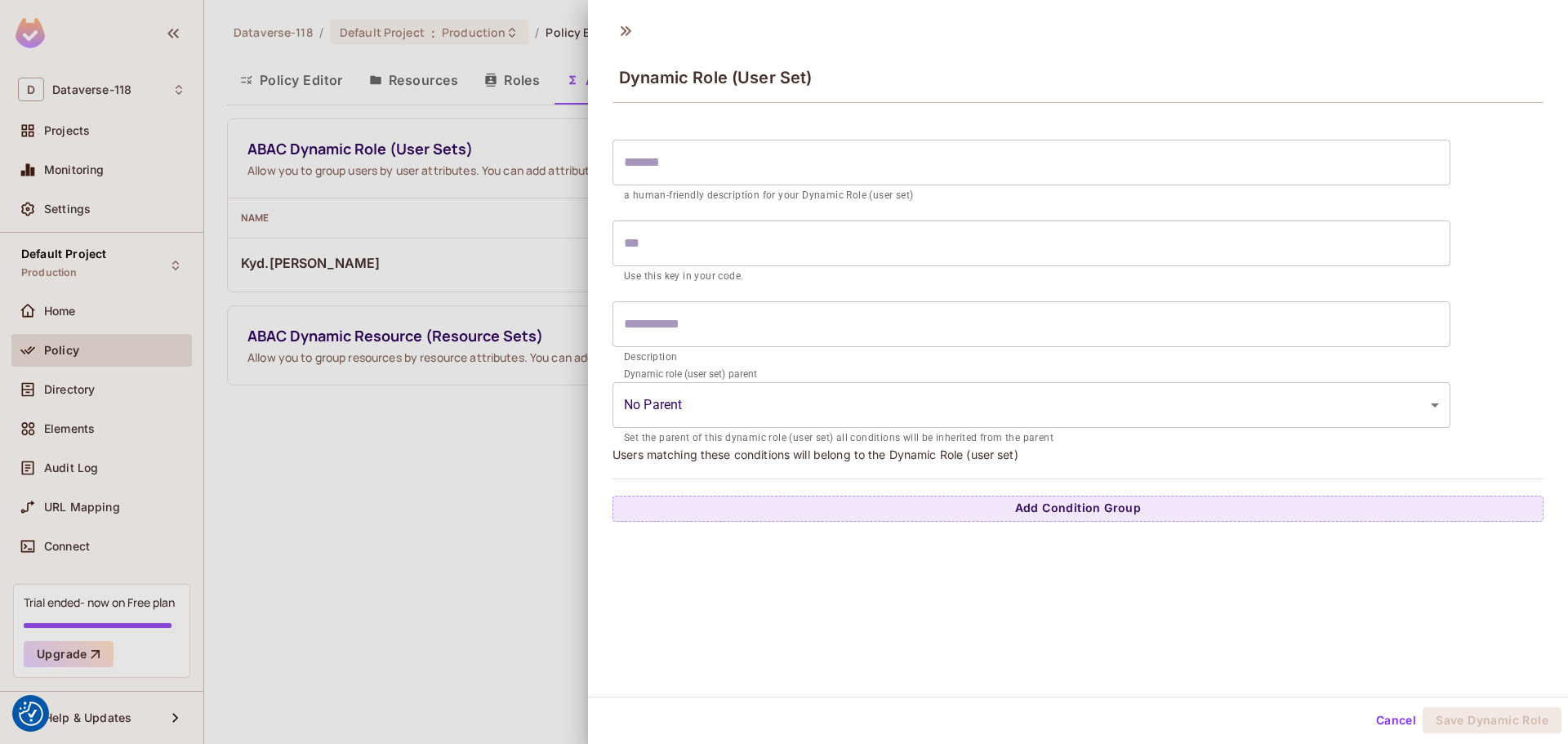
click at [826, 149] on input "text" at bounding box center [1032, 162] width 838 height 46
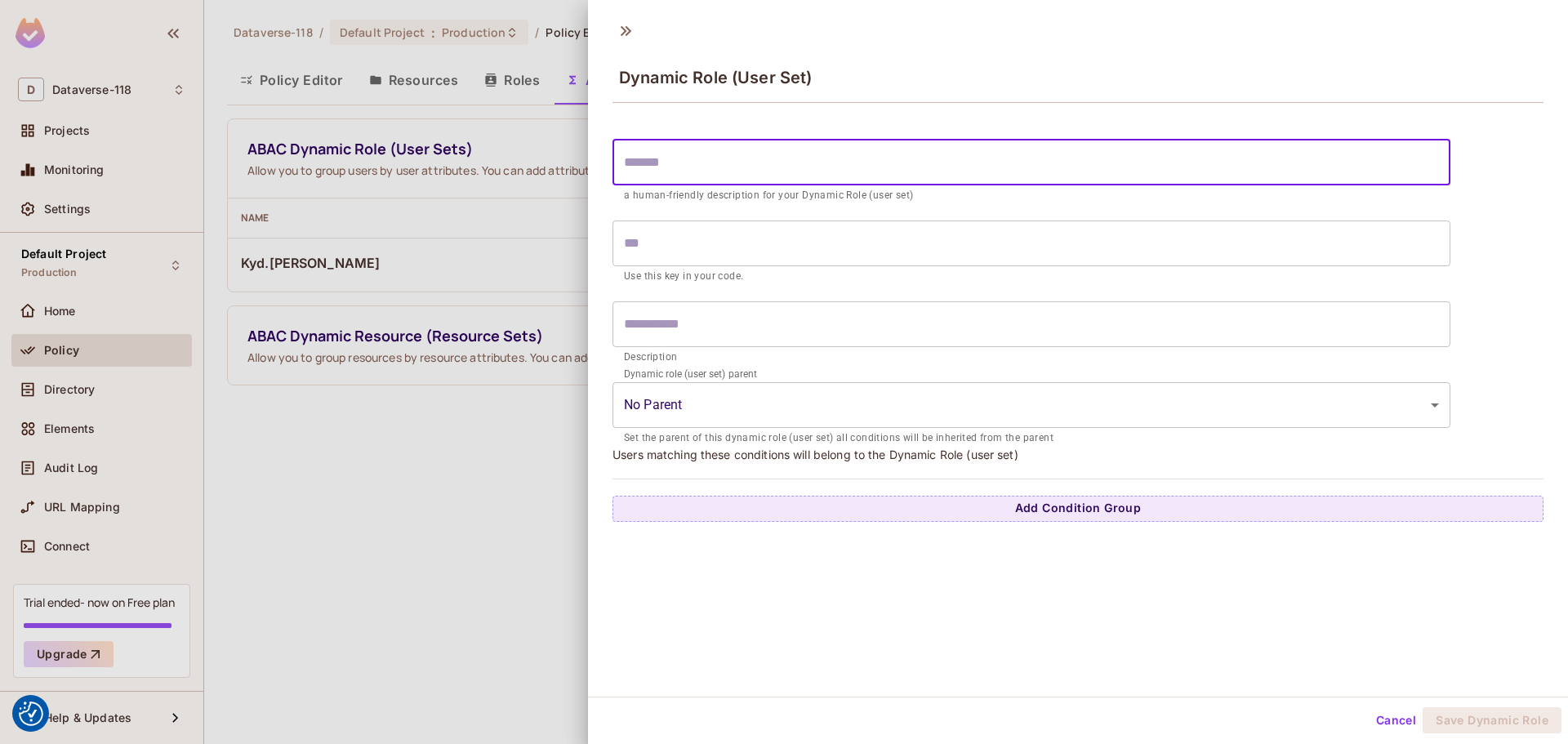
click at [932, 491] on div "​ a human-friendly description for your Dynamic Role (user set) ​ Use this key …" at bounding box center [1078, 326] width 931 height 390
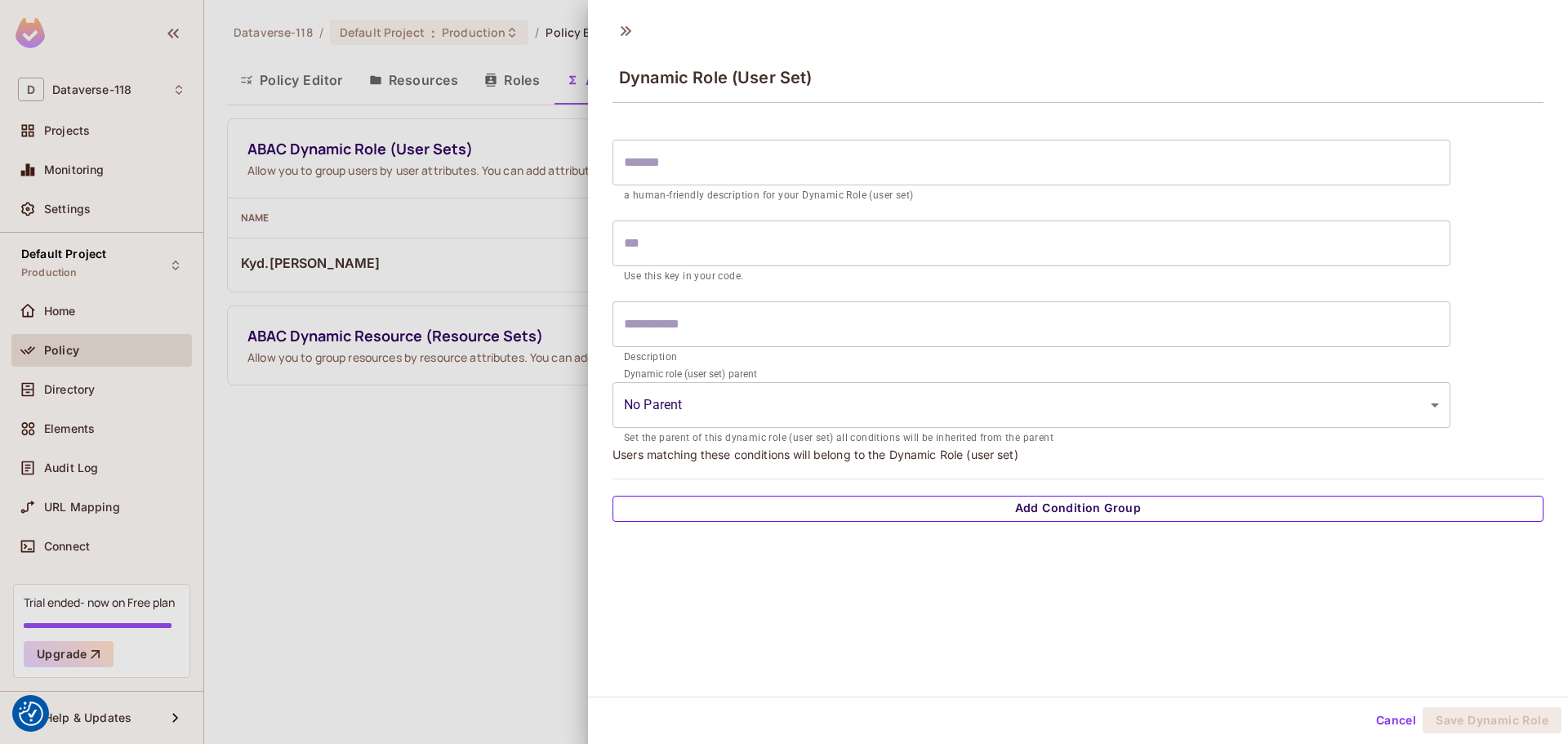
click at [932, 512] on button "Add Condition Group" at bounding box center [1078, 509] width 931 height 26
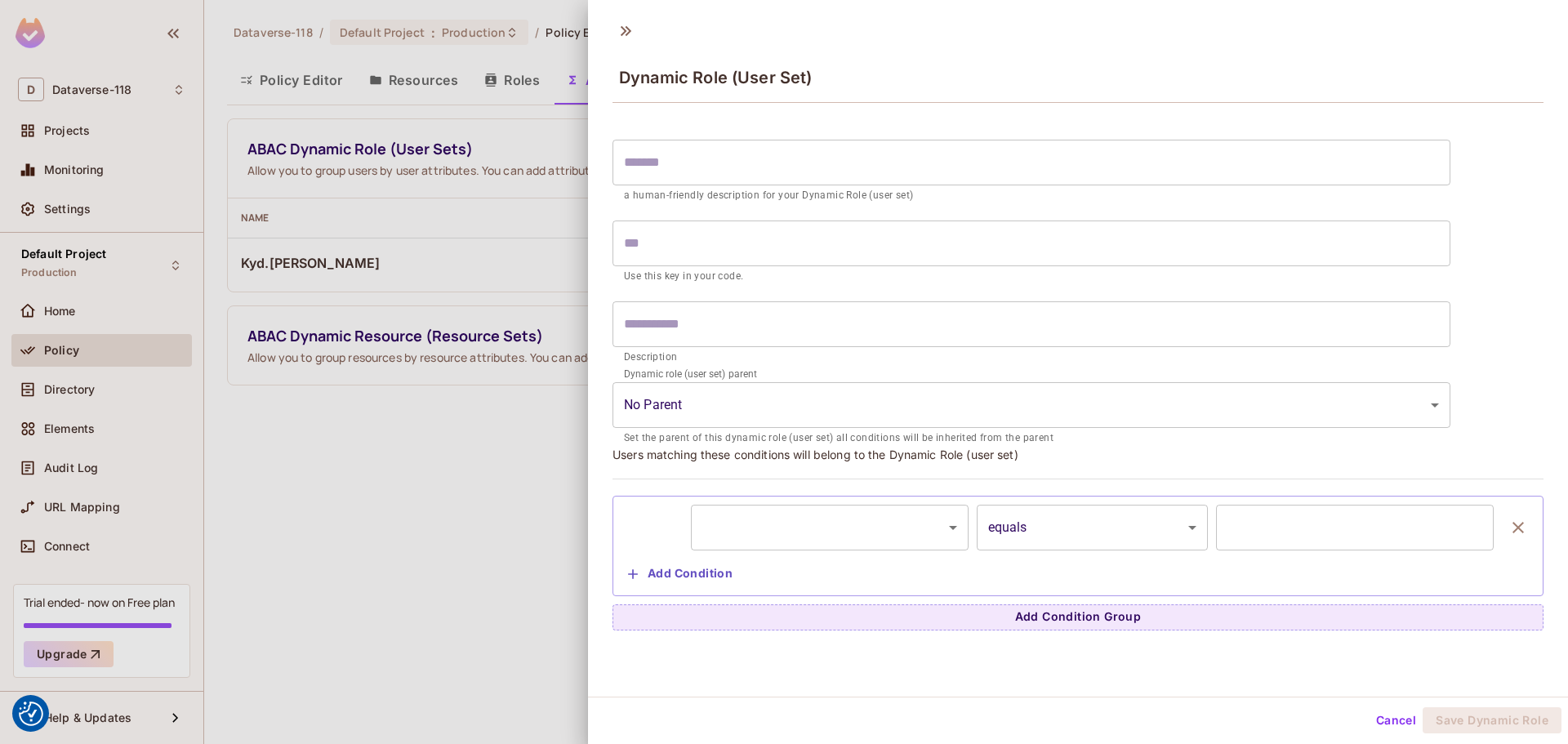
click at [742, 554] on div "​ ********* ​ equals ****** ​ ​ Add Condition" at bounding box center [1078, 546] width 913 height 83
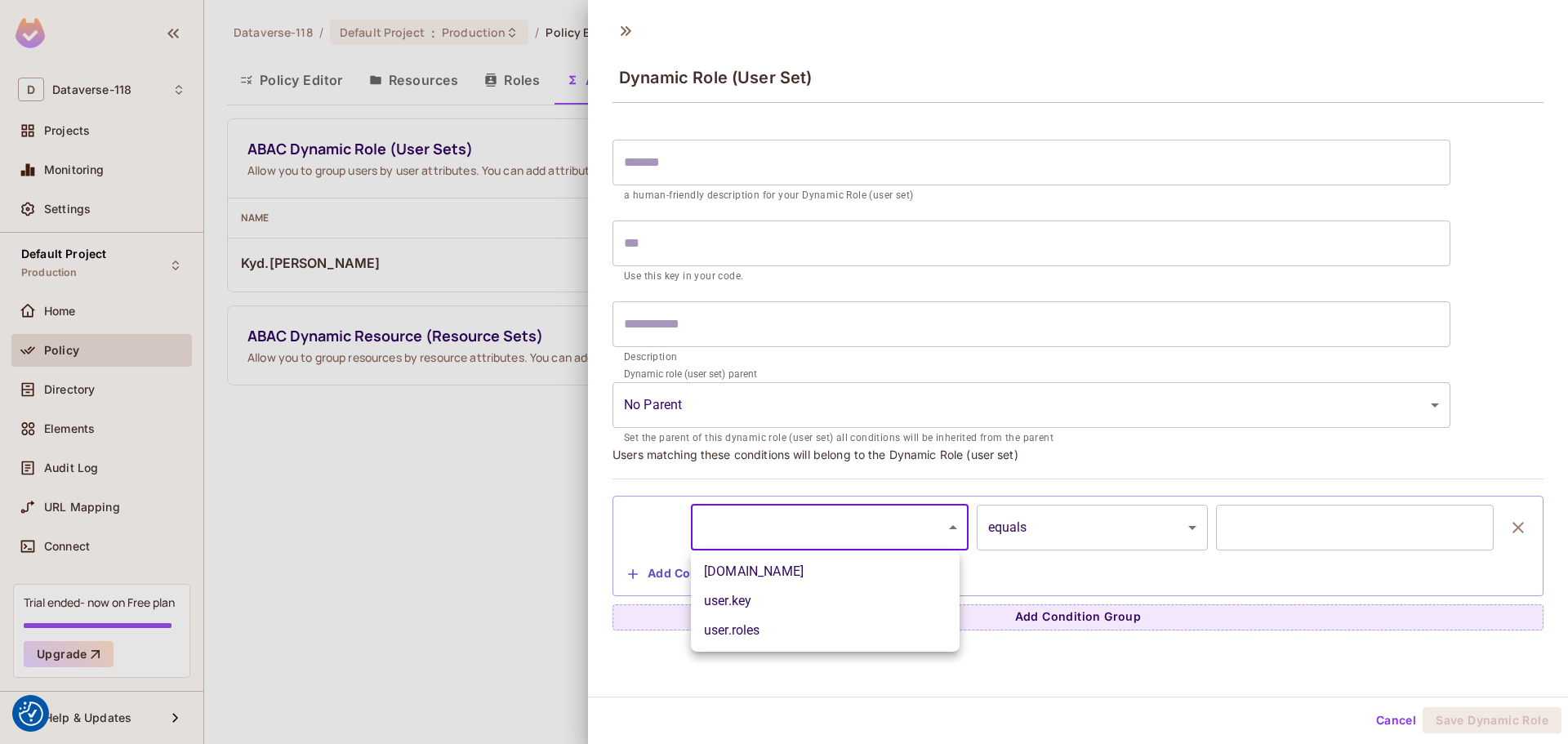
click at [770, 530] on body "We use cookies to enhance your browsing experience, serve personalized ads or c…" at bounding box center [784, 372] width 1568 height 744
click at [800, 523] on div at bounding box center [784, 372] width 1568 height 744
click at [395, 530] on div at bounding box center [784, 372] width 1568 height 744
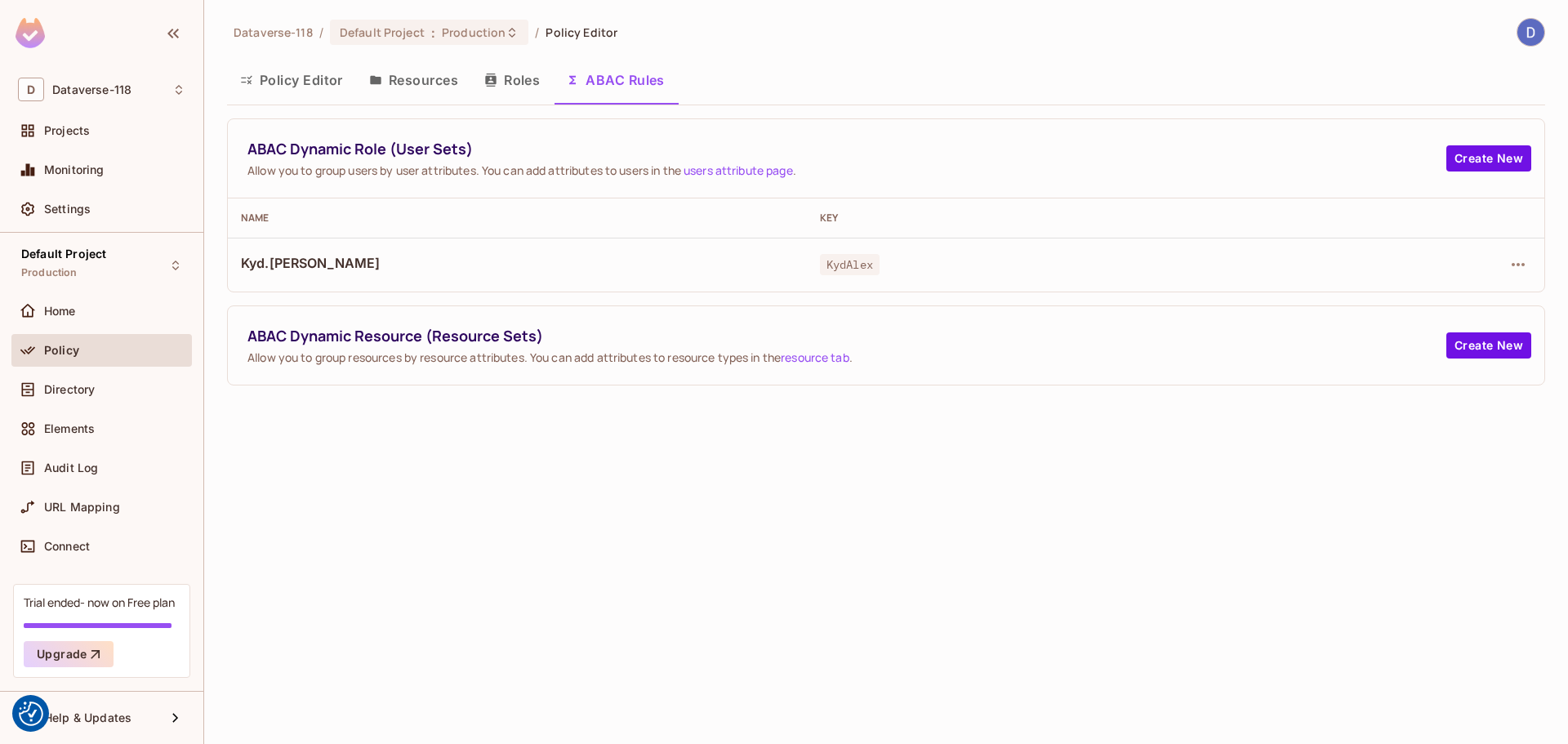
click at [448, 89] on button "Resources" at bounding box center [413, 79] width 115 height 40
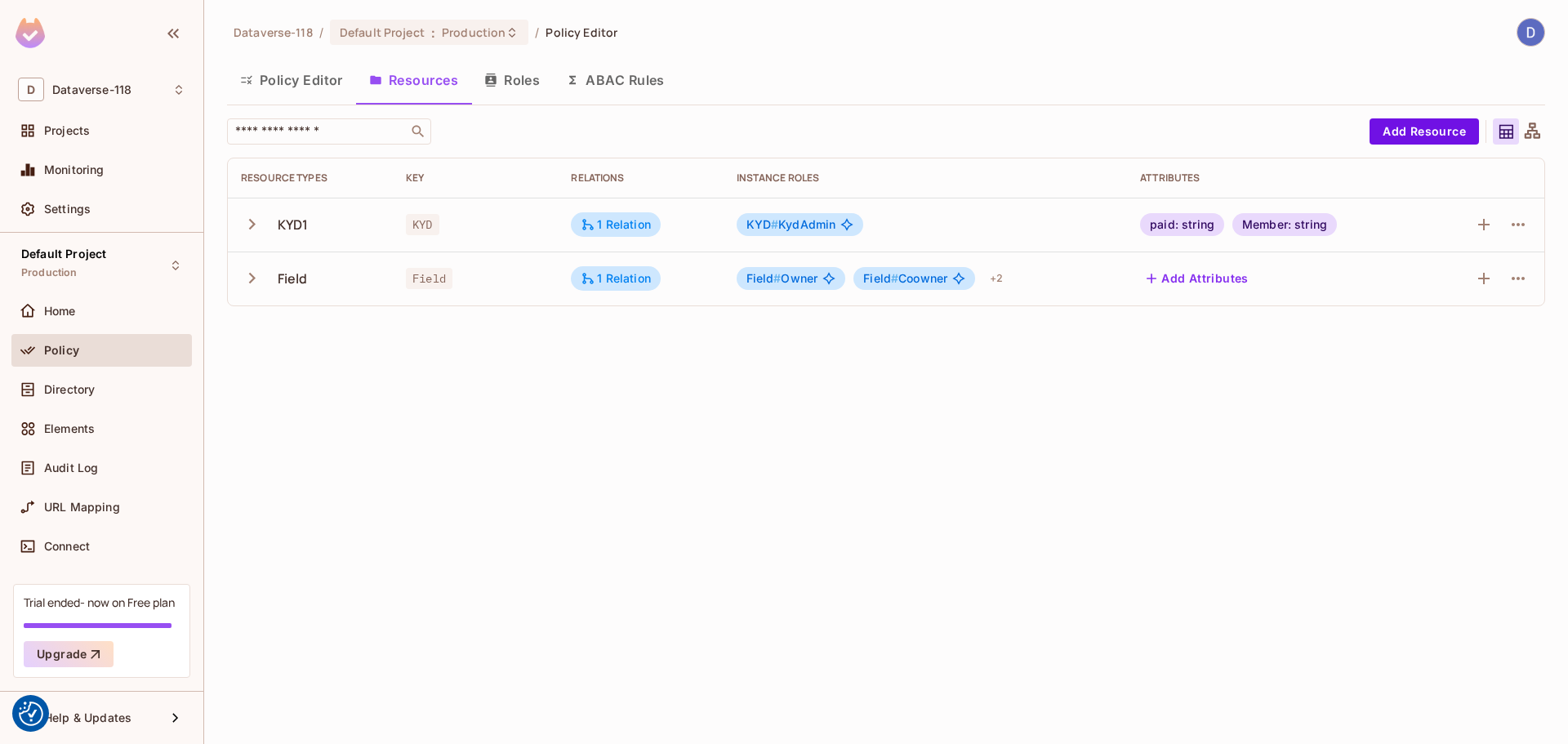
click at [316, 78] on button "Policy Editor" at bounding box center [291, 79] width 129 height 40
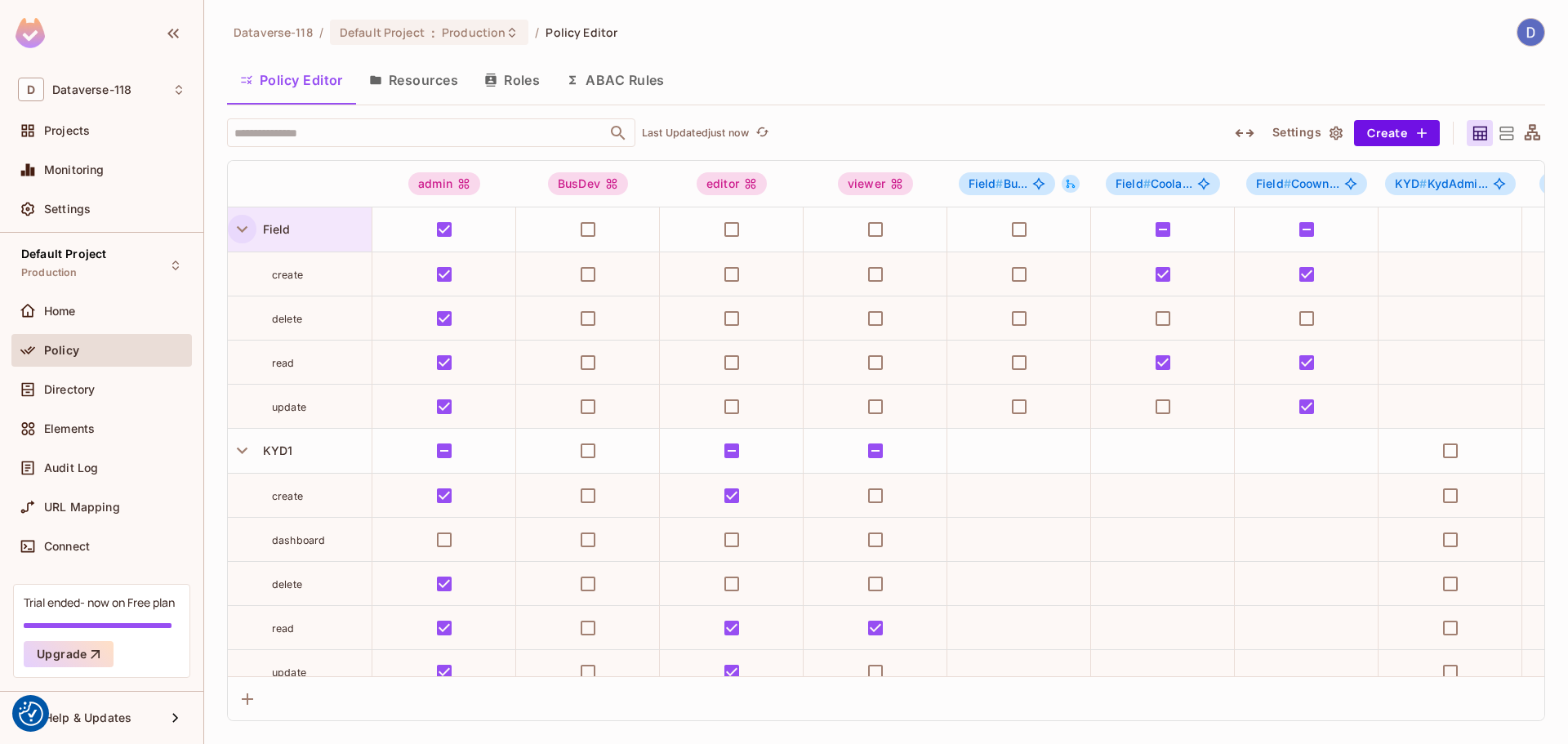
click at [242, 229] on icon "button" at bounding box center [242, 229] width 22 height 22
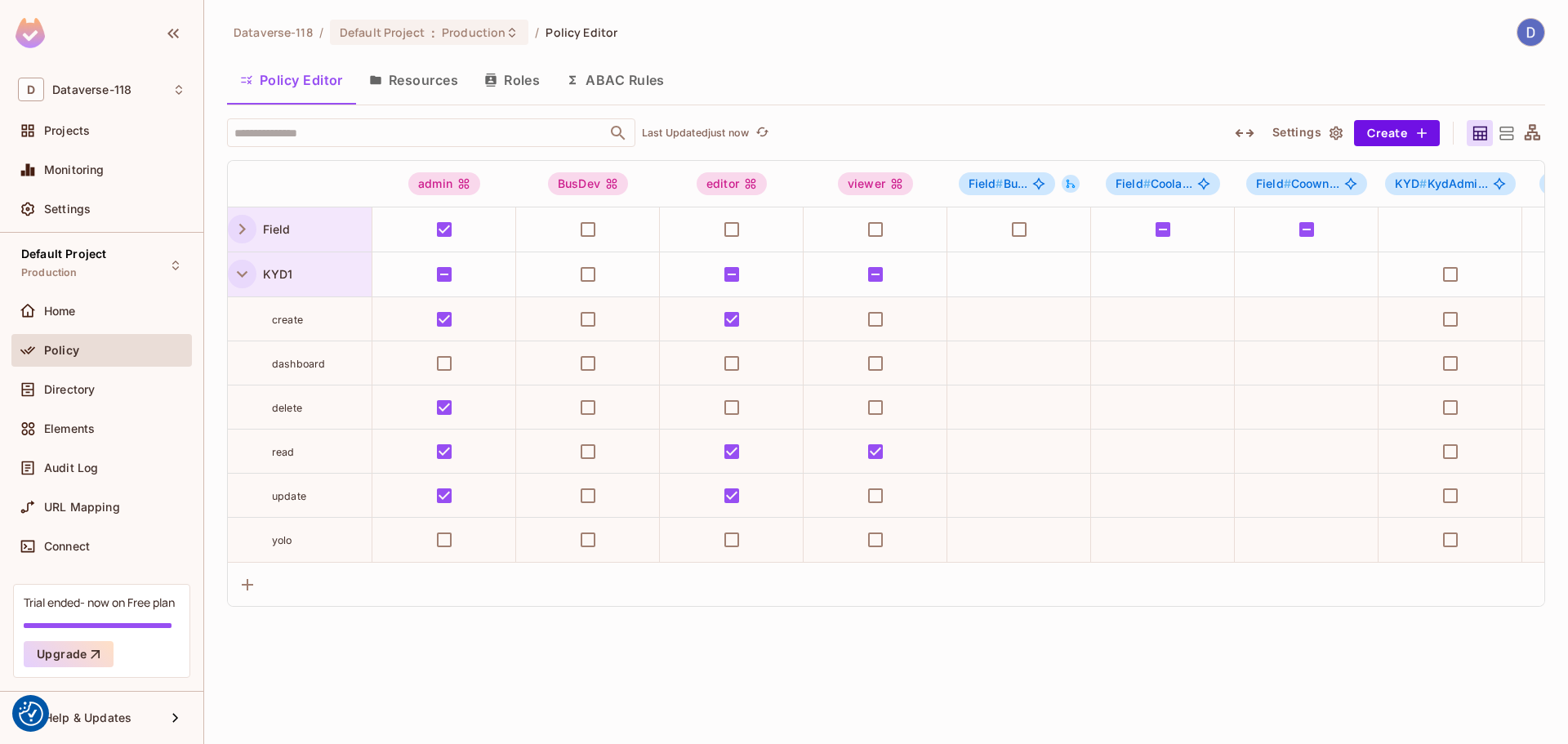
click at [244, 276] on icon "button" at bounding box center [242, 273] width 22 height 22
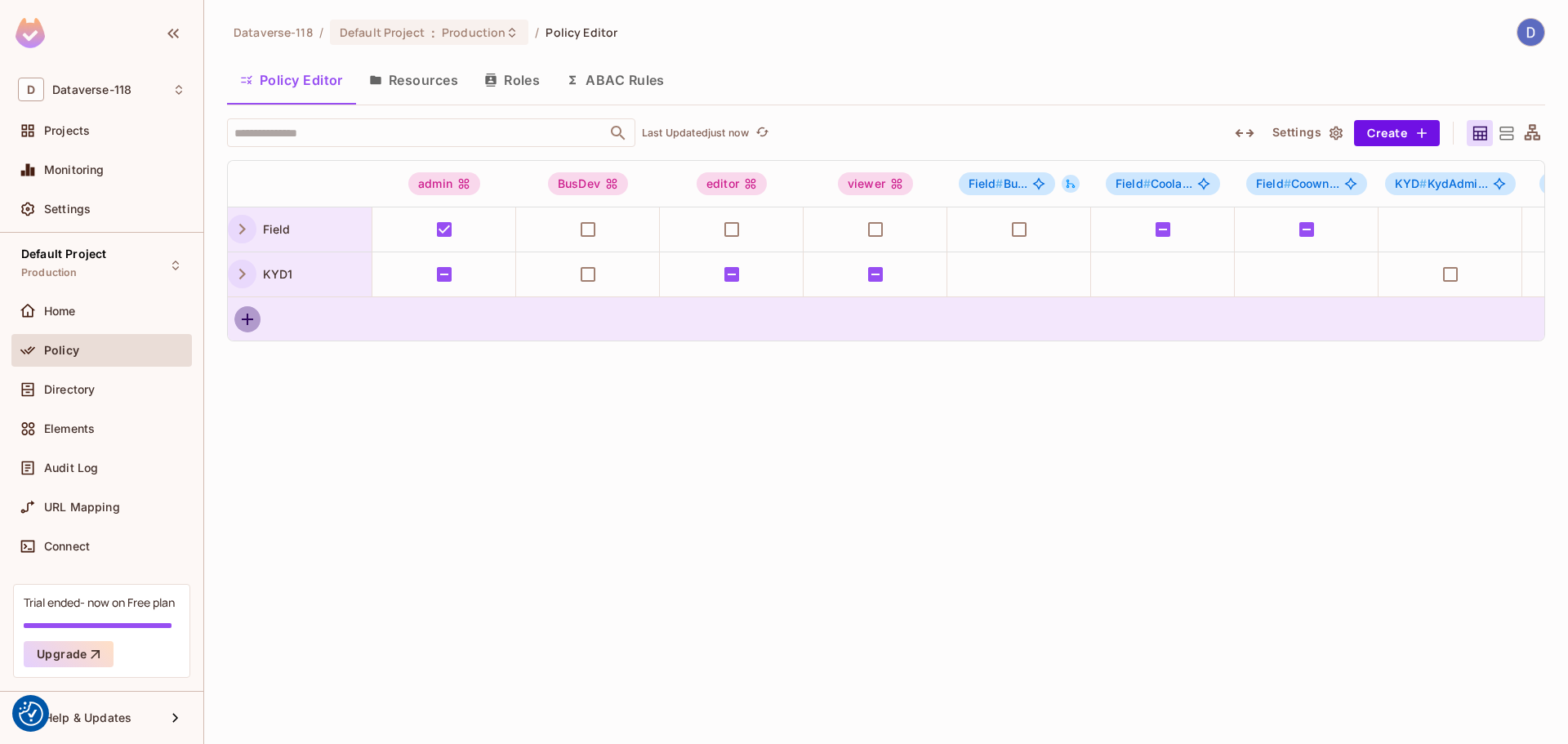
click at [244, 329] on icon "button" at bounding box center [248, 319] width 20 height 20
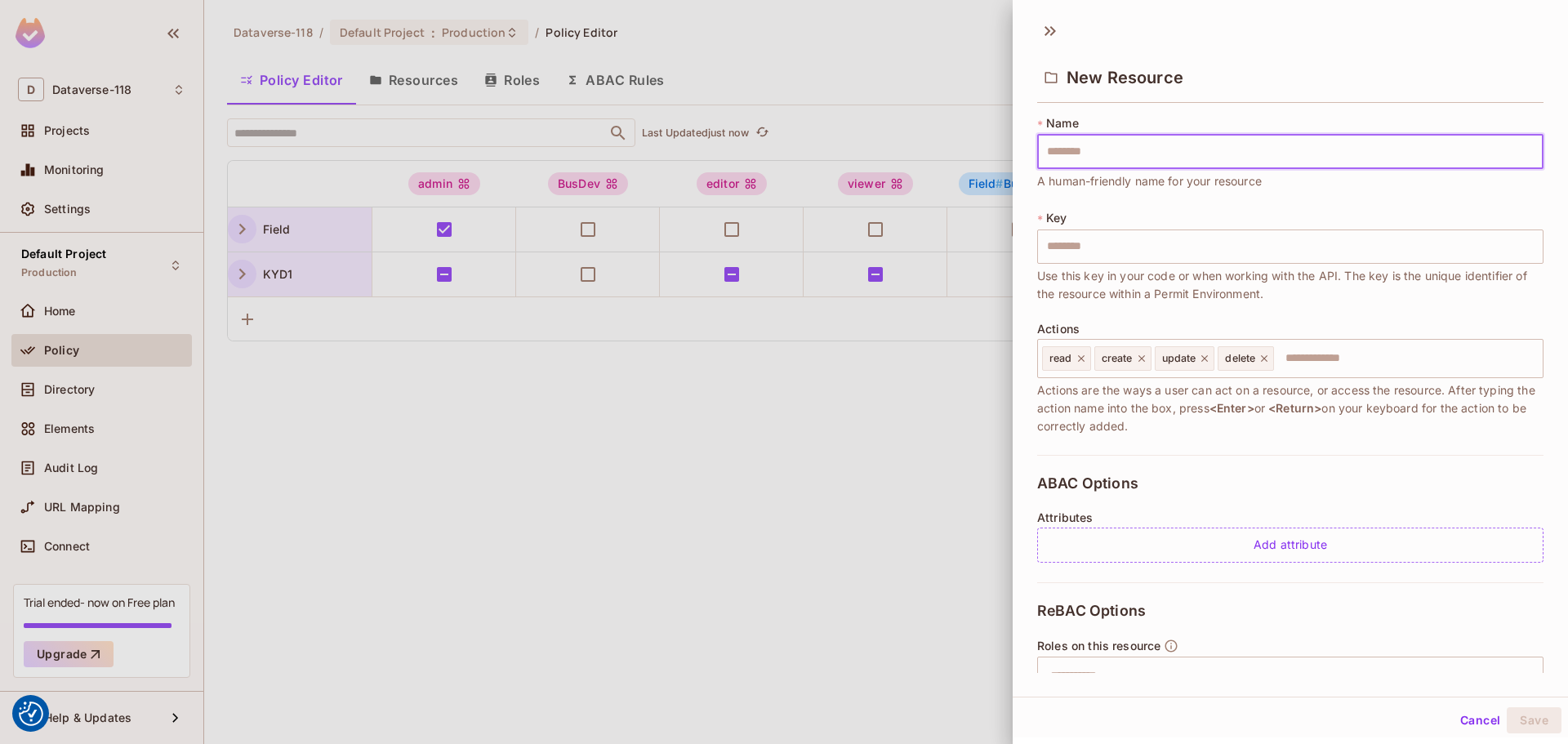
click at [932, 149] on input "text" at bounding box center [1290, 151] width 506 height 34
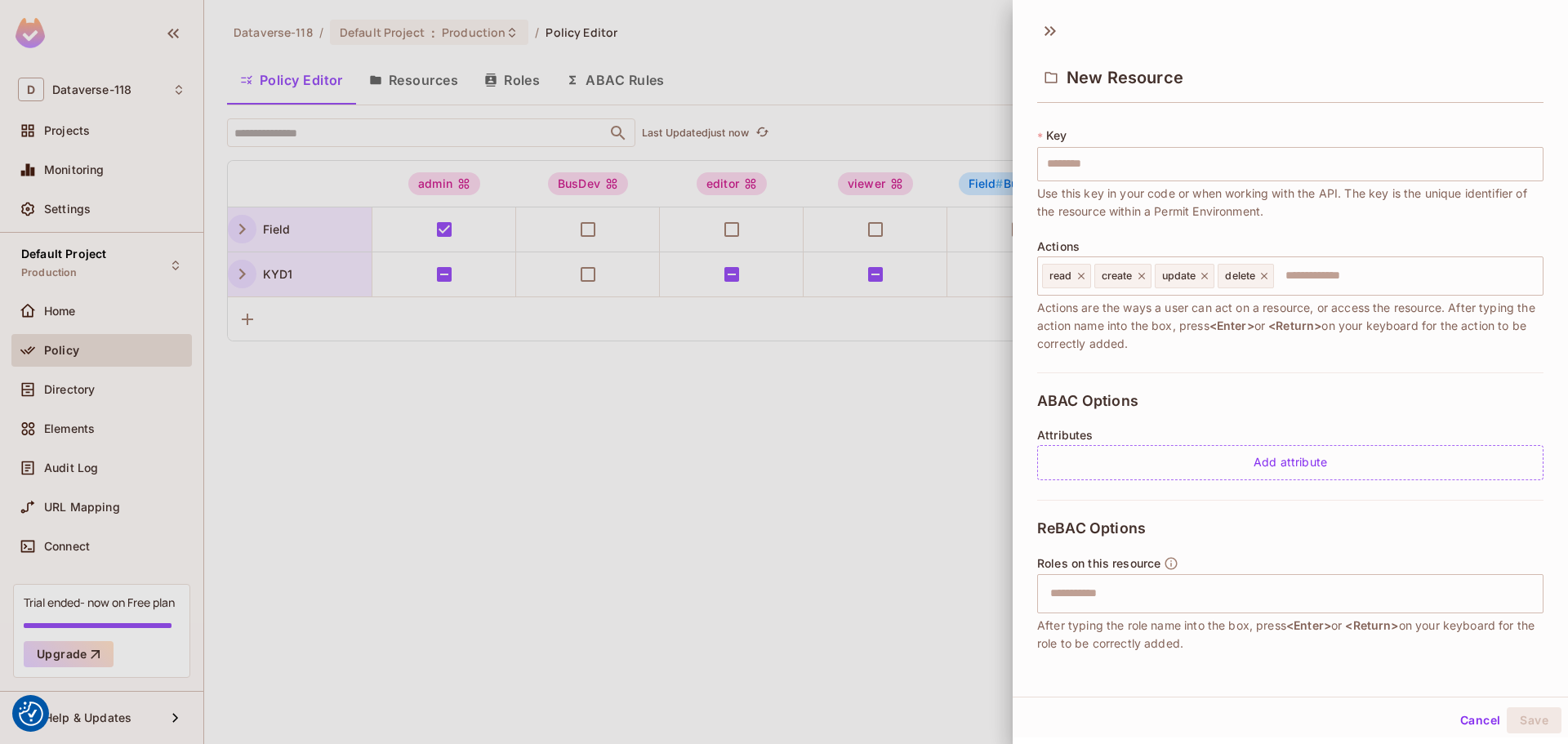
scroll to position [154, 0]
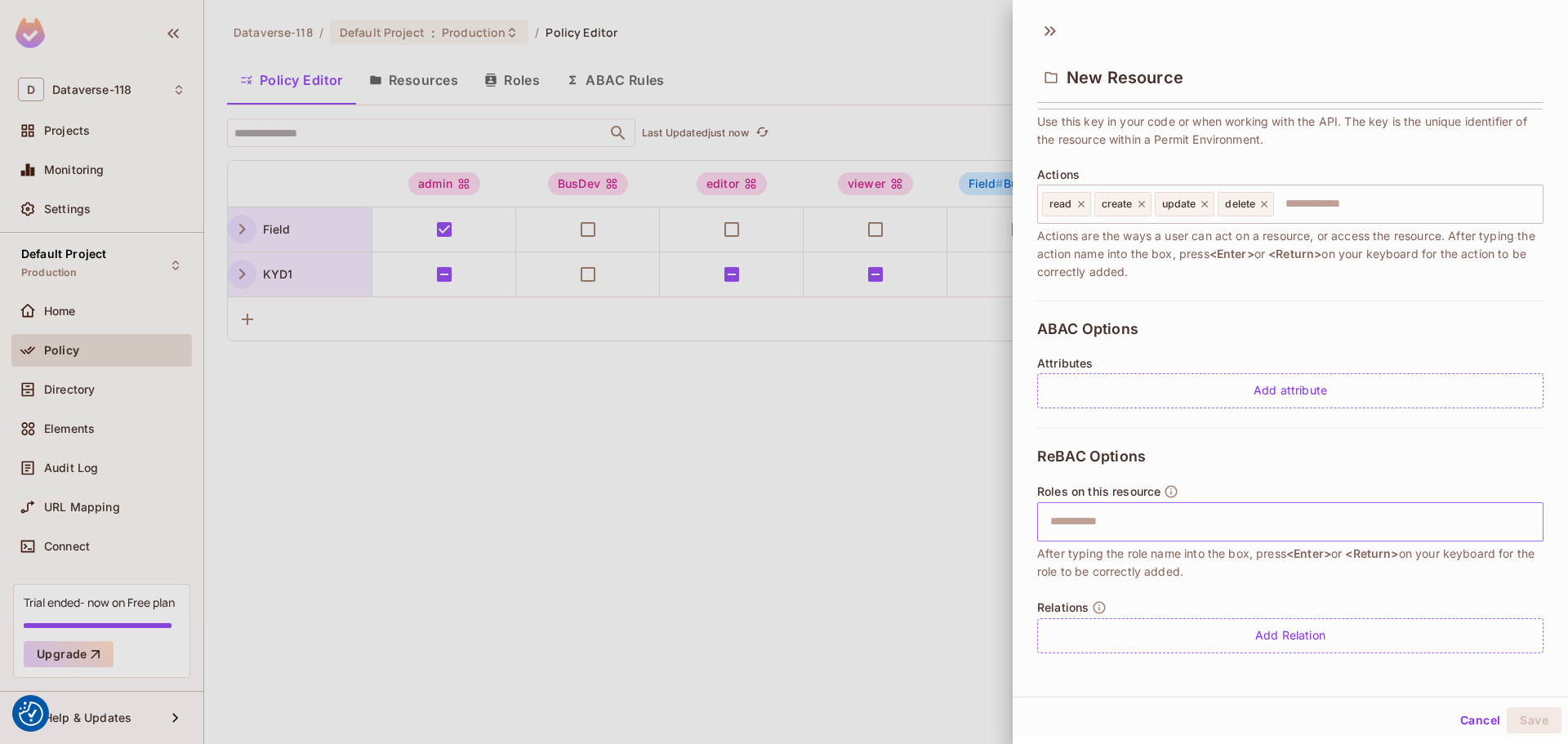
click at [932, 517] on input "text" at bounding box center [1288, 521] width 496 height 33
click at [932, 35] on icon at bounding box center [1050, 31] width 26 height 26
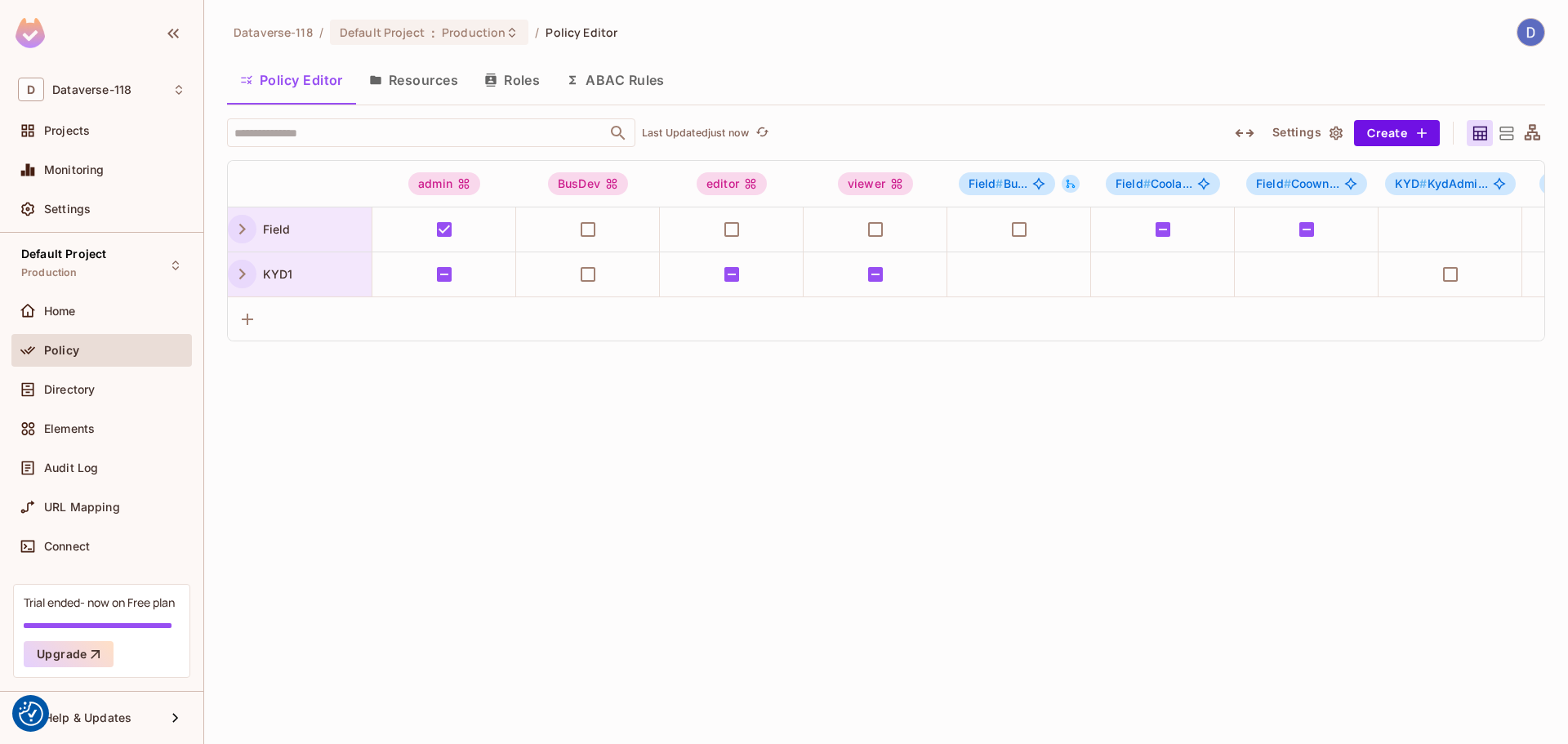
click at [932, 516] on div "Dataverse-118 / Default Project : Production / Policy Editor Policy Editor Reso…" at bounding box center [886, 372] width 1364 height 744
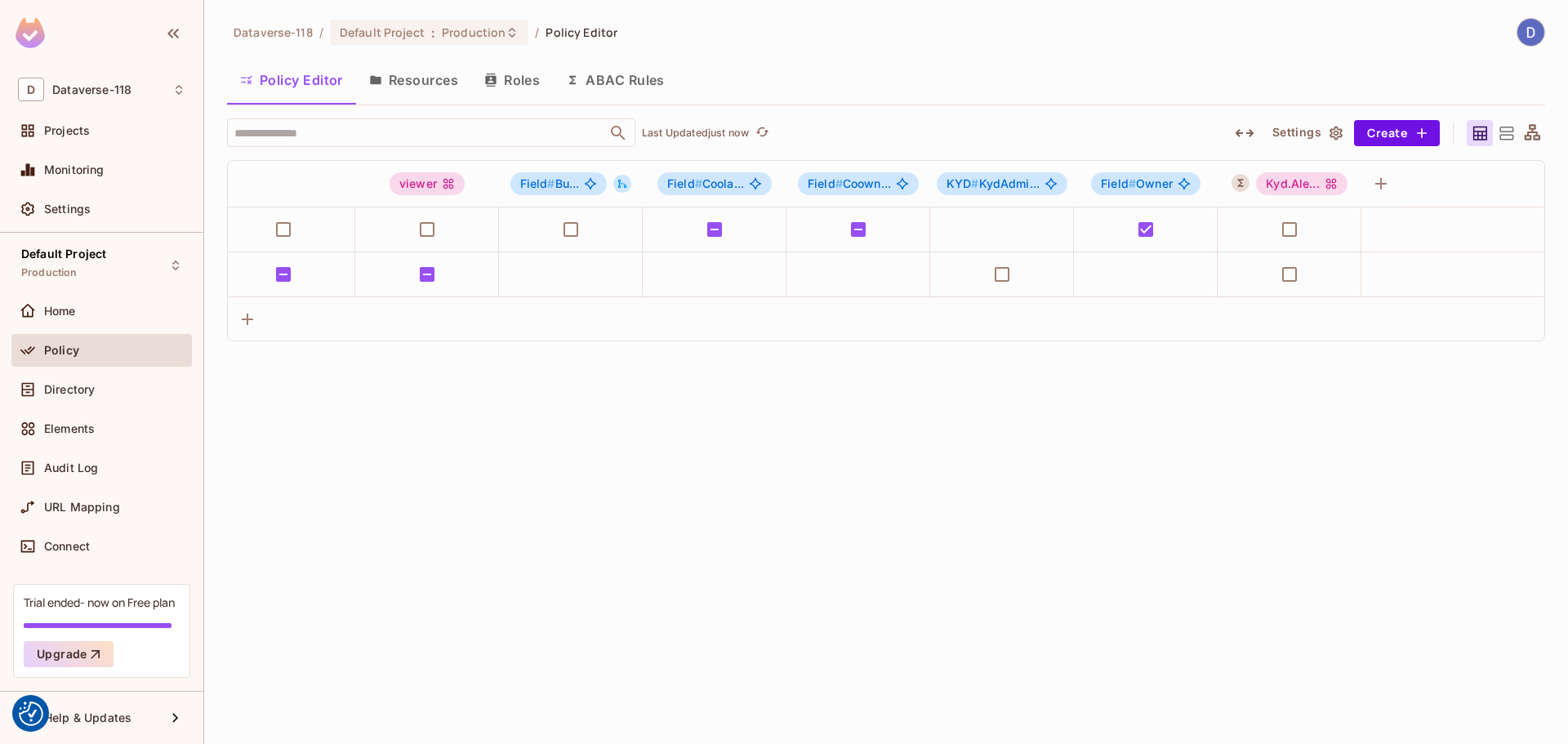
scroll to position [0, 0]
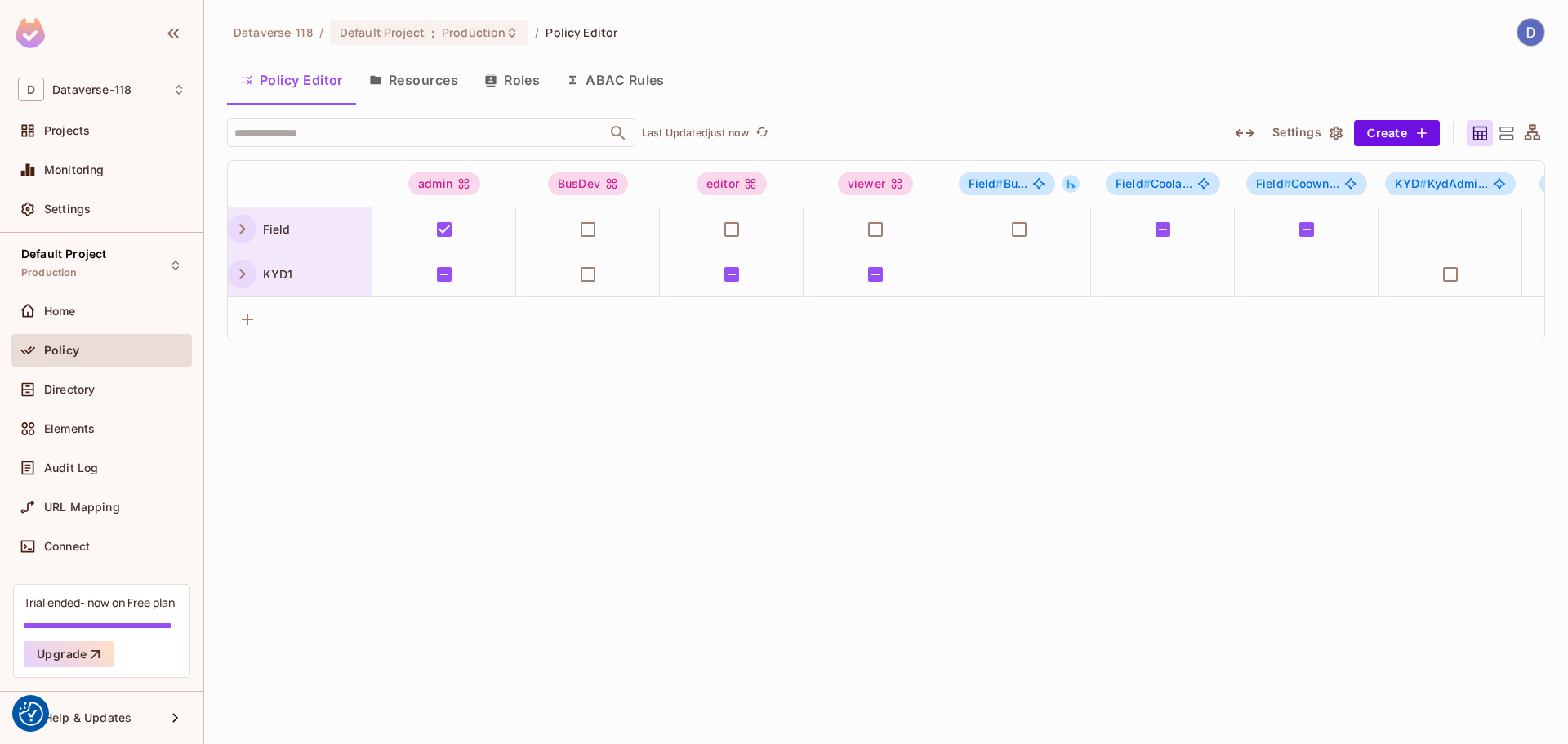
click at [442, 78] on button "Resources" at bounding box center [413, 79] width 115 height 40
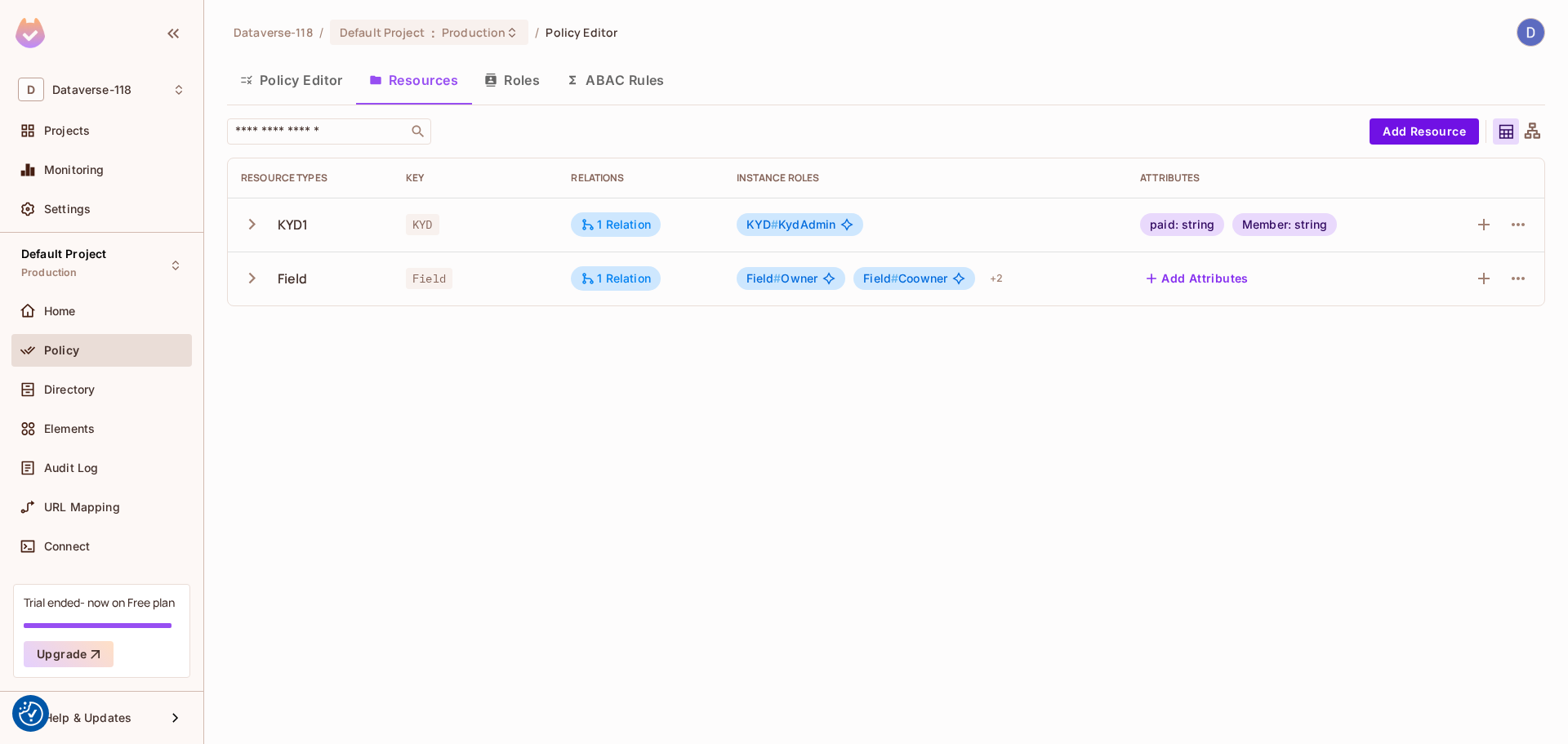
click at [247, 286] on icon "button" at bounding box center [251, 277] width 22 height 22
click at [247, 279] on icon "button" at bounding box center [251, 277] width 22 height 22
click at [277, 71] on button "Policy Editor" at bounding box center [291, 79] width 129 height 40
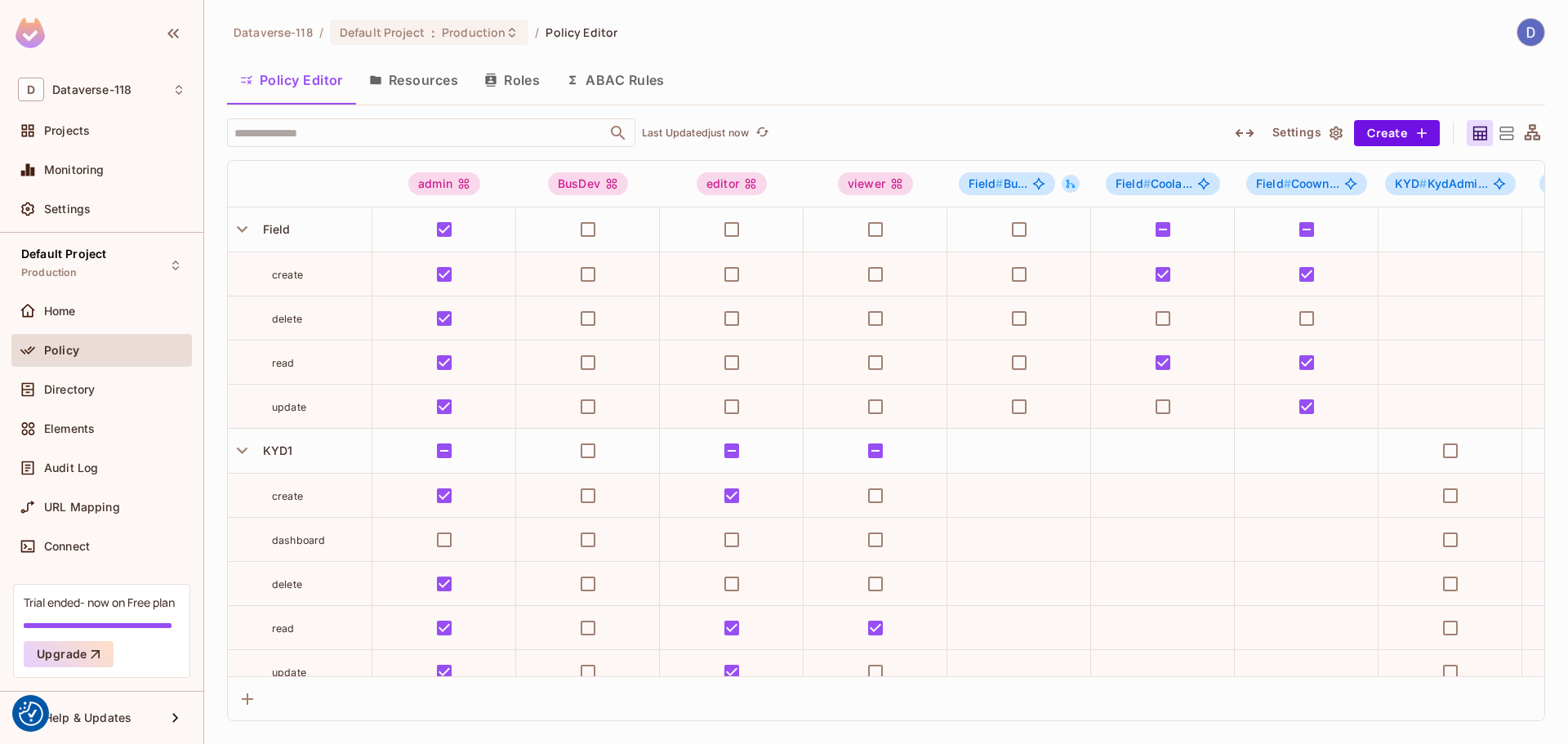
click at [392, 80] on button "Resources" at bounding box center [413, 79] width 115 height 40
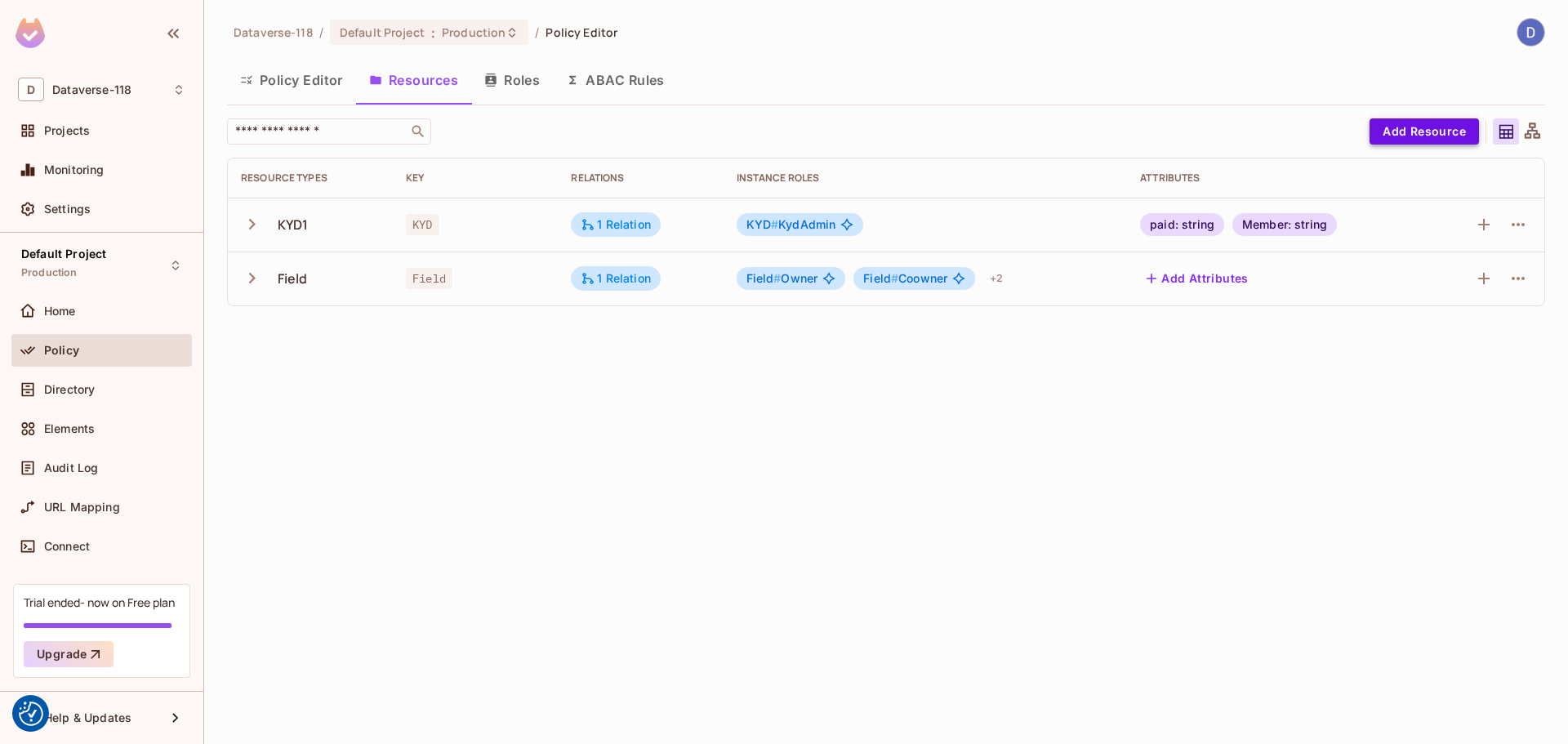
click at [932, 131] on button "Add Resource" at bounding box center [1424, 132] width 109 height 26
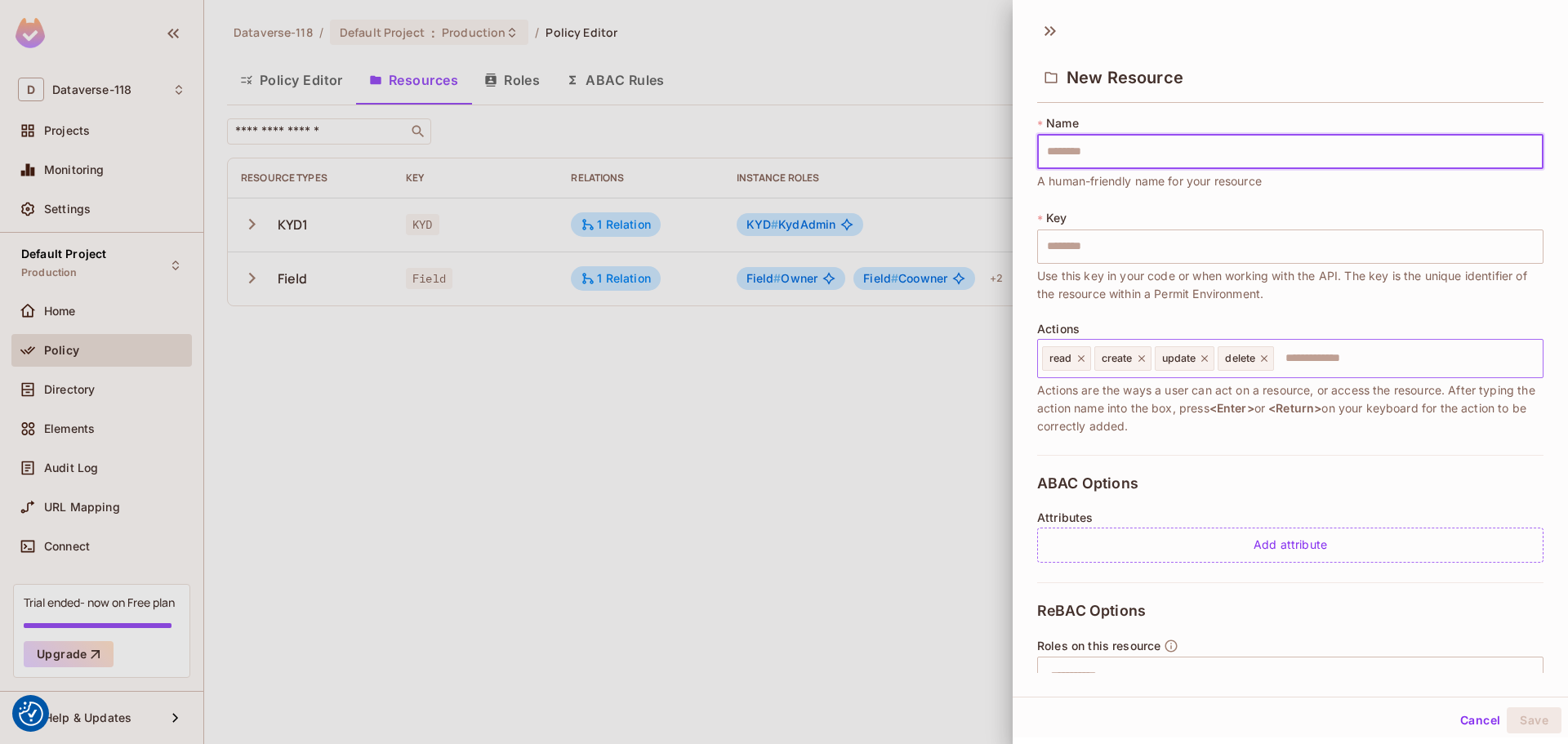
click at [932, 356] on input "text" at bounding box center [1406, 358] width 261 height 33
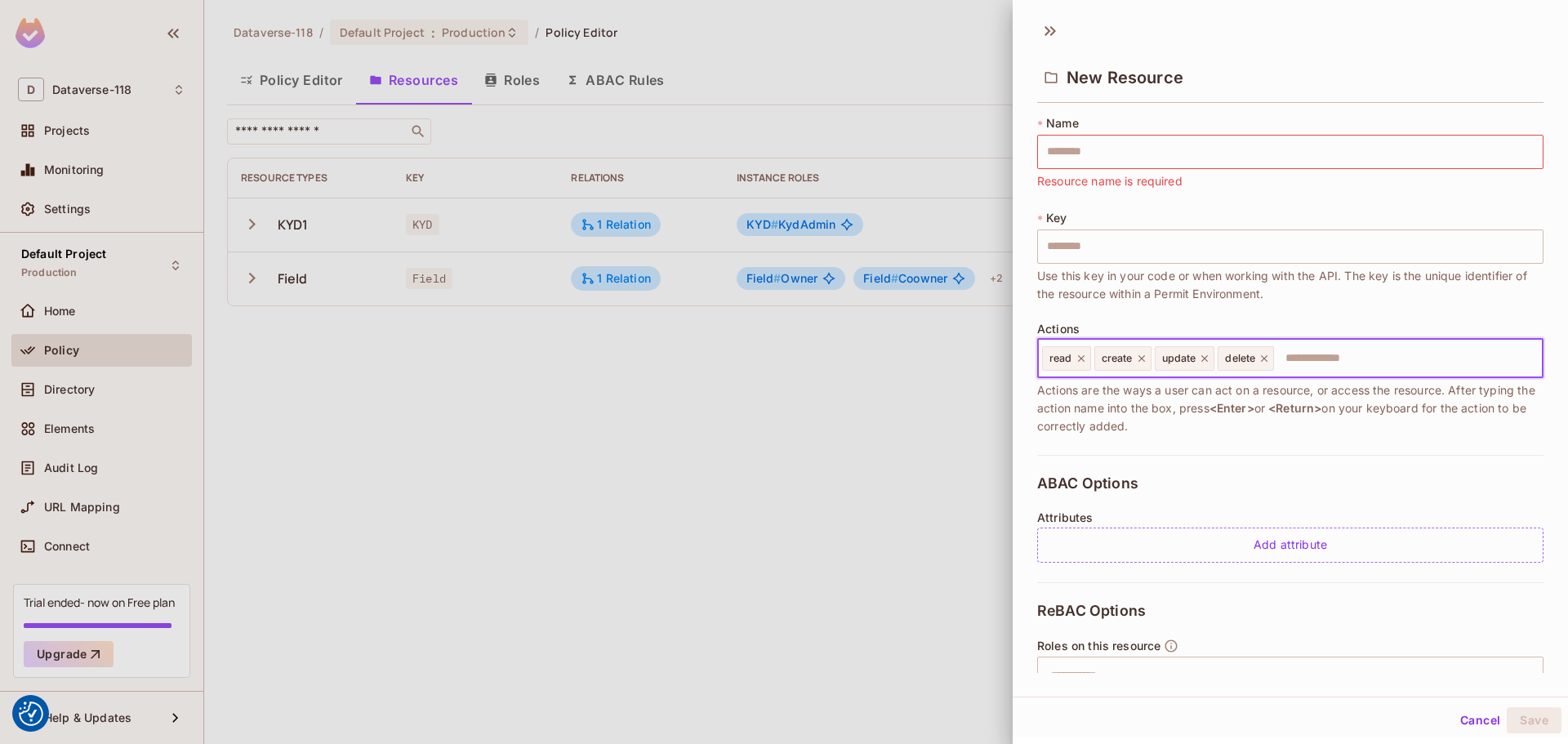
click at [932, 361] on input "text" at bounding box center [1406, 358] width 261 height 33
drag, startPoint x: 1139, startPoint y: 145, endPoint x: 1160, endPoint y: 162, distance: 27.0
click at [932, 145] on input "text" at bounding box center [1290, 151] width 506 height 34
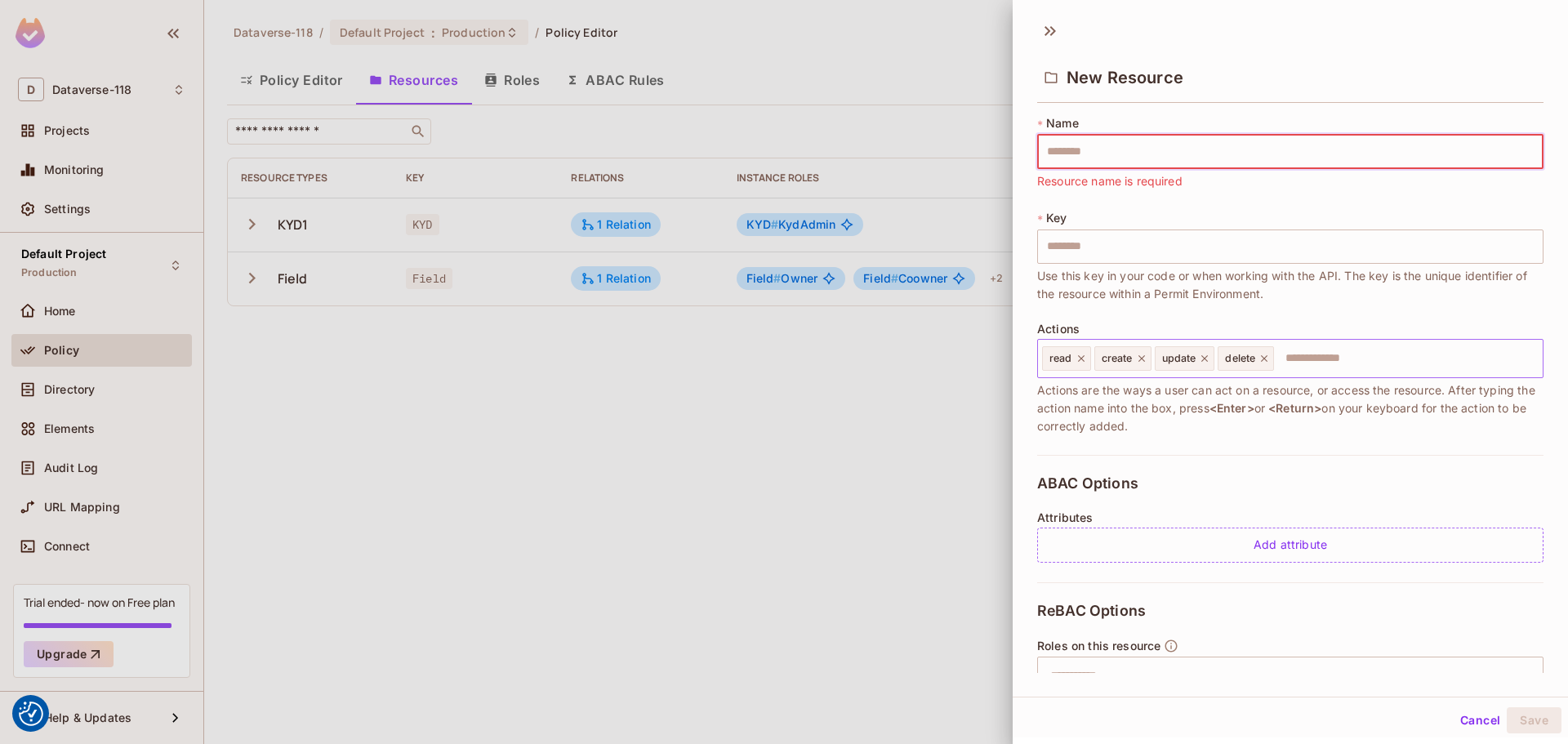
click at [932, 352] on input "text" at bounding box center [1406, 358] width 261 height 33
drag, startPoint x: 1046, startPoint y: 392, endPoint x: 1251, endPoint y: 419, distance: 206.8
click at [932, 419] on span "Actions are the ways a user can act on a resource, or access the resource. Afte…" at bounding box center [1290, 407] width 506 height 54
drag, startPoint x: 1258, startPoint y: 420, endPoint x: 1040, endPoint y: 389, distance: 220.2
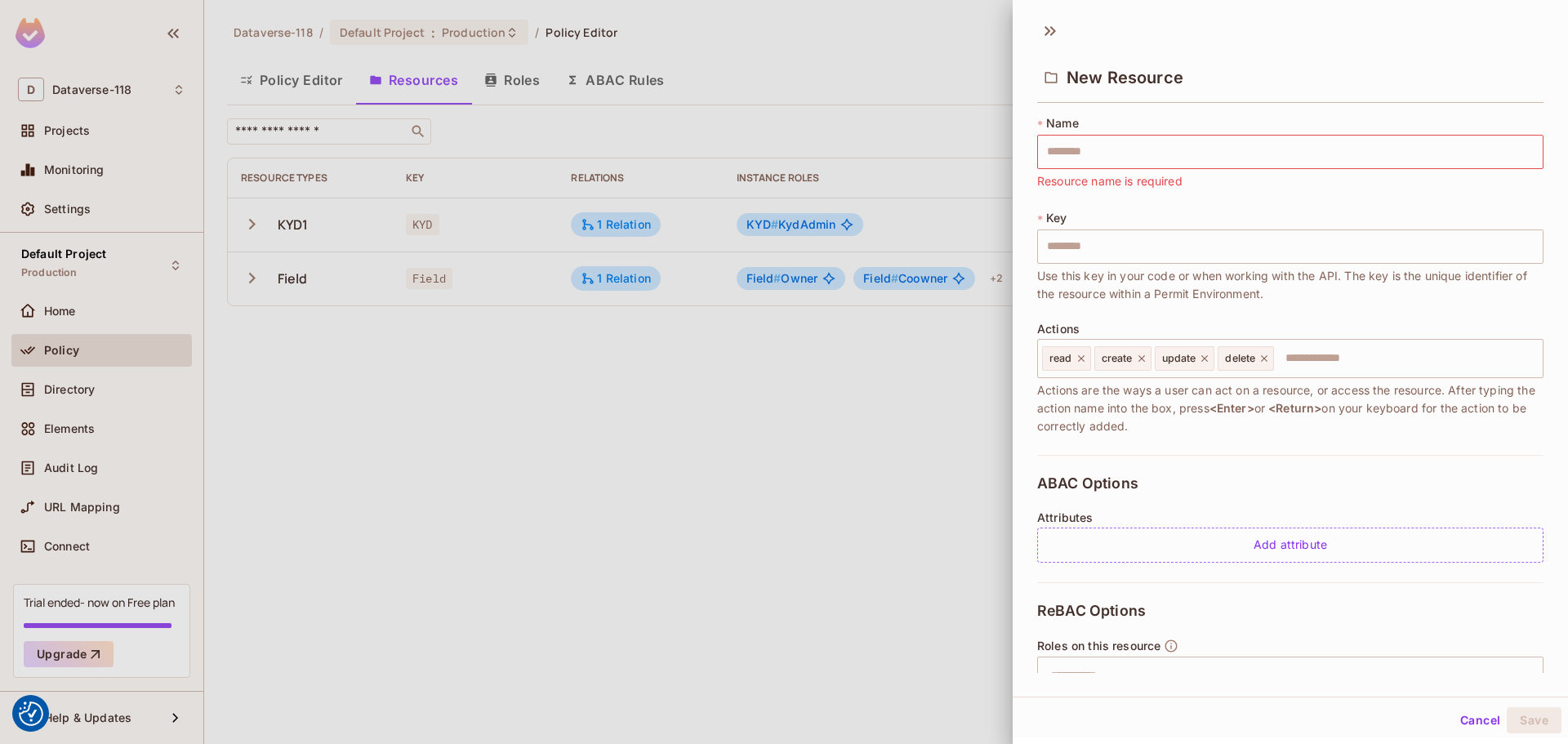
click at [932, 389] on span "Actions are the ways a user can act on a resource, or access the resource. Afte…" at bounding box center [1290, 407] width 506 height 54
drag, startPoint x: 1037, startPoint y: 392, endPoint x: 1254, endPoint y: 423, distance: 219.2
click at [932, 423] on span "Actions are the ways a user can act on a resource, or access the resource. Afte…" at bounding box center [1290, 407] width 506 height 54
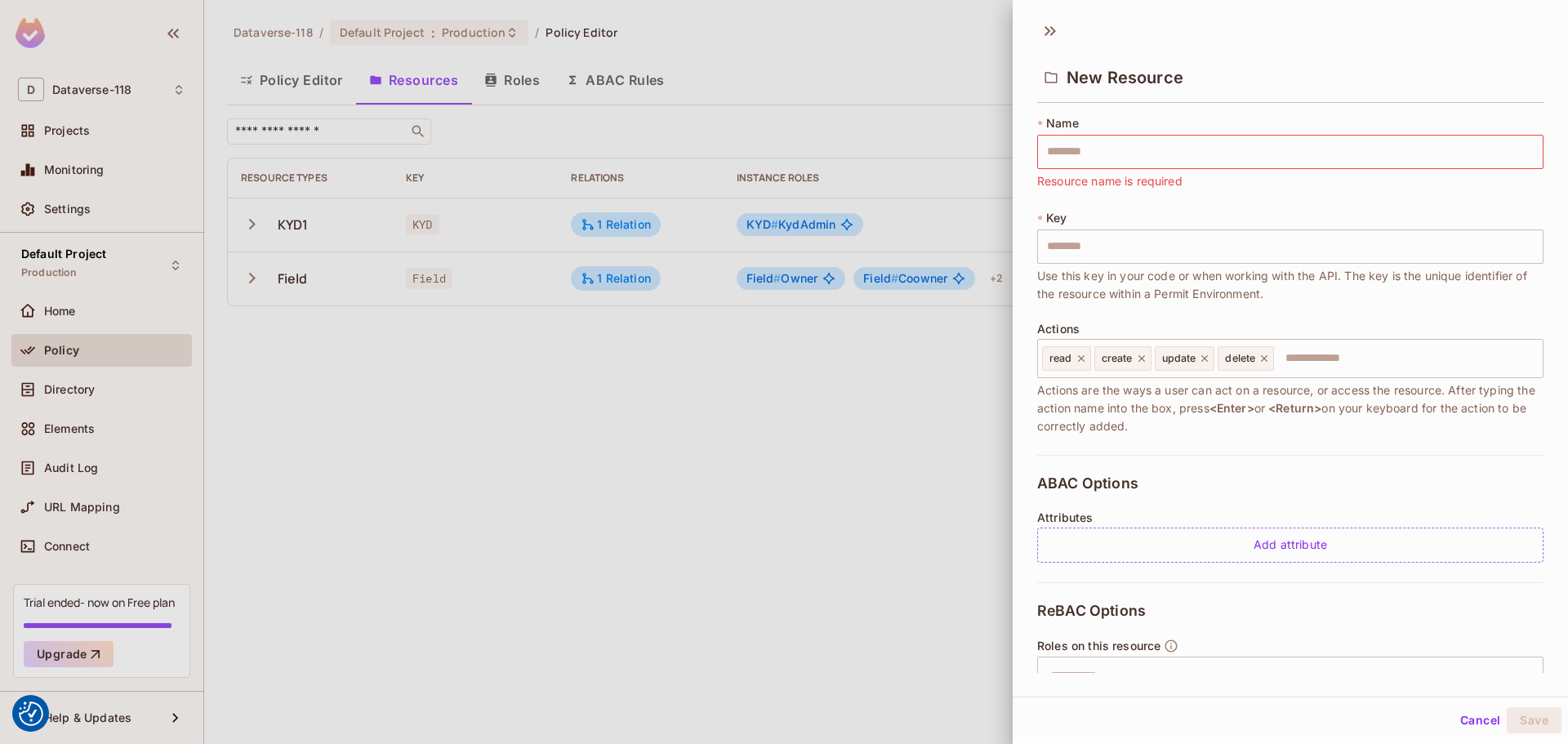
drag, startPoint x: 1117, startPoint y: 399, endPoint x: 1031, endPoint y: 399, distance: 86.0
click at [932, 399] on div "* Name ​ Resource name is required * Key ​ Use this key in your code or when wo…" at bounding box center [1290, 390] width 555 height 564
drag, startPoint x: 1035, startPoint y: 397, endPoint x: 1262, endPoint y: 428, distance: 229.1
click at [932, 428] on div "* Name ​ Resource name is required * Key ​ Use this key in your code or when wo…" at bounding box center [1290, 390] width 555 height 564
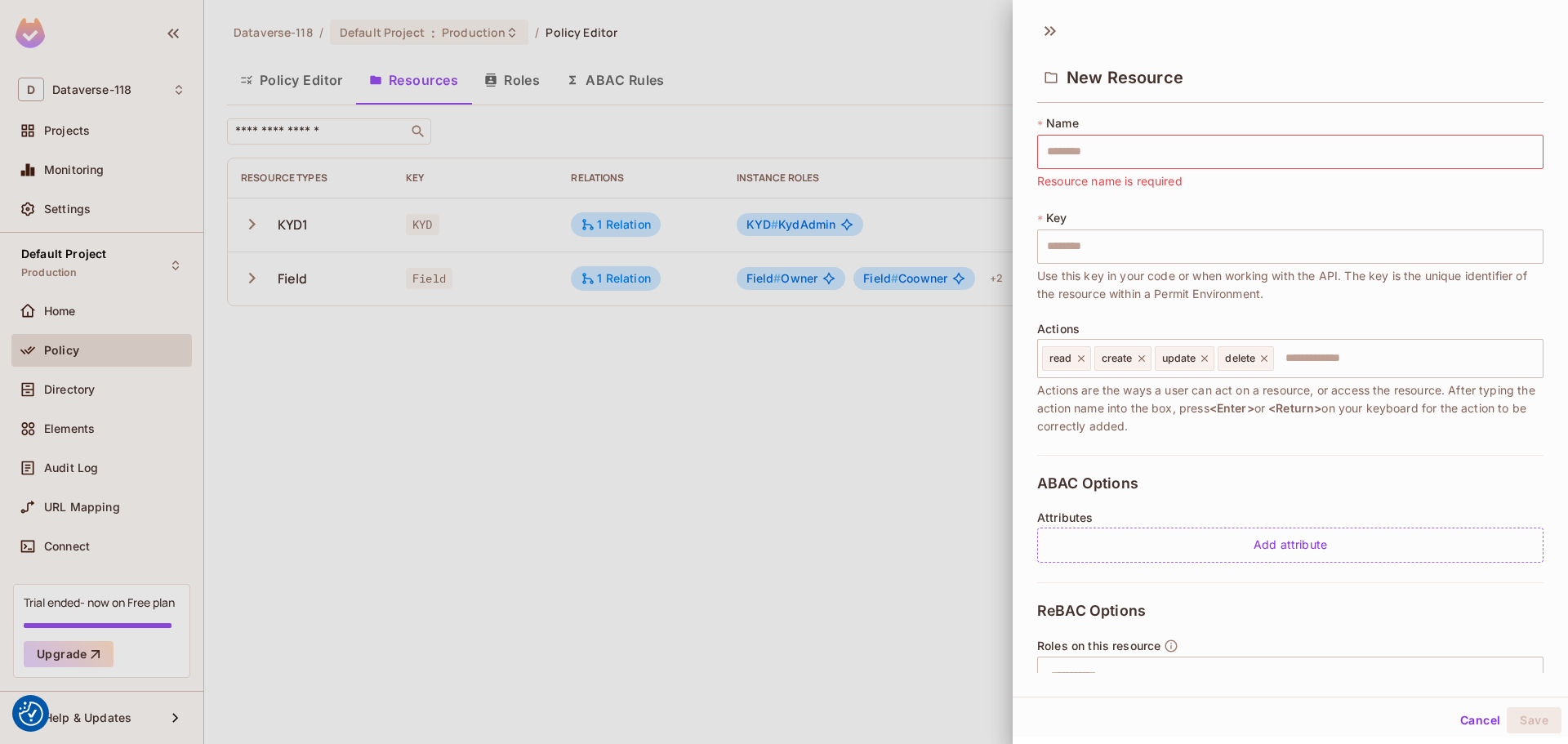
click at [932, 428] on span "Actions are the ways a user can act on a resource, or access the resource. Afte…" at bounding box center [1290, 407] width 506 height 54
drag, startPoint x: 1240, startPoint y: 423, endPoint x: 1032, endPoint y: 393, distance: 210.2
click at [932, 393] on div "* Name ​ Resource name is required * Key ​ Use this key in your code or when wo…" at bounding box center [1290, 390] width 555 height 564
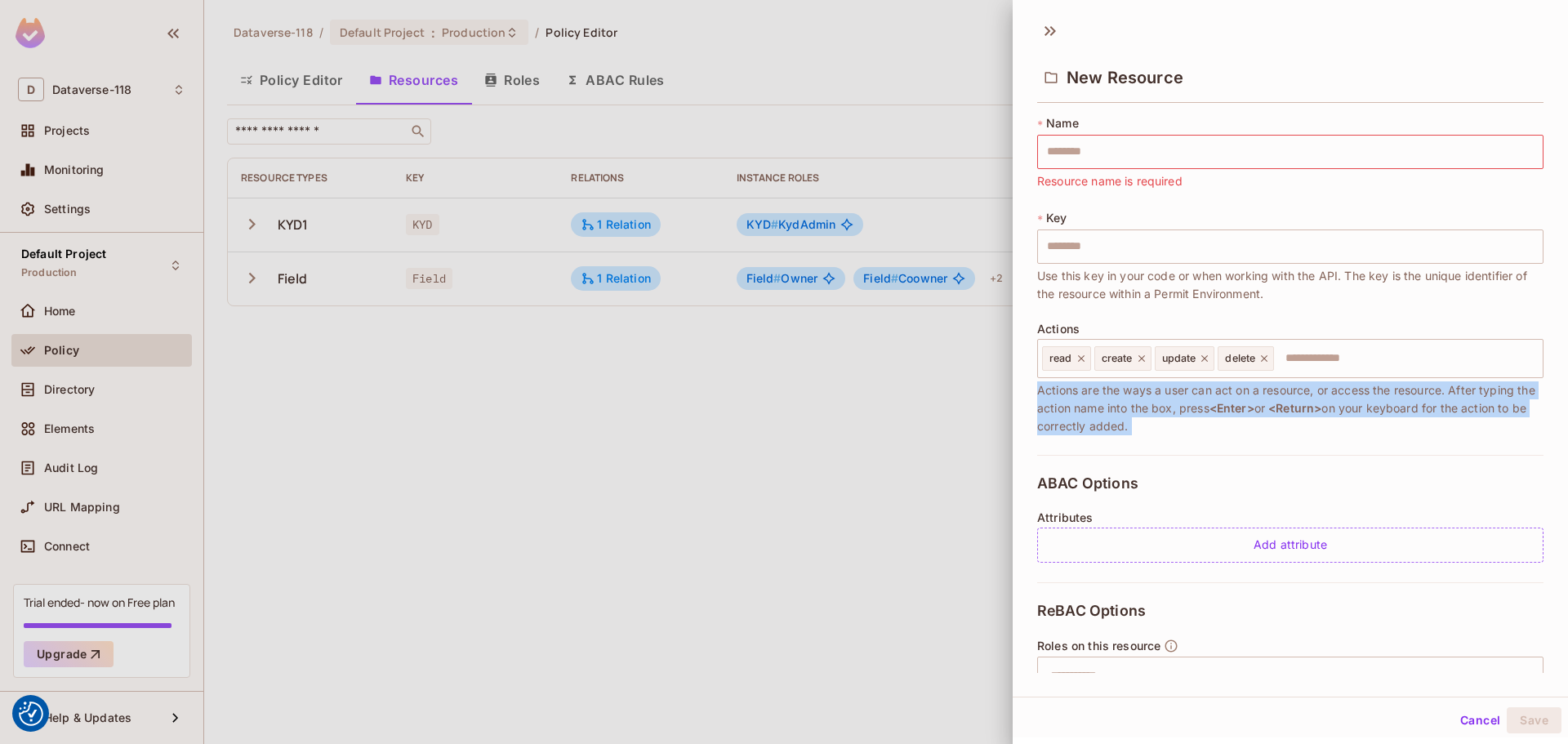
drag, startPoint x: 1130, startPoint y: 415, endPoint x: 1211, endPoint y: 423, distance: 81.4
click at [932, 423] on div "* Name ​ Resource name is required * Key ​ Use this key in your code or when wo…" at bounding box center [1290, 390] width 555 height 564
click at [932, 423] on span "Actions are the ways a user can act on a resource, or access the resource. Afte…" at bounding box center [1290, 407] width 506 height 54
drag, startPoint x: 1203, startPoint y: 419, endPoint x: 1030, endPoint y: 390, distance: 175.4
click at [932, 390] on div "* Name ​ Resource name is required * Key ​ Use this key in your code or when wo…" at bounding box center [1290, 390] width 555 height 564
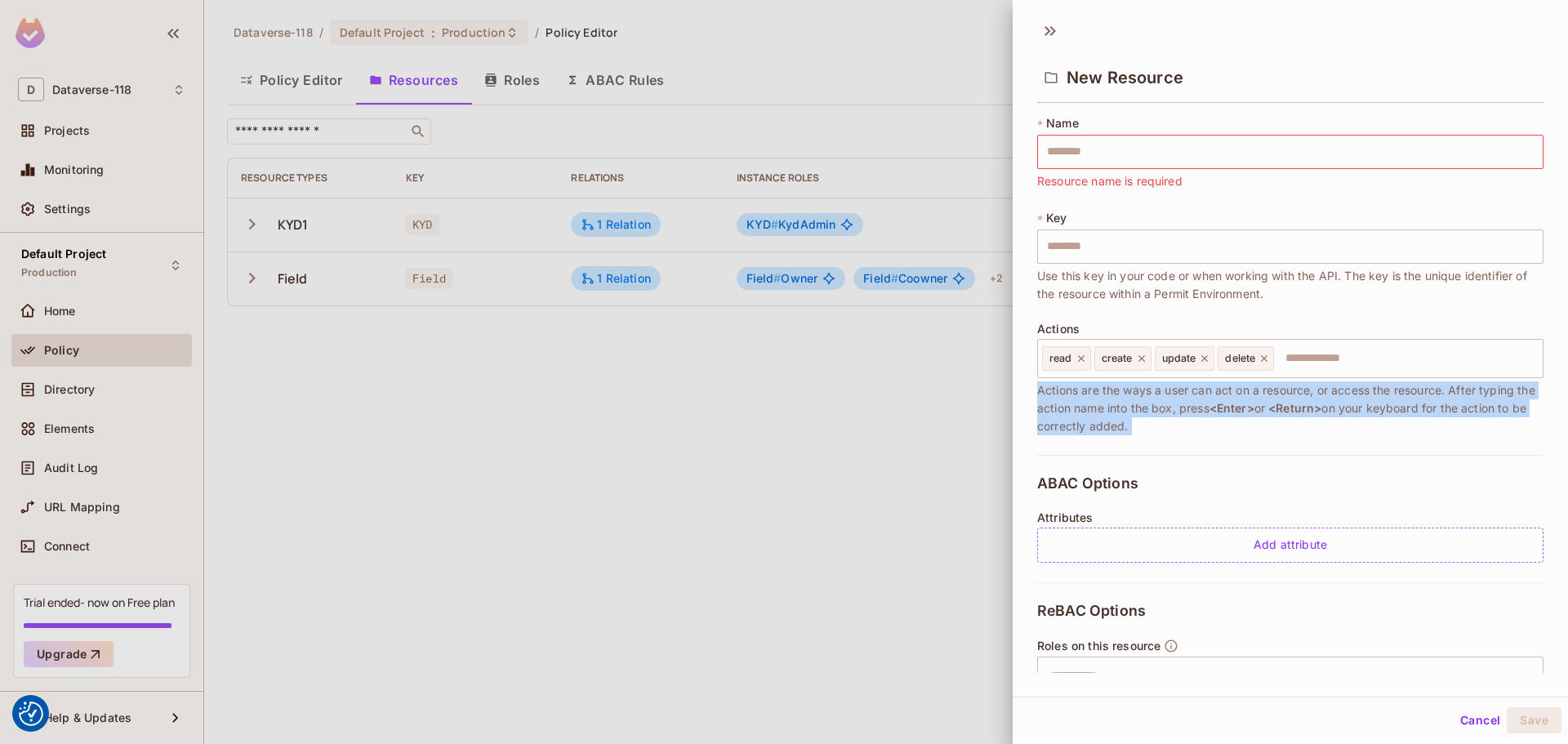
click at [932, 390] on div "* Name ​ Resource name is required * Key ​ Use this key in your code or when wo…" at bounding box center [1290, 390] width 555 height 564
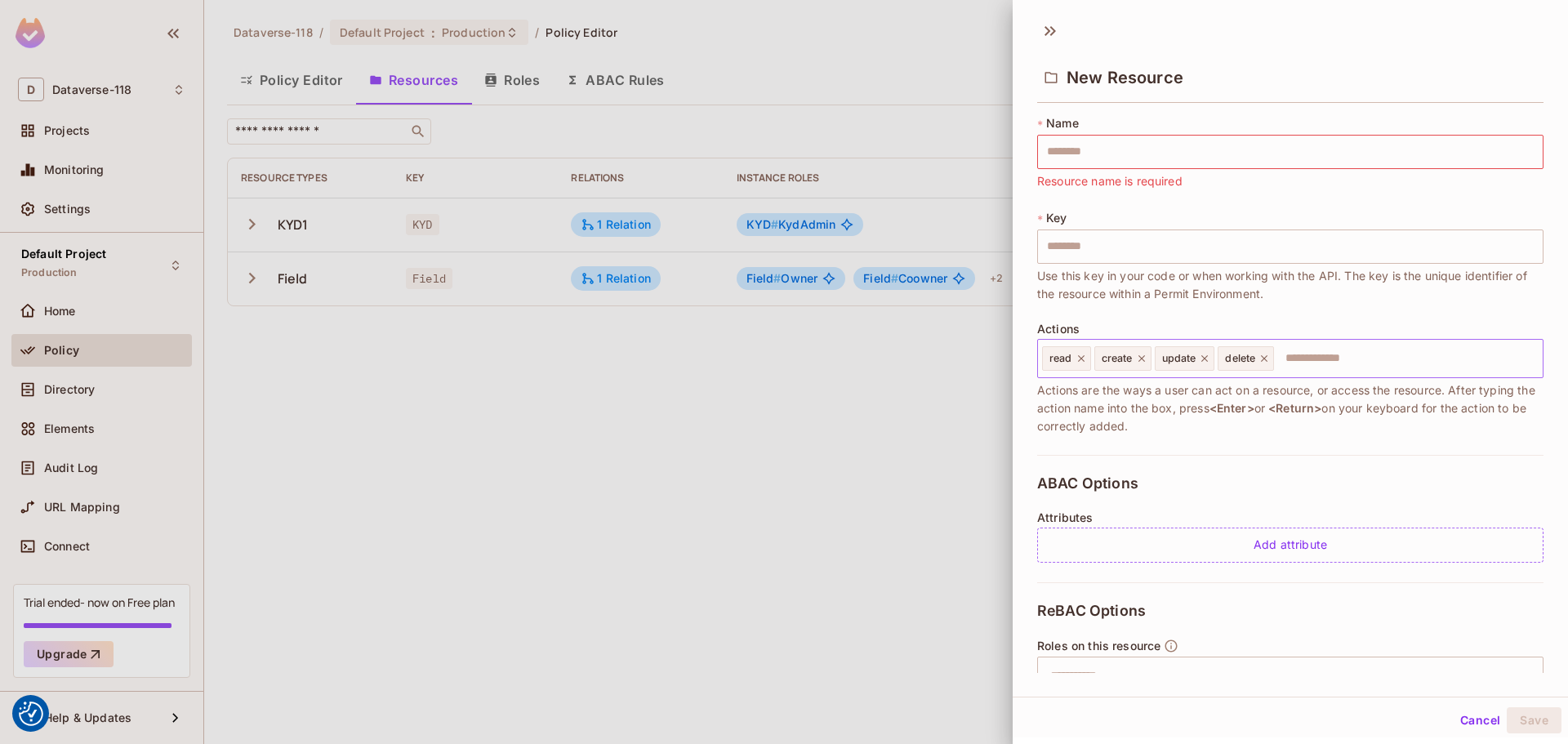
click at [932, 356] on icon at bounding box center [1264, 358] width 11 height 11
click at [932, 356] on input "text" at bounding box center [1376, 358] width 320 height 33
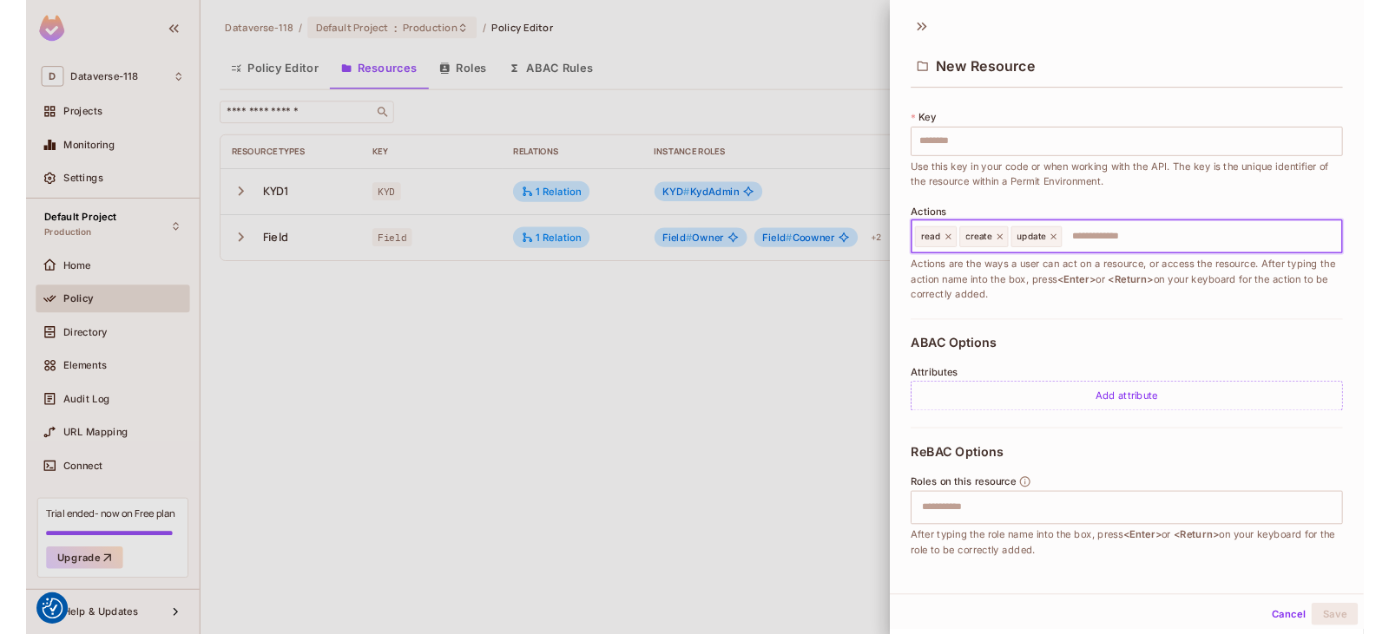
scroll to position [164, 0]
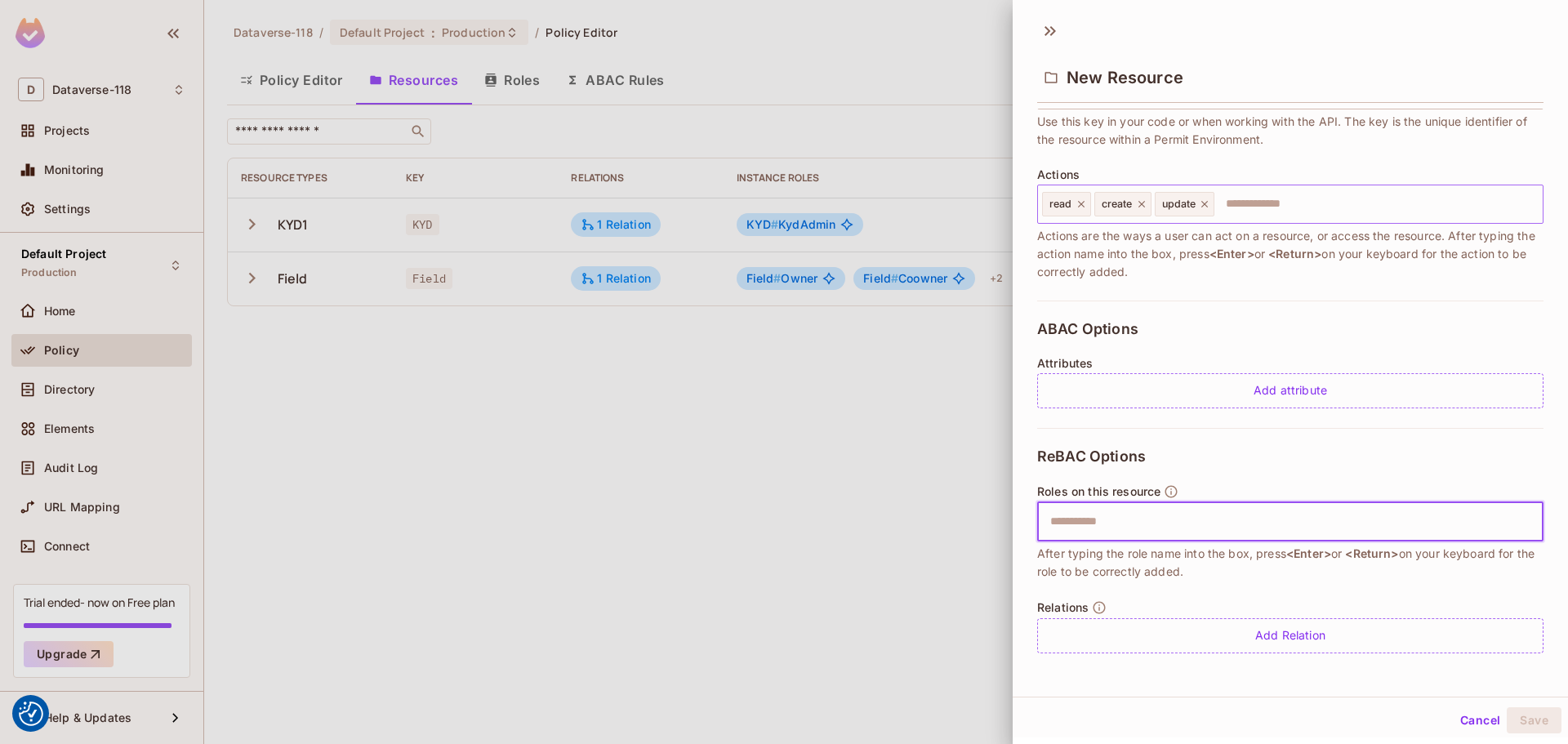
click at [932, 516] on input "text" at bounding box center [1288, 521] width 496 height 33
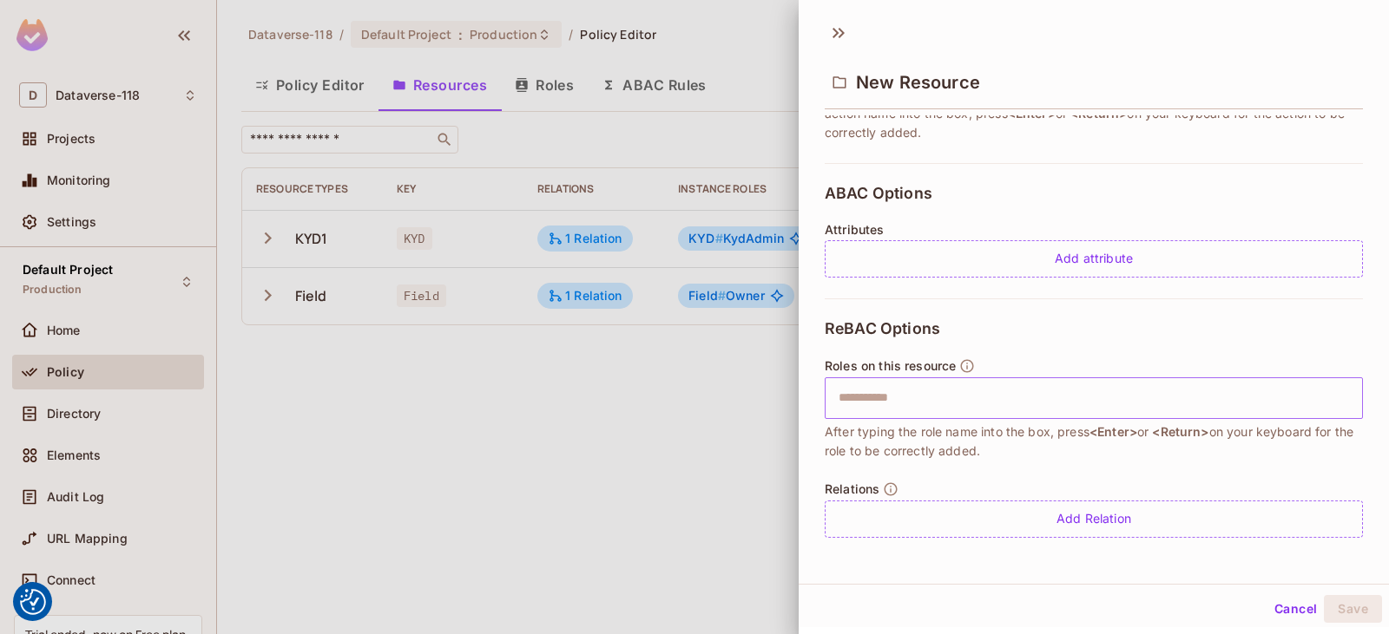
scroll to position [147, 0]
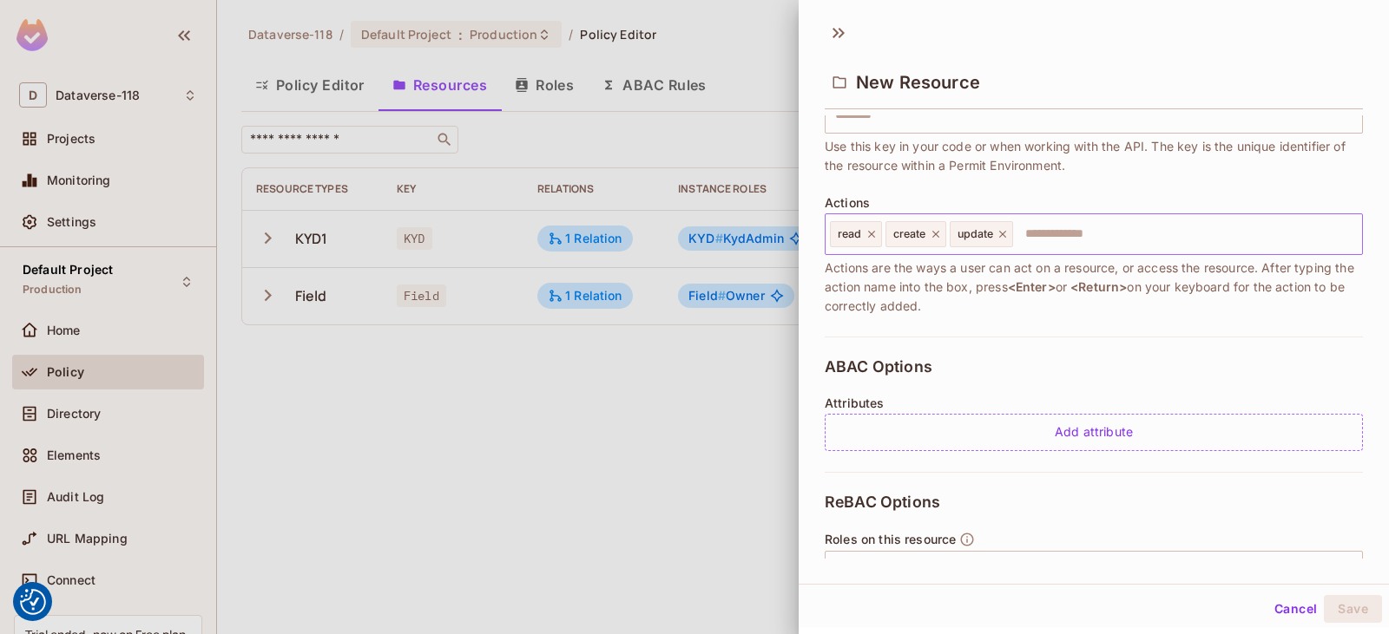
click at [868, 400] on span "Attributes" at bounding box center [854, 404] width 60 height 14
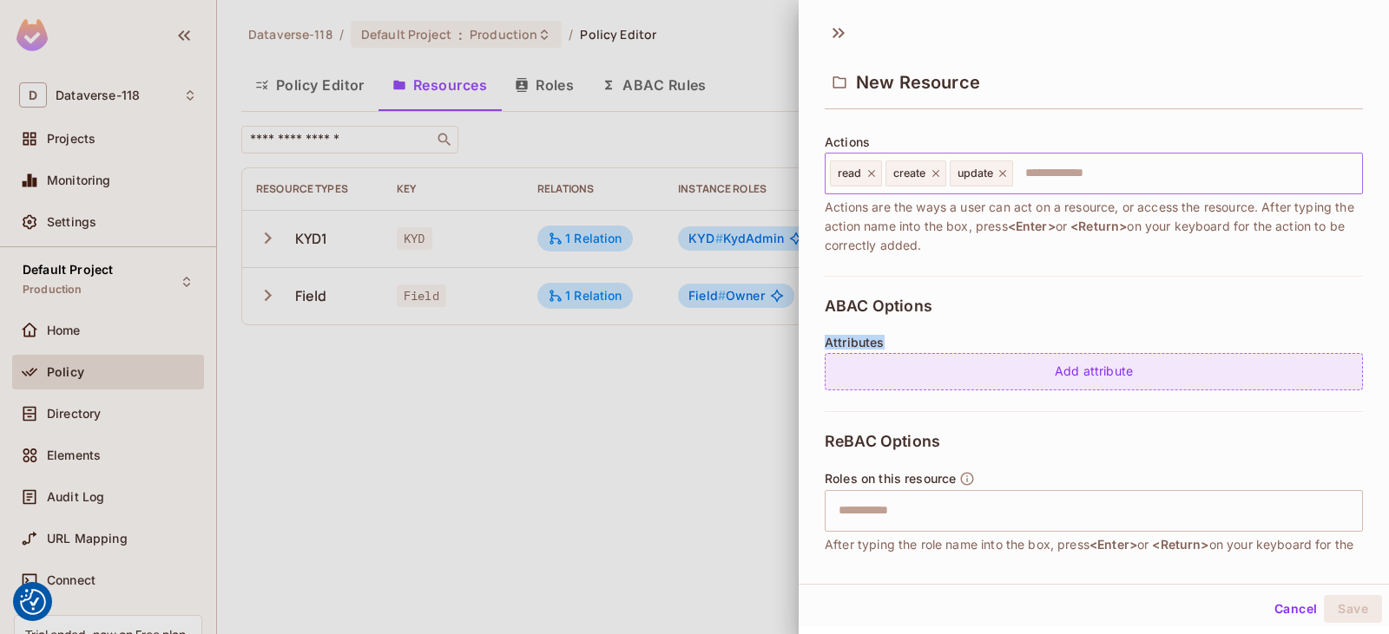
scroll to position [320, 0]
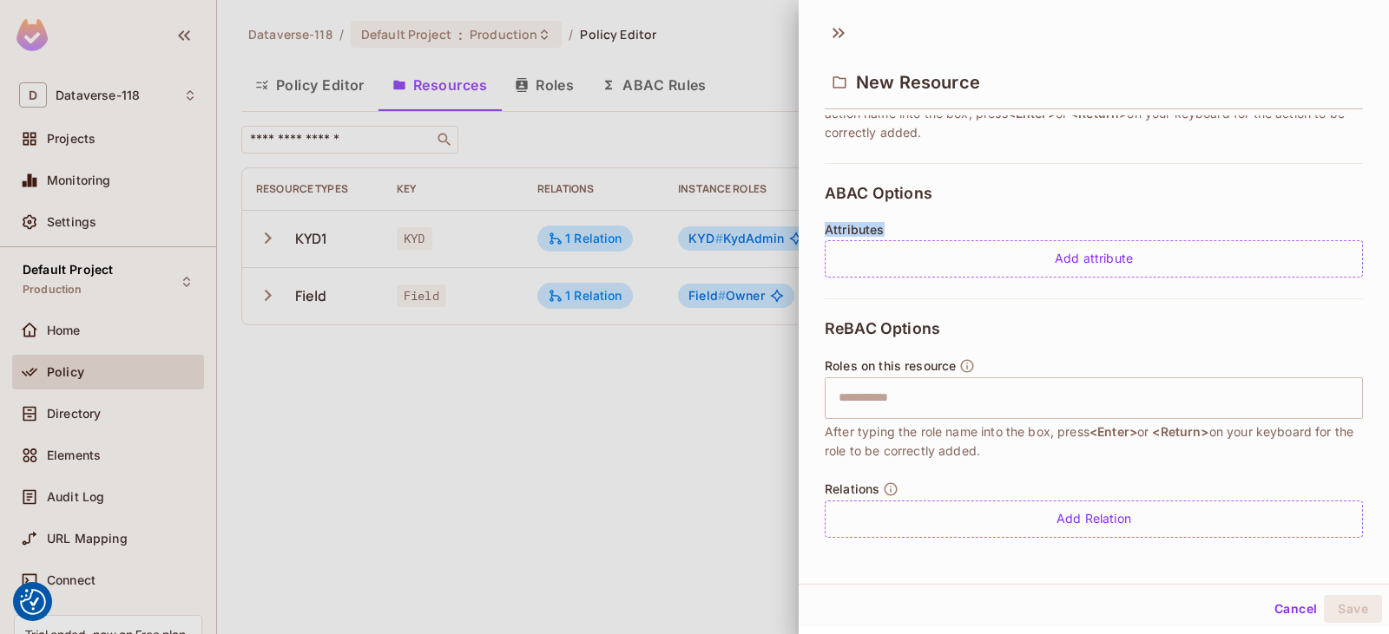
click at [959, 363] on icon "button" at bounding box center [967, 366] width 16 height 16
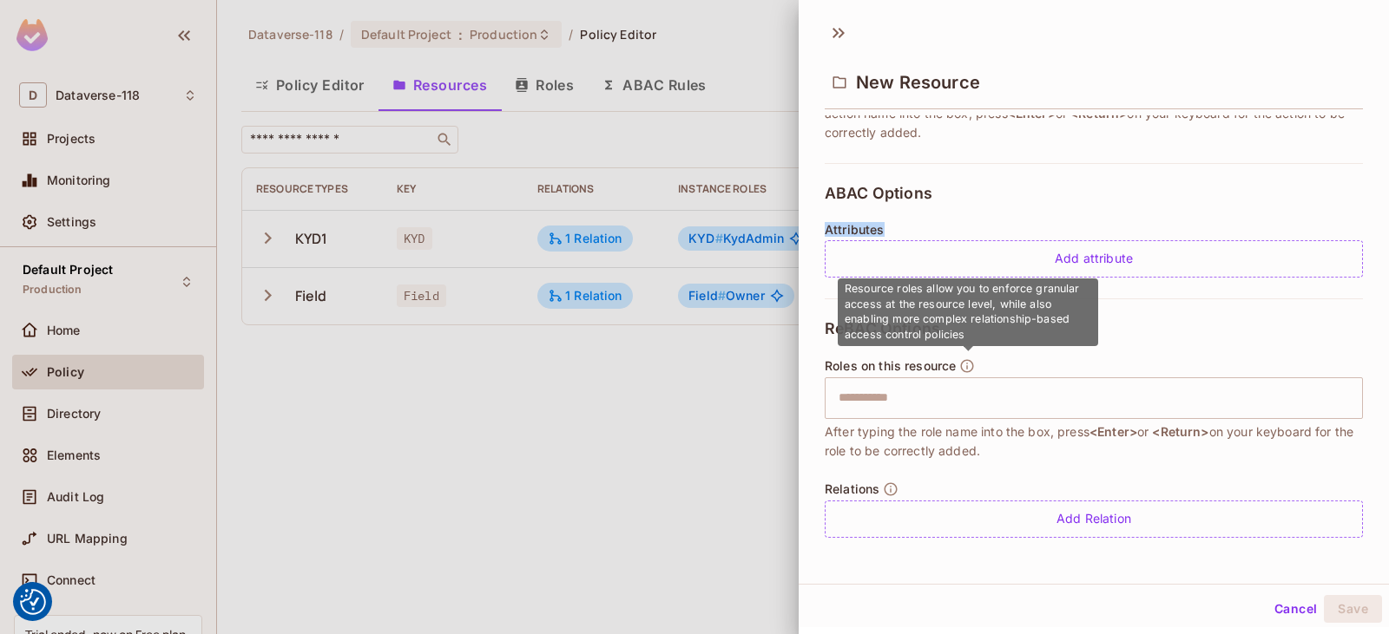
click at [960, 363] on icon "button" at bounding box center [967, 366] width 16 height 16
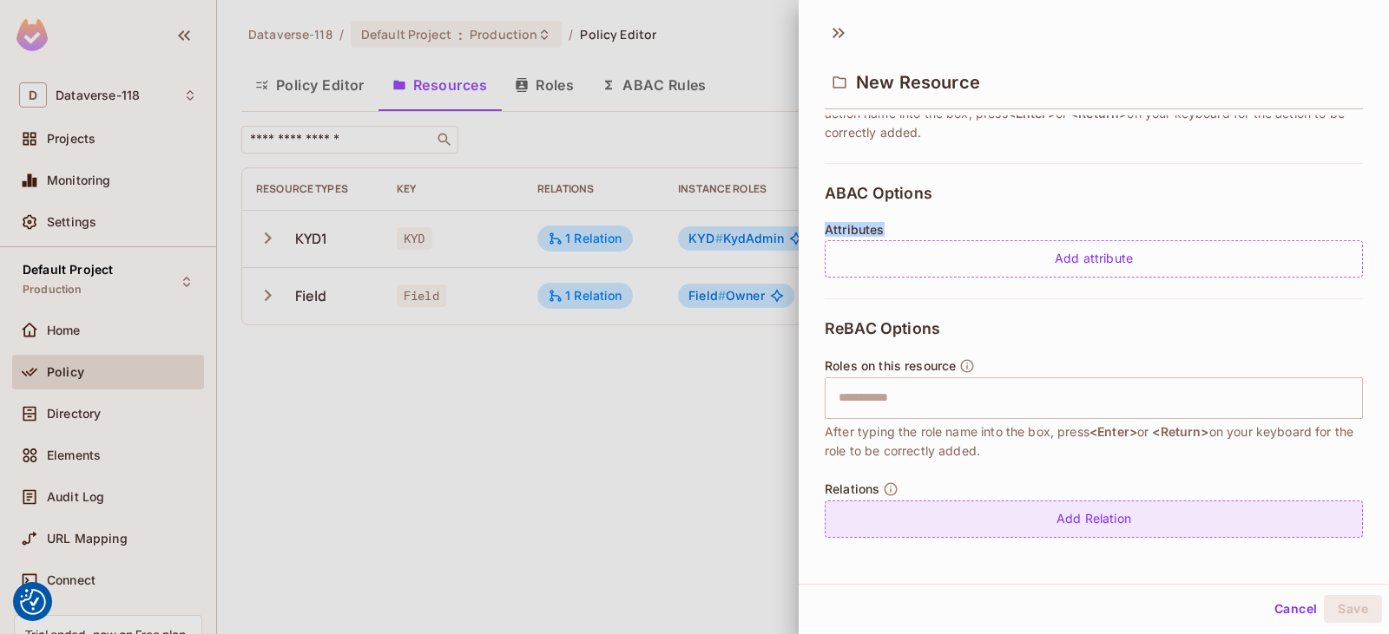
drag, startPoint x: 949, startPoint y: 492, endPoint x: 978, endPoint y: 507, distance: 32.2
click at [950, 492] on div "Relations Add Relation" at bounding box center [1093, 510] width 538 height 56
click at [979, 507] on div "Add Relation" at bounding box center [1093, 519] width 538 height 37
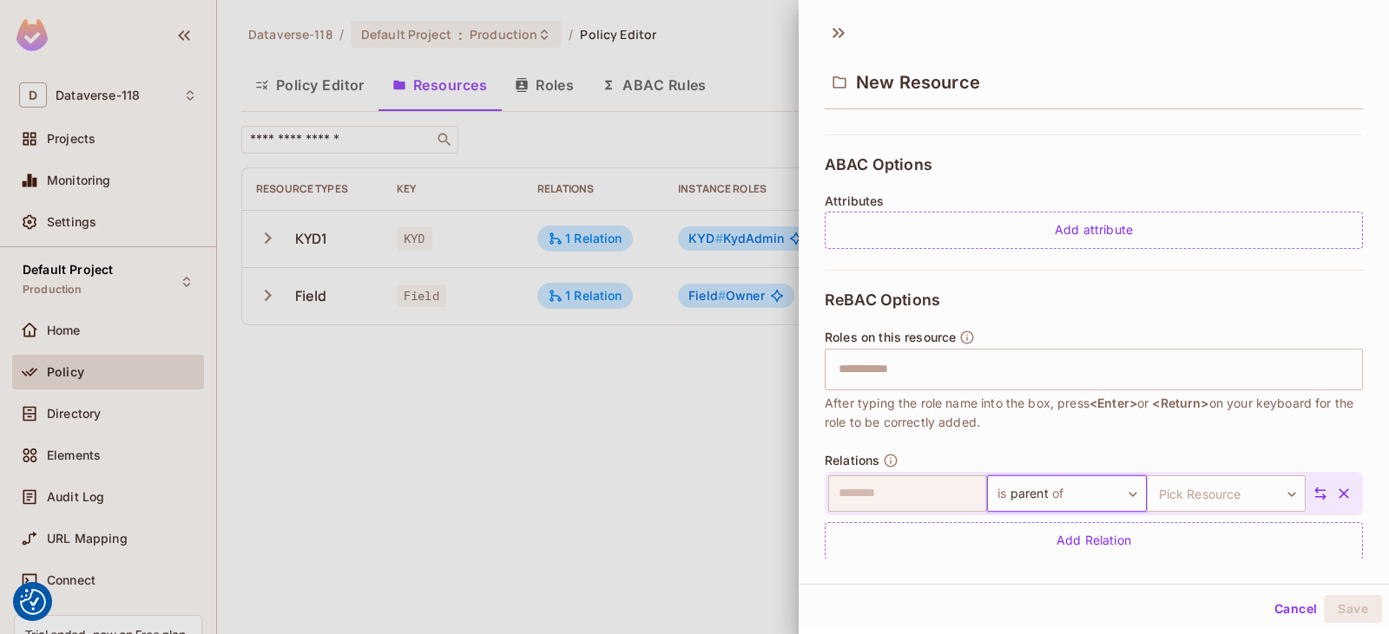
scroll to position [371, 0]
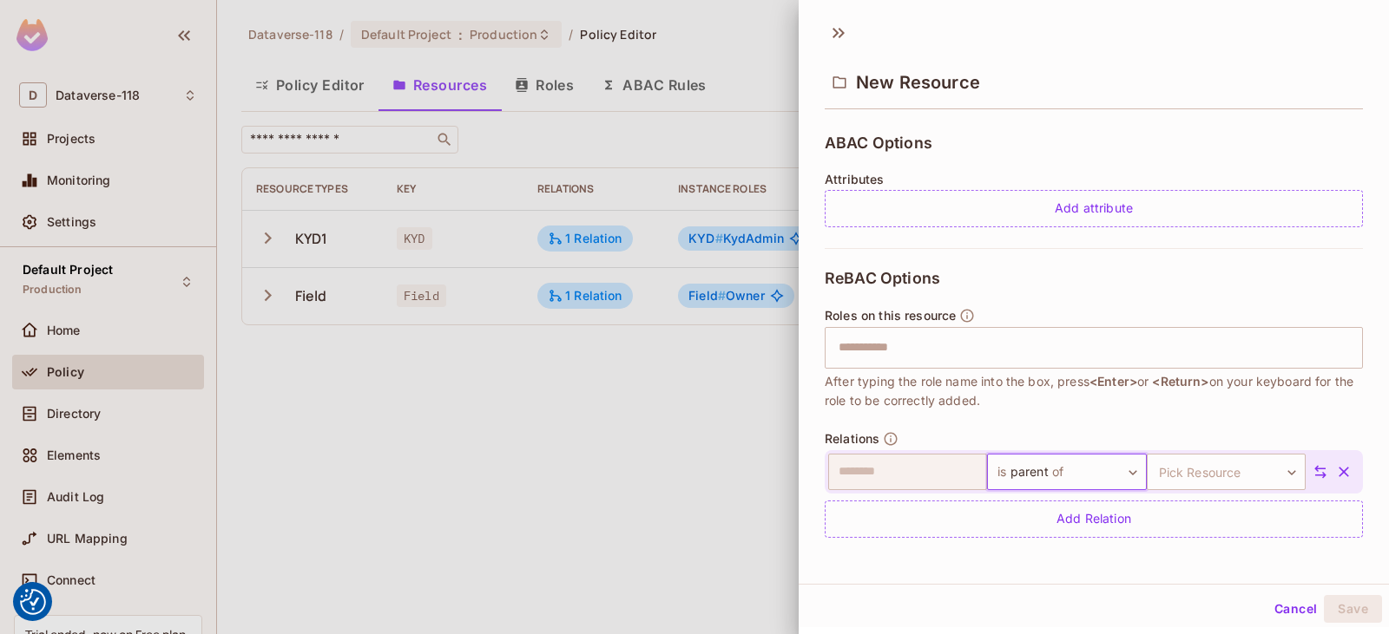
click at [918, 491] on div "​ is parent of ****** ​ Pick Resource ​ Pick Resource" at bounding box center [1093, 471] width 538 height 43
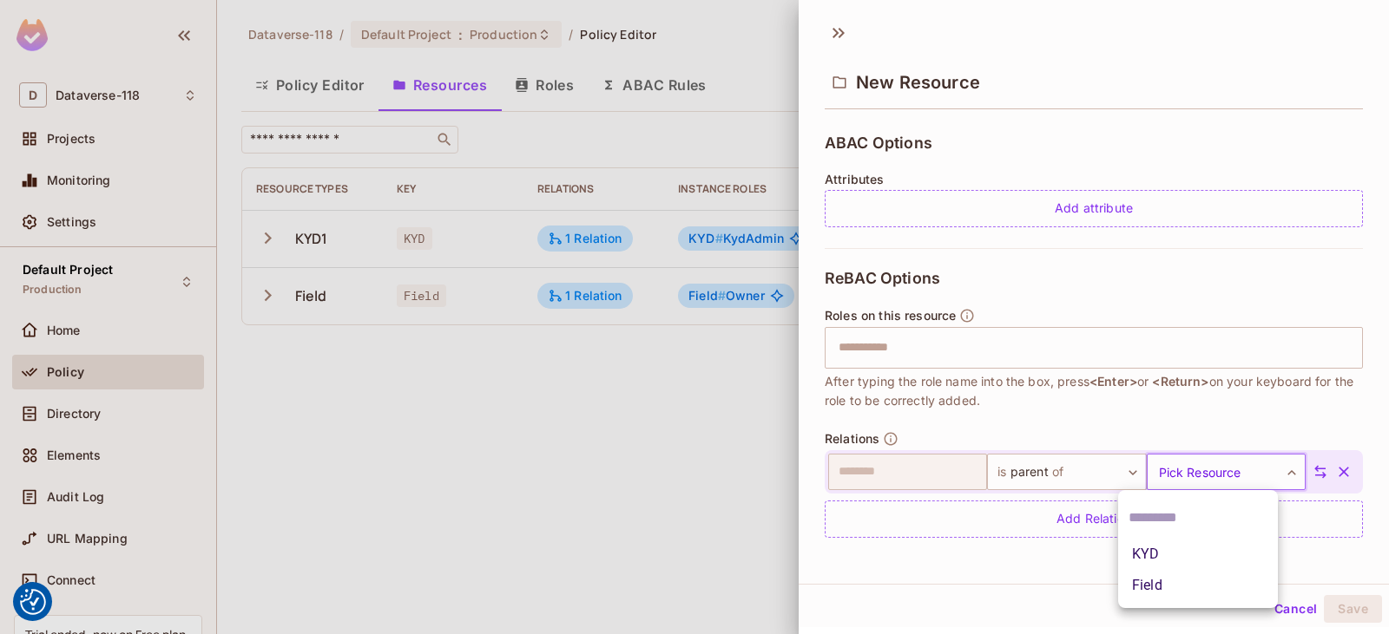
click at [990, 472] on body "We use cookies to enhance your browsing experience, serve personalized ads or c…" at bounding box center [694, 317] width 1389 height 634
click at [990, 472] on div at bounding box center [694, 317] width 1389 height 634
click at [990, 472] on body "We use cookies to enhance your browsing experience, serve personalized ads or c…" at bounding box center [694, 317] width 1389 height 634
click at [990, 473] on div at bounding box center [694, 317] width 1389 height 634
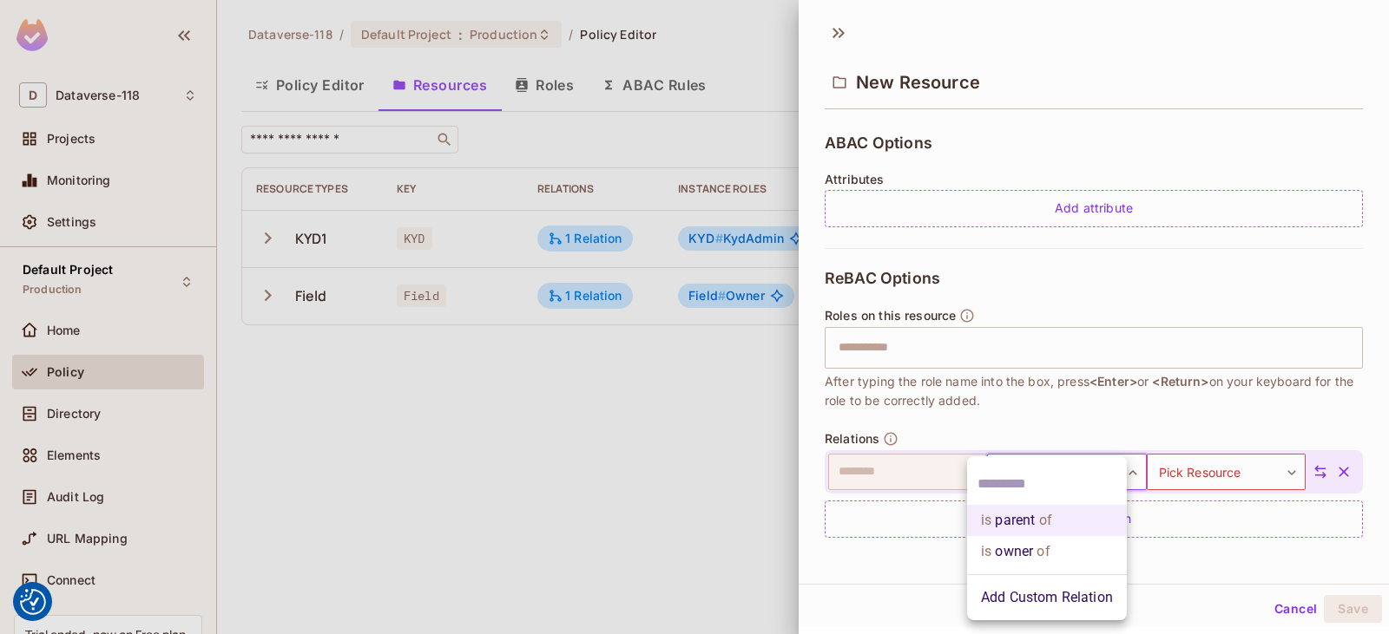
click at [990, 476] on body "We use cookies to enhance your browsing experience, serve personalized ads or c…" at bounding box center [694, 317] width 1389 height 634
click at [990, 590] on li "Add Custom Relation" at bounding box center [1047, 597] width 160 height 31
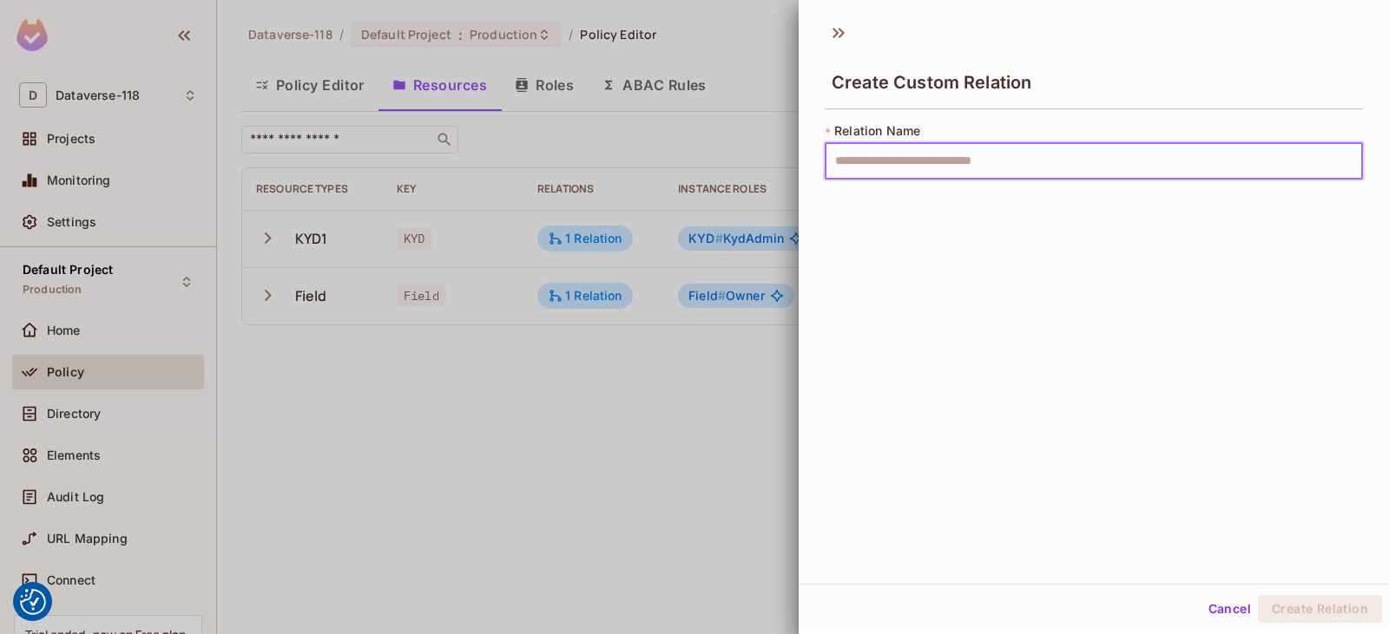
click at [943, 173] on input "text" at bounding box center [1093, 161] width 538 height 36
drag, startPoint x: 962, startPoint y: 168, endPoint x: 759, endPoint y: 168, distance: 203.1
click at [759, 168] on div "Create Custom Relation * Relation Name *** ​ Cancel Create Relation" at bounding box center [694, 317] width 1389 height 634
type input "*********"
click at [990, 611] on button "Create Relation" at bounding box center [1320, 609] width 124 height 28
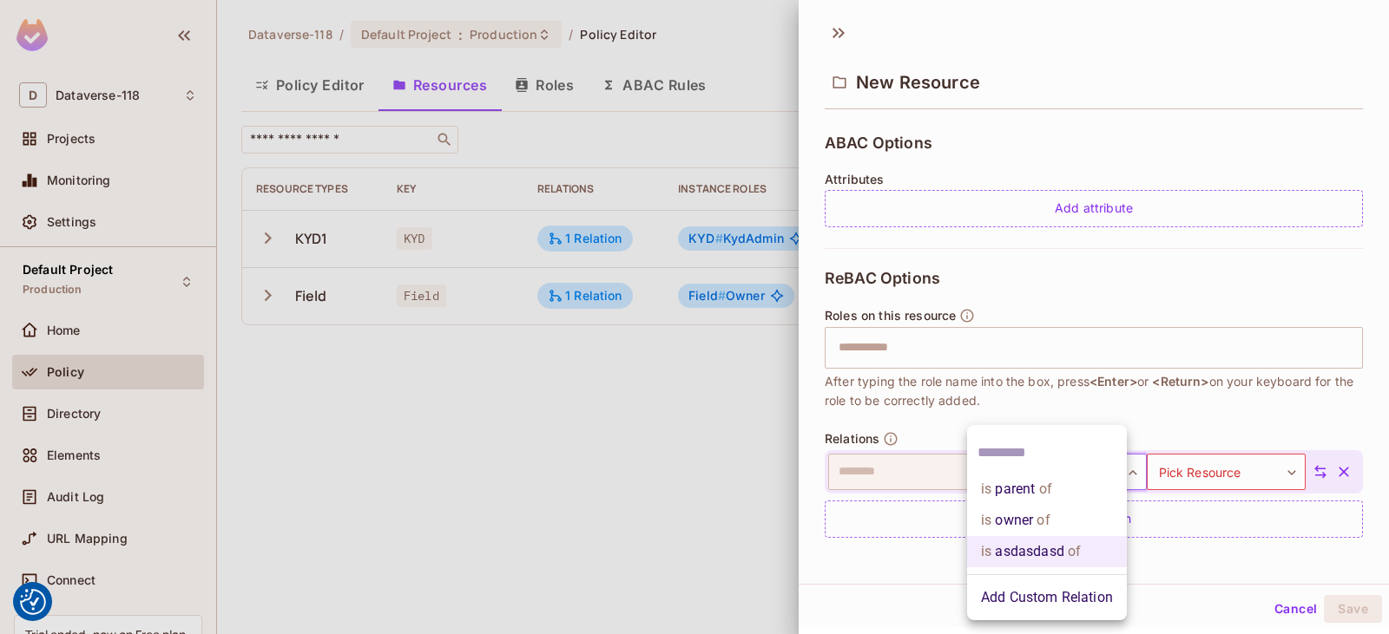
click at [990, 472] on body "We use cookies to enhance your browsing experience, serve personalized ads or c…" at bounding box center [694, 317] width 1389 height 634
click at [990, 529] on span "of" at bounding box center [1041, 520] width 16 height 21
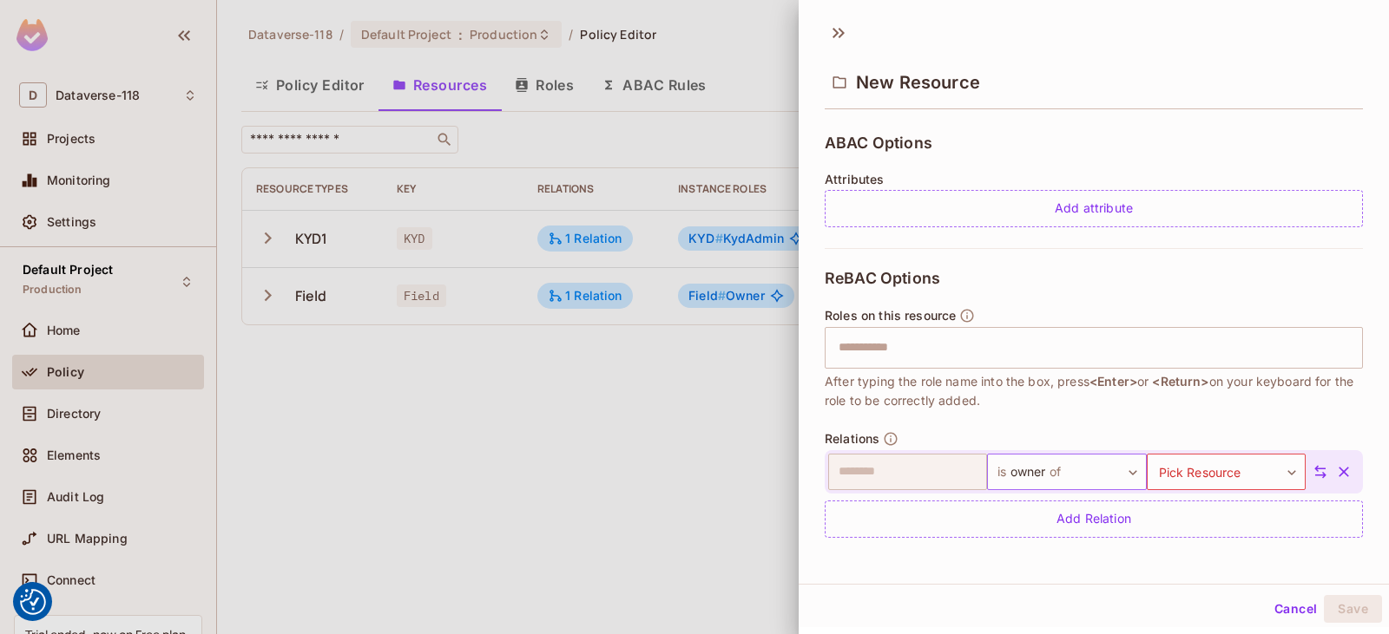
click at [990, 473] on body "We use cookies to enhance your browsing experience, serve personalized ads or c…" at bounding box center [694, 317] width 1389 height 634
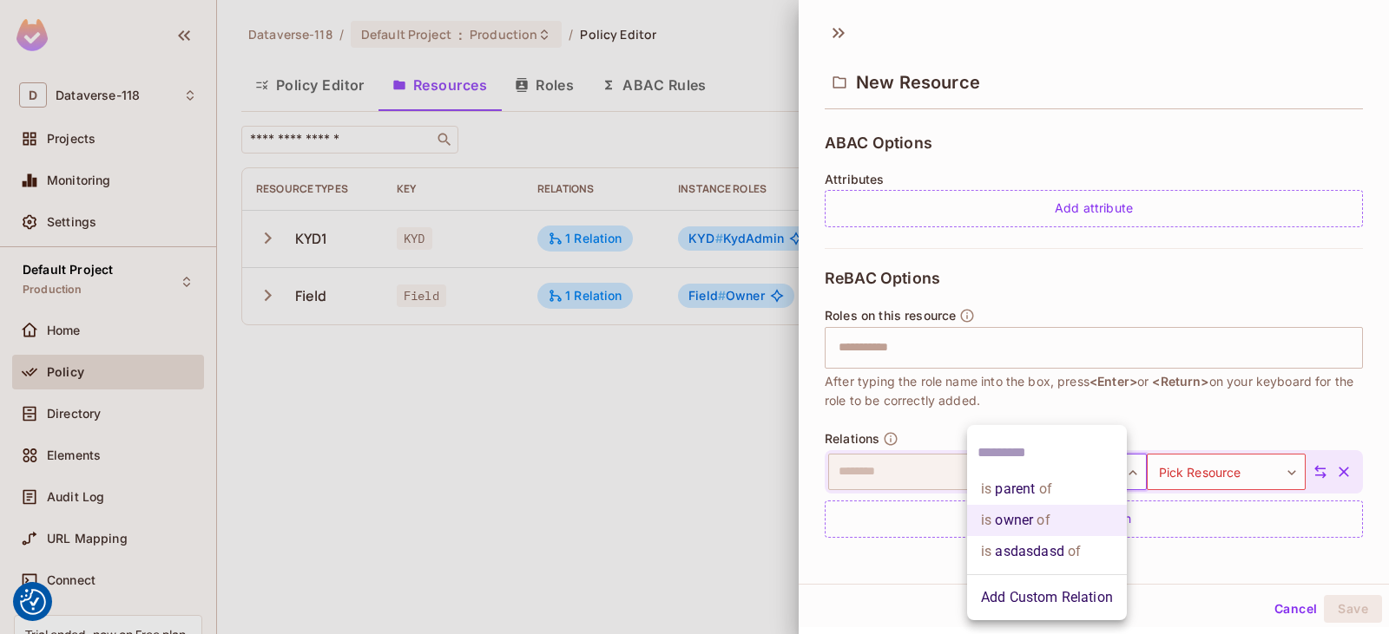
click at [990, 463] on input "text" at bounding box center [1046, 453] width 139 height 28
click at [990, 488] on li "is parent of" at bounding box center [1047, 489] width 160 height 31
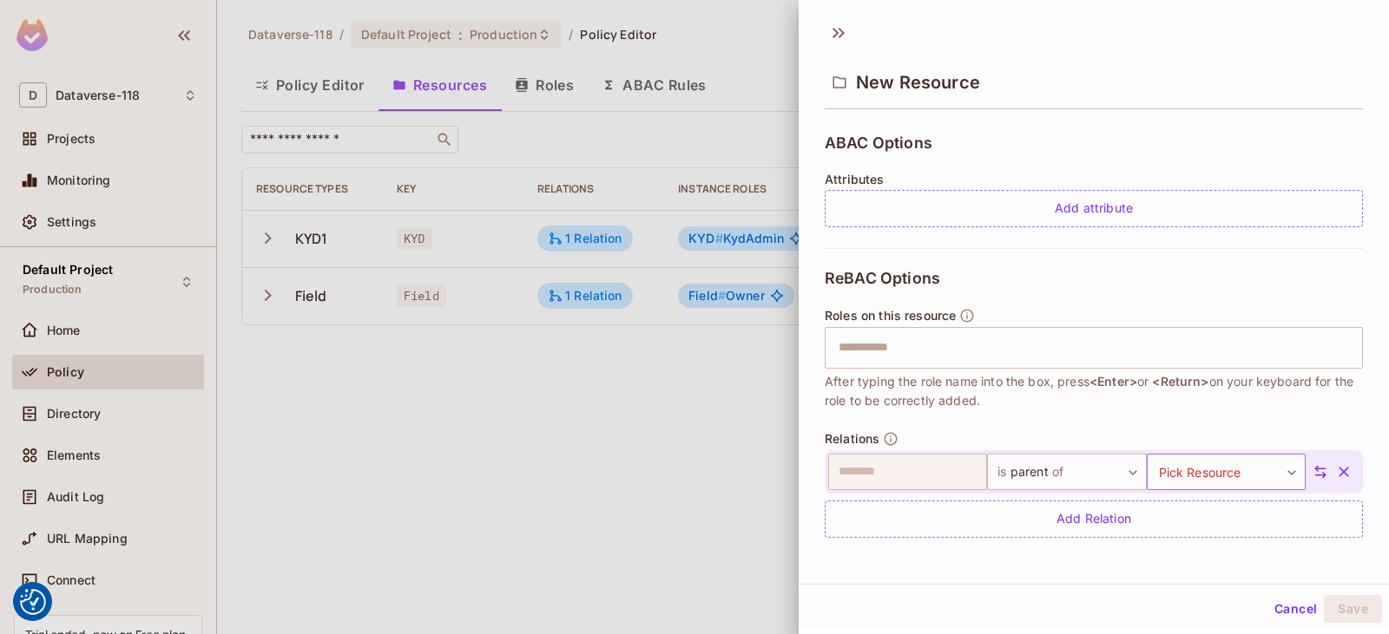
click at [990, 463] on body "We use cookies to enhance your browsing experience, serve personalized ads or c…" at bounding box center [694, 317] width 1389 height 634
click at [990, 470] on div at bounding box center [694, 317] width 1389 height 634
click at [990, 470] on body "We use cookies to enhance your browsing experience, serve personalized ads or c…" at bounding box center [694, 317] width 1389 height 634
click at [915, 474] on div at bounding box center [694, 317] width 1389 height 634
click at [990, 470] on body "We use cookies to enhance your browsing experience, serve personalized ads or c…" at bounding box center [694, 317] width 1389 height 634
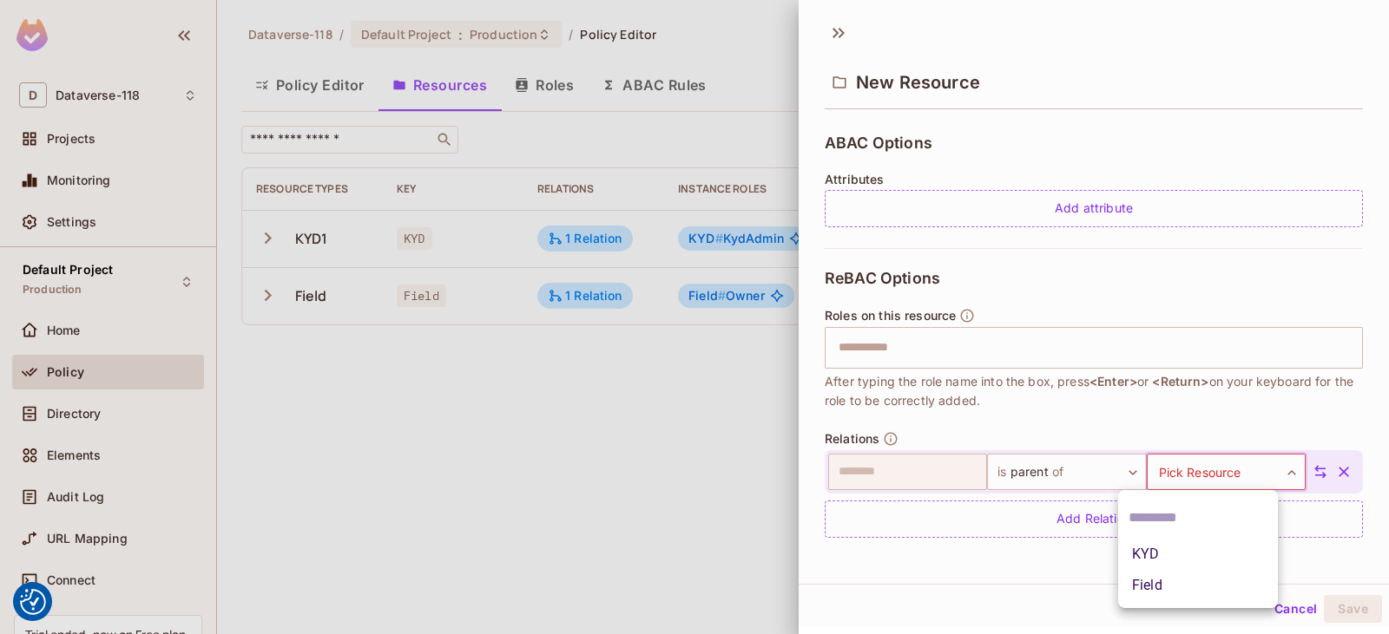
click at [990, 426] on div at bounding box center [694, 317] width 1389 height 634
click at [990, 463] on body "We use cookies to enhance your browsing experience, serve personalized ads or c…" at bounding box center [694, 317] width 1389 height 634
click at [990, 546] on li "KYD" at bounding box center [1198, 554] width 160 height 31
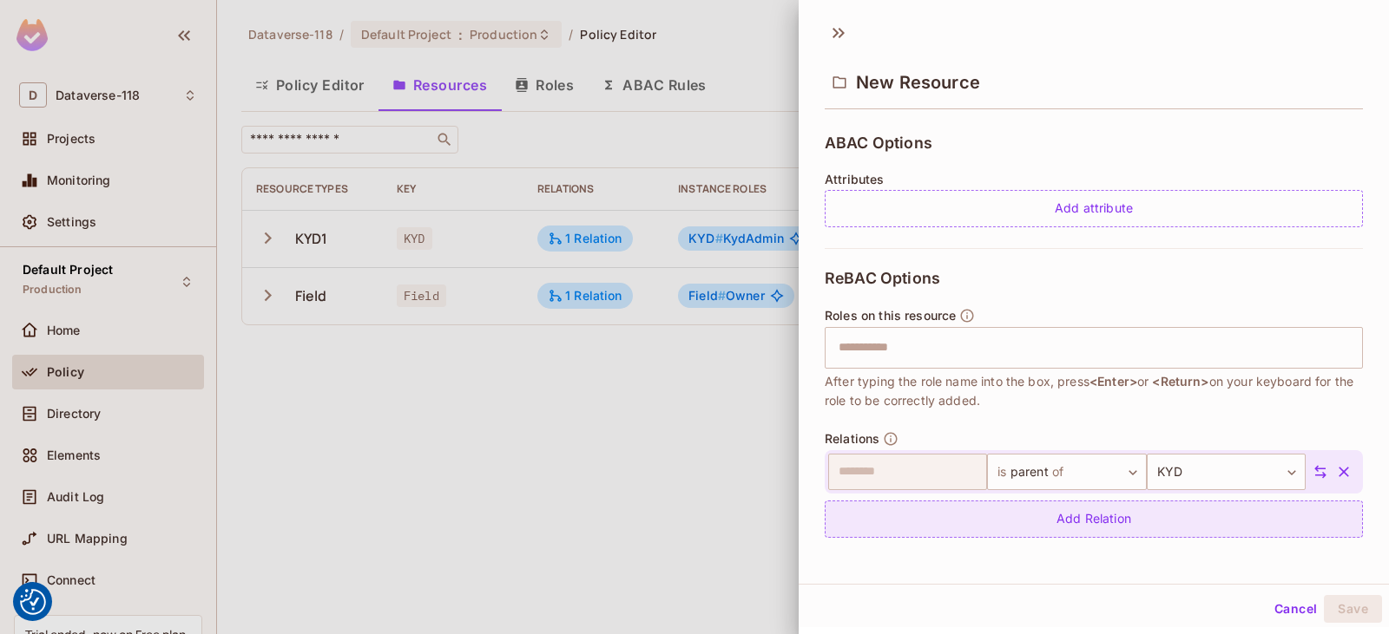
click at [990, 515] on div "Add Relation" at bounding box center [1093, 519] width 538 height 37
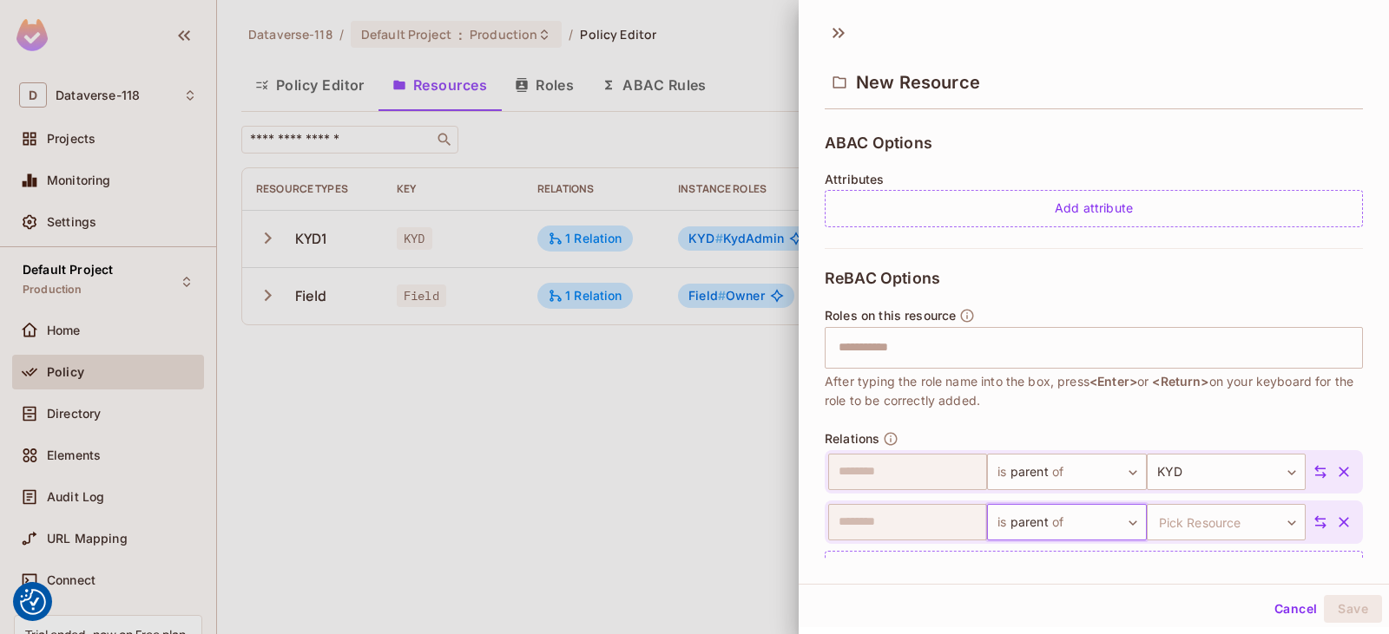
click at [990, 520] on body "We use cookies to enhance your browsing experience, serve personalized ads or c…" at bounding box center [694, 317] width 1389 height 634
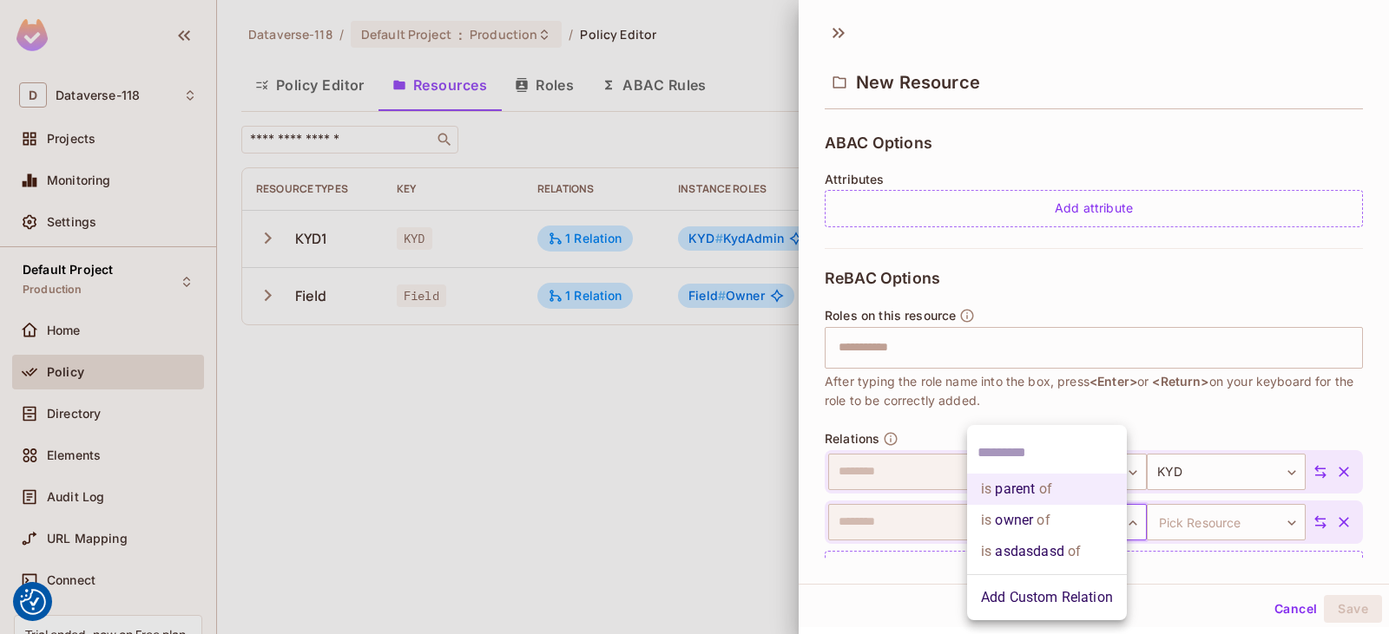
click at [990, 523] on span "of" at bounding box center [1041, 520] width 16 height 21
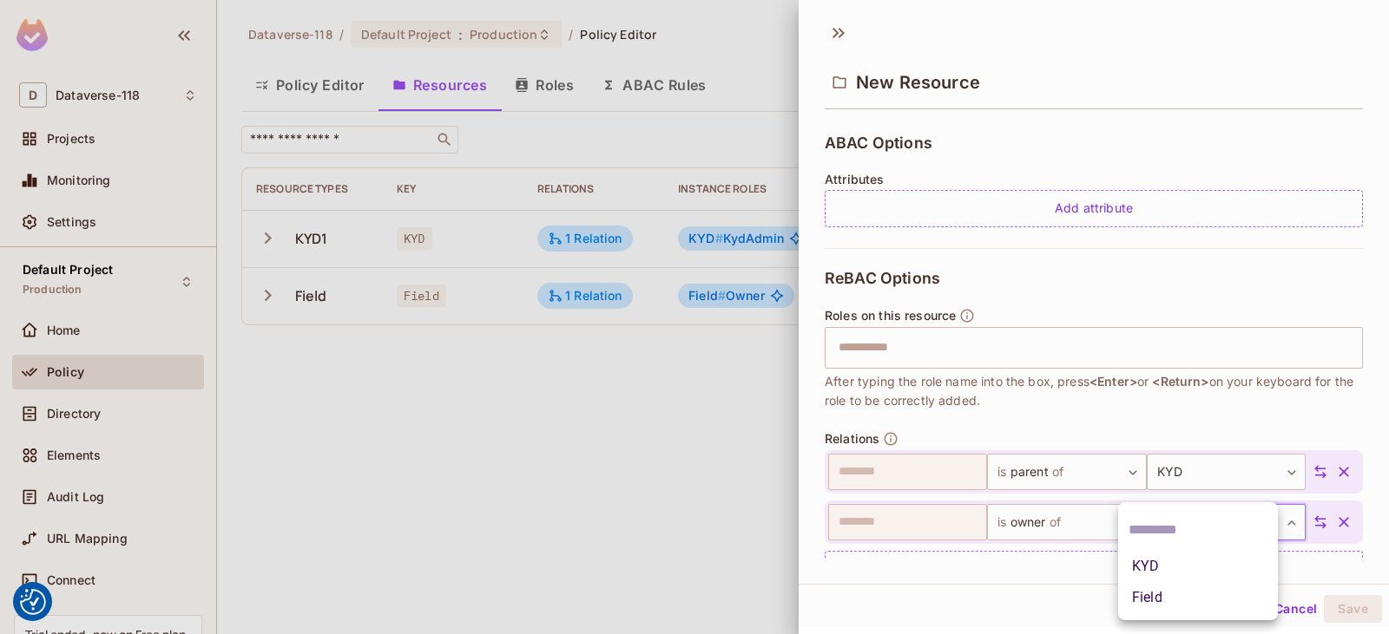
click at [990, 524] on body "We use cookies to enhance your browsing experience, serve personalized ads or c…" at bounding box center [694, 317] width 1389 height 634
click at [990, 593] on li "Field" at bounding box center [1198, 597] width 160 height 31
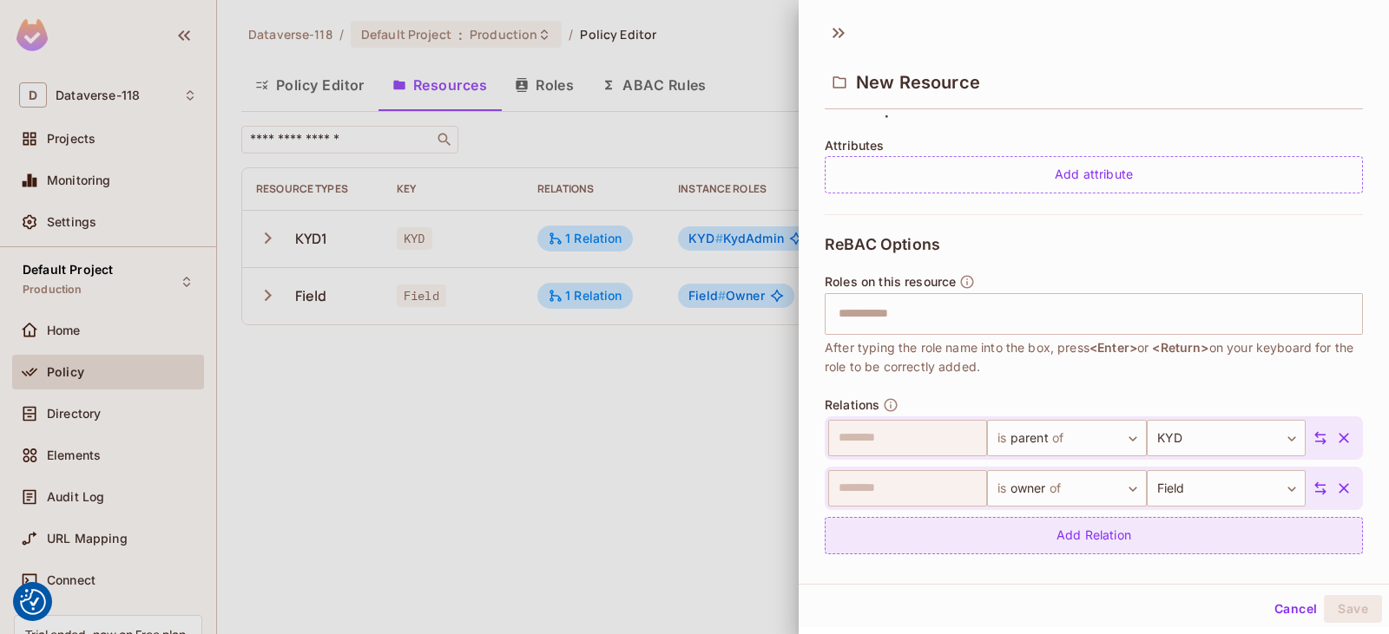
scroll to position [421, 0]
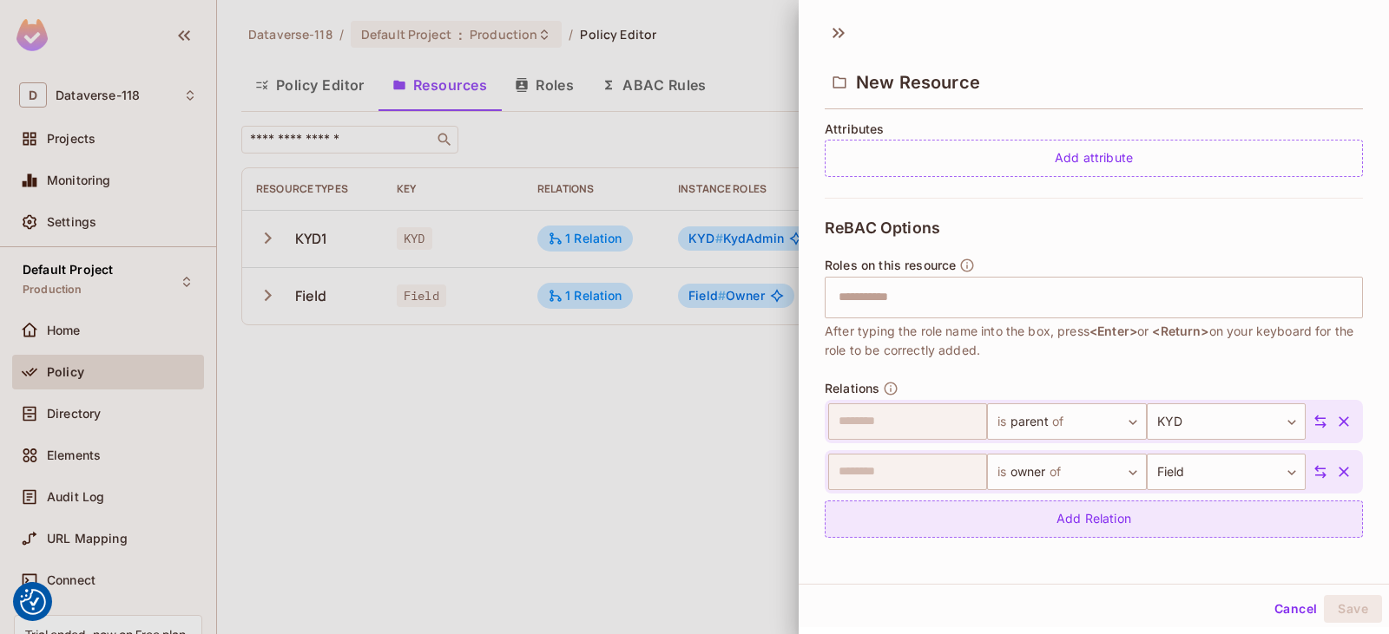
click at [990, 521] on div "Add Relation" at bounding box center [1093, 519] width 538 height 37
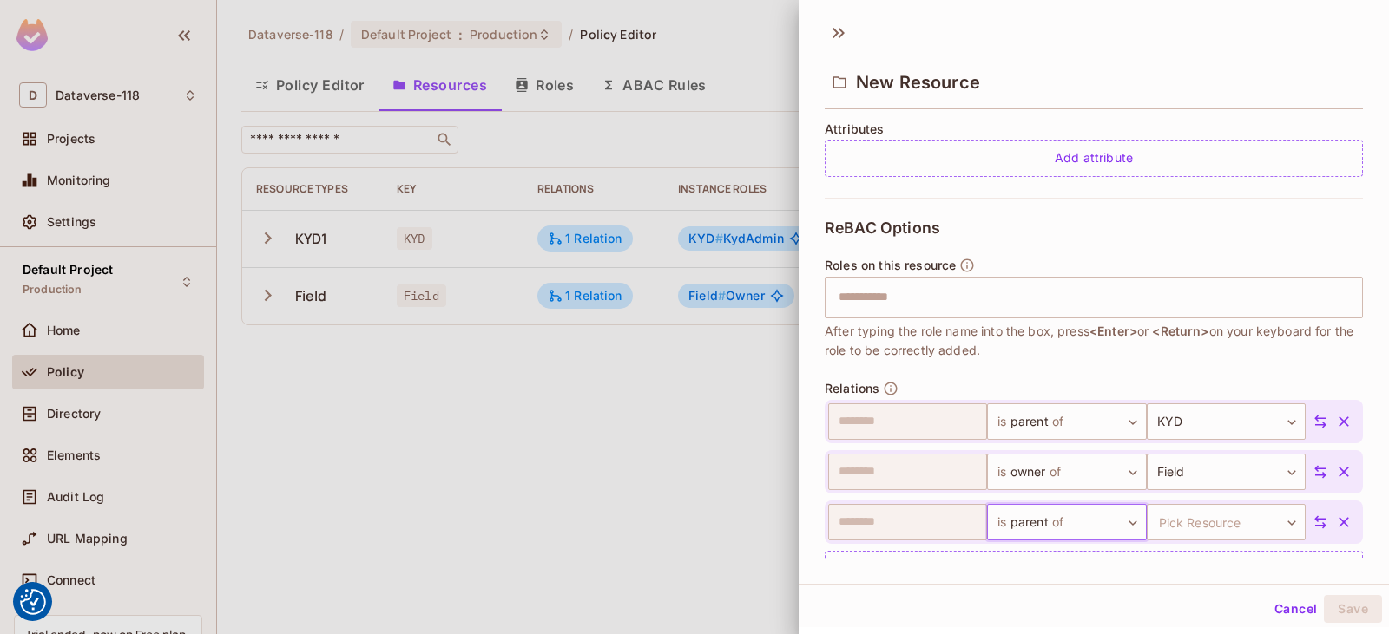
click at [990, 520] on body "We use cookies to enhance your browsing experience, serve personalized ads or c…" at bounding box center [694, 317] width 1389 height 634
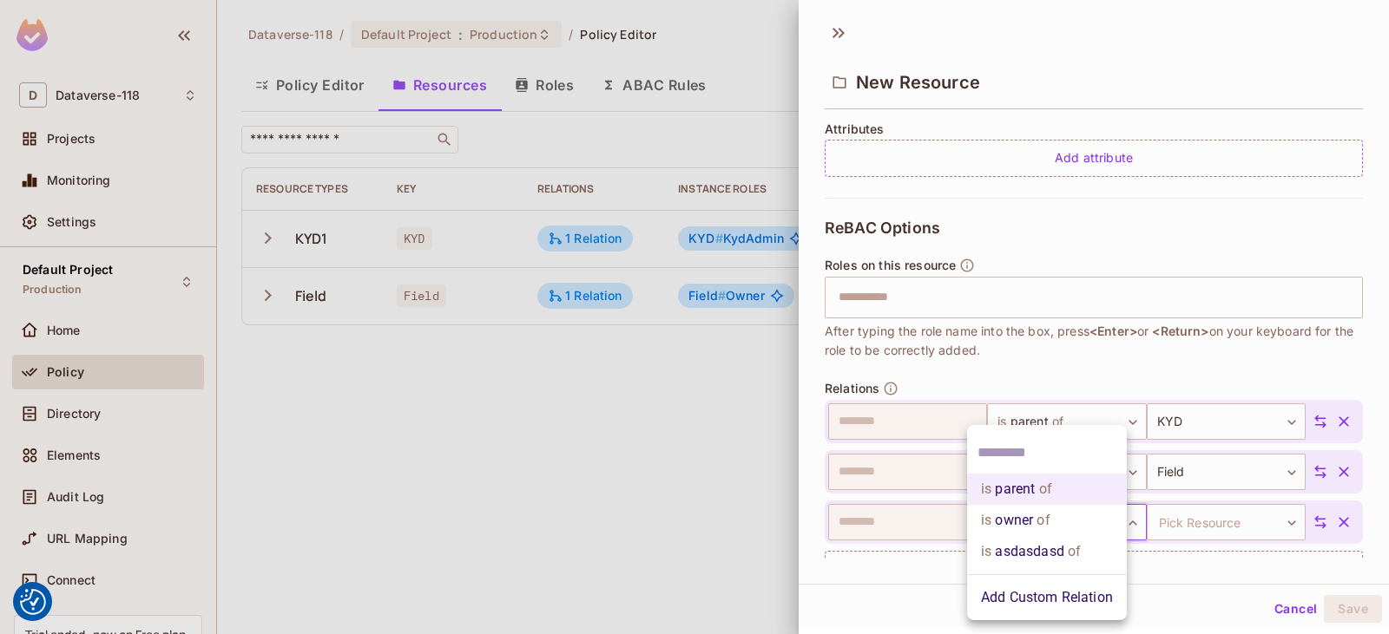
click at [990, 549] on li "is asdasdasd of" at bounding box center [1047, 551] width 160 height 31
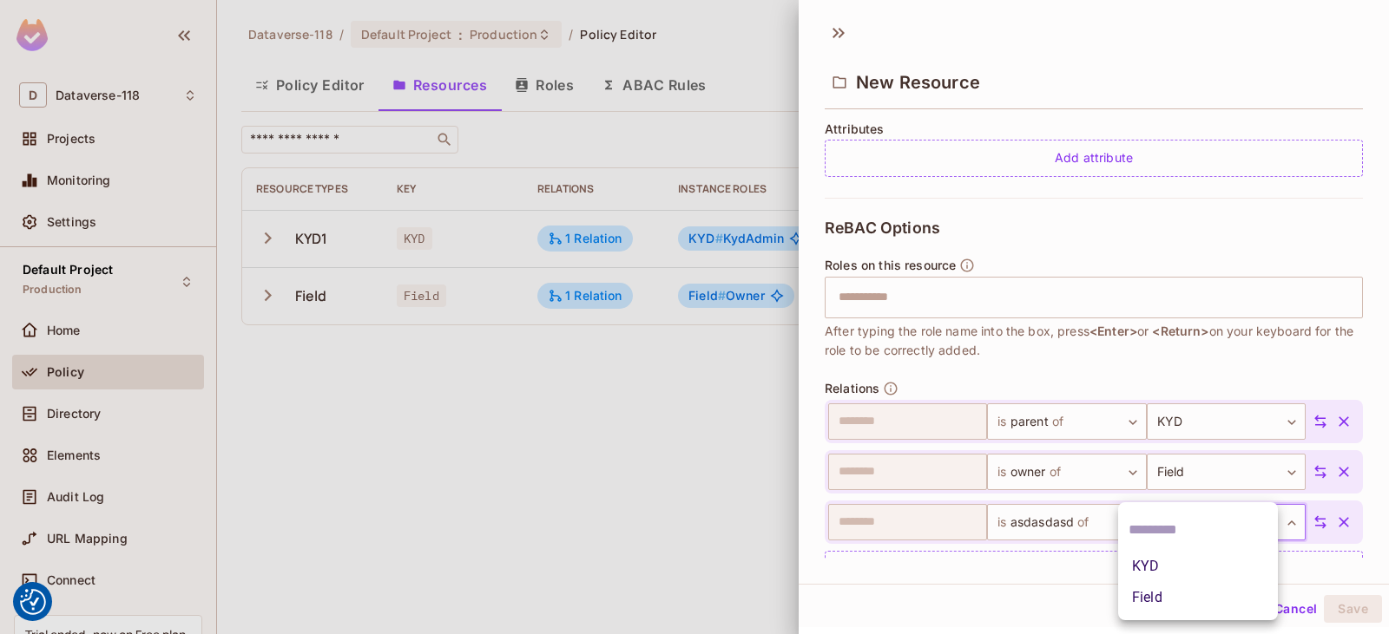
click at [990, 520] on body "We use cookies to enhance your browsing experience, serve personalized ads or c…" at bounding box center [694, 317] width 1389 height 634
click at [990, 582] on ul "KYD Field" at bounding box center [1198, 562] width 160 height 118
click at [990, 546] on div at bounding box center [694, 317] width 1389 height 634
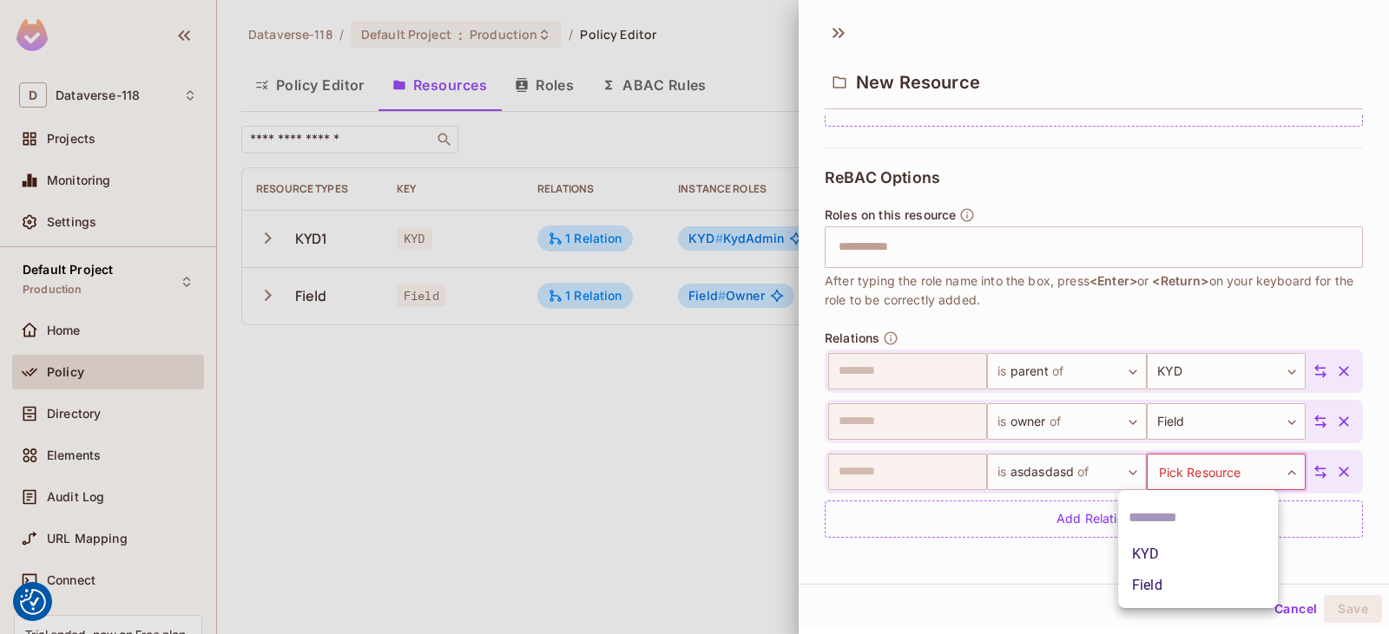
drag, startPoint x: 1198, startPoint y: 474, endPoint x: 1175, endPoint y: 485, distance: 25.2
click at [990, 474] on body "We use cookies to enhance your browsing experience, serve personalized ads or c…" at bounding box center [694, 317] width 1389 height 634
click at [990, 556] on li "KYD" at bounding box center [1198, 554] width 160 height 31
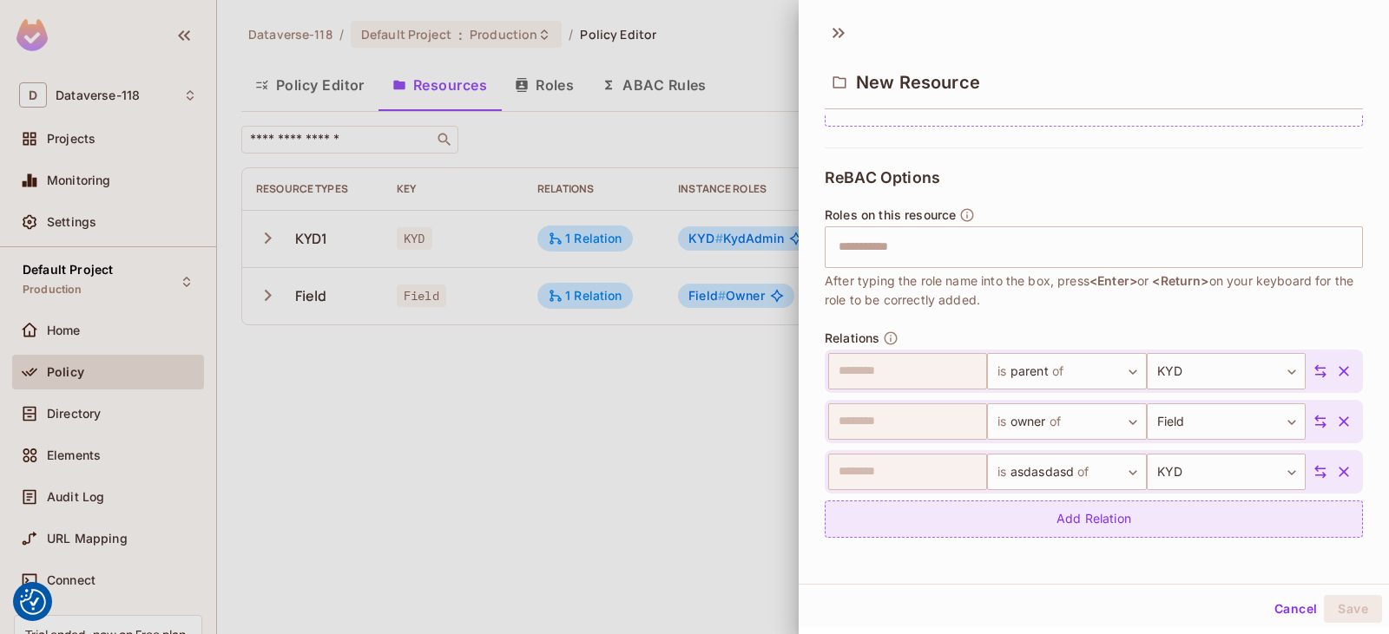
scroll to position [3, 0]
click at [990, 512] on div "Add Relation" at bounding box center [1093, 516] width 538 height 37
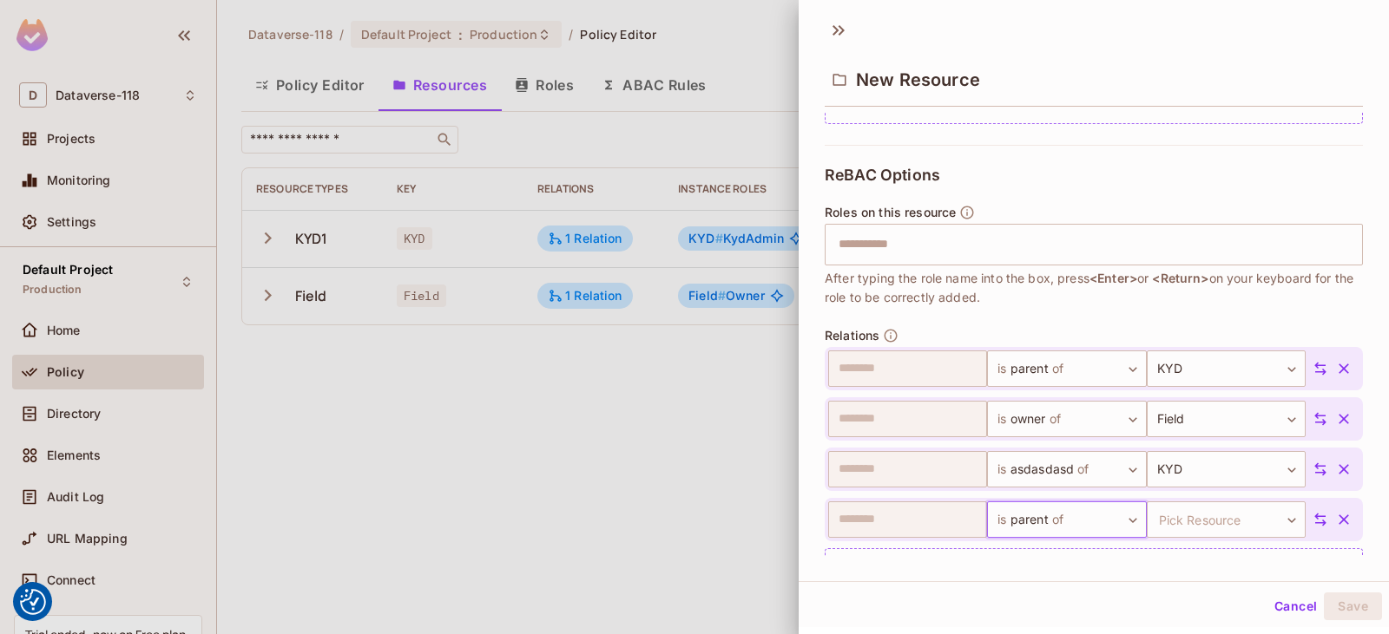
click at [990, 515] on body "We use cookies to enhance your browsing experience, serve personalized ads or c…" at bounding box center [694, 317] width 1389 height 634
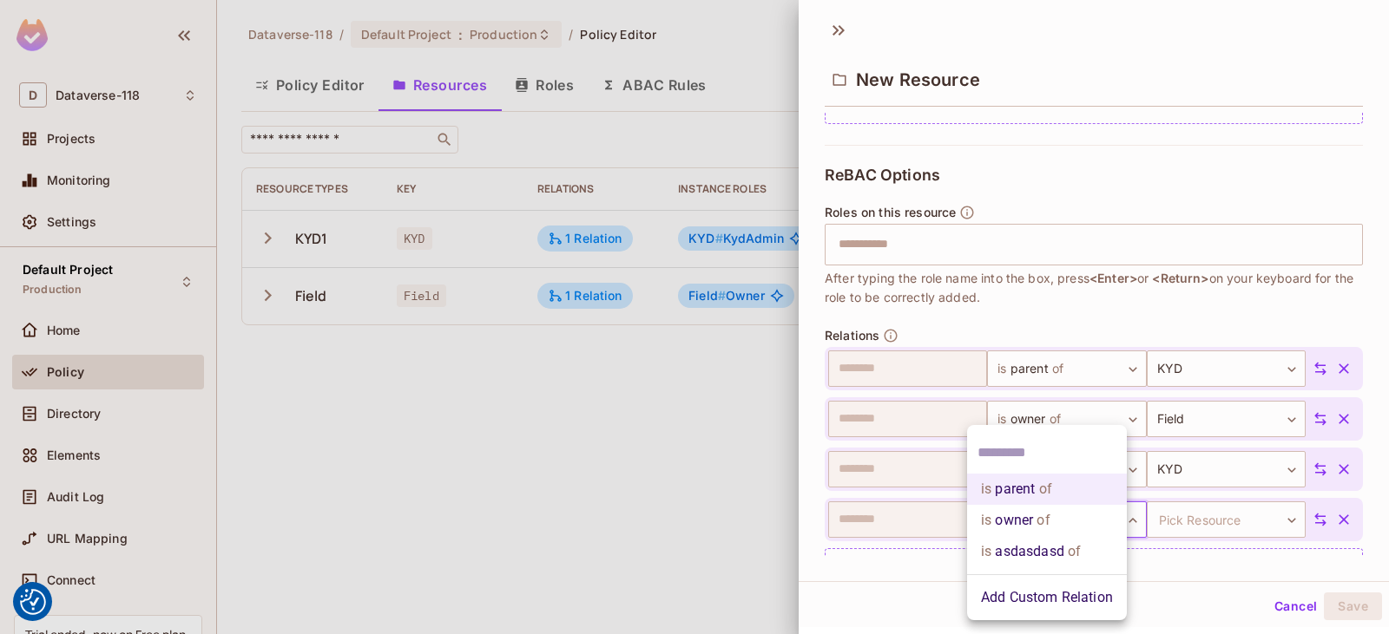
click at [990, 485] on li "is parent of" at bounding box center [1047, 489] width 160 height 31
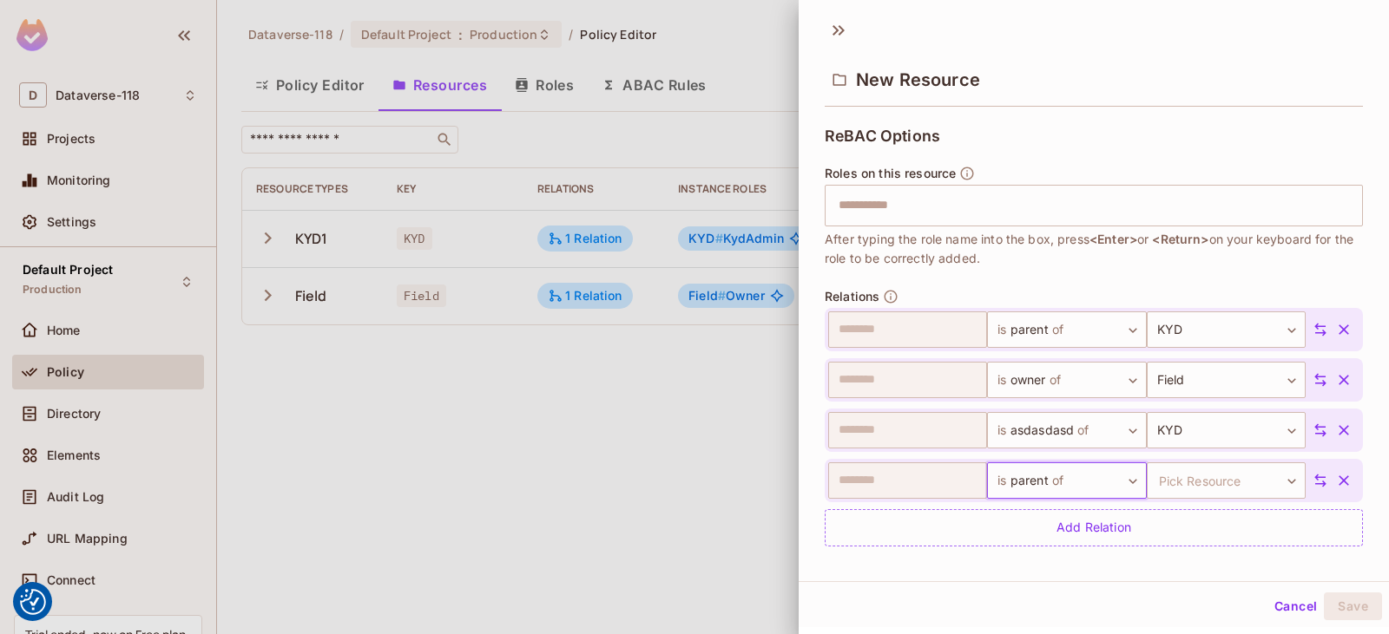
scroll to position [522, 0]
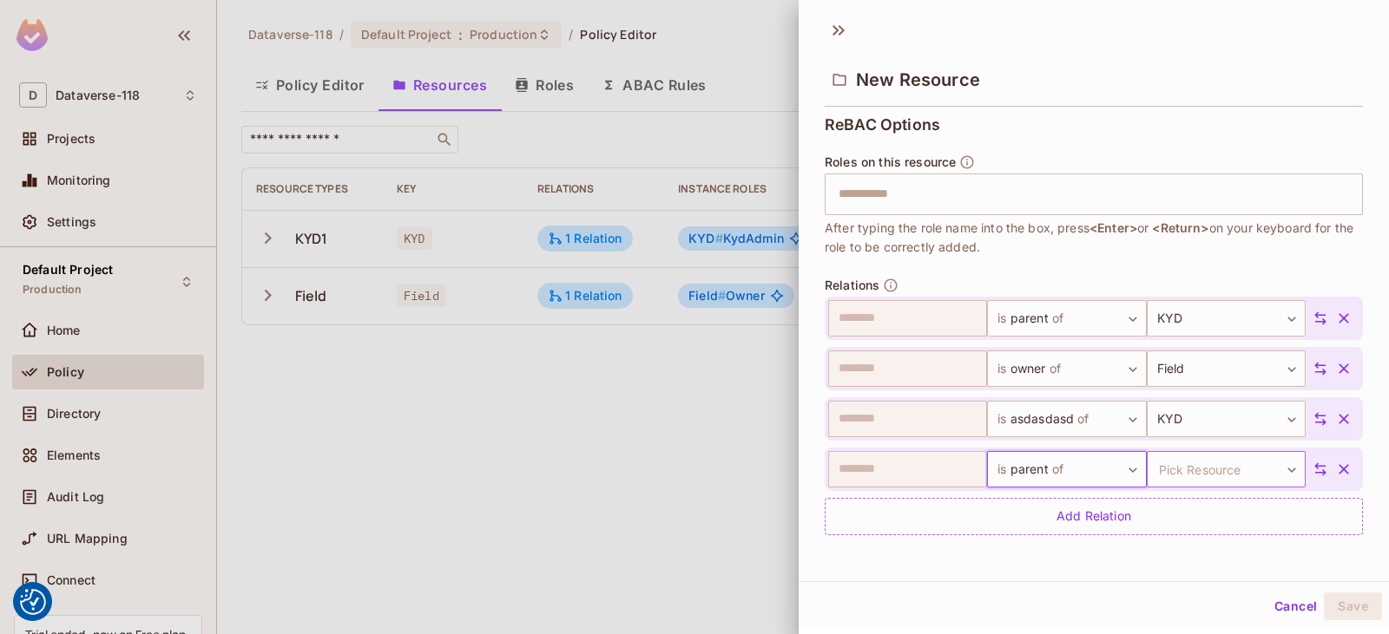
click at [990, 466] on body "We use cookies to enhance your browsing experience, serve personalized ads or c…" at bounding box center [694, 317] width 1389 height 634
click at [990, 543] on li "KYD" at bounding box center [1198, 551] width 160 height 31
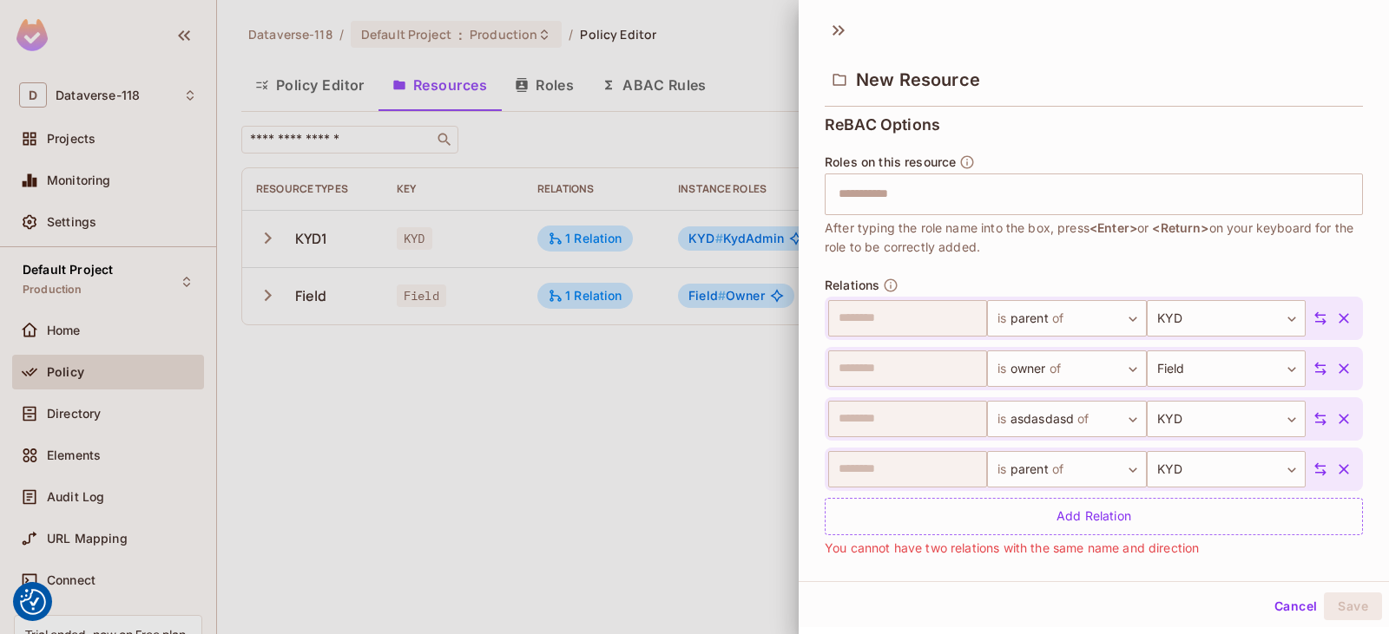
click at [990, 467] on icon "button" at bounding box center [1343, 469] width 10 height 10
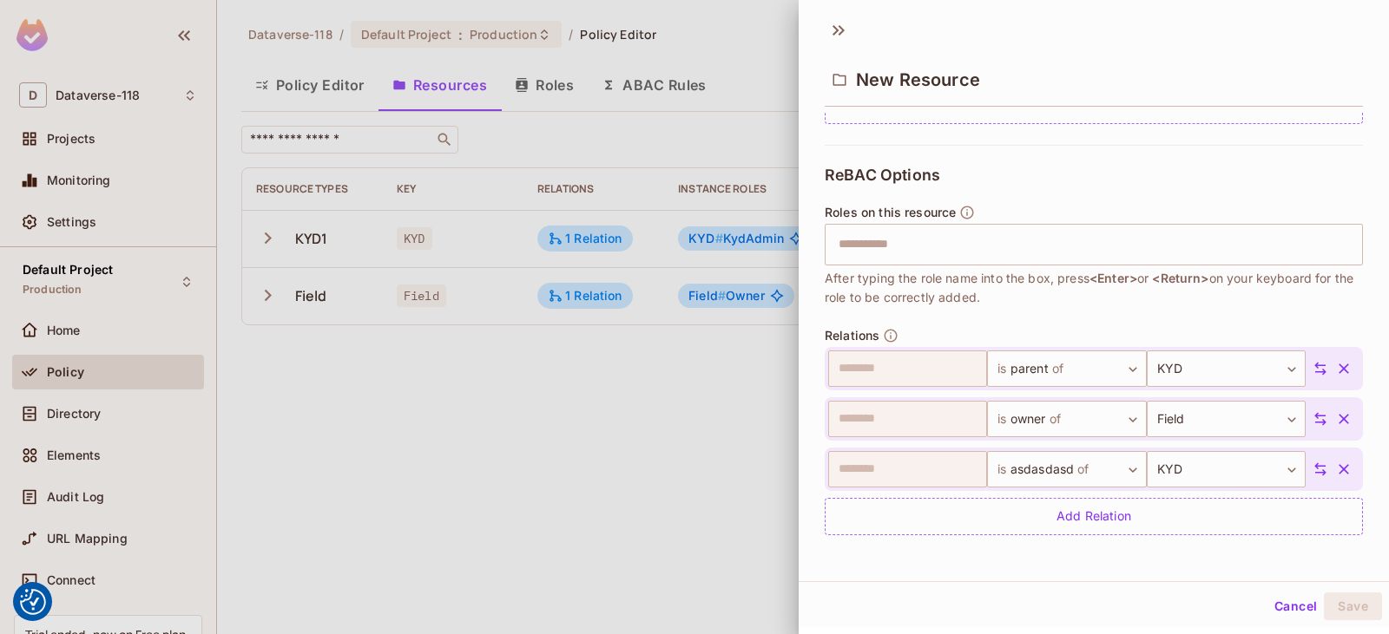
click at [990, 471] on icon "button" at bounding box center [1343, 469] width 17 height 17
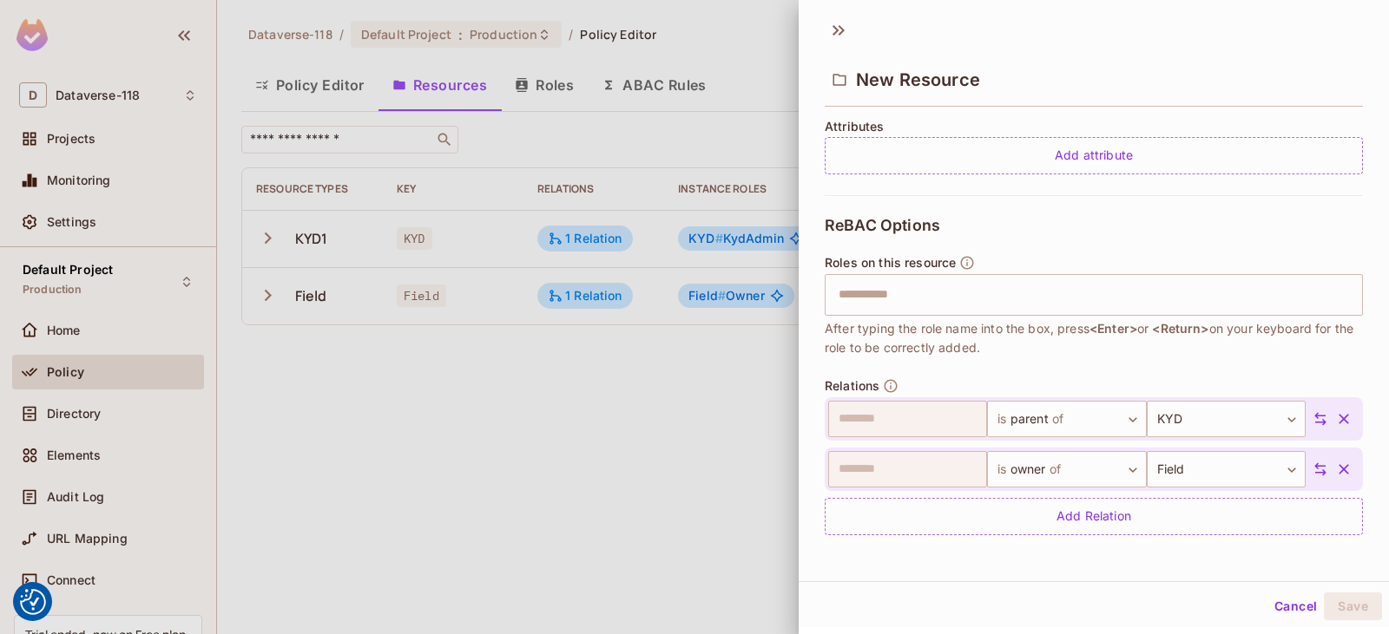
click at [990, 470] on icon "button" at bounding box center [1343, 469] width 17 height 17
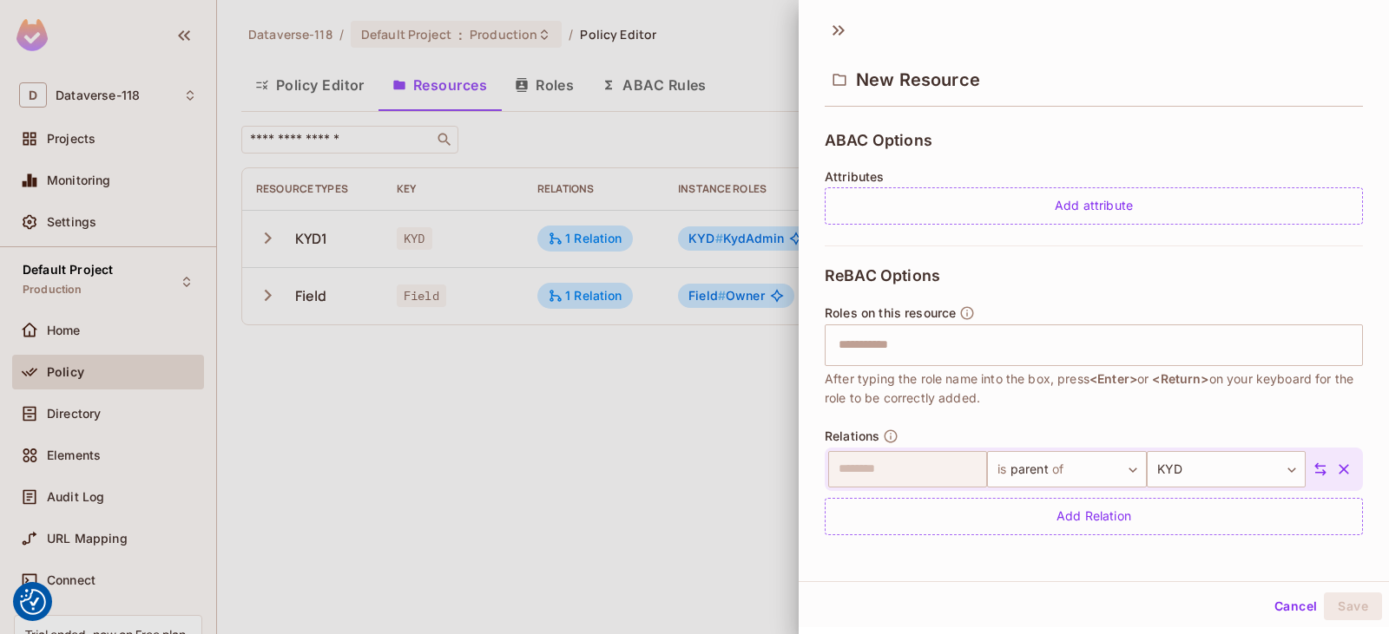
click at [990, 469] on icon "button" at bounding box center [1343, 469] width 10 height 10
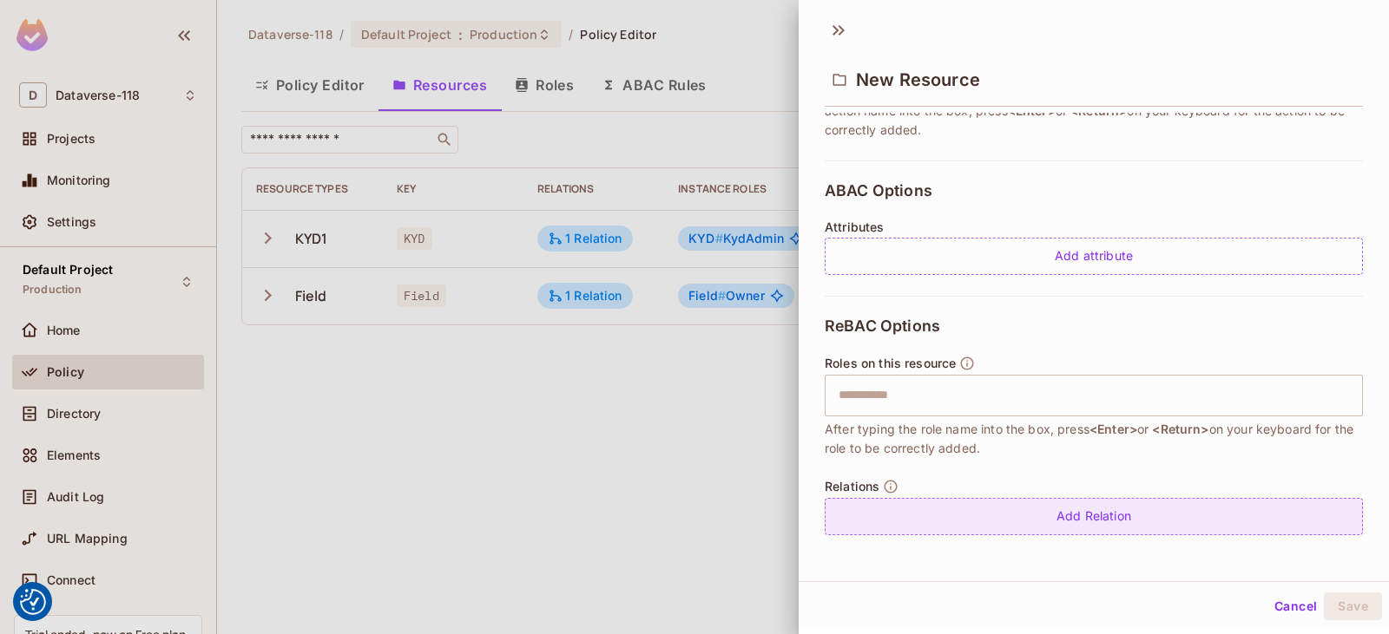
click at [990, 518] on div "Add Relation" at bounding box center [1093, 516] width 538 height 37
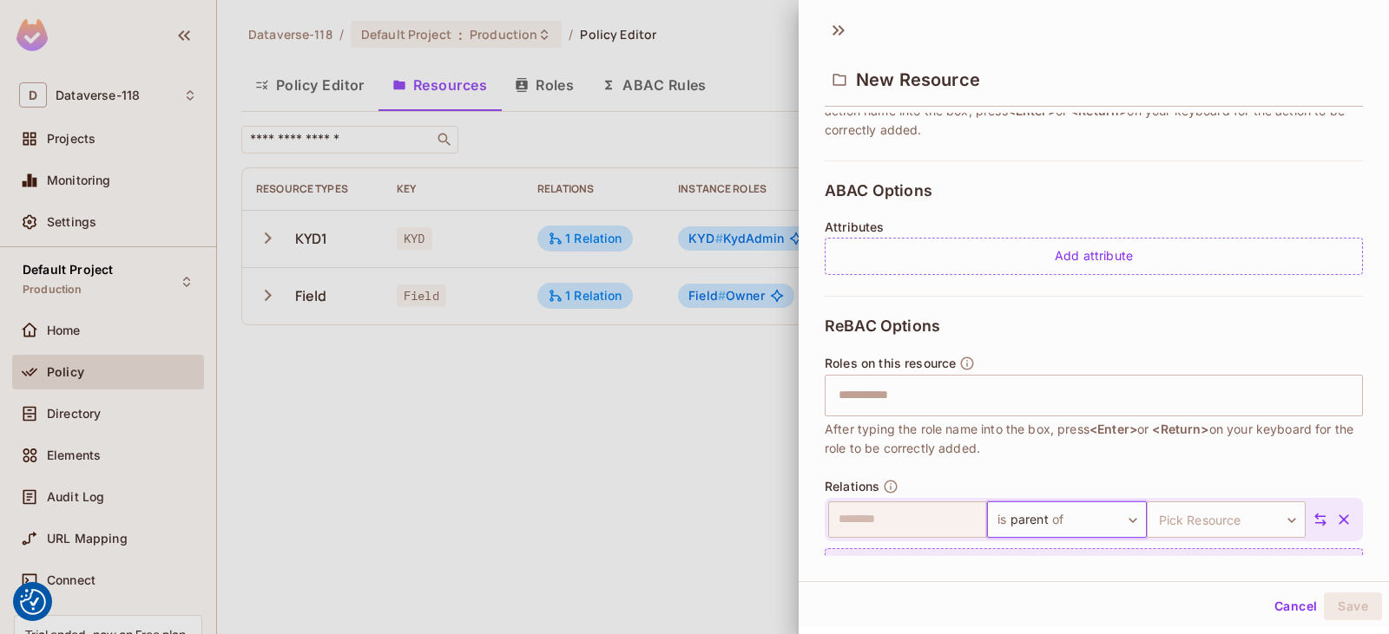
scroll to position [371, 0]
